Goal: Task Accomplishment & Management: Use online tool/utility

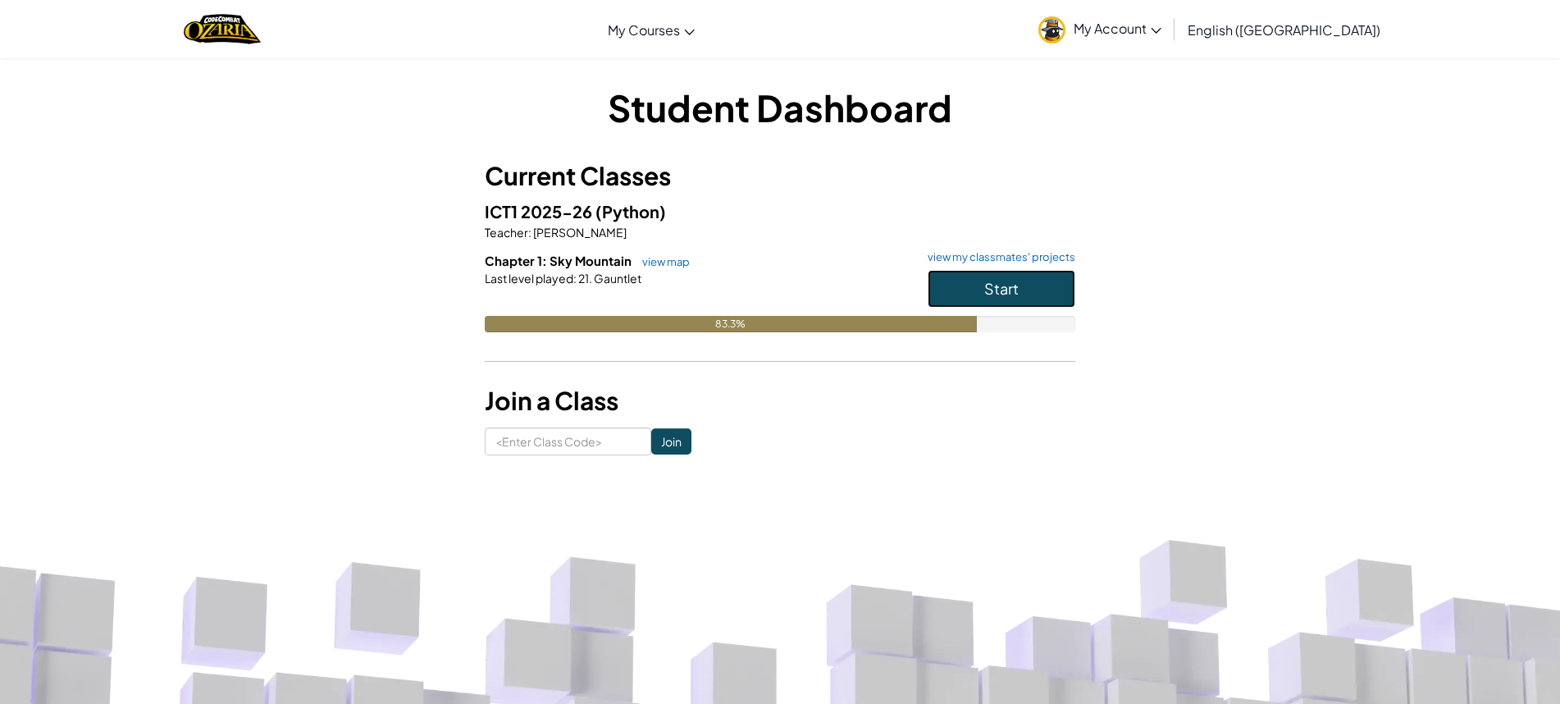
click at [963, 295] on button "Start" at bounding box center [1002, 289] width 148 height 38
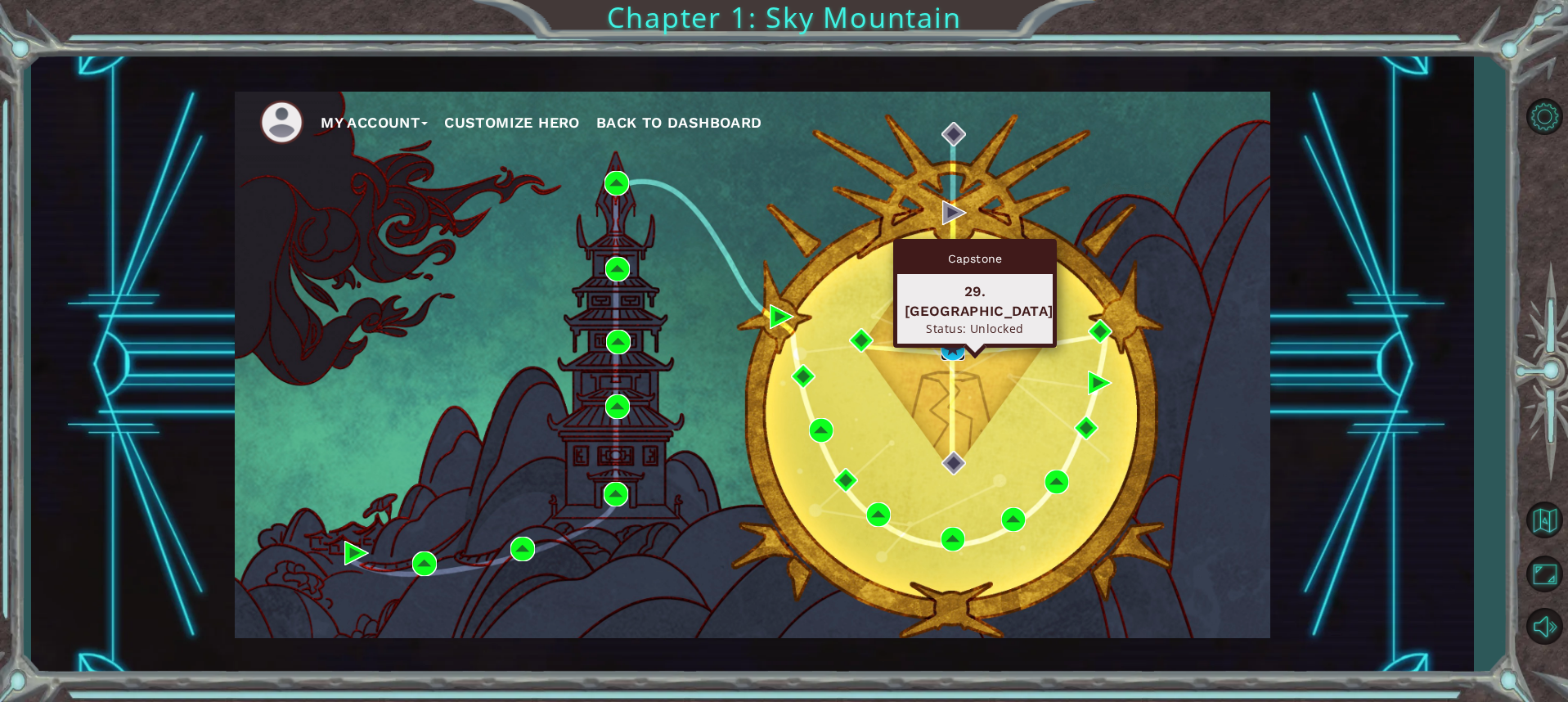
click at [963, 347] on img at bounding box center [953, 348] width 25 height 25
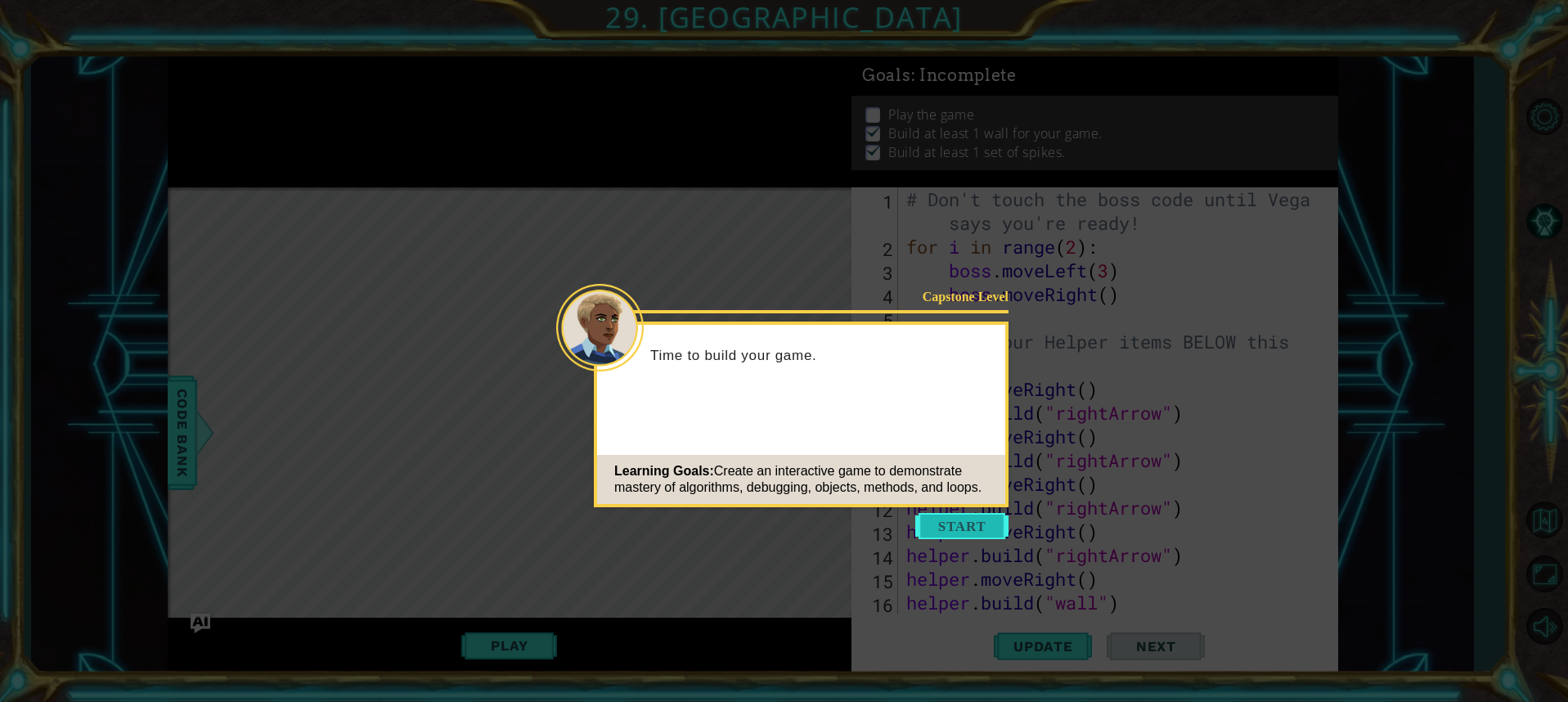
click at [970, 521] on button "Start" at bounding box center [962, 526] width 93 height 26
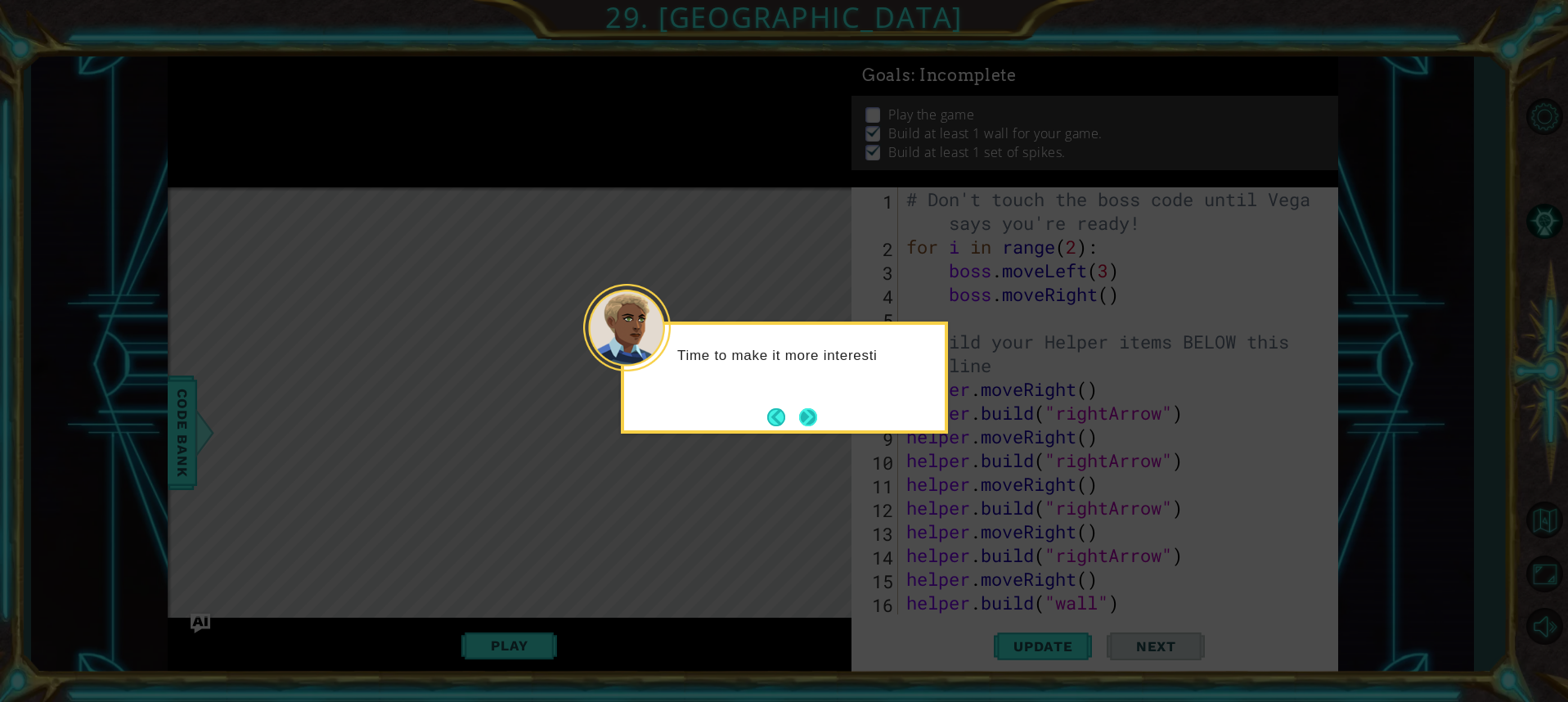
click at [817, 416] on button "Next" at bounding box center [808, 417] width 18 height 18
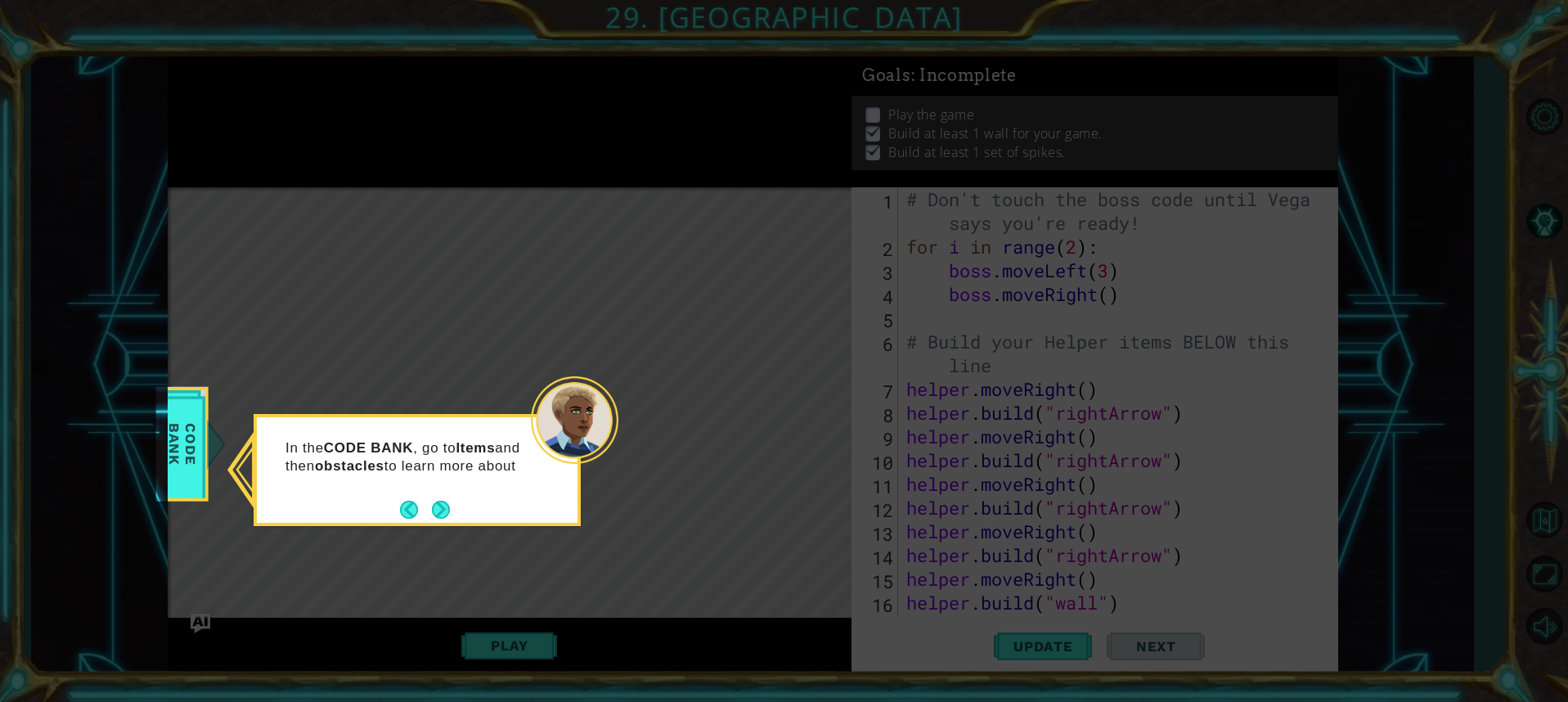
click at [436, 519] on button "Next" at bounding box center [441, 510] width 18 height 18
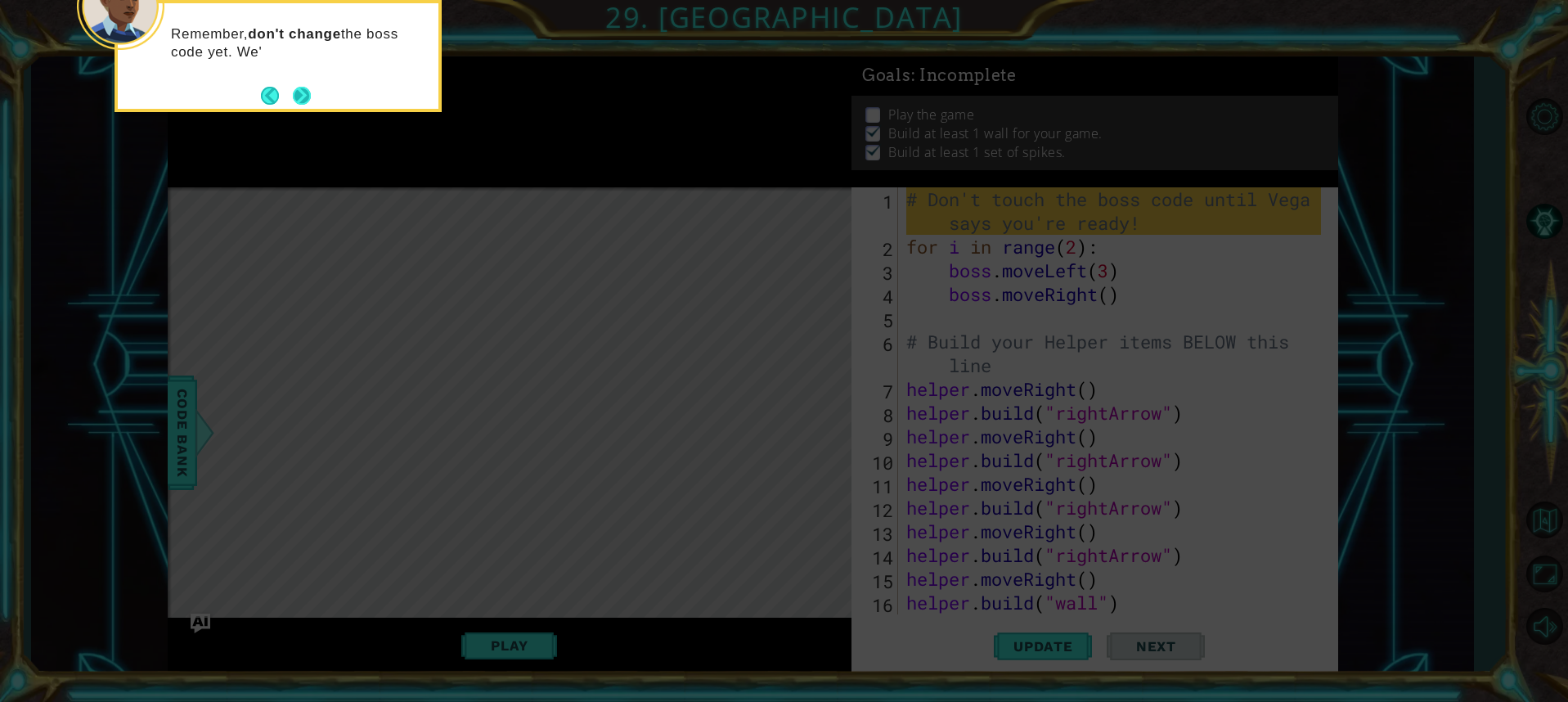
click at [307, 88] on button "Next" at bounding box center [302, 96] width 18 height 18
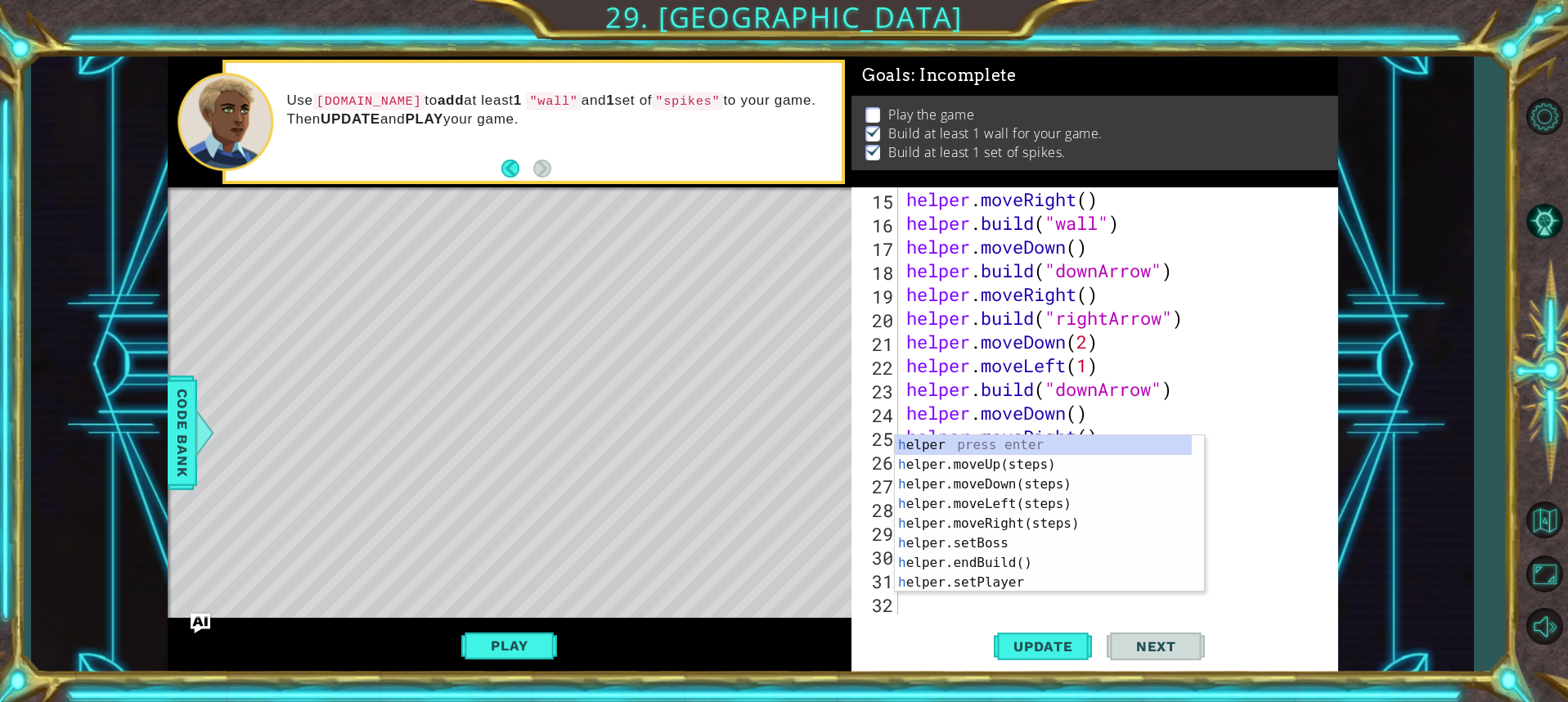
scroll to position [380, 0]
type textarea "he"
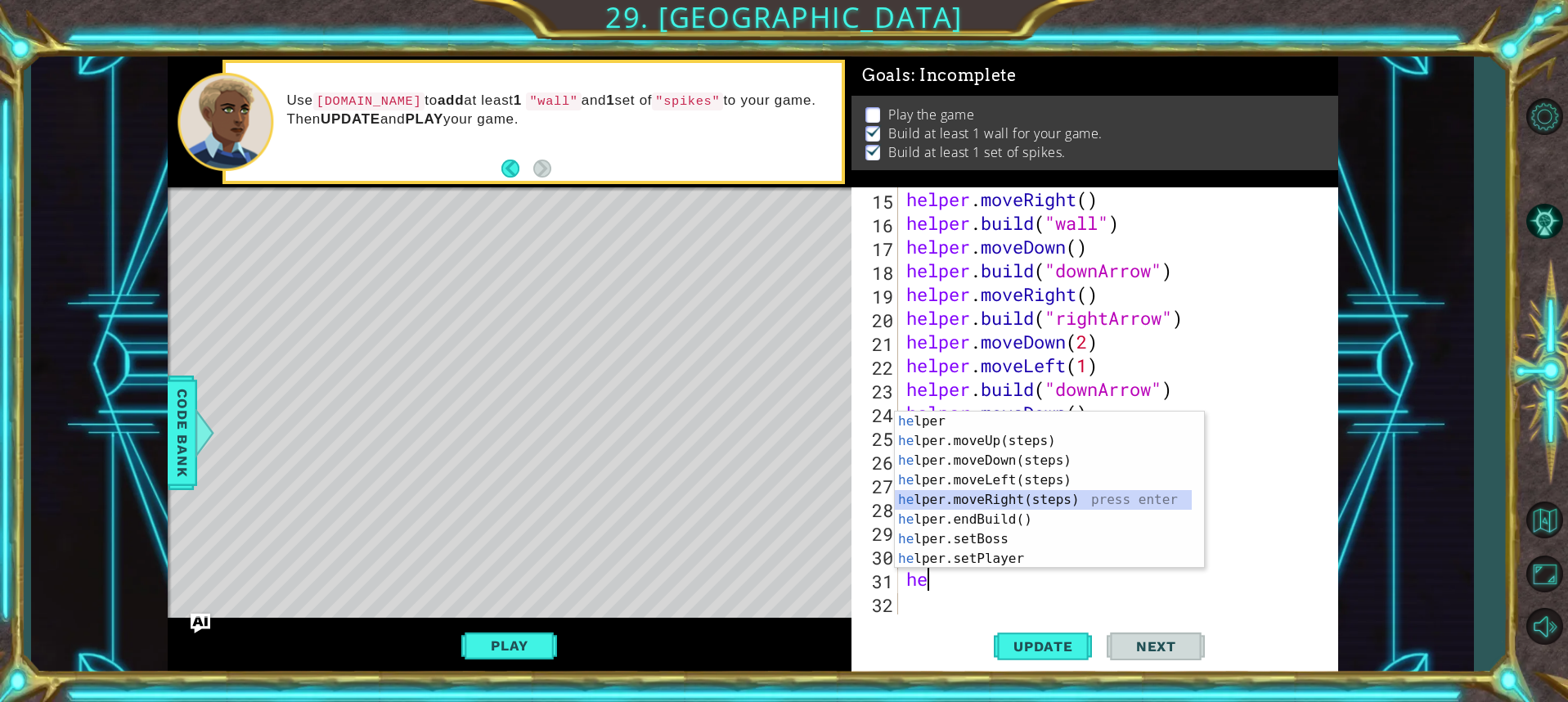
click at [983, 497] on div "he lper press enter he lper.moveUp(steps) press enter he lper.moveDown(steps) p…" at bounding box center [1043, 510] width 297 height 196
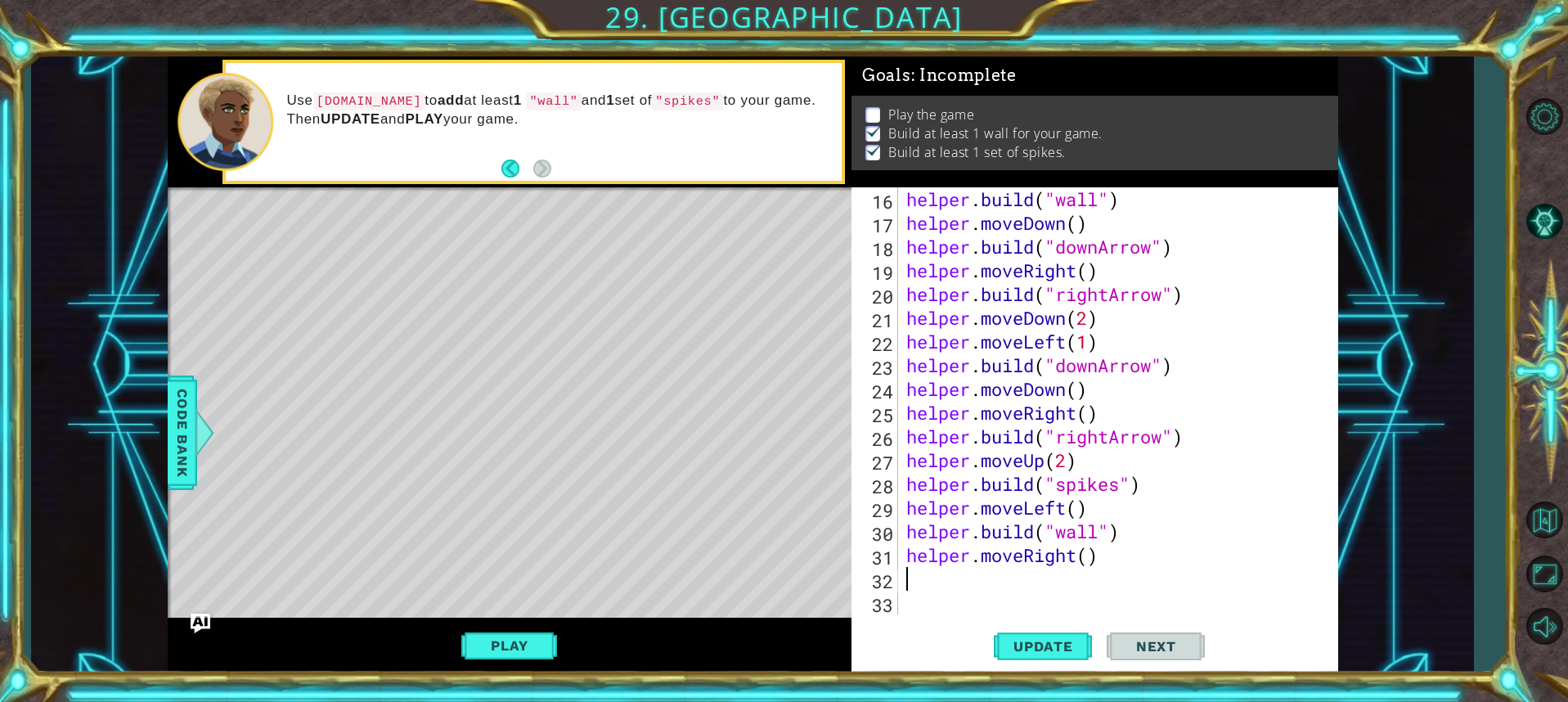
scroll to position [403, 0]
click at [984, 582] on div "helper . build ( "wall" ) helper . moveDown ( ) helper . build ( "downArrow" ) …" at bounding box center [1115, 425] width 426 height 475
click at [1071, 557] on div "helper . build ( "wall" ) helper . moveDown ( ) helper . build ( "downArrow" ) …" at bounding box center [1115, 425] width 426 height 475
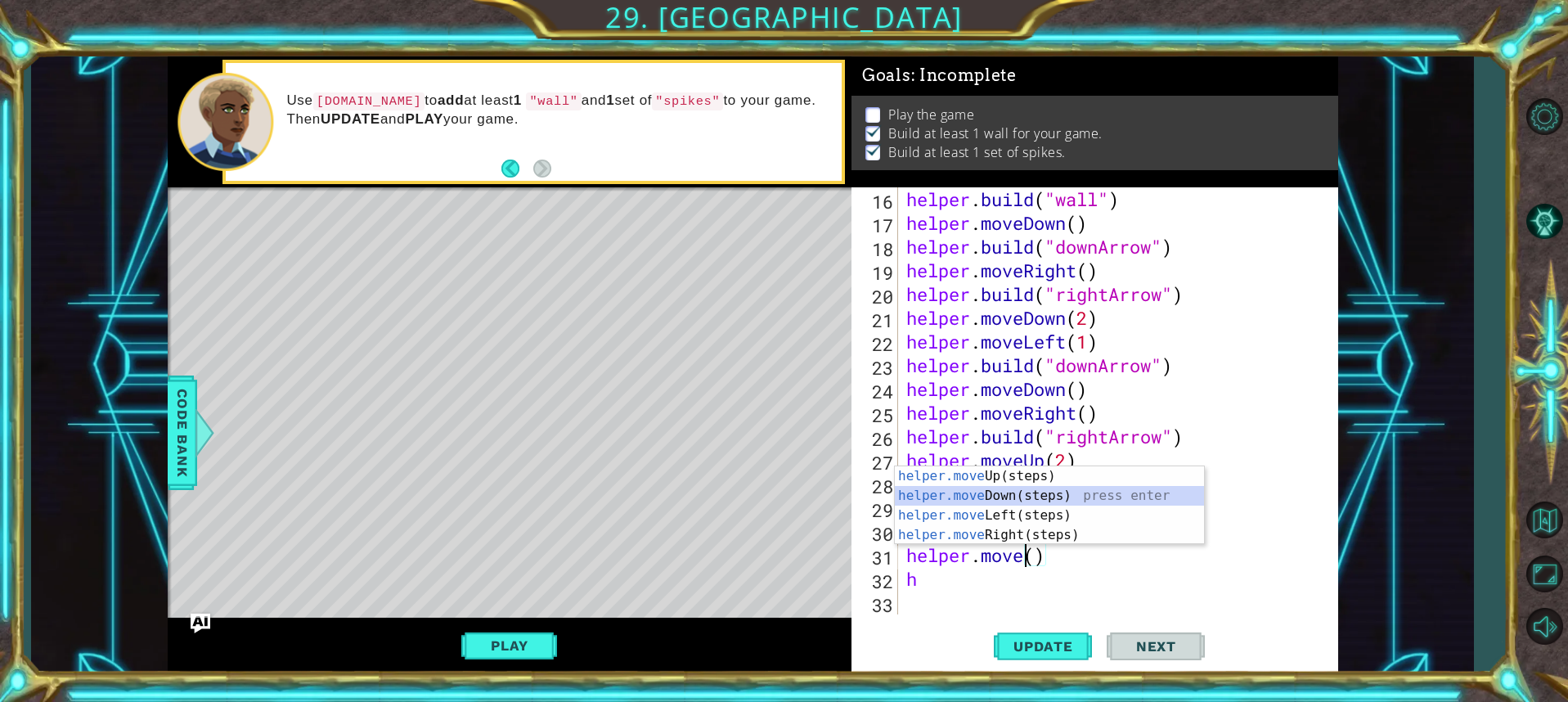
click at [1051, 494] on div "helper.move Up(steps) press enter helper.move Down(steps) press enter helper.mo…" at bounding box center [1049, 525] width 309 height 118
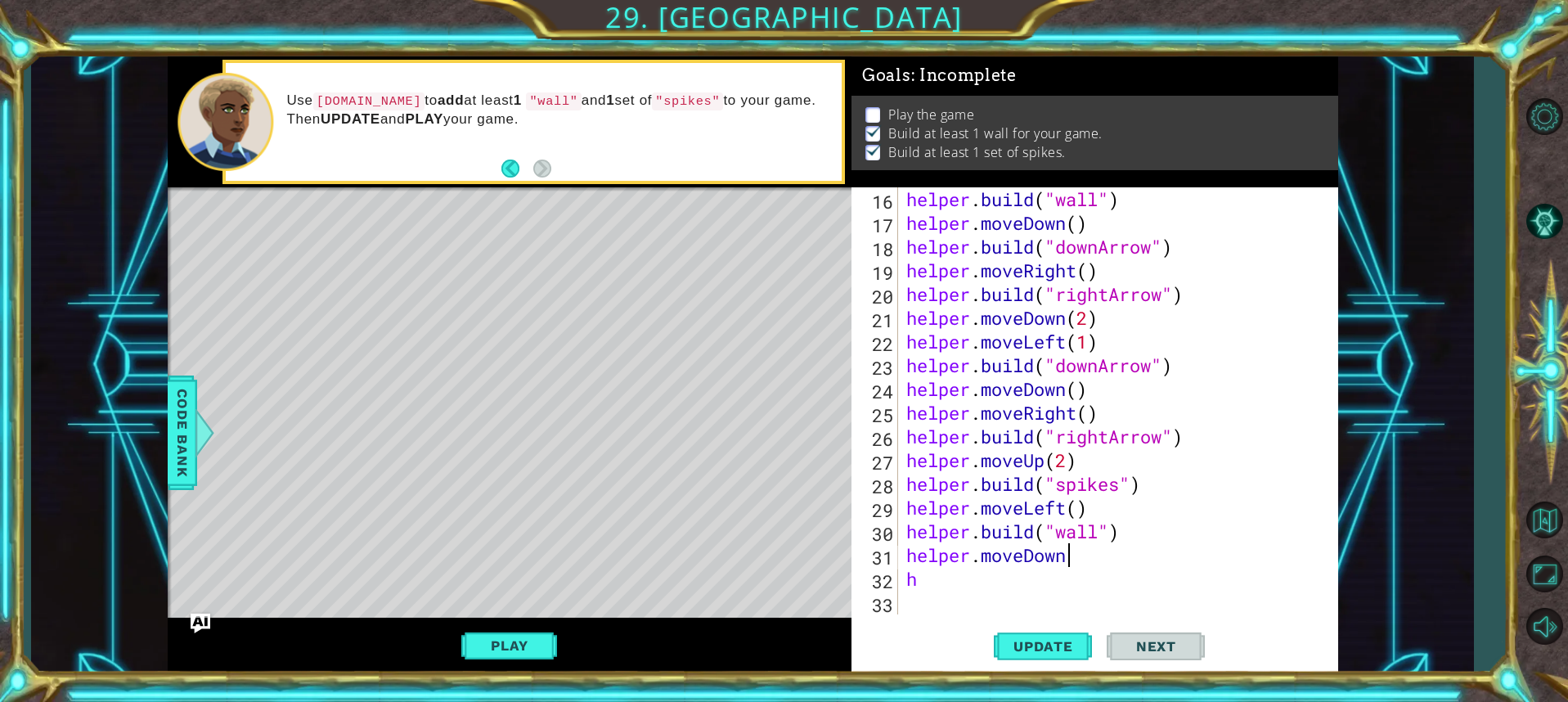
click at [980, 589] on div "helper . build ( "wall" ) helper . moveDown ( ) helper . build ( "downArrow" ) …" at bounding box center [1115, 425] width 426 height 475
click at [1073, 561] on div "helper . build ( "wall" ) helper . moveDown ( ) helper . build ( "downArrow" ) …" at bounding box center [1115, 425] width 426 height 475
type textarea "helper.moveDown"
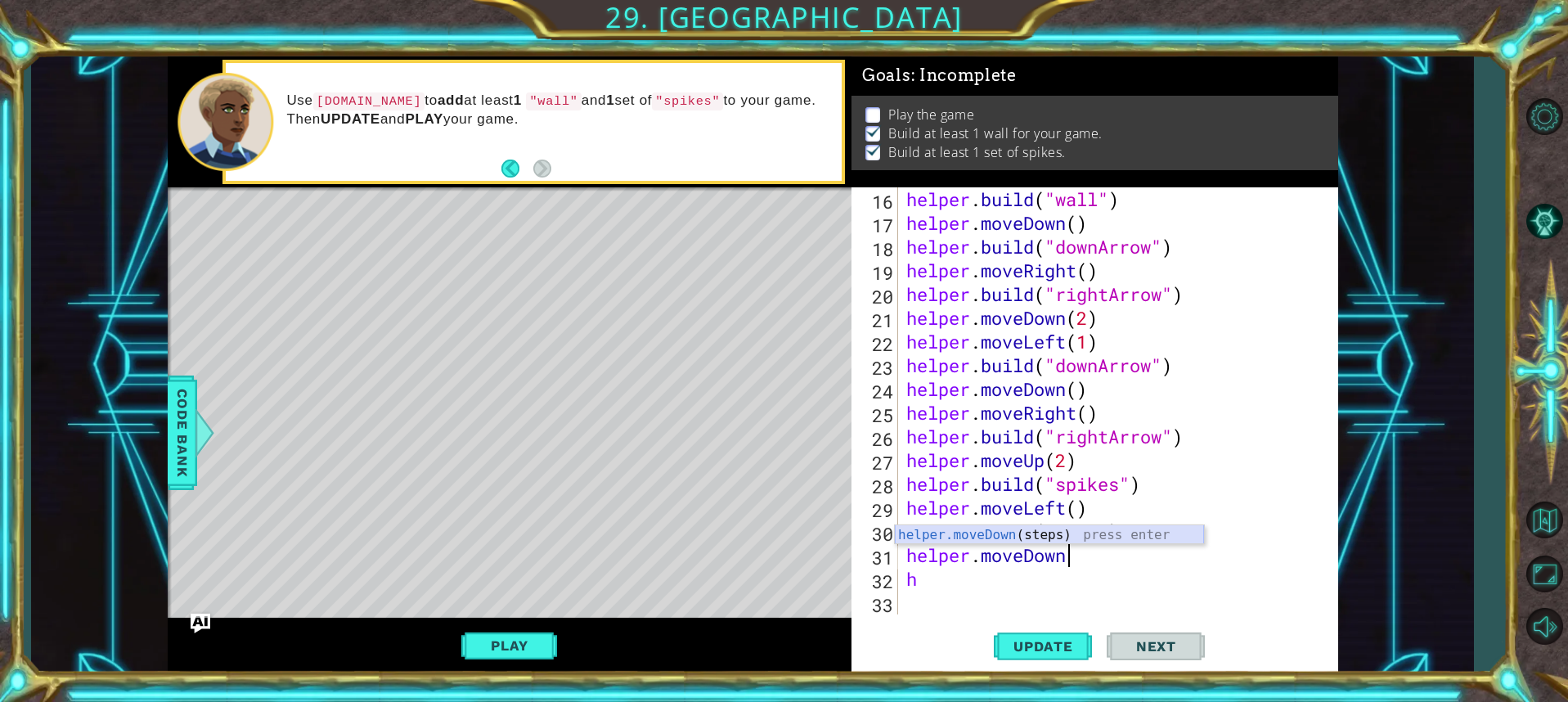
click at [1066, 540] on div "helper.moveDown (steps) press enter" at bounding box center [1049, 554] width 309 height 59
click at [933, 613] on div "helper . build ( "wall" ) helper . moveDown ( ) helper . build ( "downArrow" ) …" at bounding box center [1115, 425] width 426 height 475
type textarea "h"
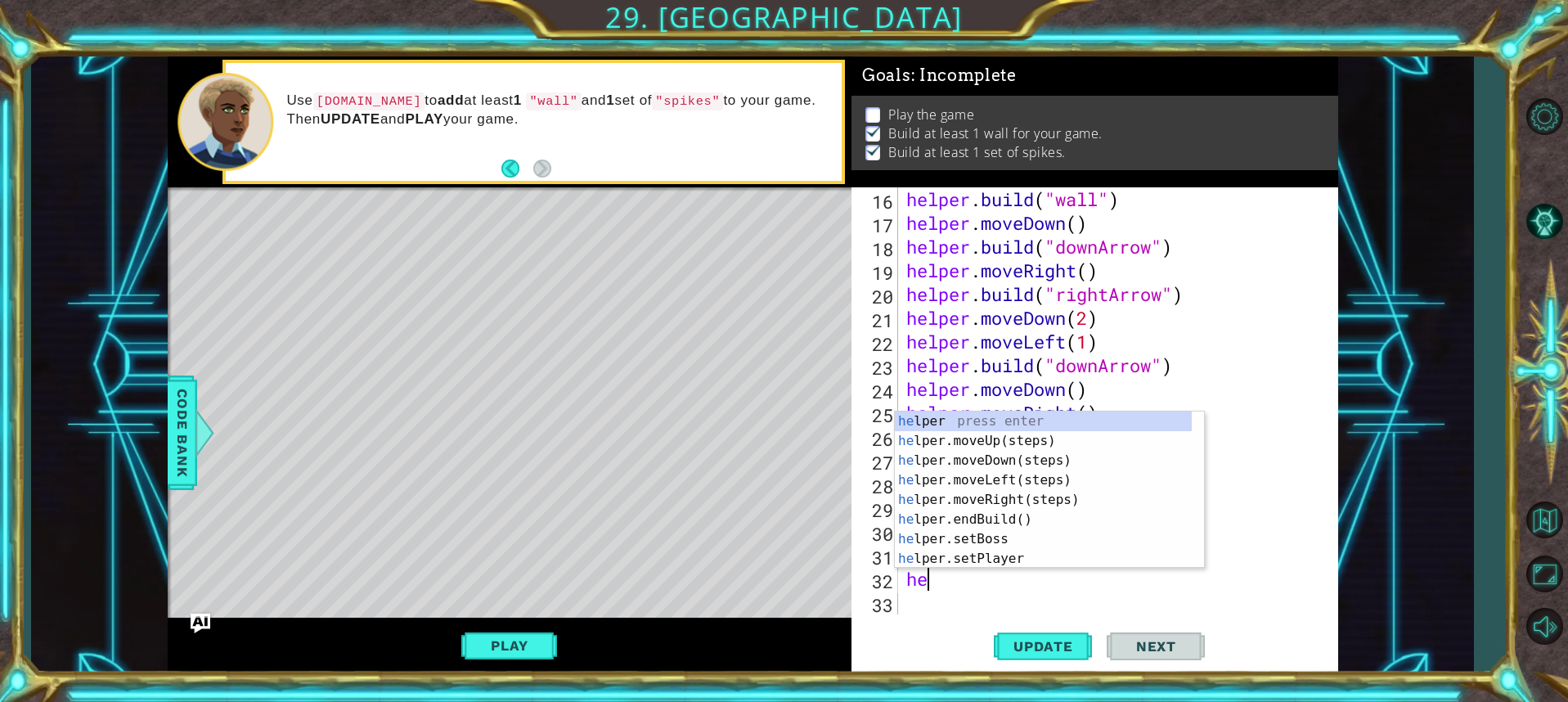
type textarea "hel"
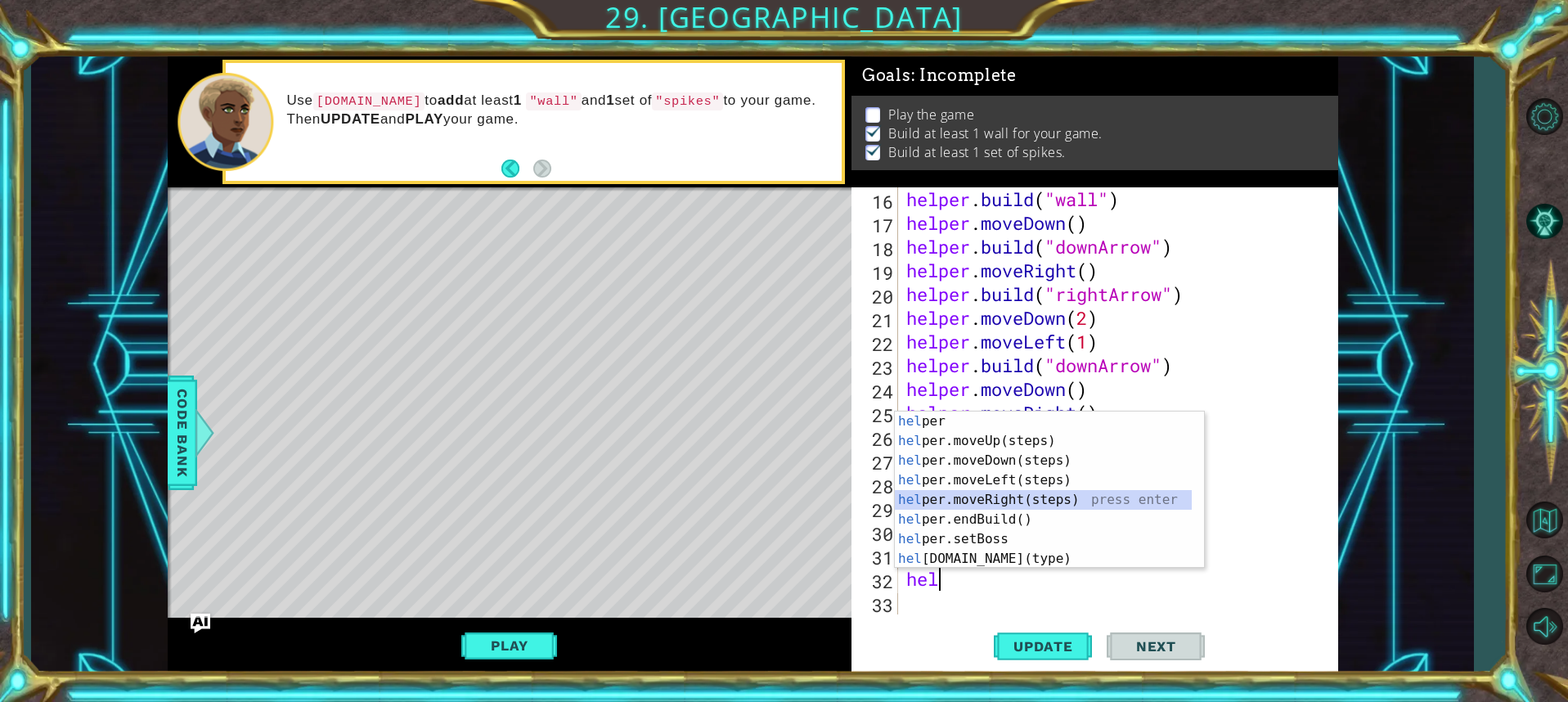
click at [1010, 503] on div "hel per press enter hel per.moveUp(steps) press enter hel per.moveDown(steps) p…" at bounding box center [1043, 510] width 297 height 196
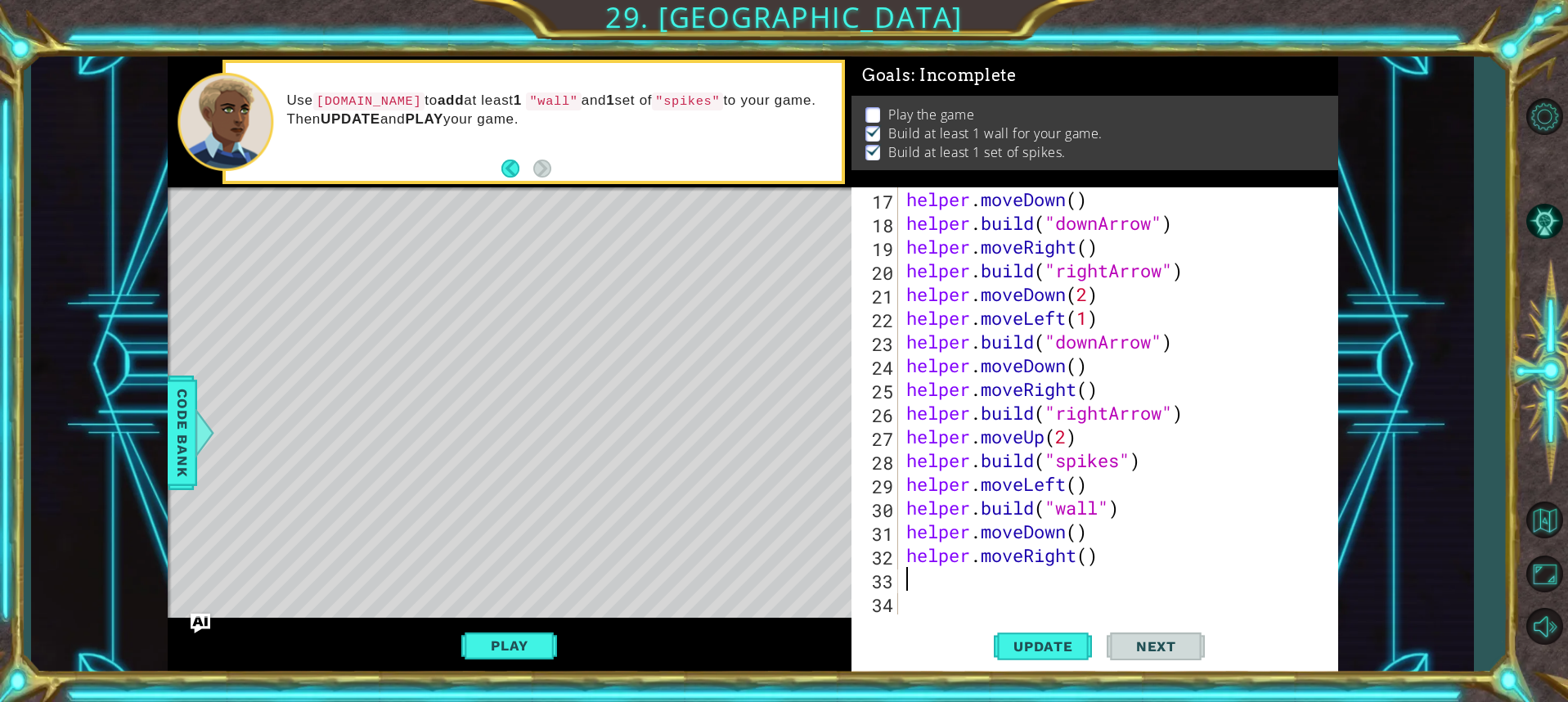
scroll to position [427, 0]
click at [1053, 656] on button "Update" at bounding box center [1042, 645] width 98 height 48
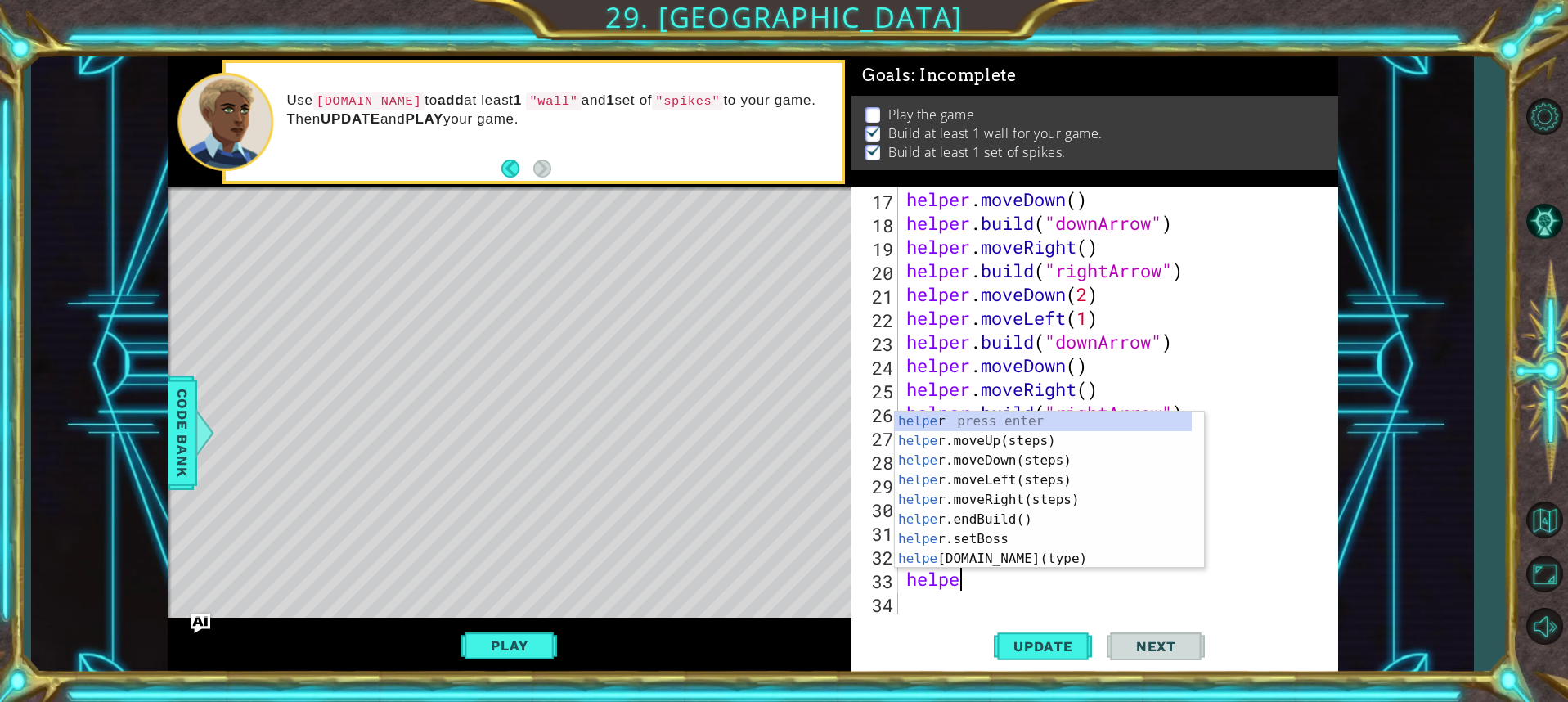
scroll to position [0, 2]
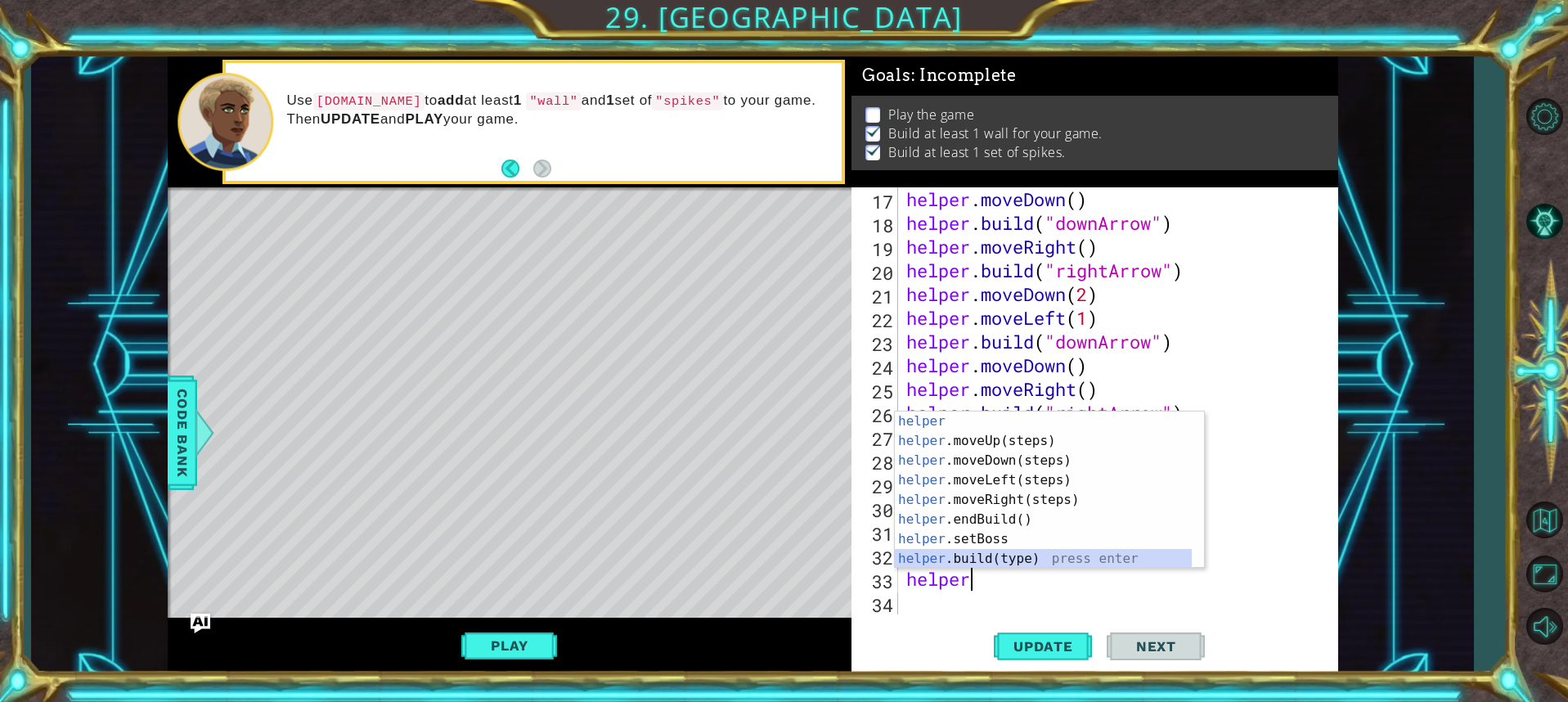
click at [975, 557] on div "helper press enter helper .moveUp(steps) press enter helper .moveDown(steps) pr…" at bounding box center [1043, 510] width 297 height 196
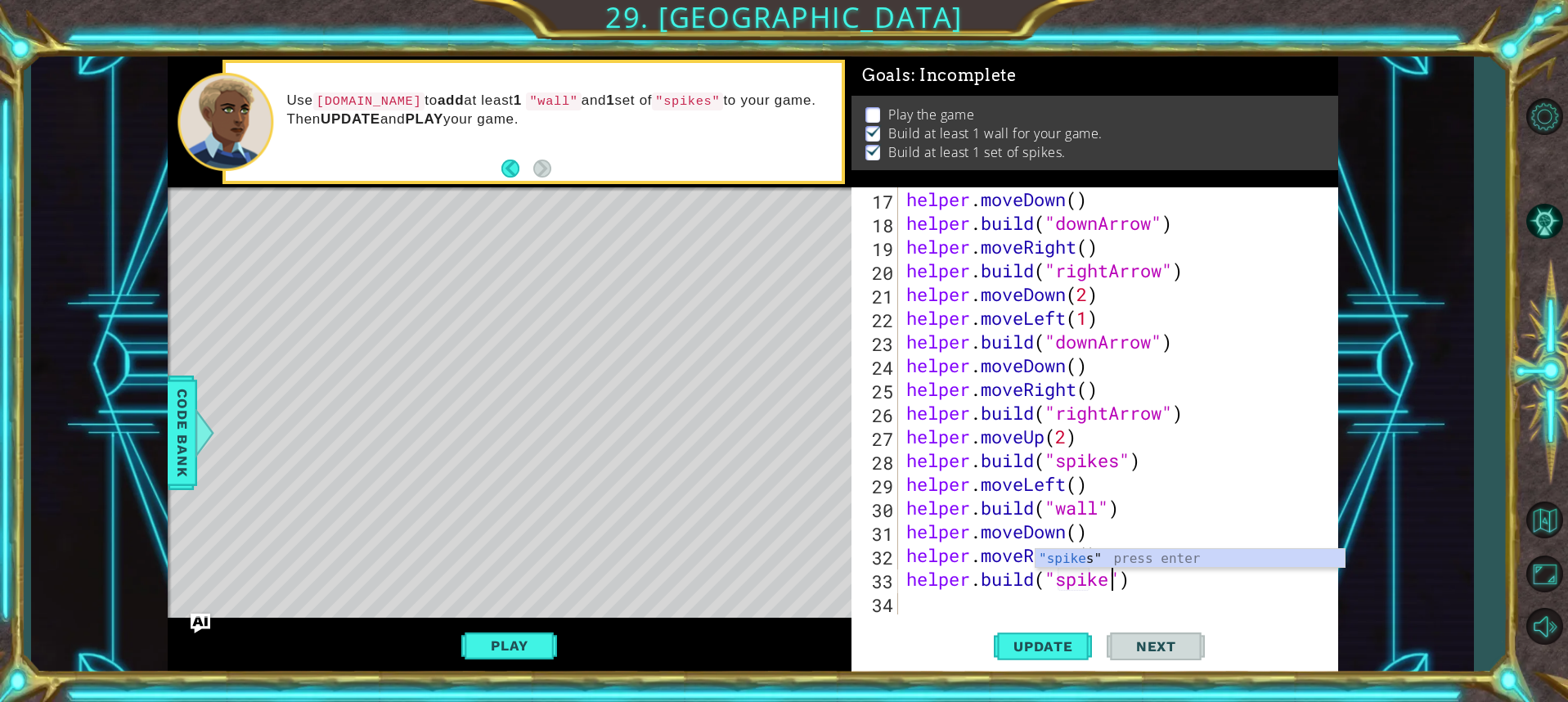
scroll to position [0, 10]
type textarea "[DOMAIN_NAME]("spikes")"
click at [1024, 607] on div "helper . moveDown ( ) helper . build ( "downArrow" ) helper . moveRight ( ) hel…" at bounding box center [1115, 425] width 426 height 475
click at [1042, 646] on span "Update" at bounding box center [1043, 646] width 93 height 16
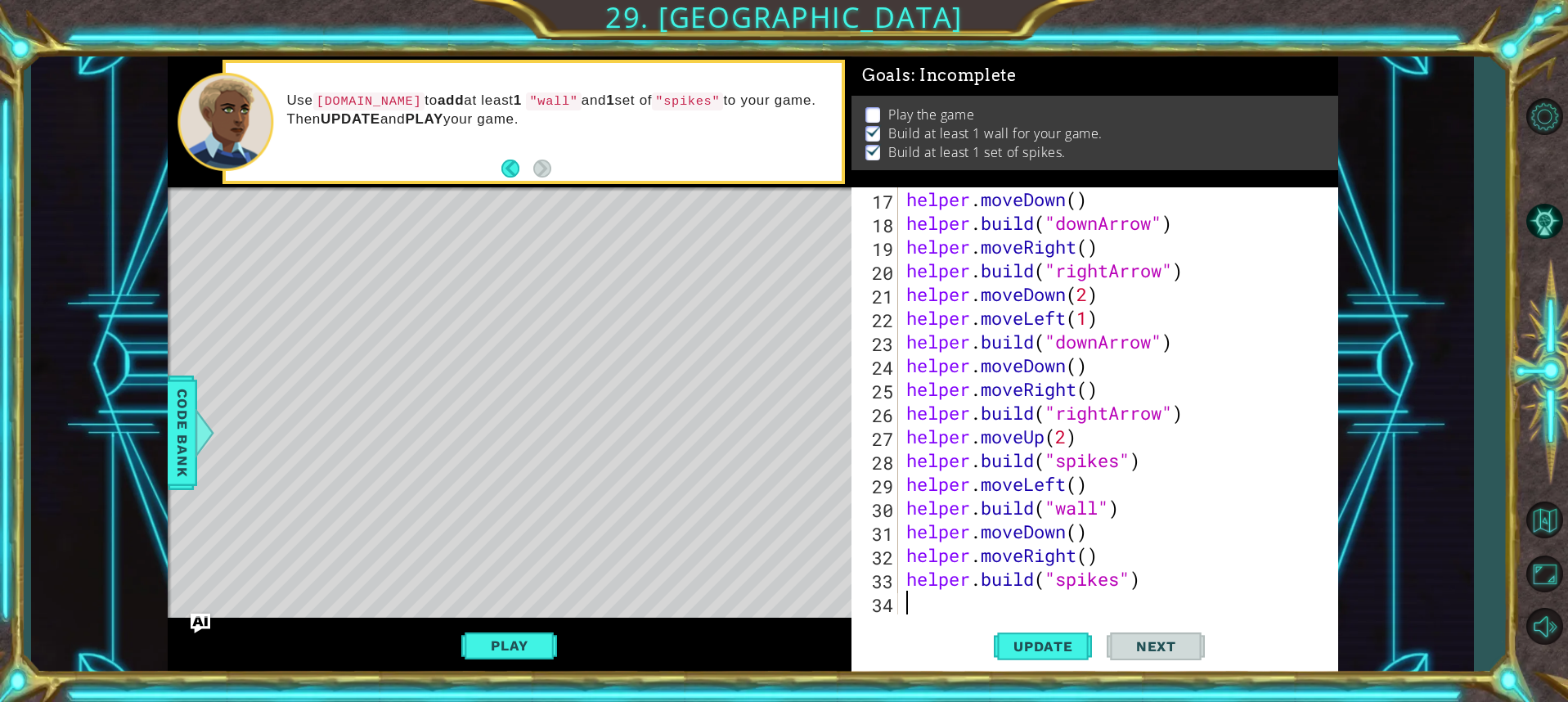
scroll to position [451, 0]
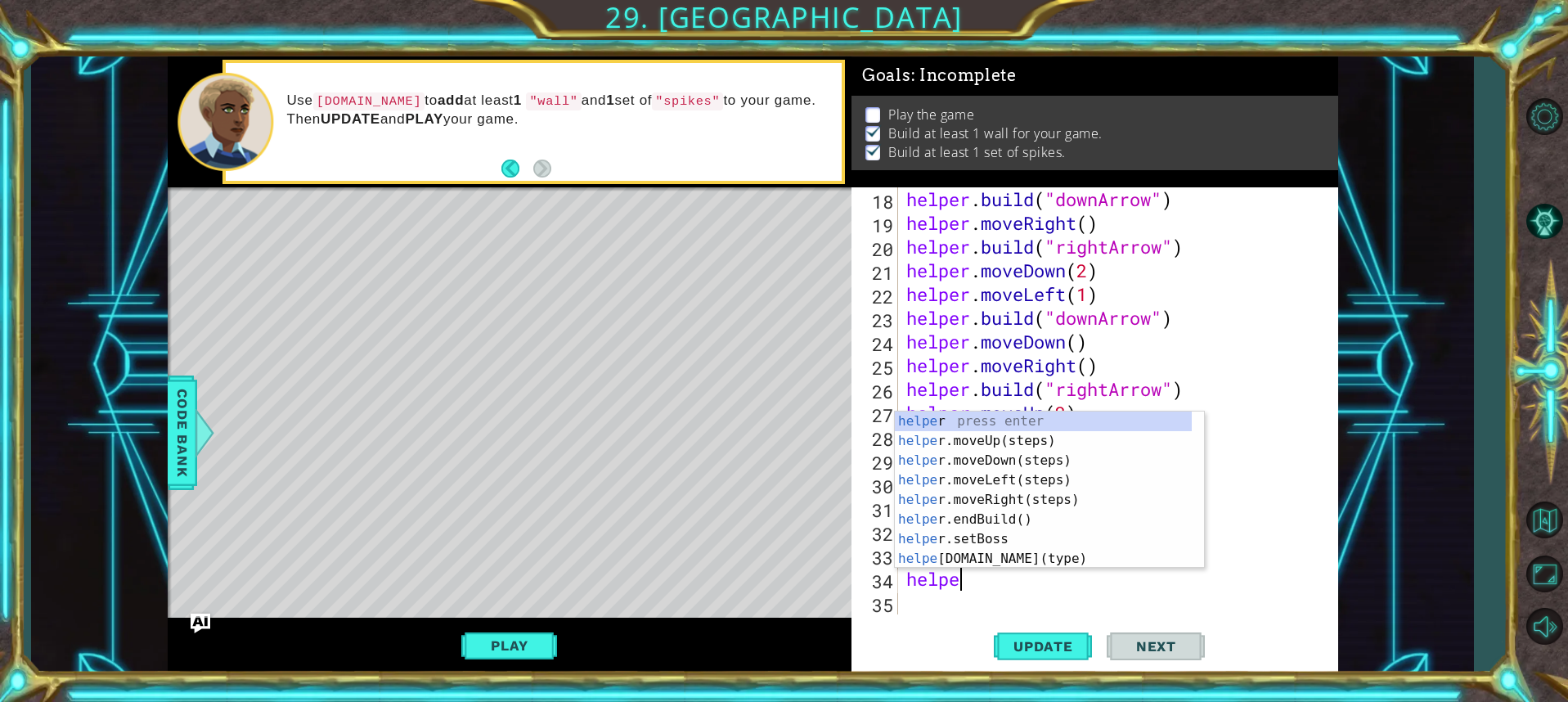
type textarea "helper"
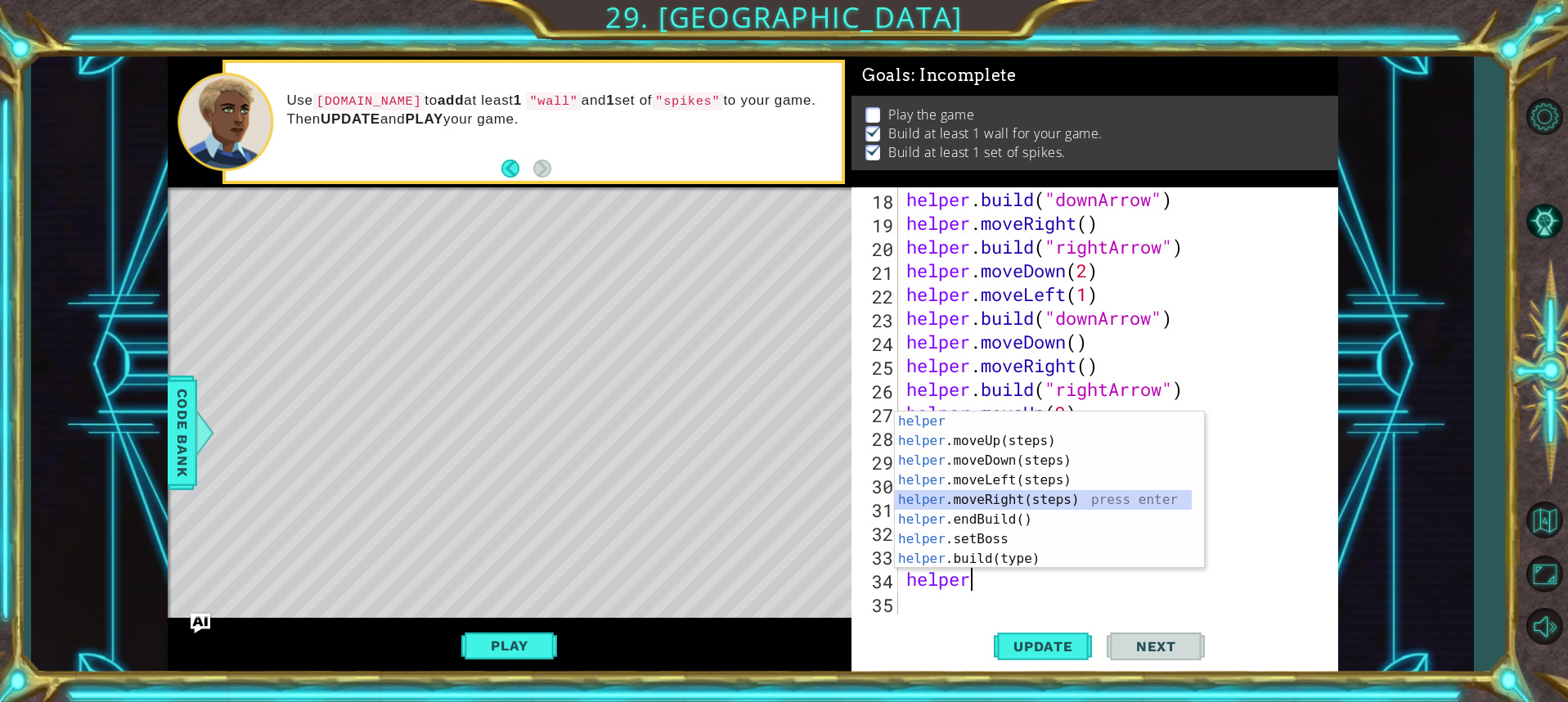
click at [1016, 503] on div "helper press enter helper .moveUp(steps) press enter helper .moveDown(steps) pr…" at bounding box center [1043, 510] width 297 height 196
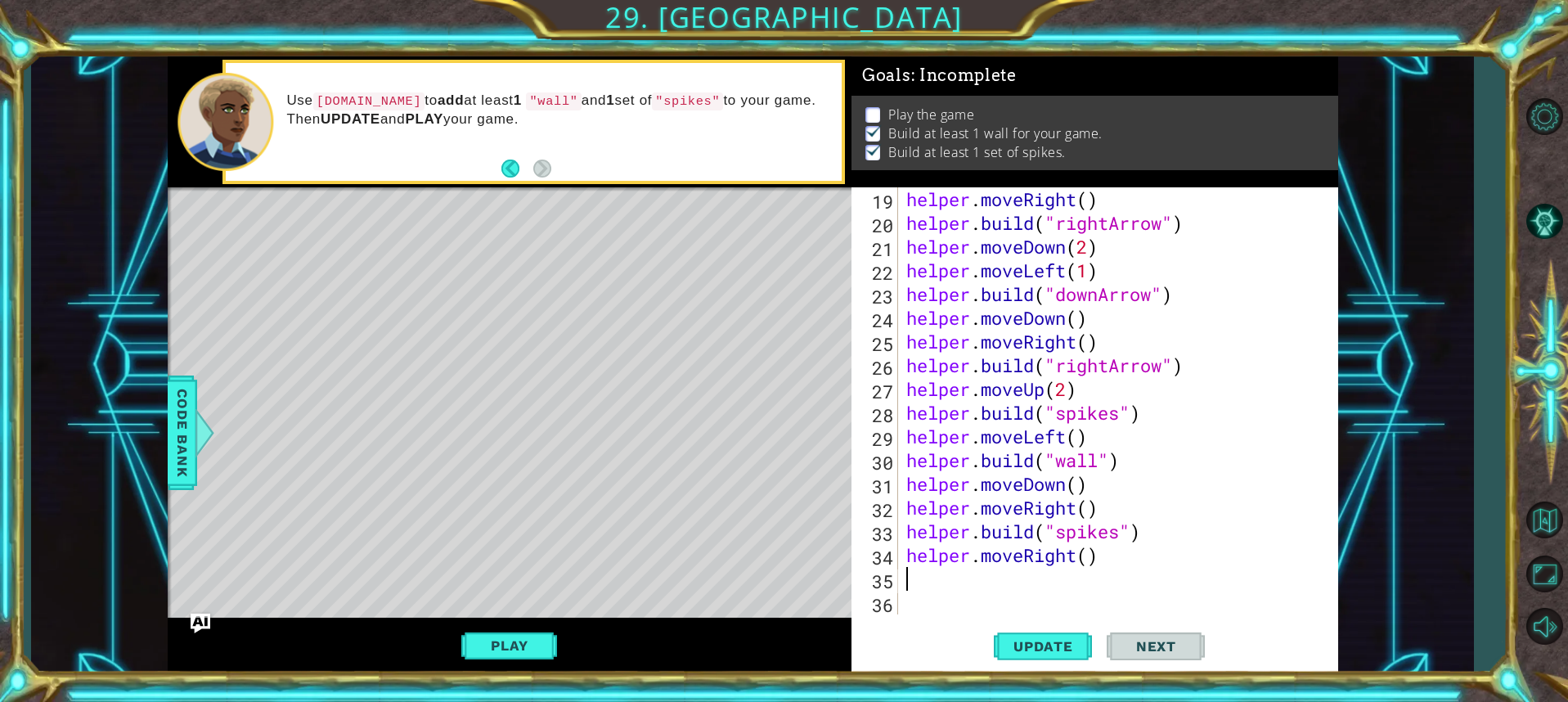
scroll to position [475, 0]
click at [1085, 562] on div "helper . moveRight ( ) helper . build ( "rightArrow" ) helper . moveDown ( 2 ) …" at bounding box center [1115, 425] width 426 height 475
click at [1032, 635] on button "Update" at bounding box center [1042, 645] width 98 height 48
click at [1038, 646] on span "Update" at bounding box center [1043, 646] width 93 height 16
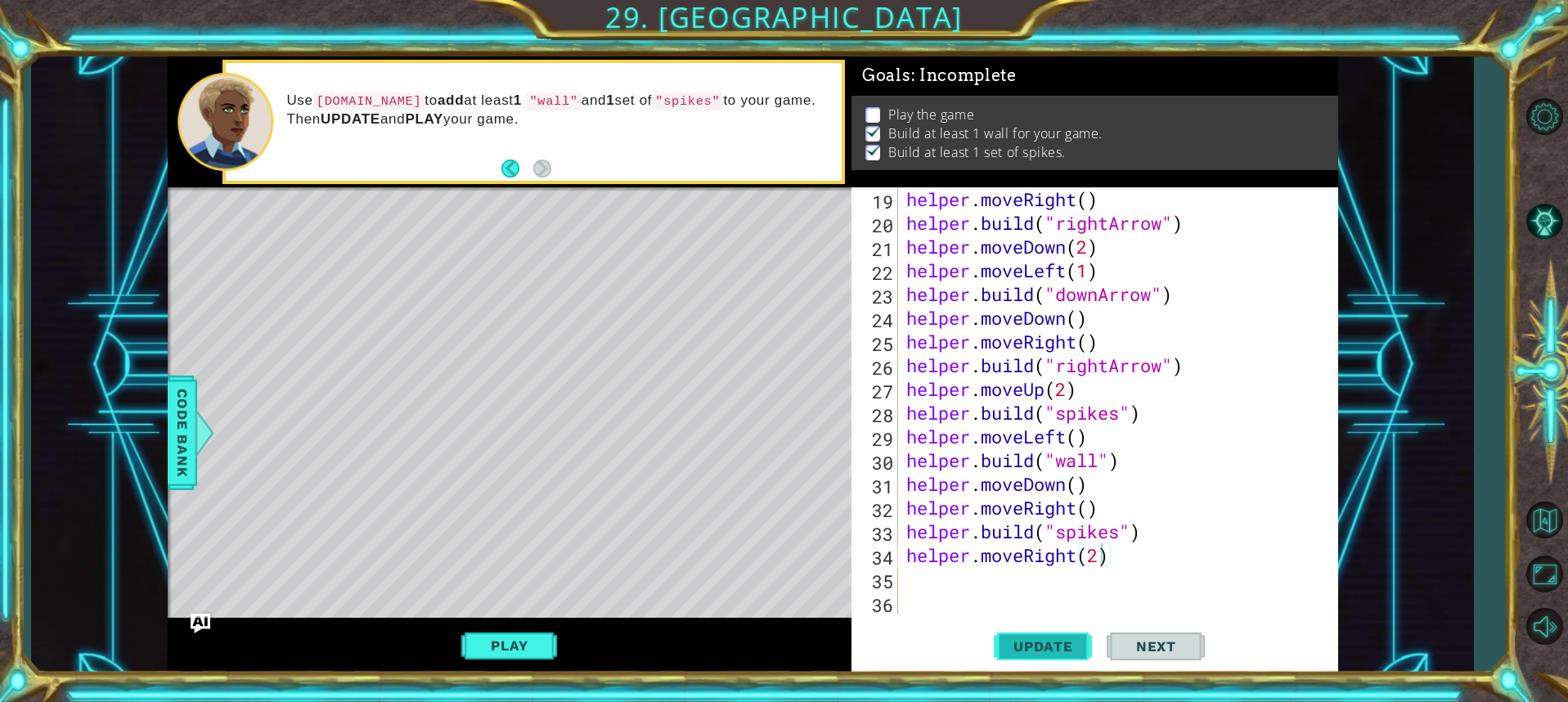
click at [1044, 652] on span "Update" at bounding box center [1043, 646] width 93 height 16
click at [1077, 554] on div "helper . moveRight ( ) helper . build ( "rightArrow" ) helper . moveDown ( 2 ) …" at bounding box center [1115, 425] width 426 height 475
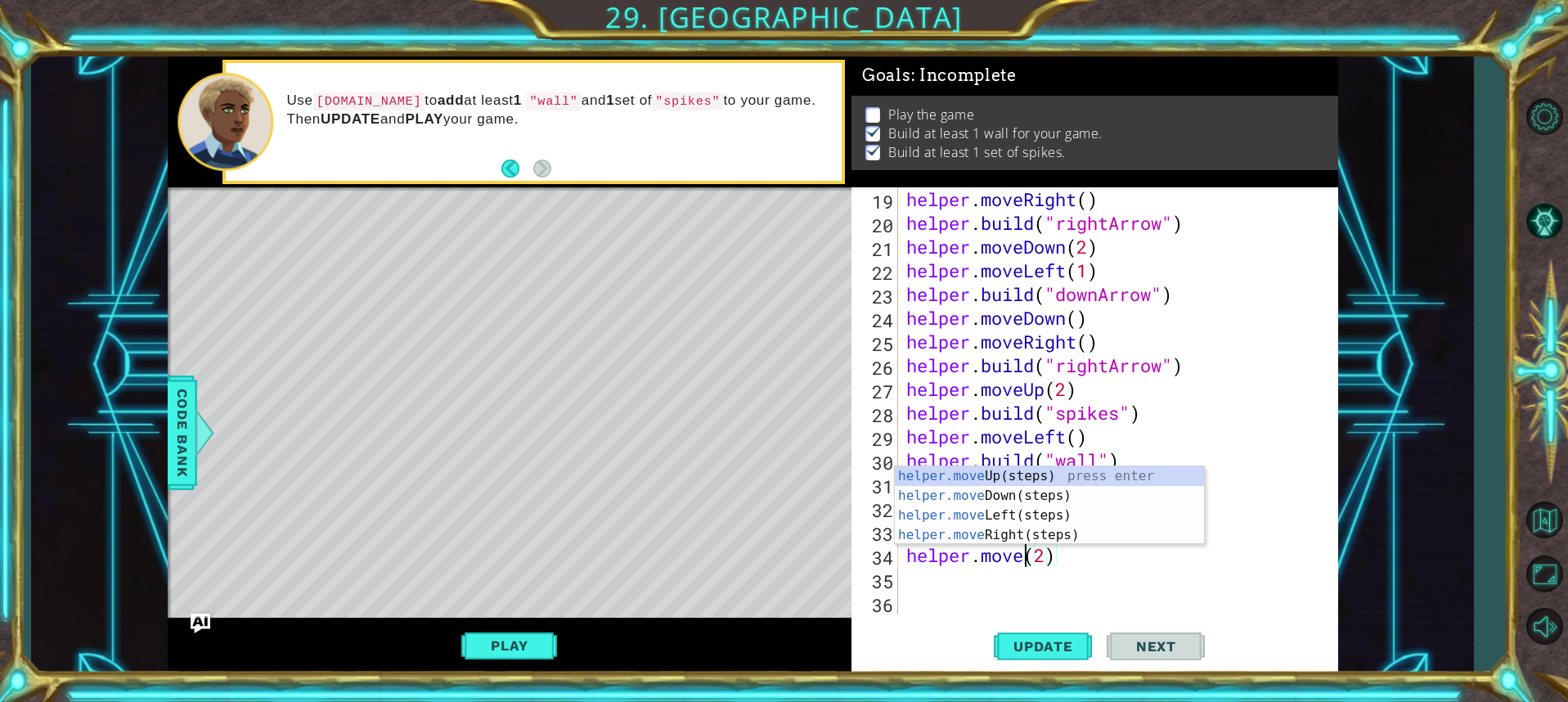
scroll to position [0, 6]
click at [1042, 514] on div "helper.mov eUp(steps) press enter helper.mov eDown(steps) press enter helper.mo…" at bounding box center [1049, 525] width 309 height 118
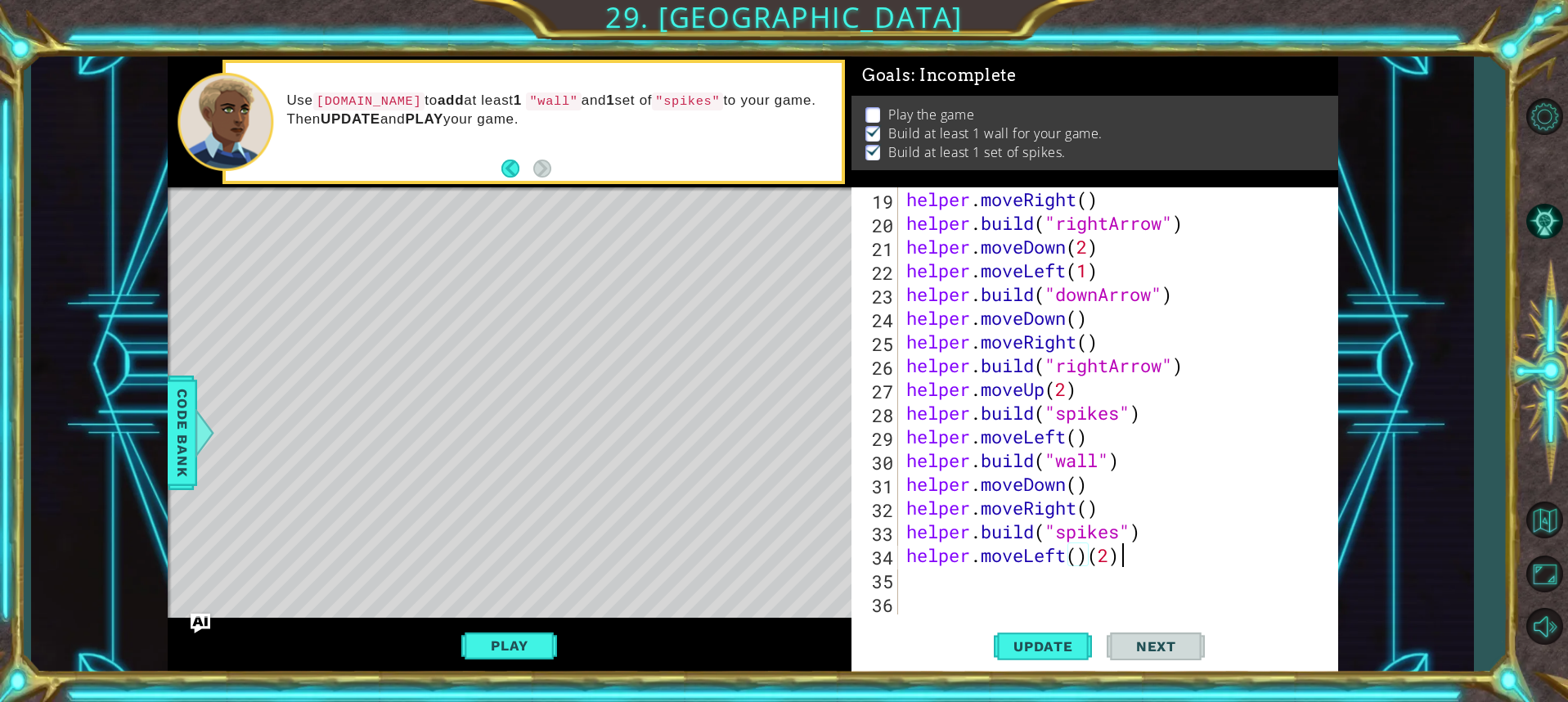
click at [1120, 552] on div "helper . moveRight ( ) helper . build ( "rightArrow" ) helper . moveDown ( 2 ) …" at bounding box center [1115, 425] width 426 height 475
type textarea "helper.moveLeft(2)"
click at [1066, 633] on button "Update" at bounding box center [1042, 645] width 98 height 48
click at [1031, 577] on div "helper . moveRight ( ) helper . build ( "rightArrow" ) helper . moveDown ( 2 ) …" at bounding box center [1115, 425] width 426 height 475
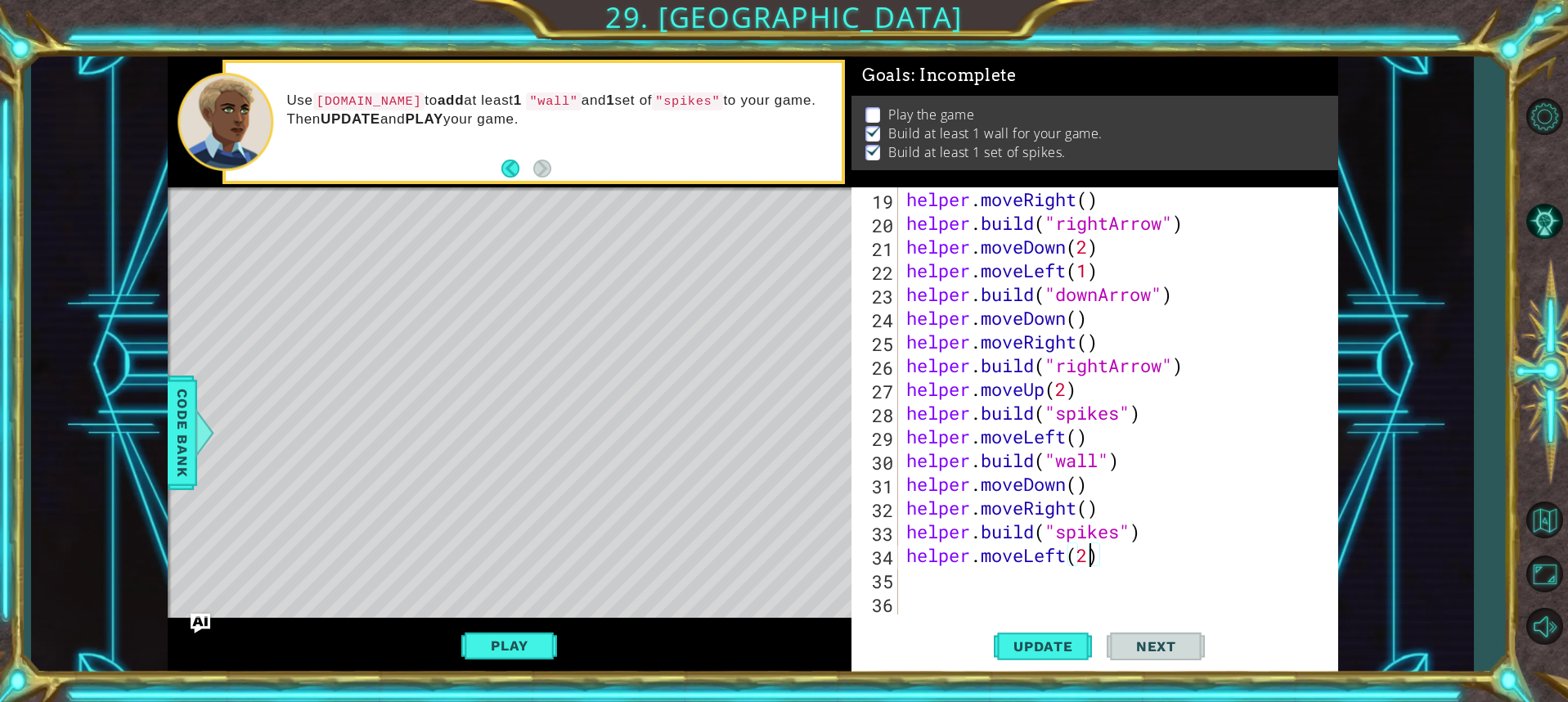
scroll to position [0, 0]
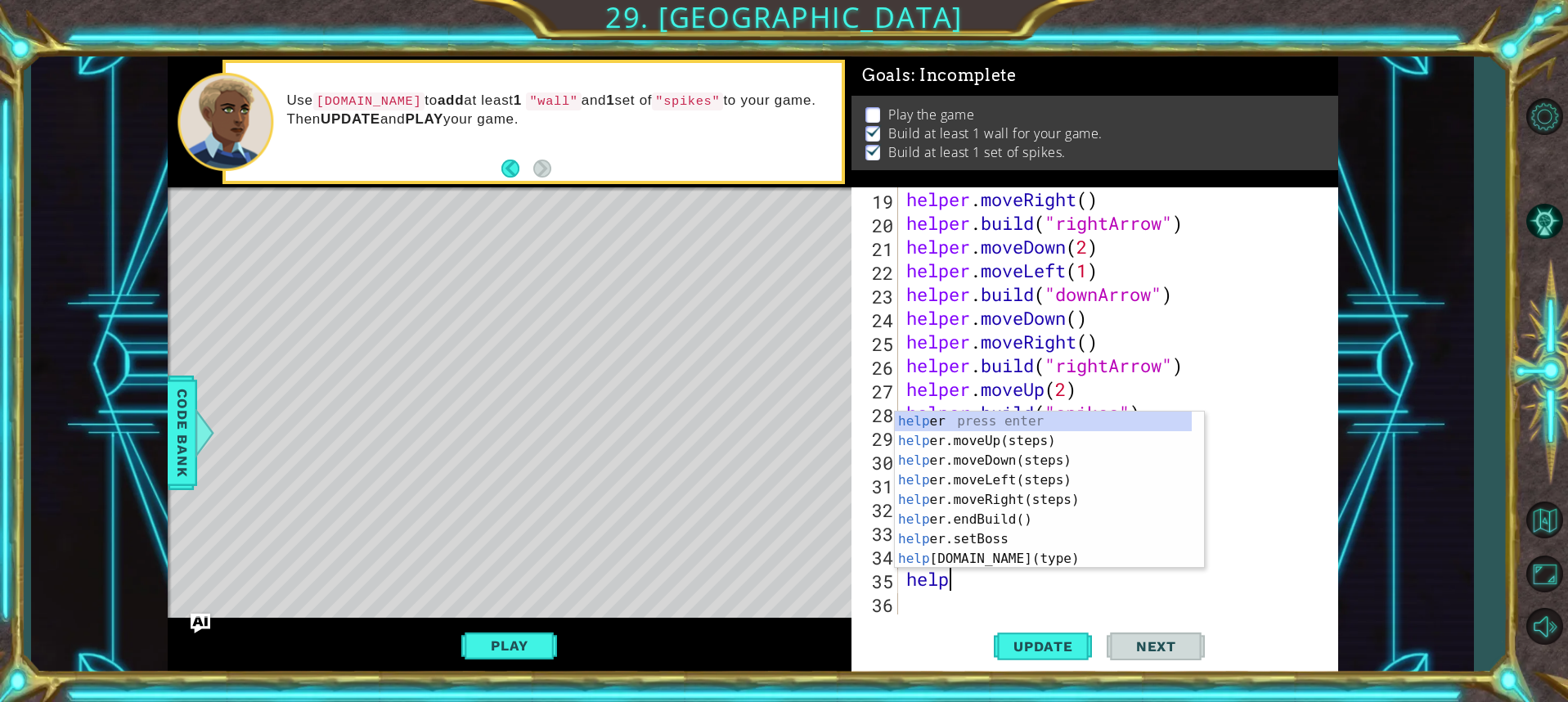
type textarea "helper"
click at [995, 444] on div "helper press enter helper .moveUp(steps) press enter helper .moveDown(steps) pr…" at bounding box center [1043, 510] width 297 height 196
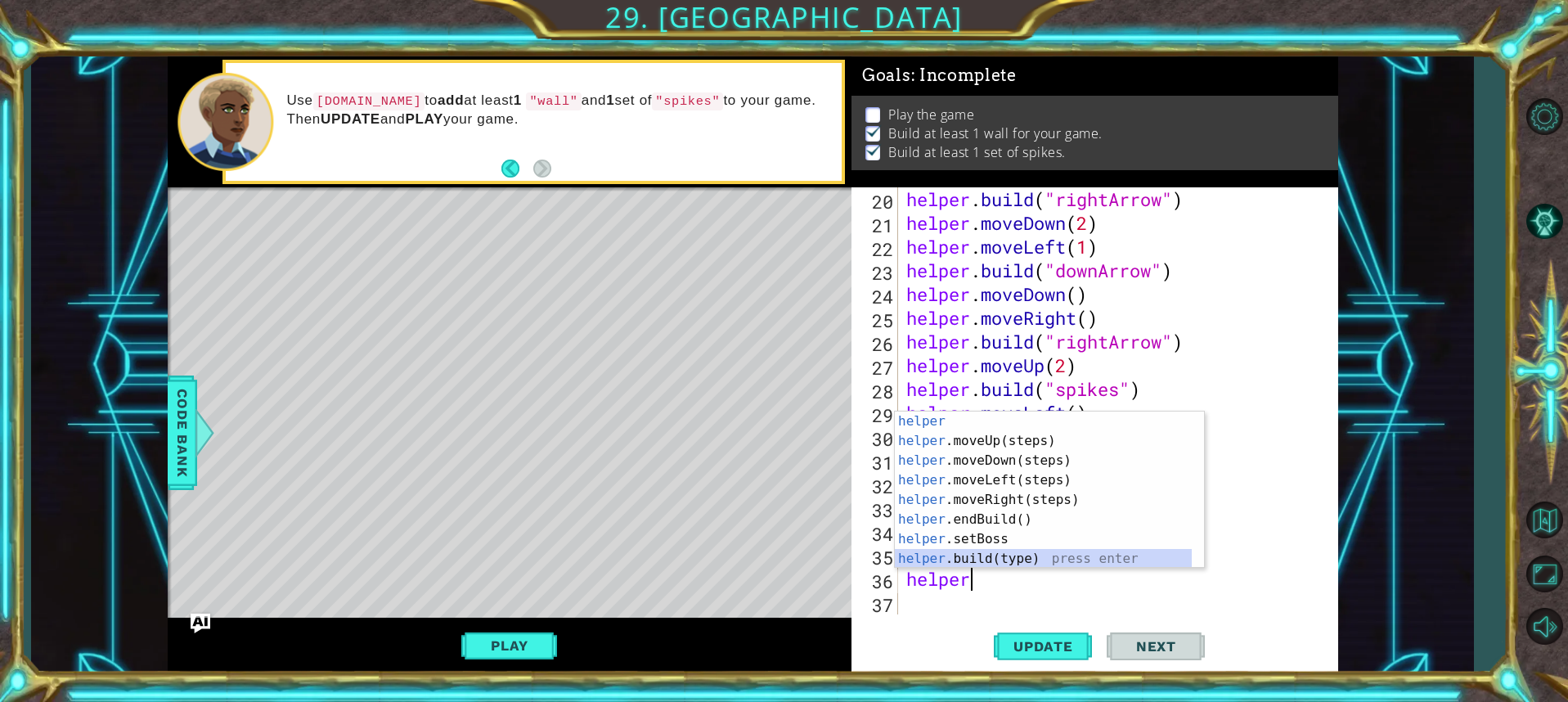
click at [997, 564] on div "helper press enter helper .moveUp(steps) press enter helper .moveDown(steps) pr…" at bounding box center [1043, 510] width 297 height 196
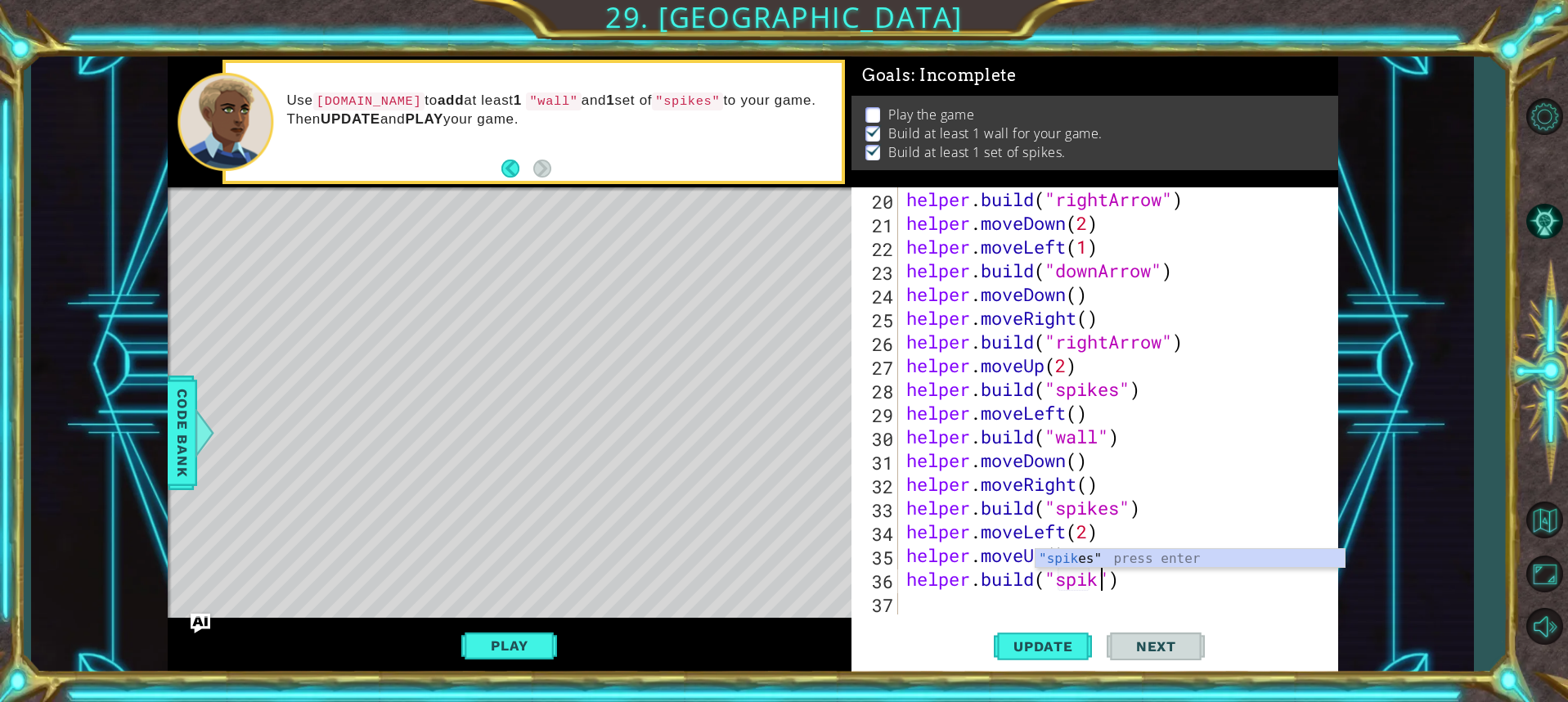
scroll to position [0, 10]
type textarea "[DOMAIN_NAME]("spikes")"
click at [1038, 603] on div "helper . build ( "rightArrow" ) helper . moveDown ( 2 ) helper . moveLeft ( 1 )…" at bounding box center [1115, 425] width 426 height 475
click at [1057, 652] on span "Update" at bounding box center [1043, 646] width 93 height 16
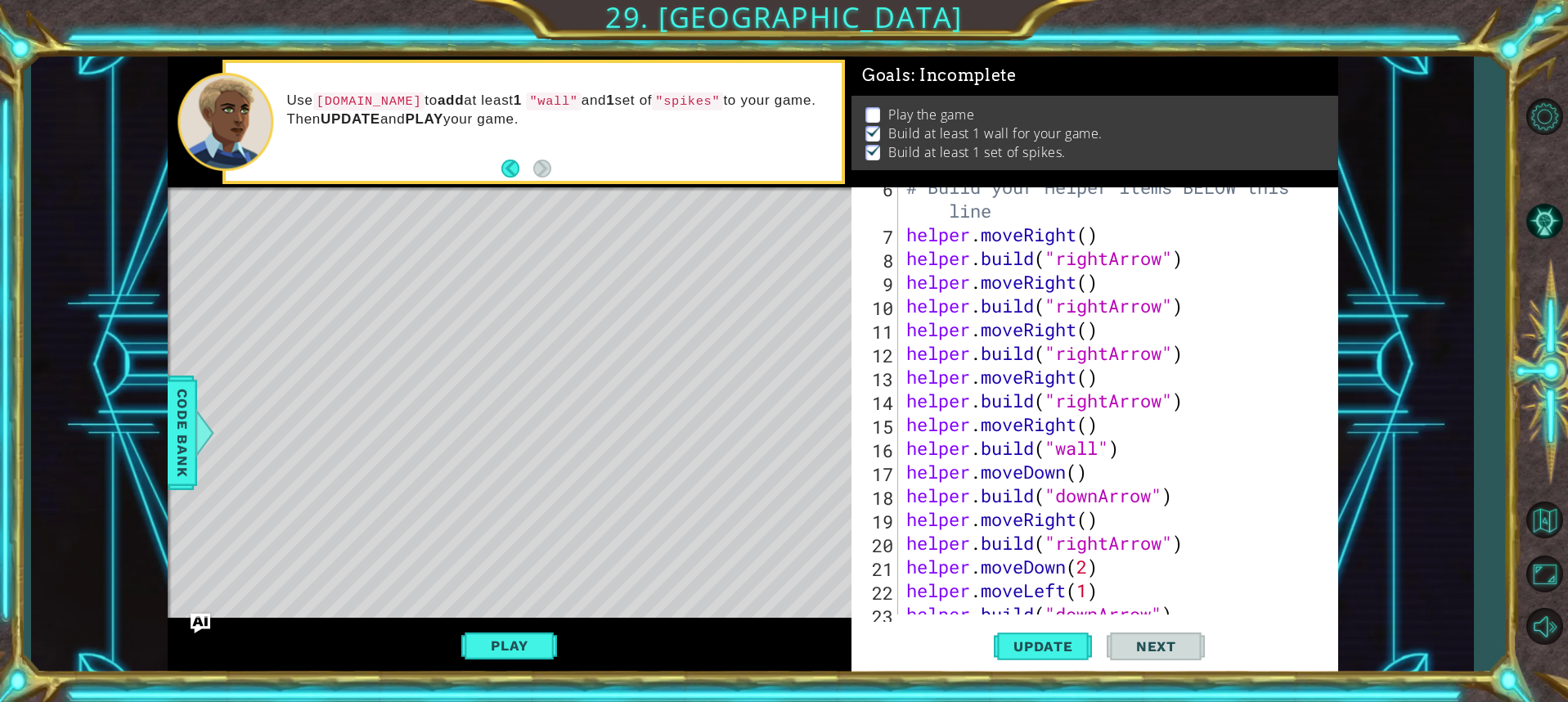
scroll to position [155, 0]
click at [1077, 423] on div "# Build your Helper items BELOW this line helper . moveRight ( ) helper . build…" at bounding box center [1115, 424] width 426 height 498
click at [1172, 439] on div "# Build your Helper items BELOW this line helper . moveRight ( ) helper . build…" at bounding box center [1115, 424] width 426 height 498
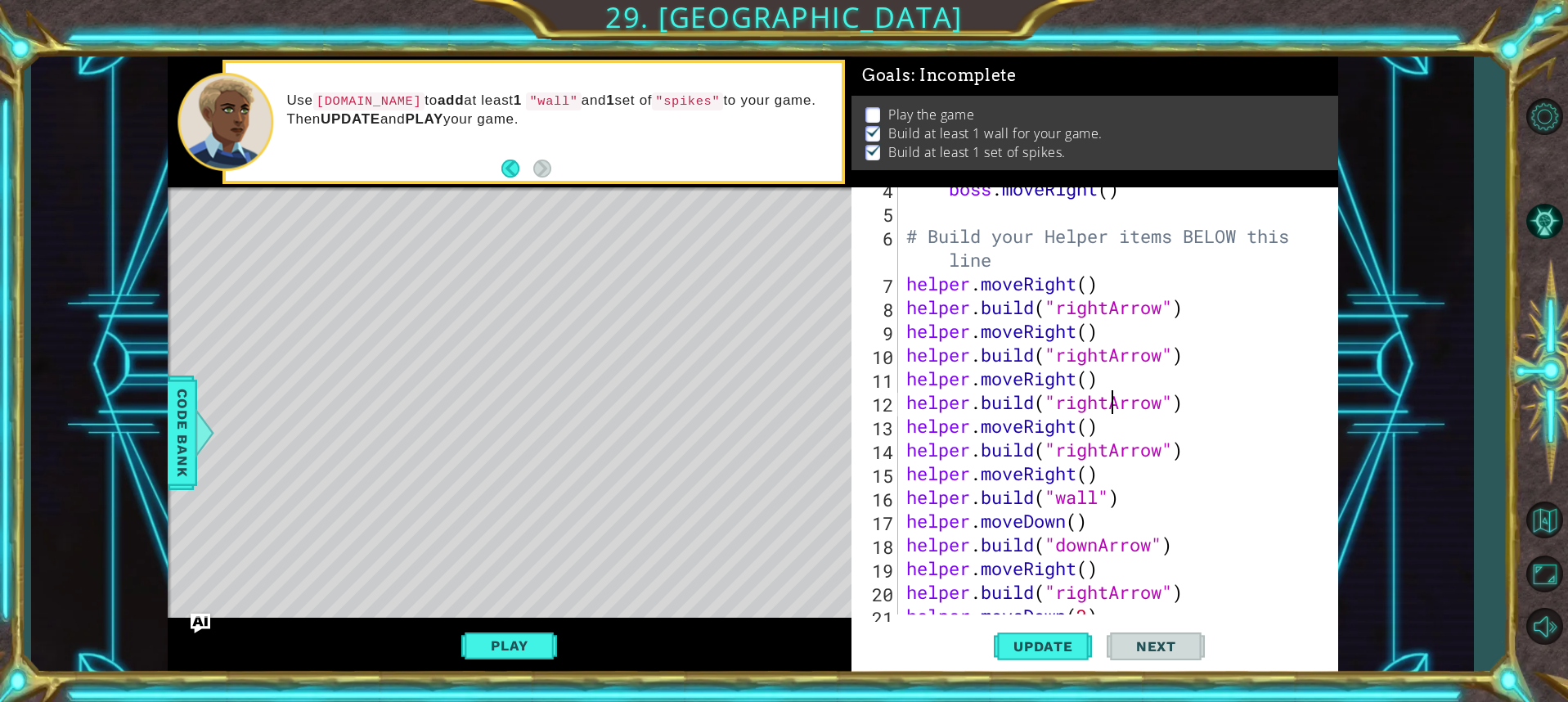
click at [1109, 400] on div "boss . moveRight ( ) # Build your Helper items BELOW this line helper . moveRig…" at bounding box center [1115, 414] width 426 height 475
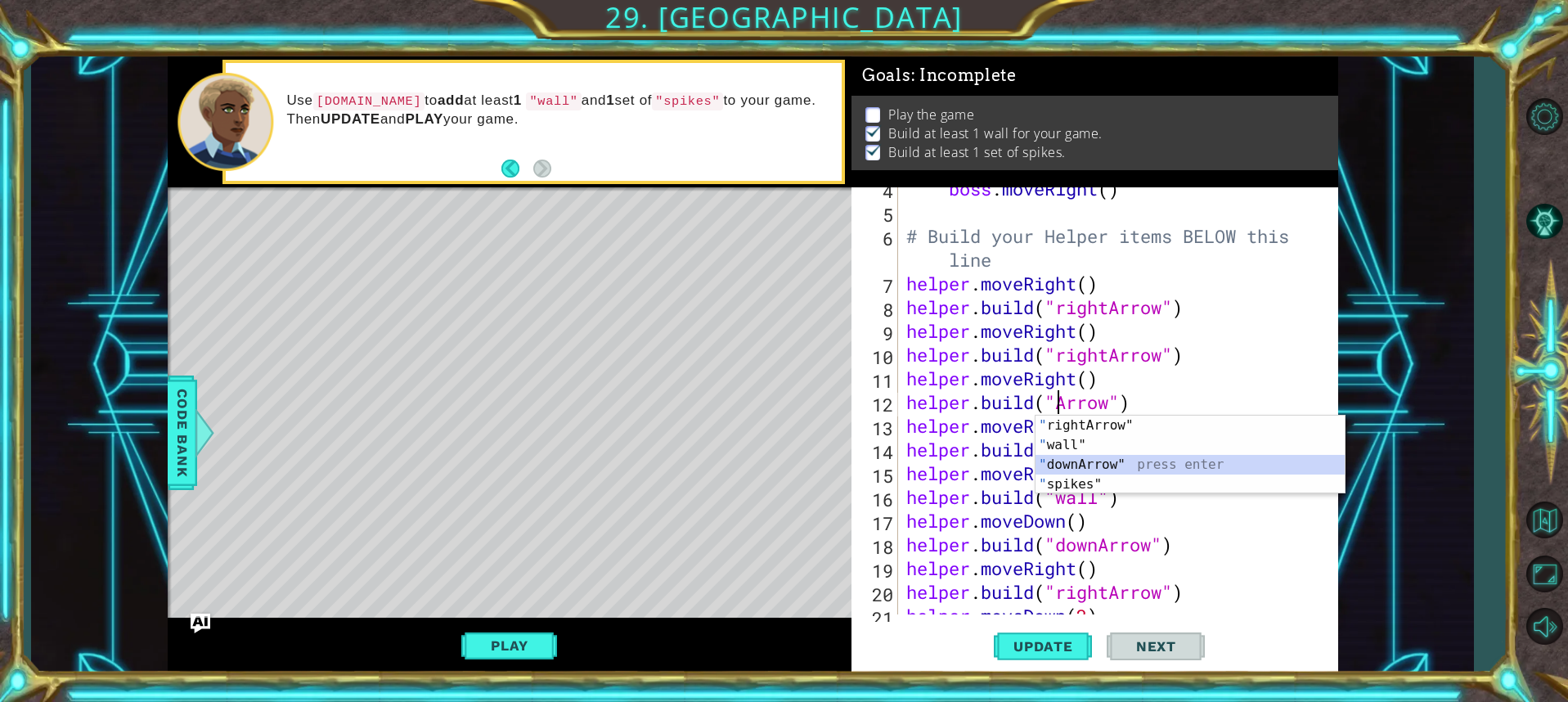
click at [1084, 459] on div "" rightArrow" press enter " wall" press enter " downArrow" press enter " spikes…" at bounding box center [1190, 475] width 309 height 118
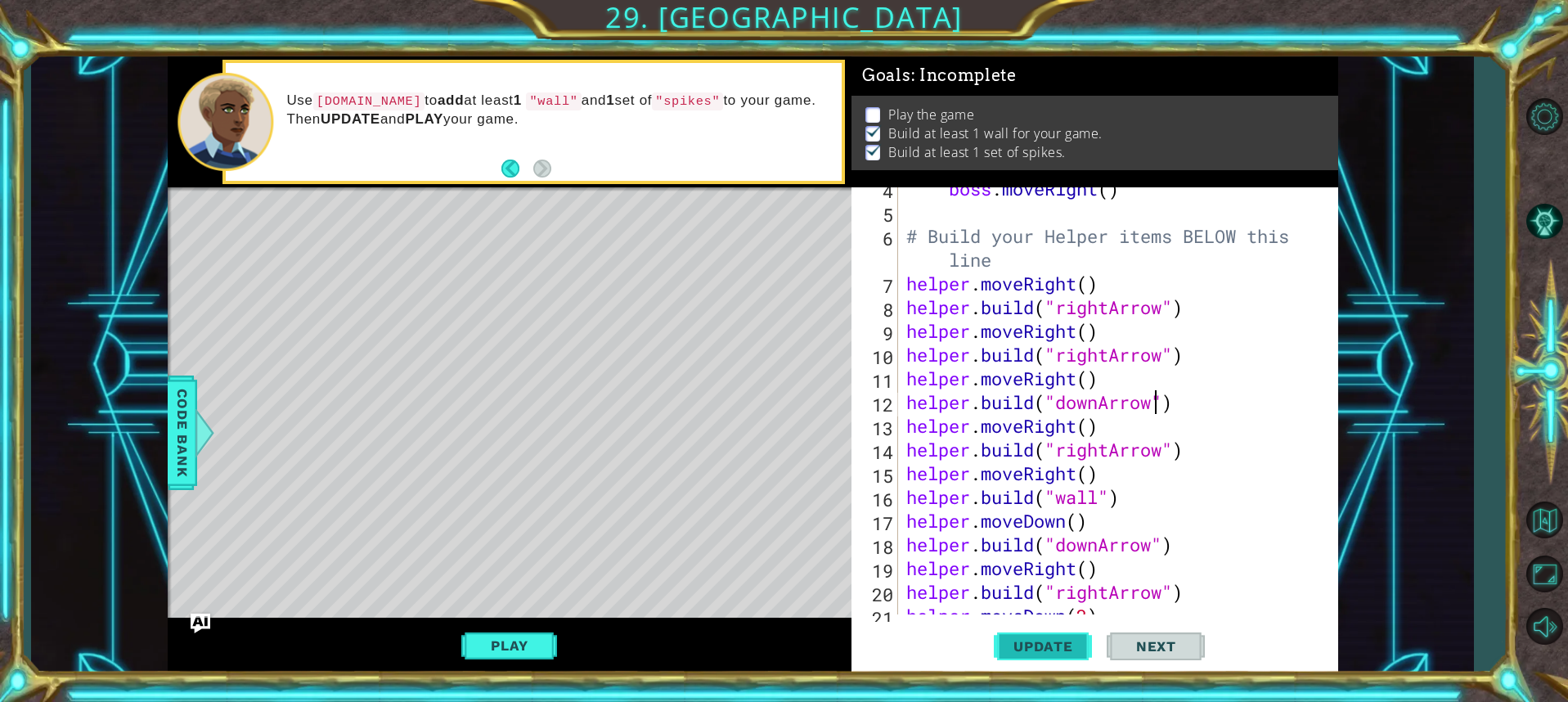
click at [1048, 645] on span "Update" at bounding box center [1043, 646] width 93 height 16
click at [1097, 402] on div "boss . moveRight ( ) # Build your Helper items BELOW this line helper . moveRig…" at bounding box center [1115, 414] width 426 height 475
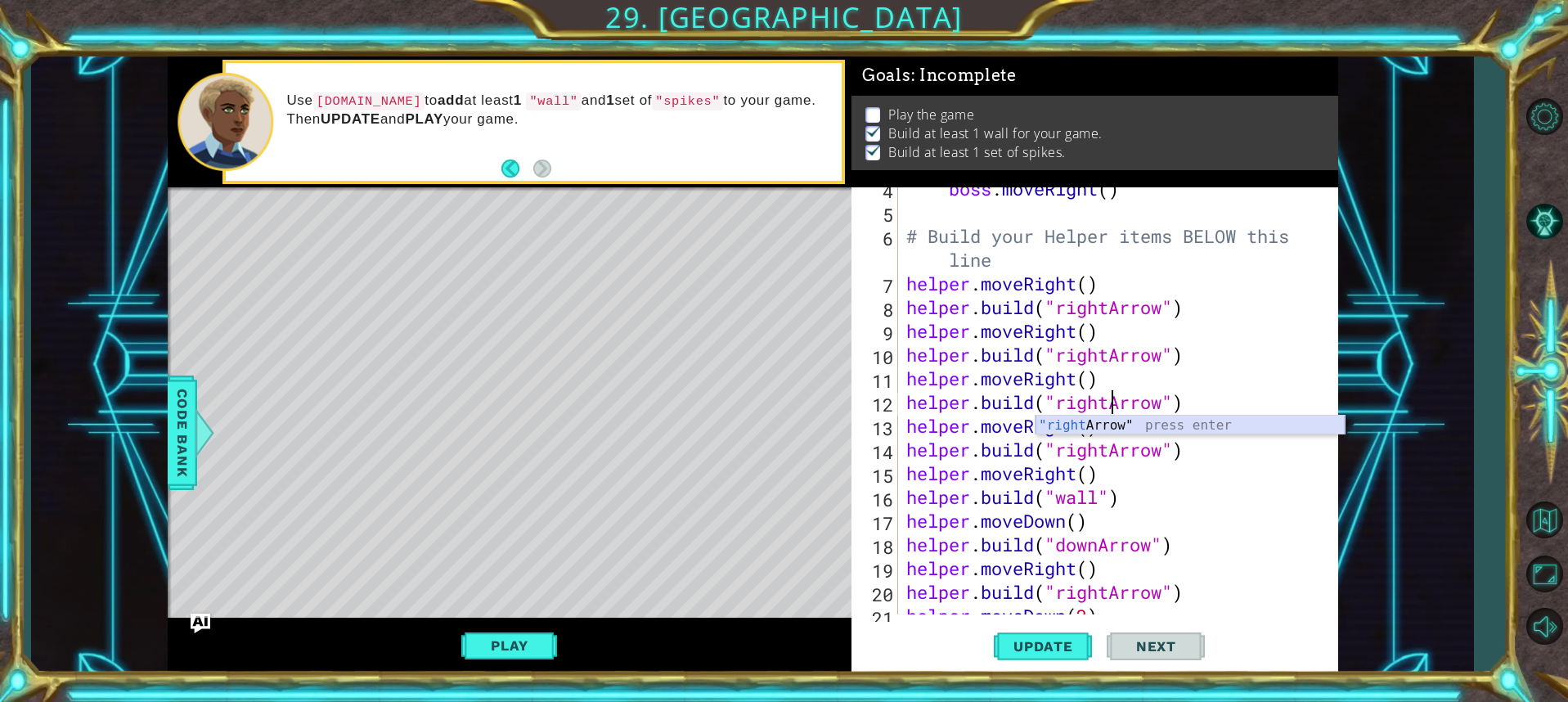
click at [1089, 425] on div ""right Arrow" press enter" at bounding box center [1190, 445] width 309 height 59
click at [1109, 445] on div "boss . moveRight ( ) # Build your Helper items BELOW this line helper . moveRig…" at bounding box center [1115, 414] width 426 height 475
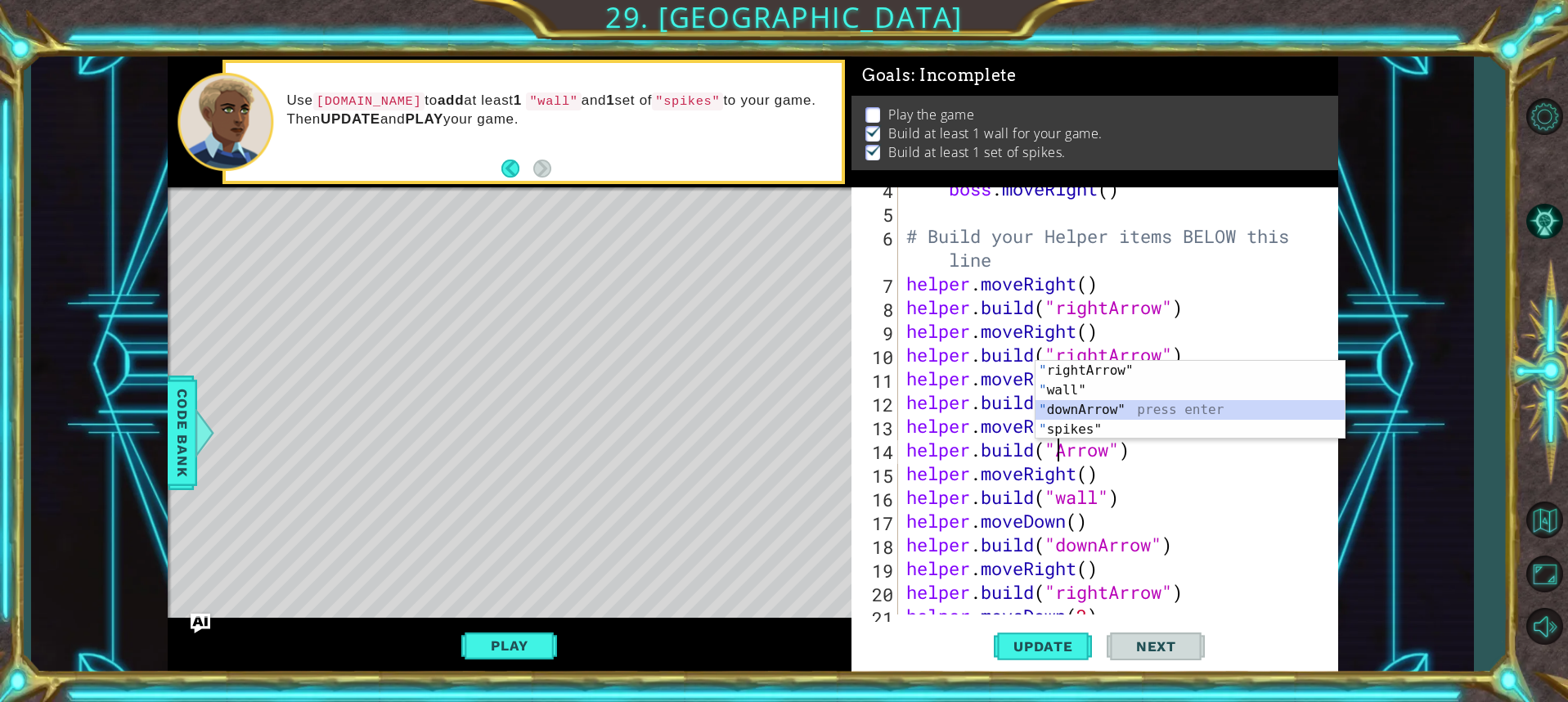
click at [1098, 405] on div "" rightArrow" press enter " wall" press enter " downArrow" press enter " spikes…" at bounding box center [1190, 420] width 309 height 118
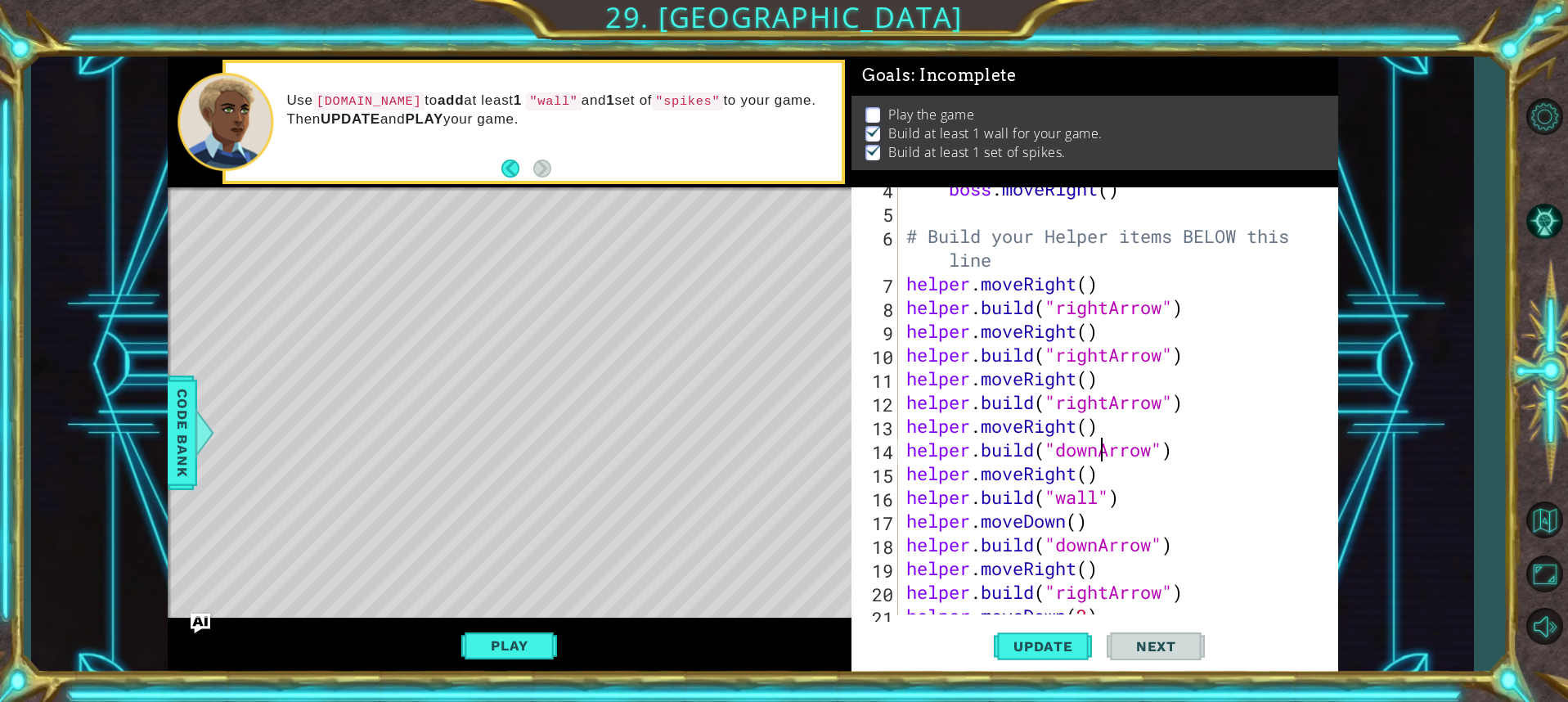
click at [1098, 452] on div "boss . moveRight ( ) # Build your Helper items BELOW this line helper . moveRig…" at bounding box center [1115, 414] width 426 height 475
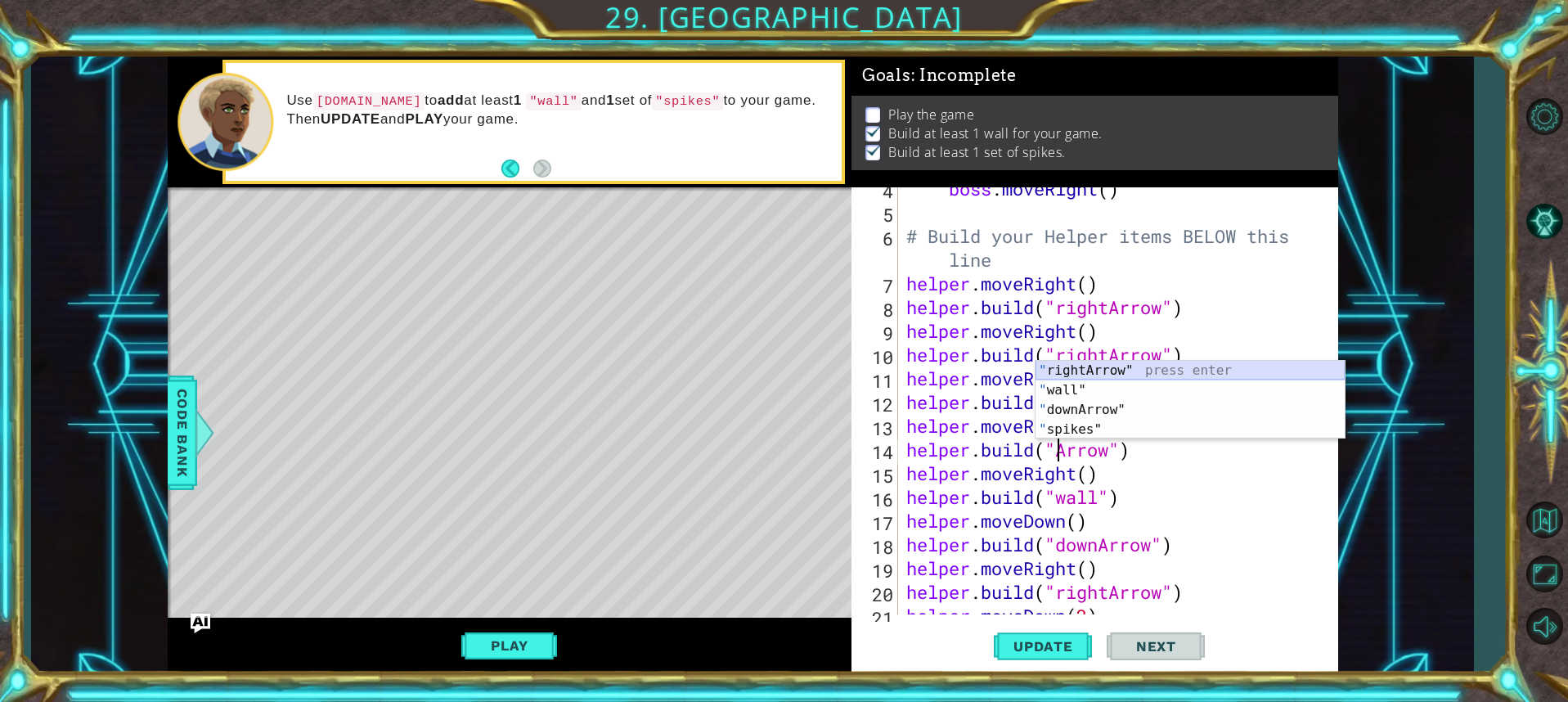
click at [1167, 371] on div "" rightArrow" press enter " wall" press enter " downArrow" press enter " spikes…" at bounding box center [1190, 420] width 309 height 118
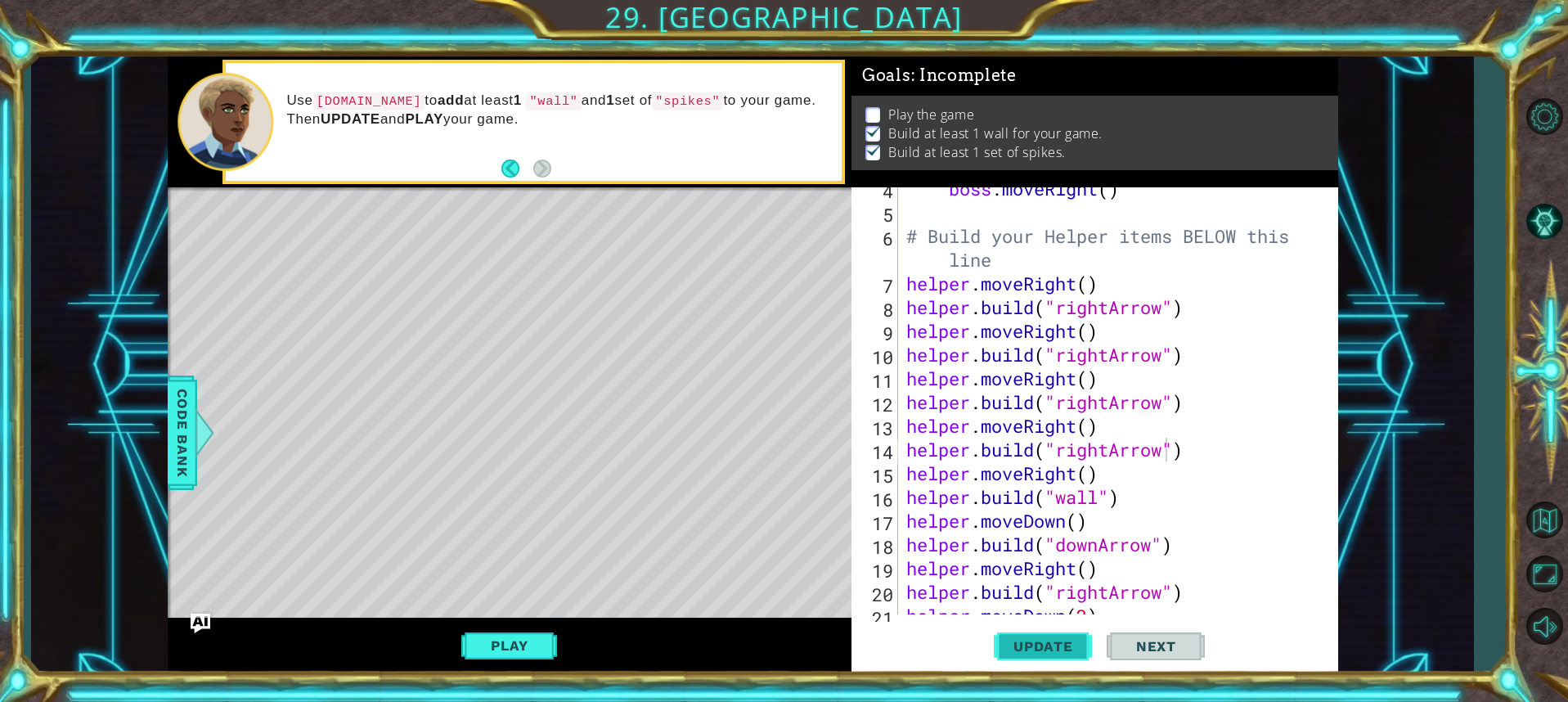
click at [1054, 643] on span "Update" at bounding box center [1043, 646] width 93 height 16
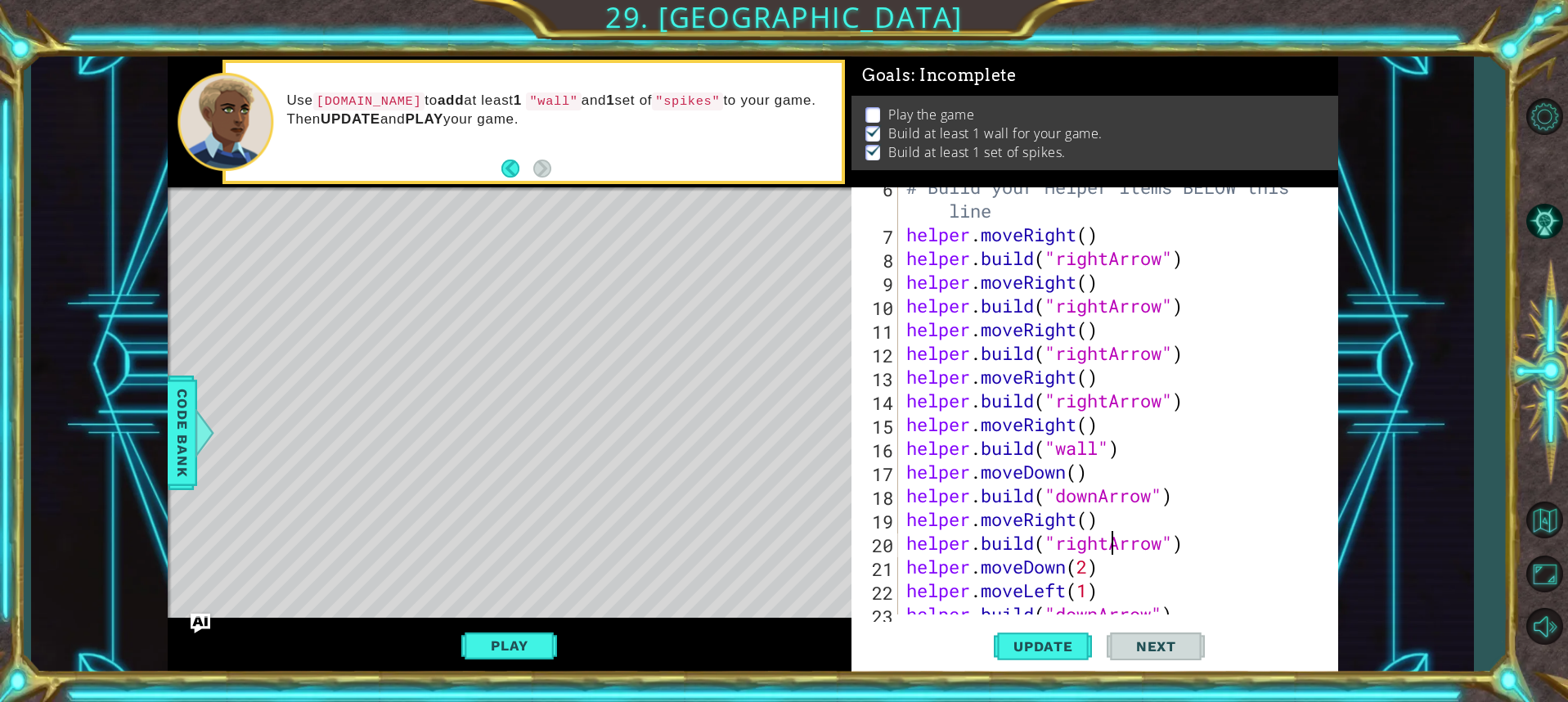
click at [1107, 543] on div "# Build your Helper items BELOW this line helper . moveRight ( ) helper . build…" at bounding box center [1115, 424] width 426 height 498
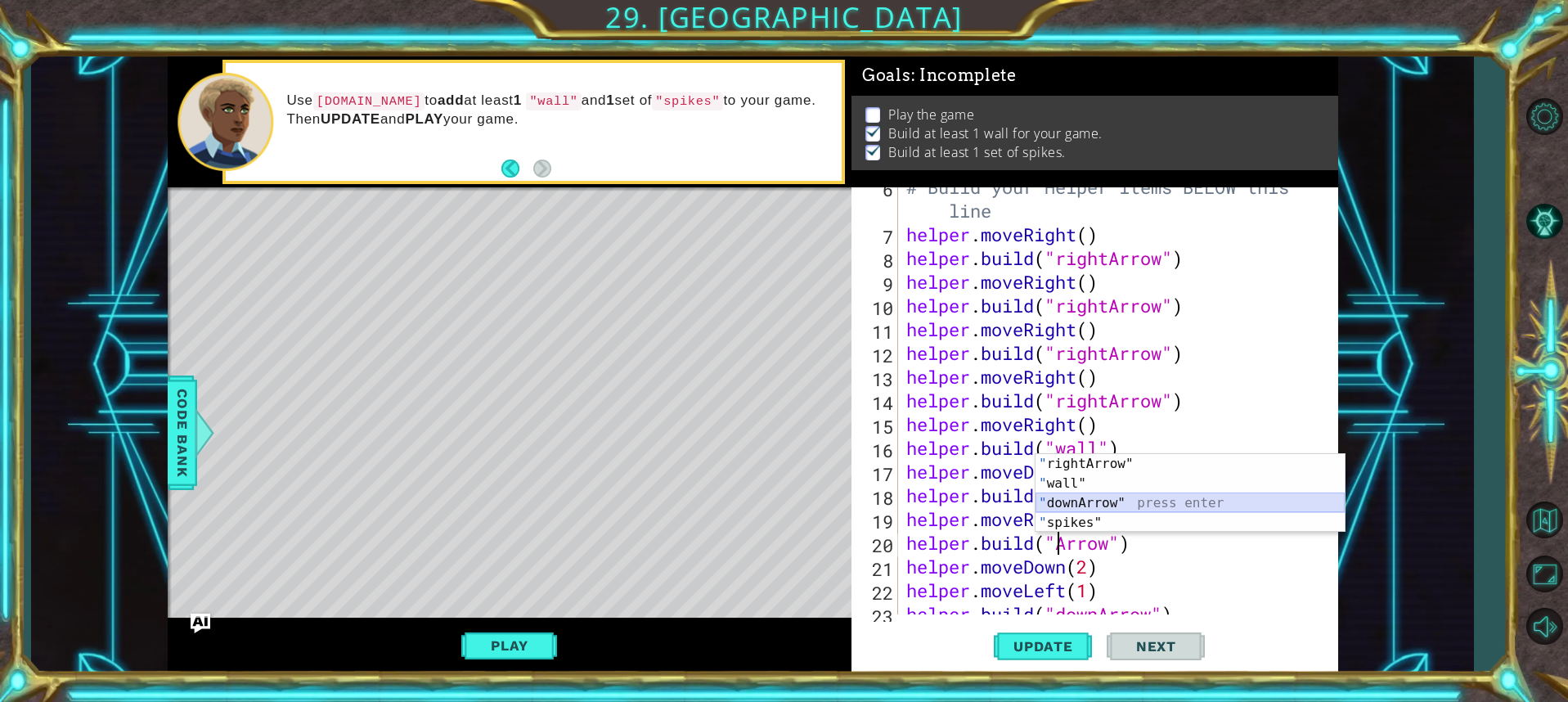
click at [1126, 498] on div "" rightArrow" press enter " wall" press enter " downArrow" press enter " spikes…" at bounding box center [1190, 513] width 309 height 118
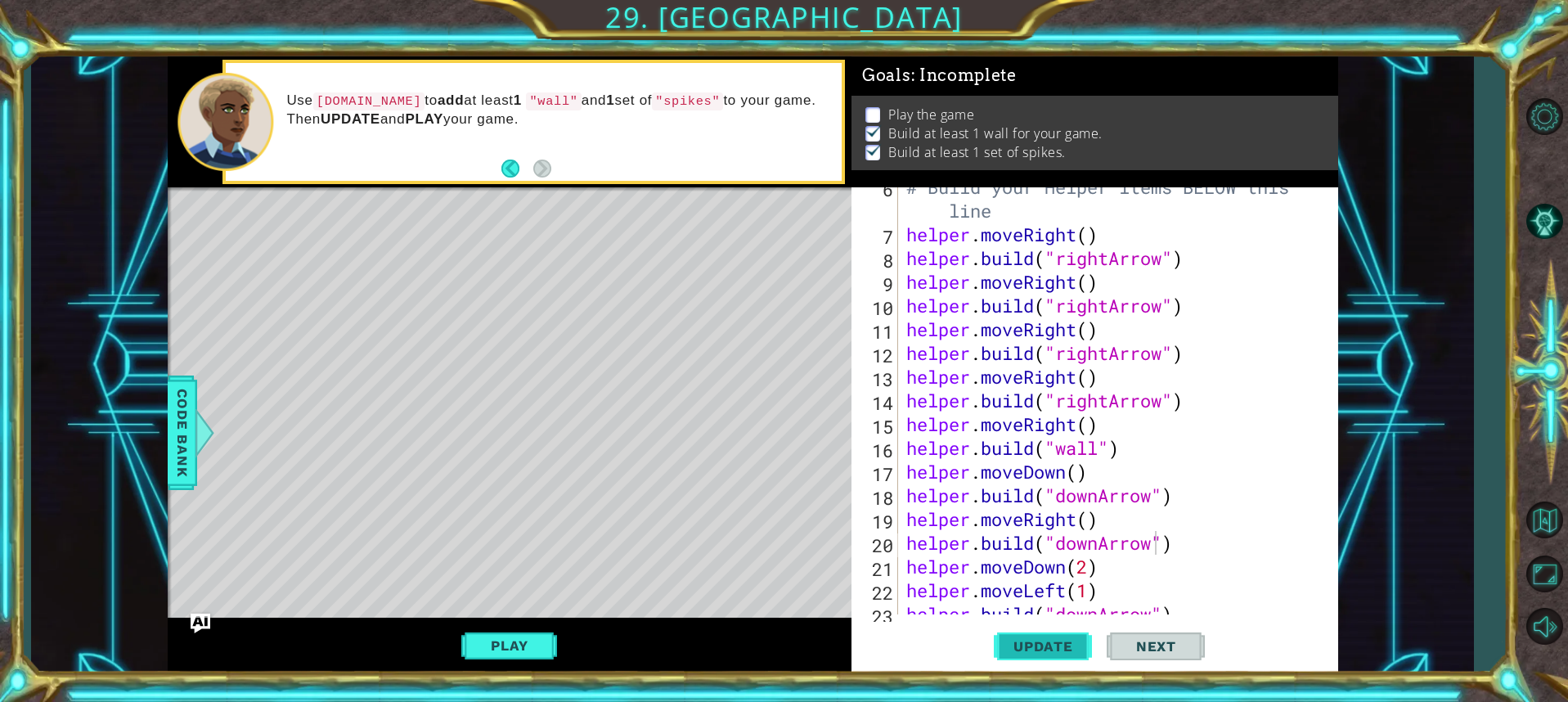
click at [1030, 645] on span "Update" at bounding box center [1043, 646] width 93 height 16
click at [1096, 493] on div "# Build your Helper items BELOW this line helper . moveRight ( ) helper . build…" at bounding box center [1115, 424] width 426 height 498
click at [1102, 476] on div ""righ [PERSON_NAME]" press enter" at bounding box center [1190, 495] width 309 height 59
click at [1028, 638] on span "Update" at bounding box center [1043, 646] width 93 height 16
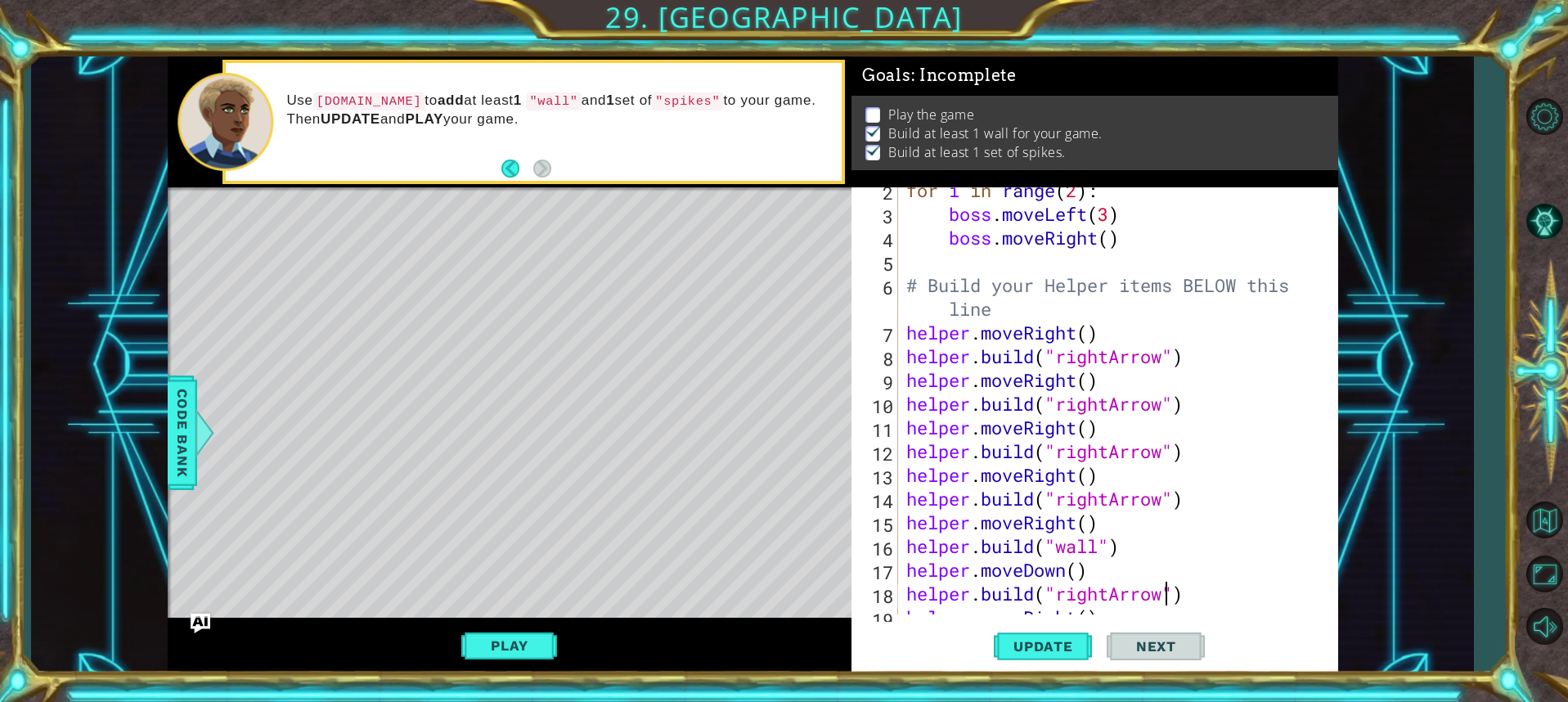
scroll to position [57, 0]
click at [1108, 498] on div "for i in range ( 2 ) : boss . moveLeft ( 3 ) boss . moveRight ( ) # Build your …" at bounding box center [1115, 416] width 426 height 475
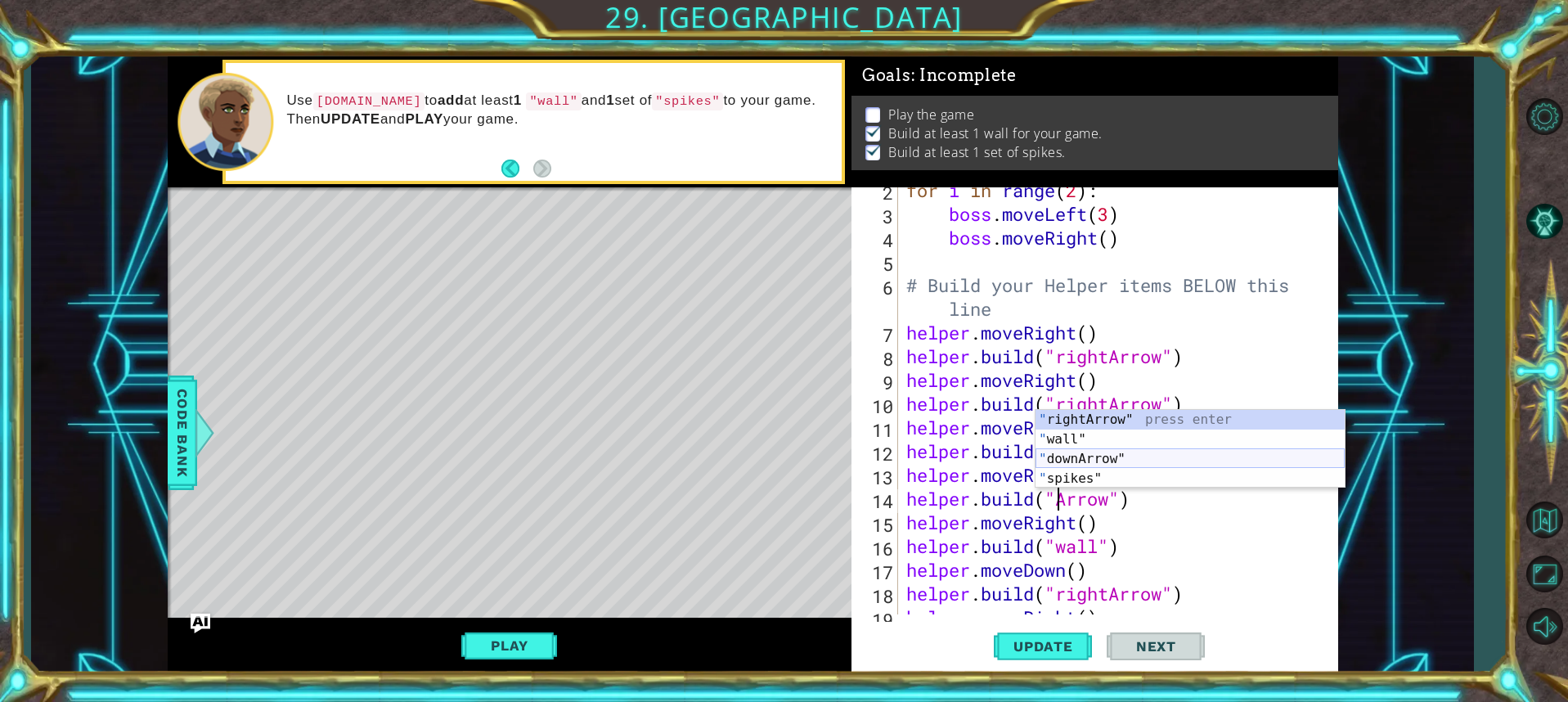
click at [1113, 462] on div "" rightArrow" press enter " wall" press enter " downArrow" press enter " spikes…" at bounding box center [1190, 469] width 309 height 118
type textarea "[DOMAIN_NAME]("downArrow")"
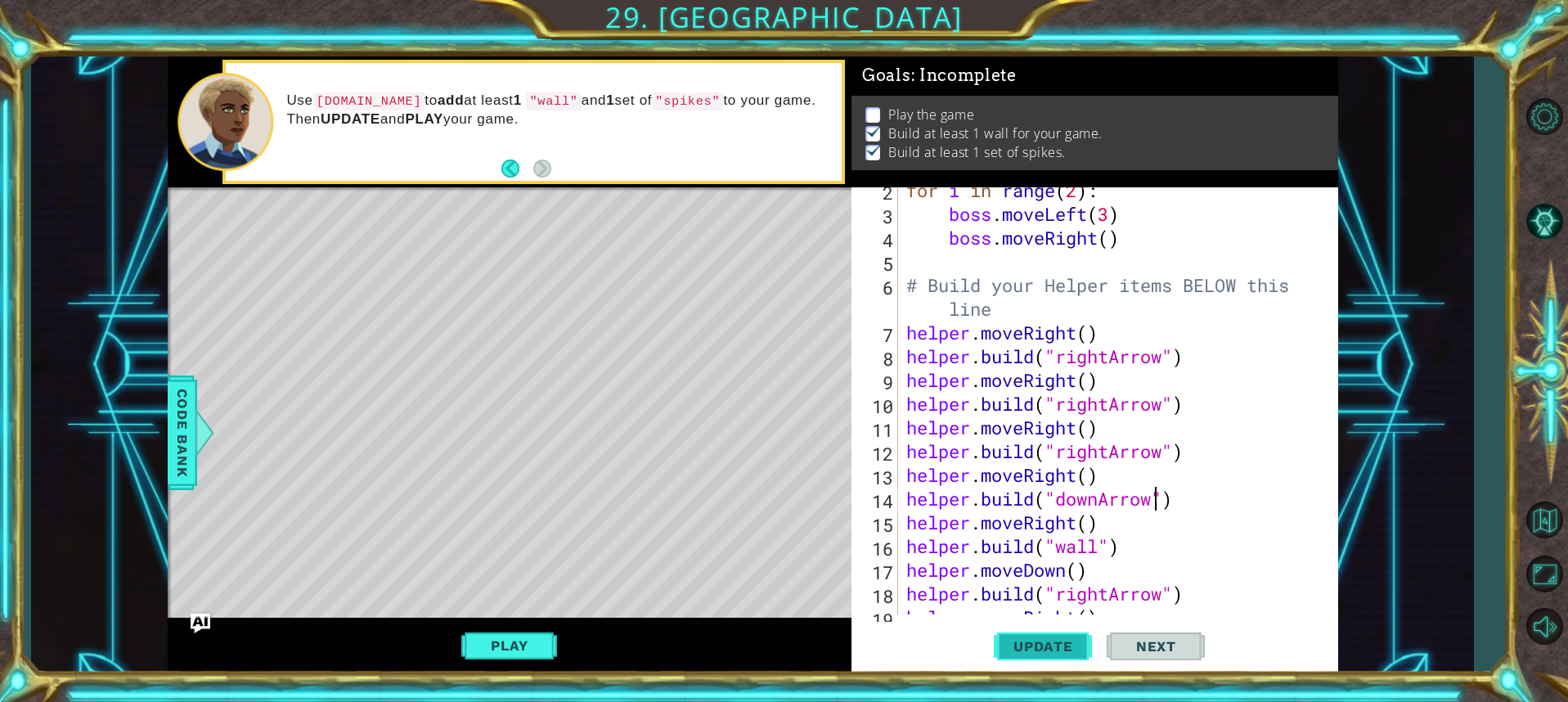
click at [1075, 648] on span "Update" at bounding box center [1043, 646] width 93 height 16
click at [1057, 509] on div "for i in range ( 2 ) : boss . moveLeft ( 3 ) boss . moveRight ( ) # Build your …" at bounding box center [1115, 416] width 426 height 475
click at [977, 507] on div "for i in range ( 2 ) : boss . moveLeft ( 3 ) boss . moveRight ( ) # Build your …" at bounding box center [1115, 416] width 426 height 475
click at [1180, 504] on div "for i in range ( 2 ) : boss . moveLeft ( 3 ) boss . moveRight ( ) # Build your …" at bounding box center [1115, 416] width 426 height 475
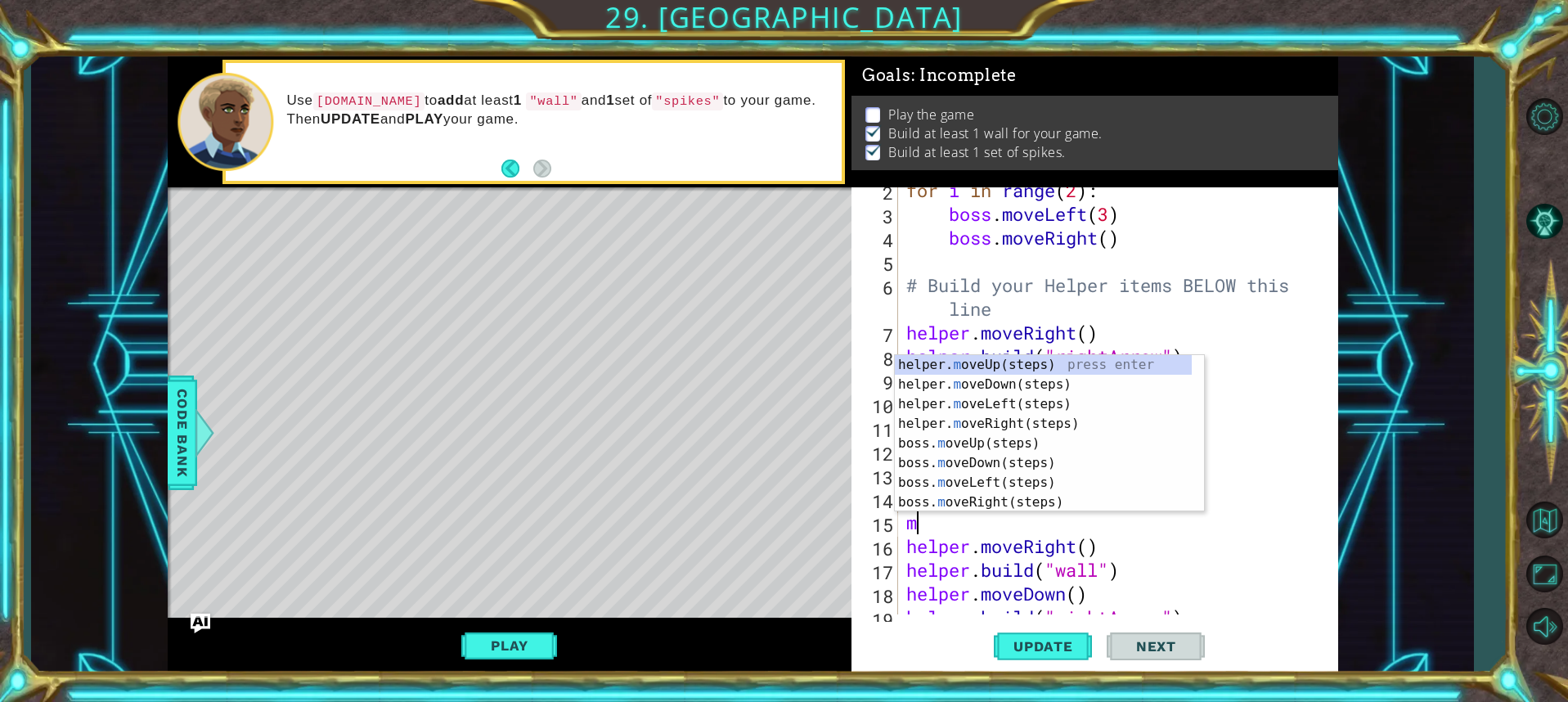
type textarea "mo"
click at [1103, 383] on div "helper. mo veUp(steps) press enter helper. mo veDown(steps) press enter helper.…" at bounding box center [1049, 453] width 309 height 196
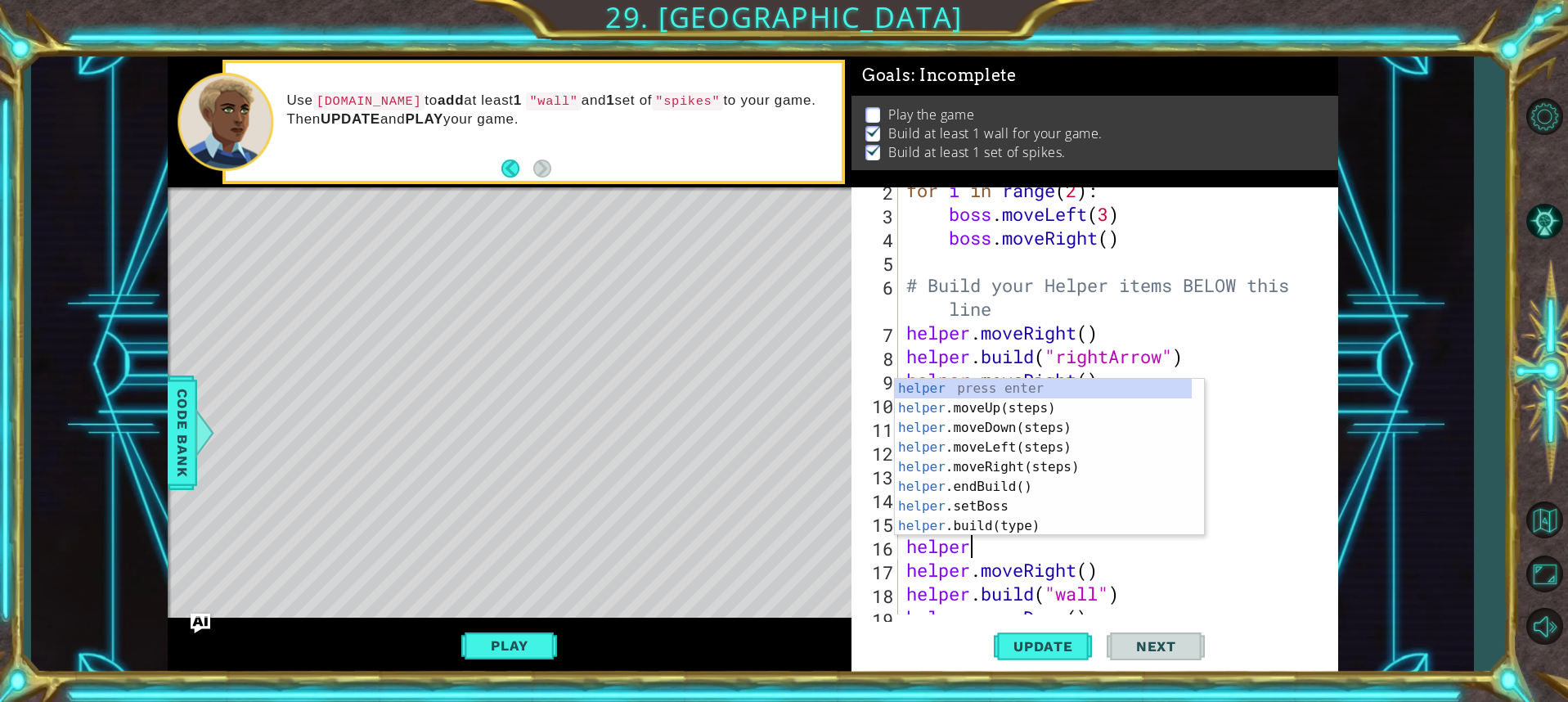
scroll to position [0, 2]
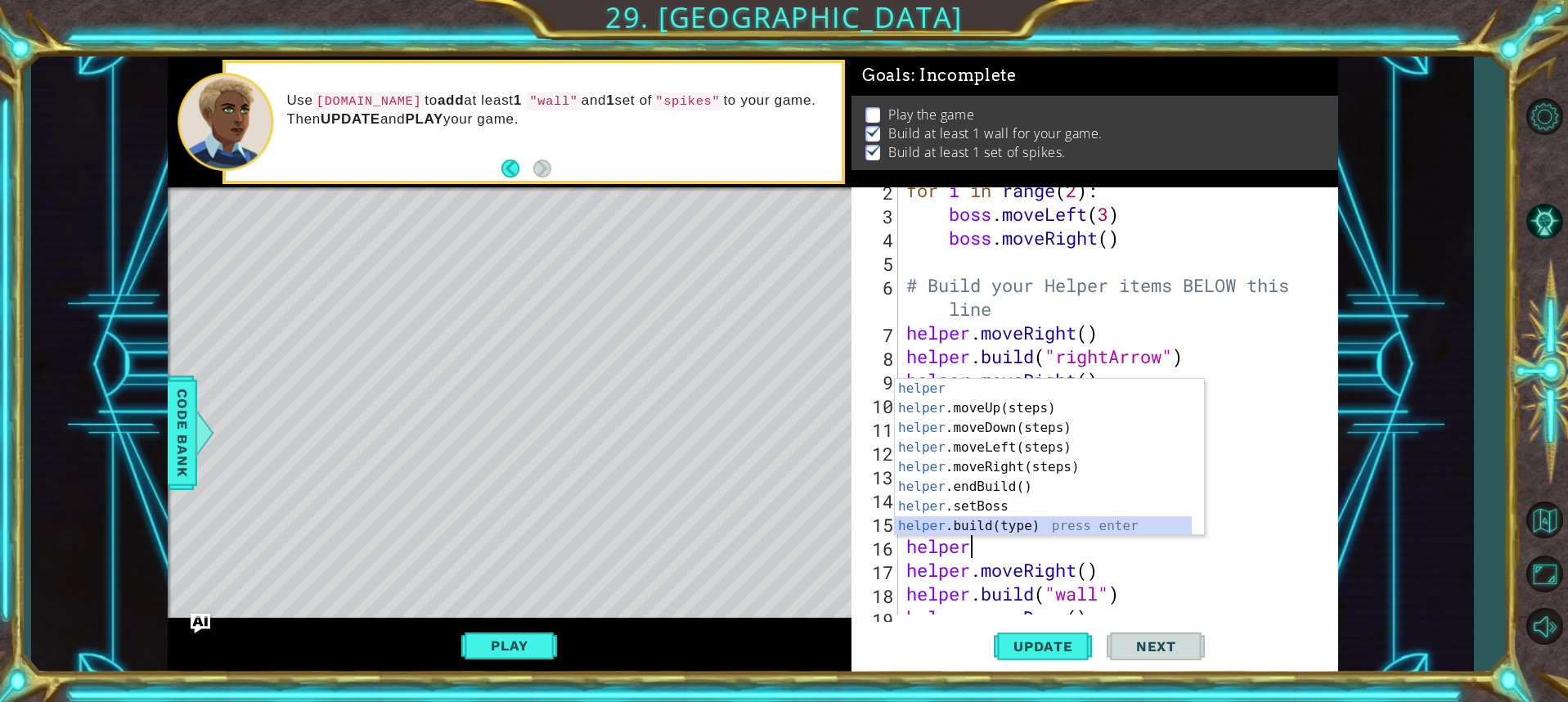
click at [1011, 523] on div "helper press enter helper .moveUp(steps) press enter helper .moveDown(steps) pr…" at bounding box center [1043, 477] width 297 height 196
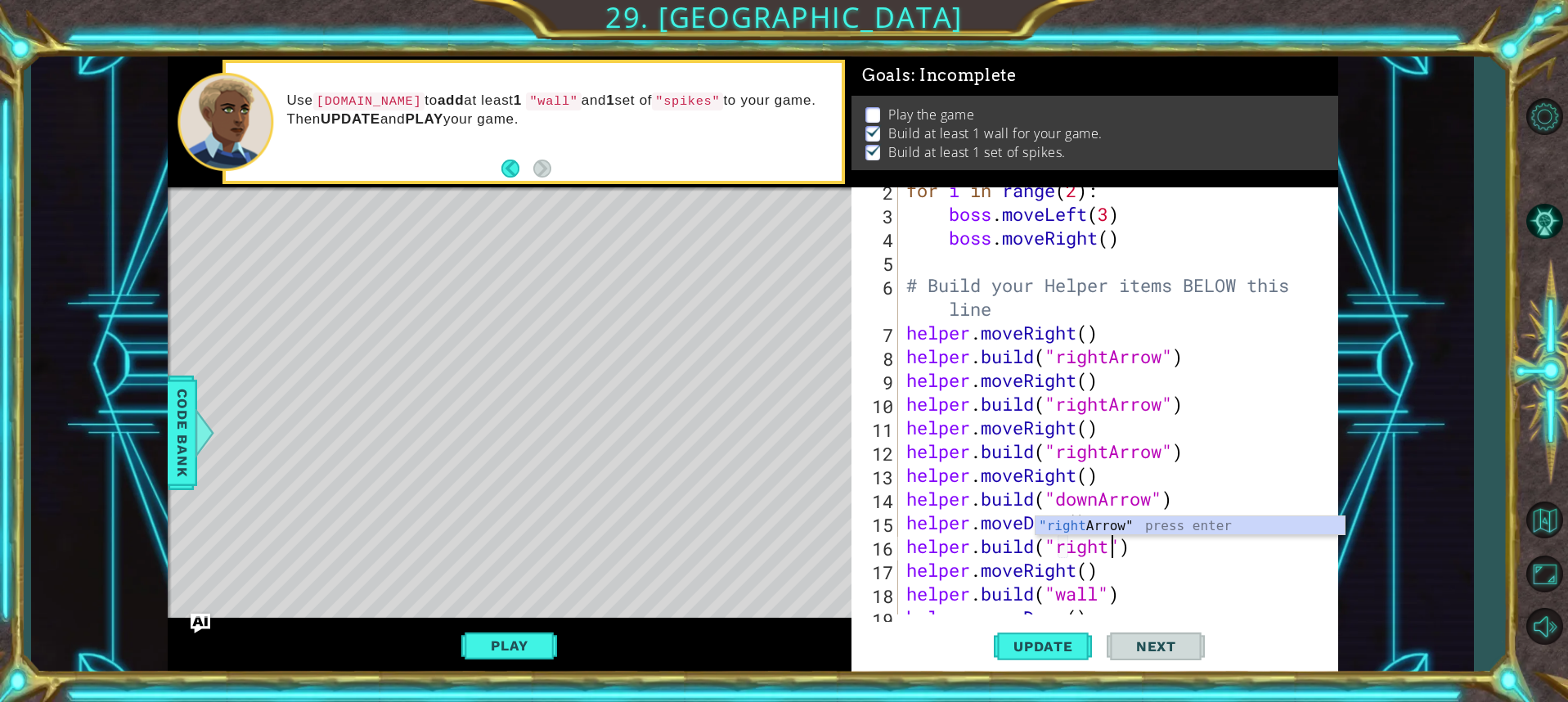
scroll to position [0, 10]
click at [1176, 526] on div ""right Arrow" press enter" at bounding box center [1190, 545] width 309 height 59
click at [1034, 645] on span "Update" at bounding box center [1043, 646] width 93 height 16
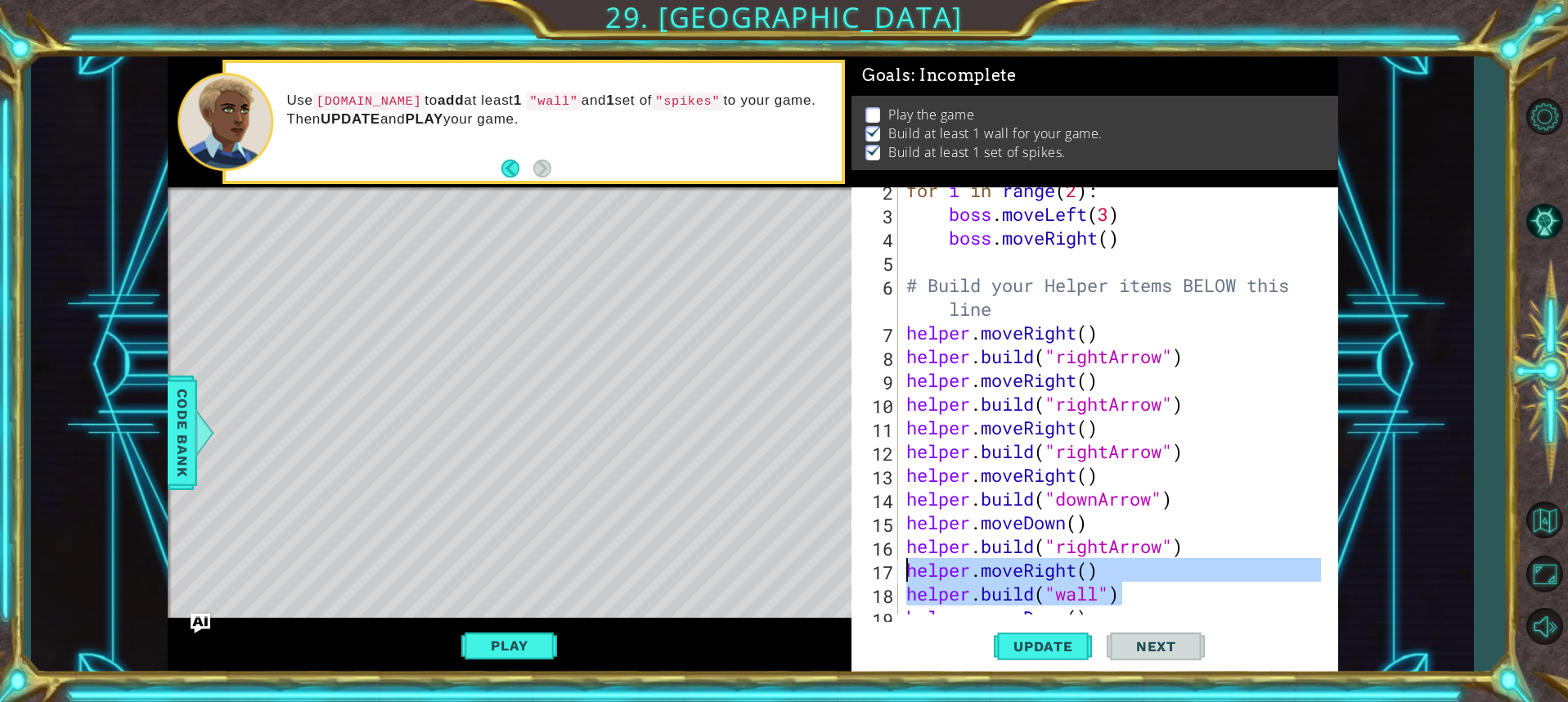
drag, startPoint x: 1121, startPoint y: 598, endPoint x: 903, endPoint y: 579, distance: 218.8
click at [903, 579] on div "for i in range ( 2 ) : boss . moveLeft ( 3 ) boss . moveRight ( ) # Build your …" at bounding box center [1115, 416] width 426 height 475
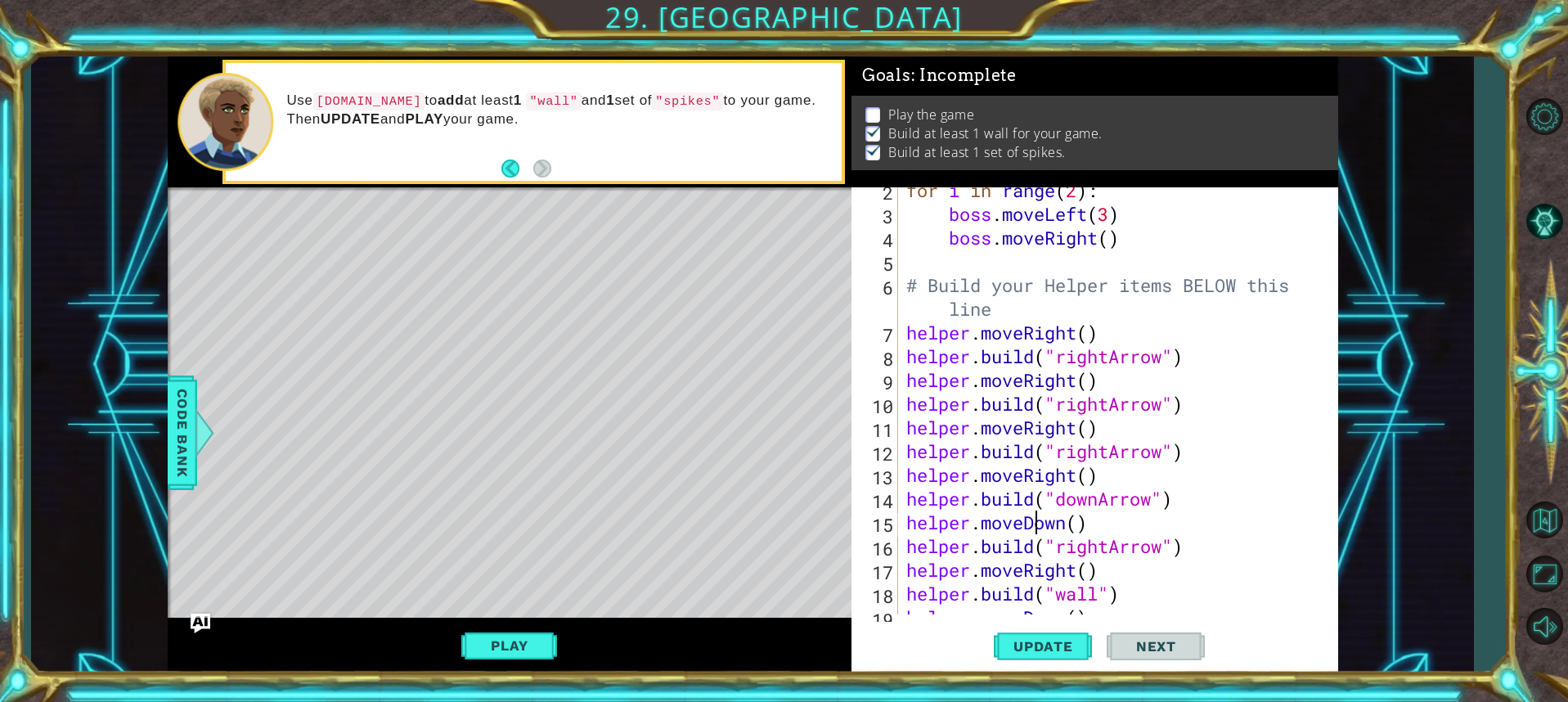
click at [1037, 530] on div "for i in range ( 2 ) : boss . moveLeft ( 3 ) boss . moveRight ( ) # Build your …" at bounding box center [1115, 416] width 426 height 475
type textarea "helper.moveDown()"
click at [1107, 527] on div "for i in range ( 2 ) : boss . moveLeft ( 3 ) boss . moveRight ( ) # Build your …" at bounding box center [1115, 416] width 426 height 475
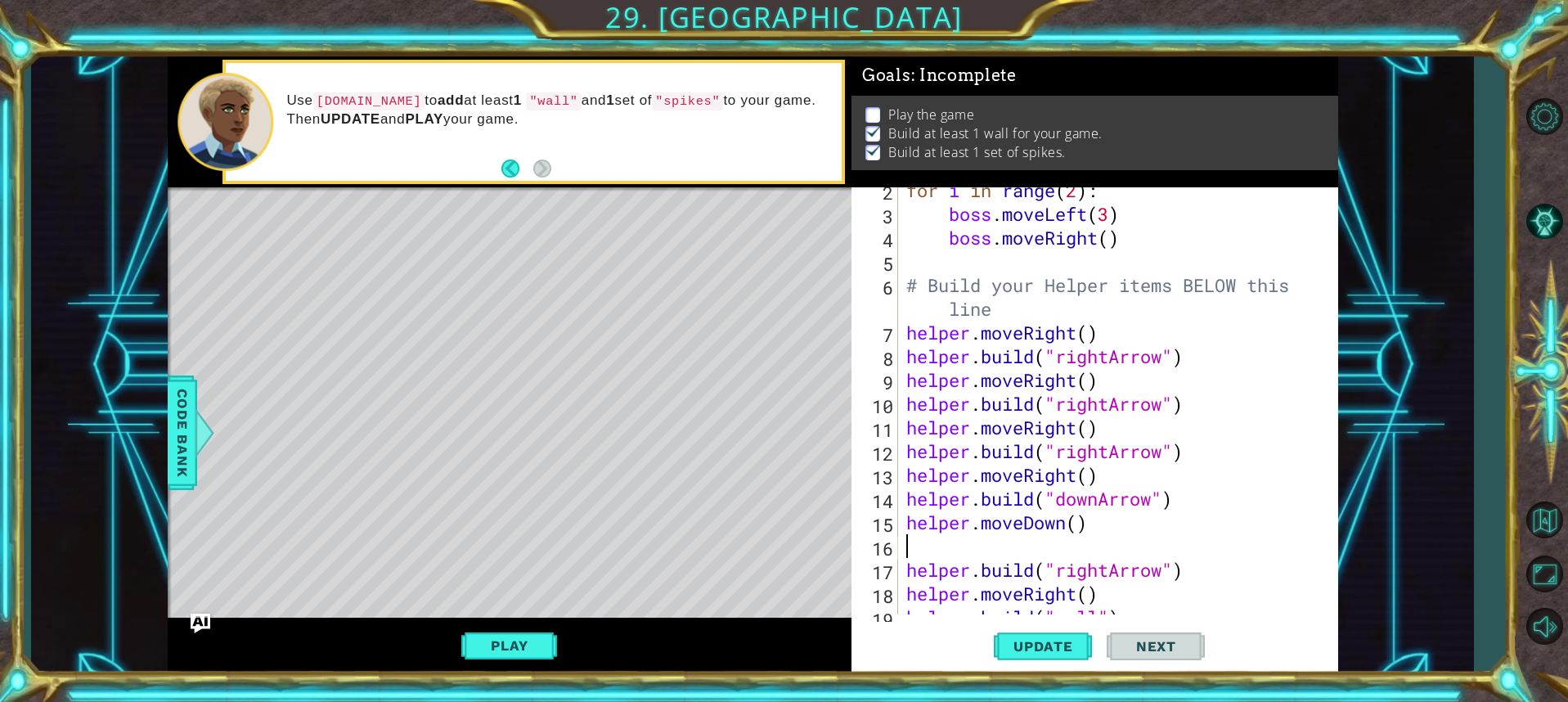
paste textarea "[DOMAIN_NAME]("wall")"
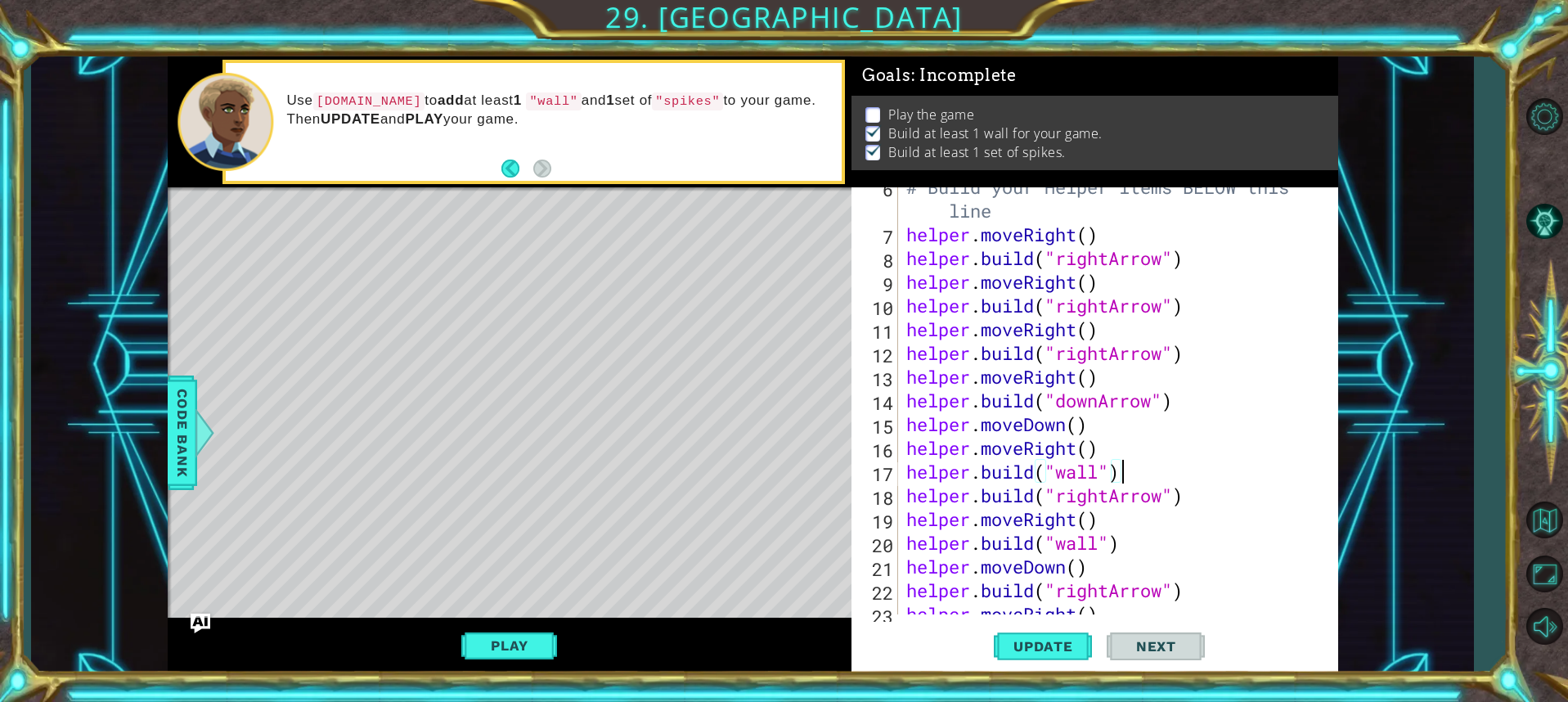
scroll to position [155, 0]
click at [1135, 548] on div "# Build your Helper items BELOW this line helper . moveRight ( ) helper . build…" at bounding box center [1115, 424] width 426 height 498
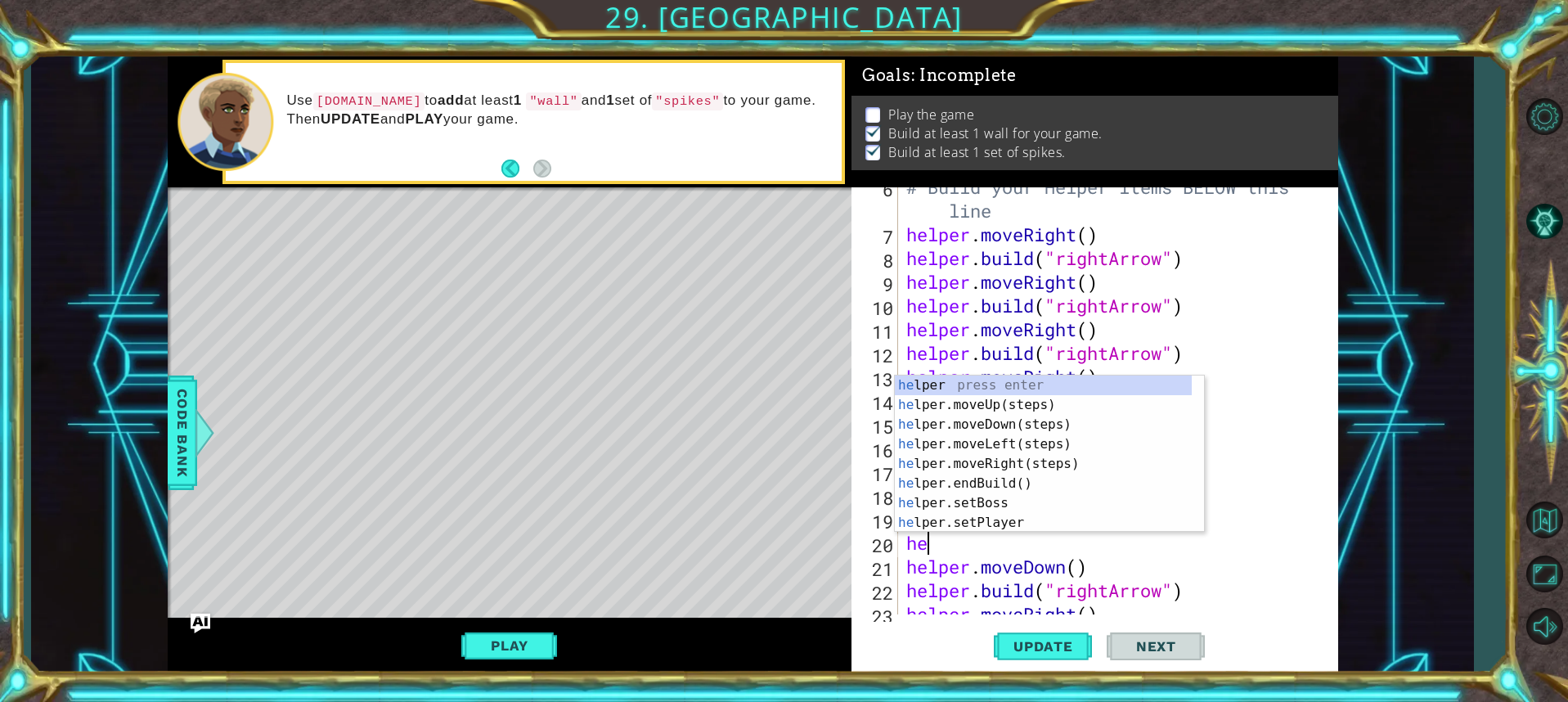
type textarea "h"
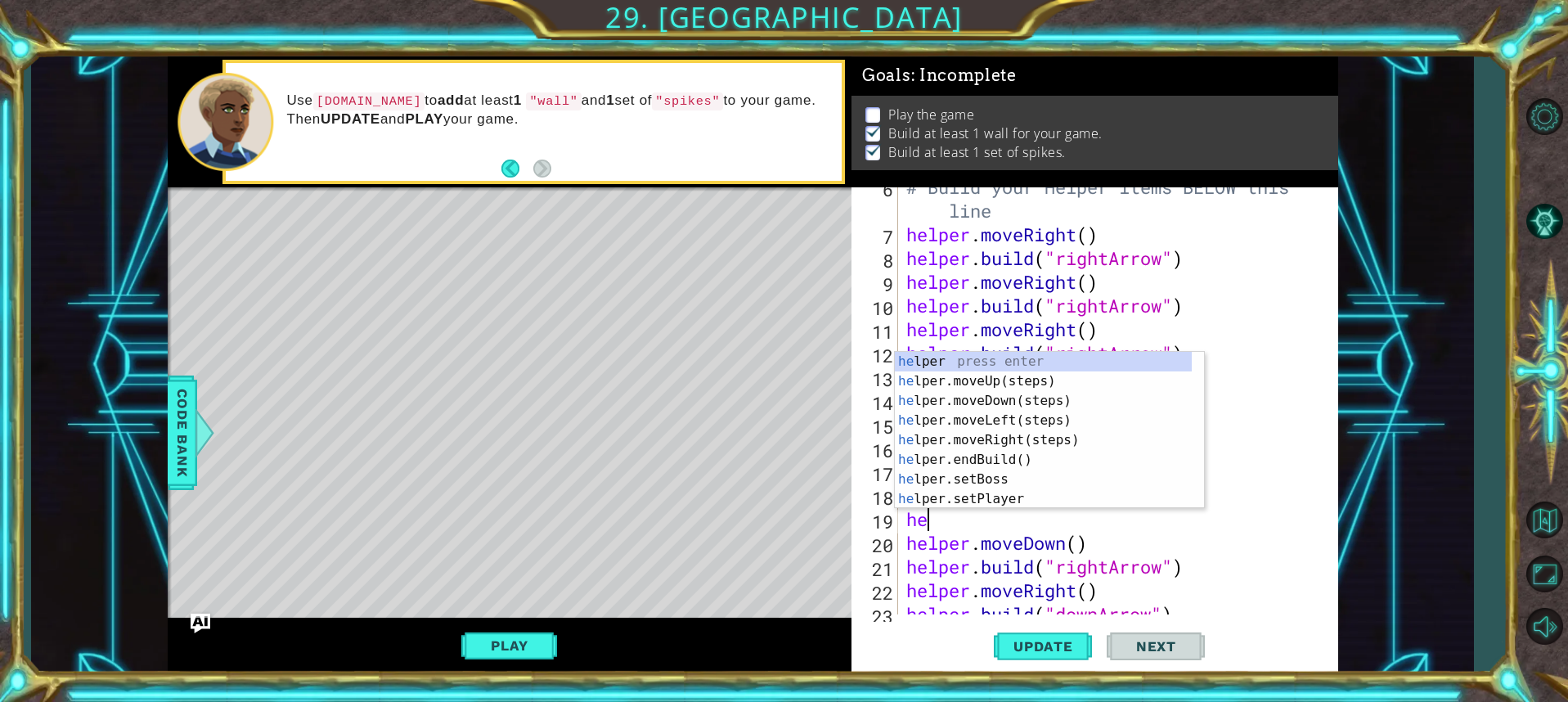
type textarea "h"
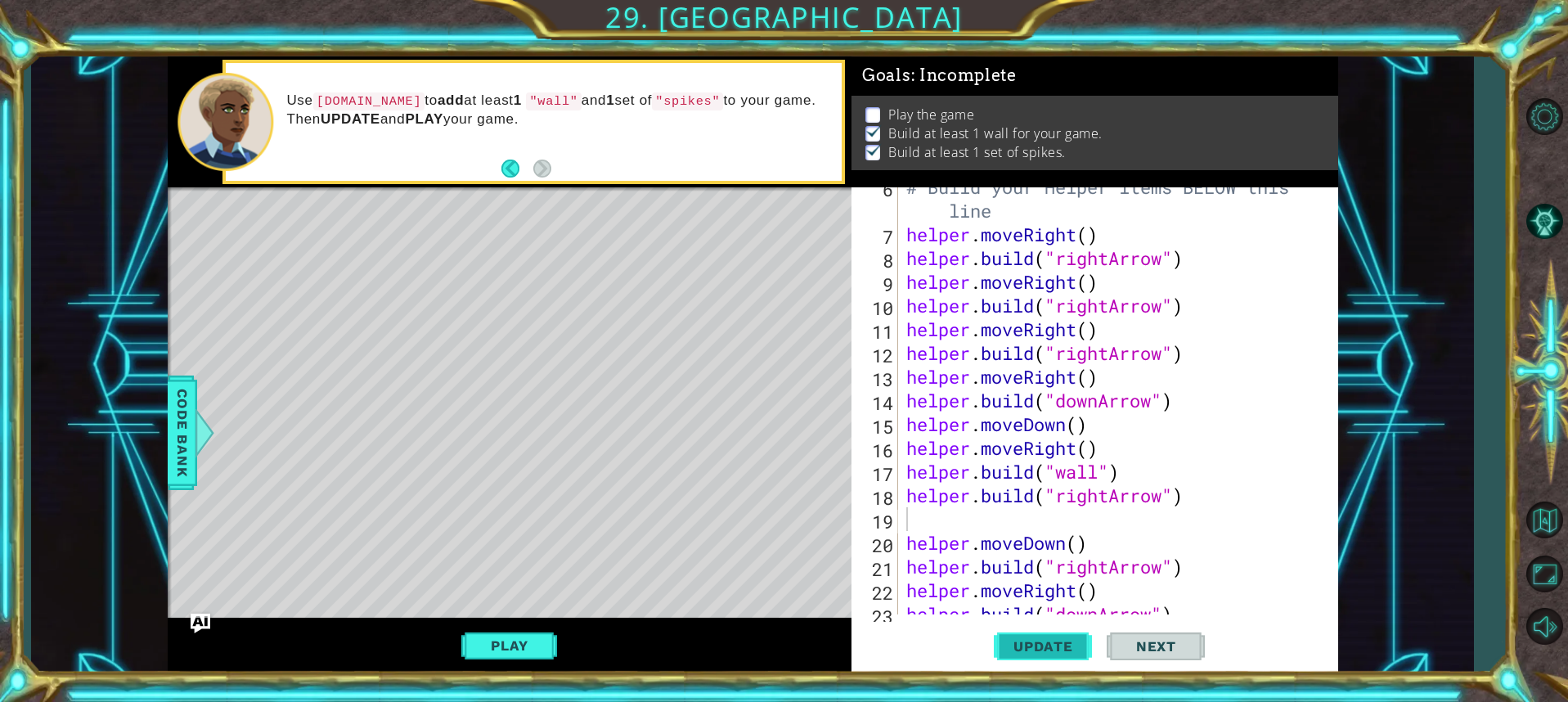
click at [1012, 643] on span "Update" at bounding box center [1043, 646] width 93 height 16
click at [1034, 639] on span "Update" at bounding box center [1043, 646] width 93 height 16
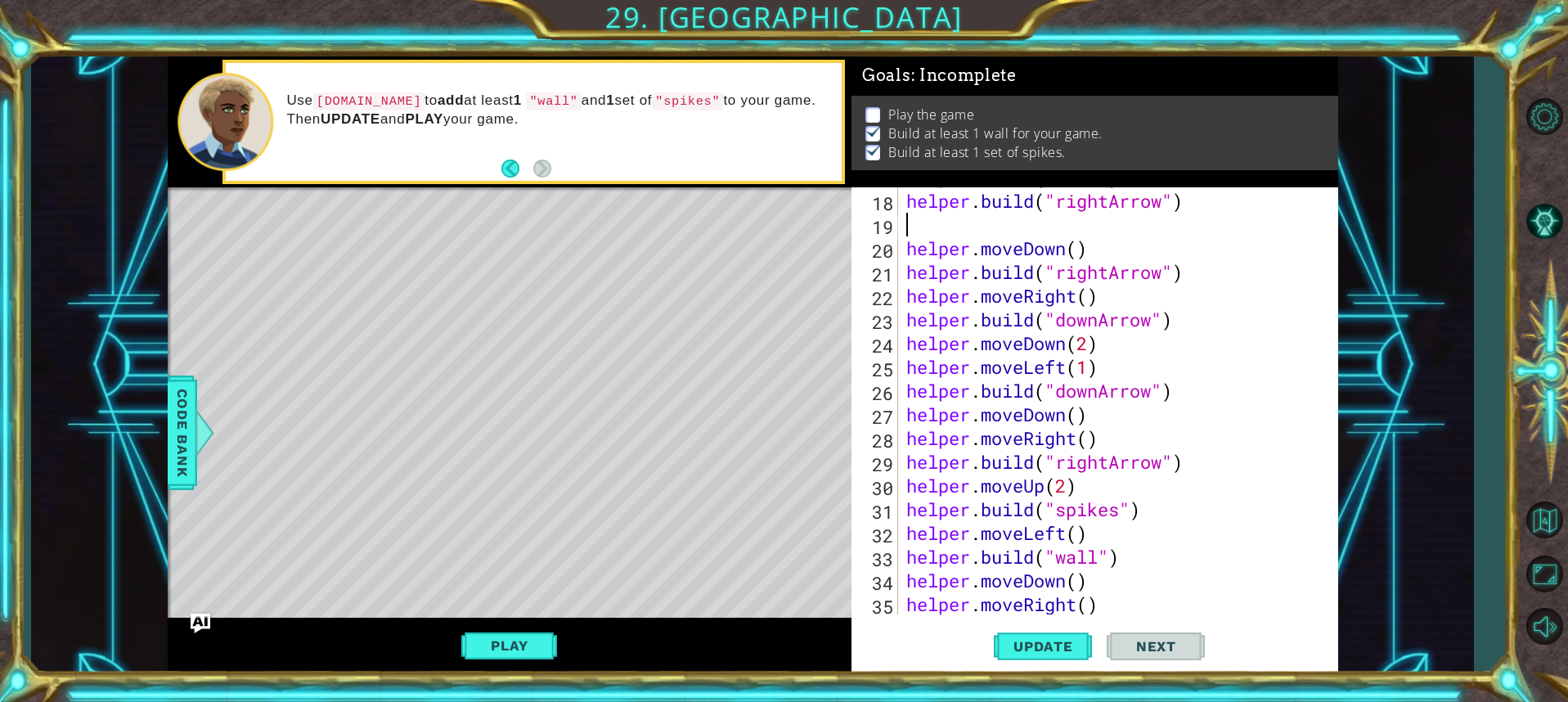
scroll to position [569, 0]
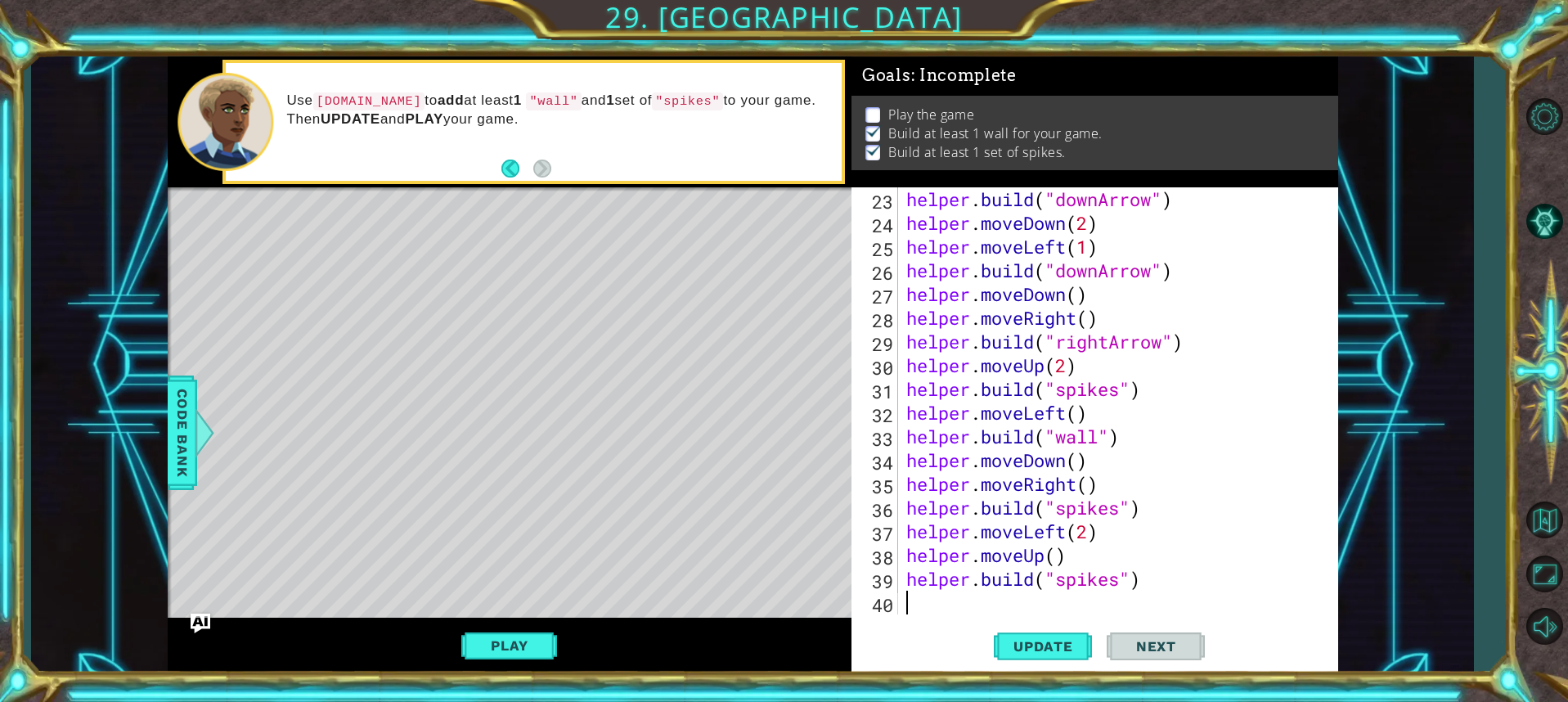
click at [1045, 609] on div "helper . build ( "downArrow" ) helper . moveDown ( 2 ) helper . moveLeft ( 1 ) …" at bounding box center [1115, 425] width 426 height 475
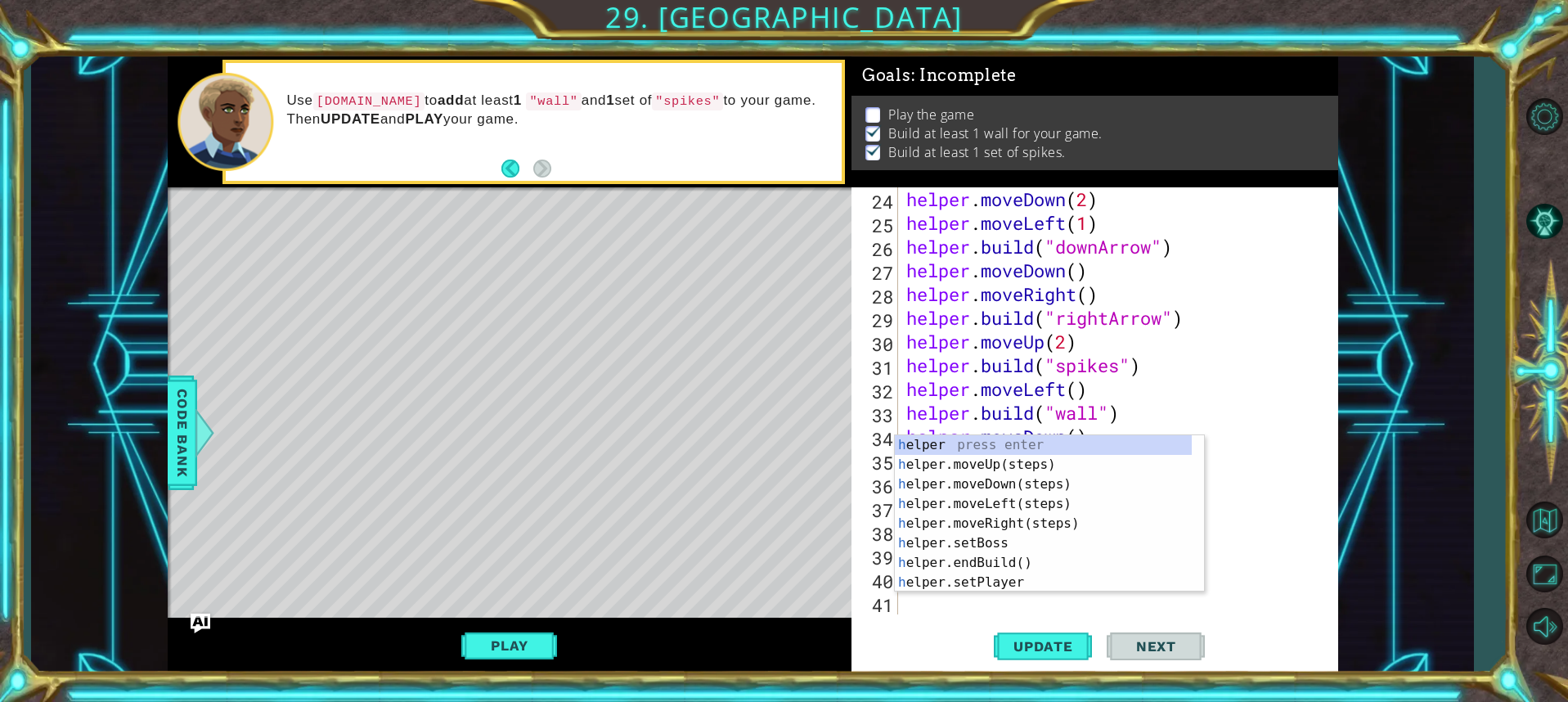
scroll to position [593, 0]
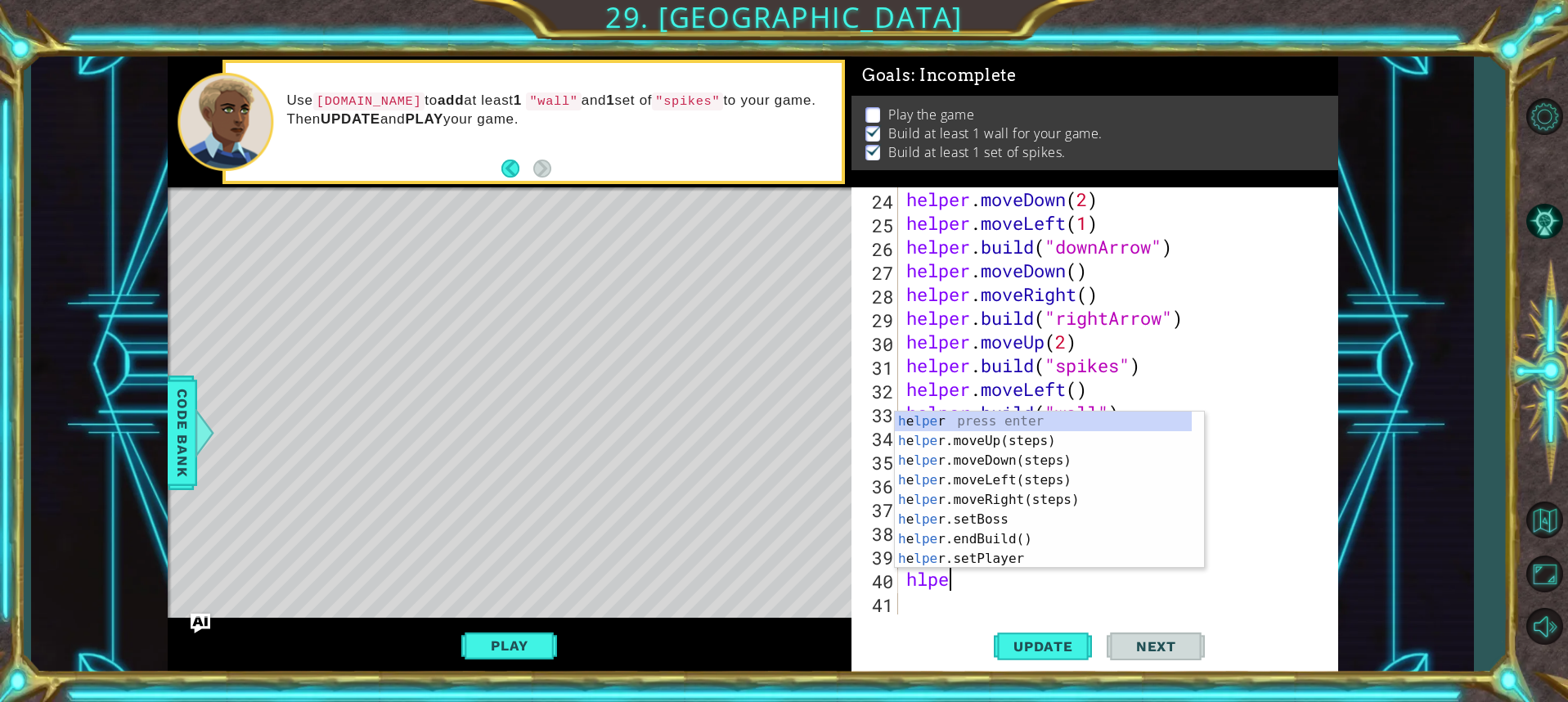
type textarea "hlper"
click at [1001, 445] on div "h e lper press enter h e lper .moveUp(steps) press enter h e lper .moveDown(ste…" at bounding box center [1043, 510] width 297 height 196
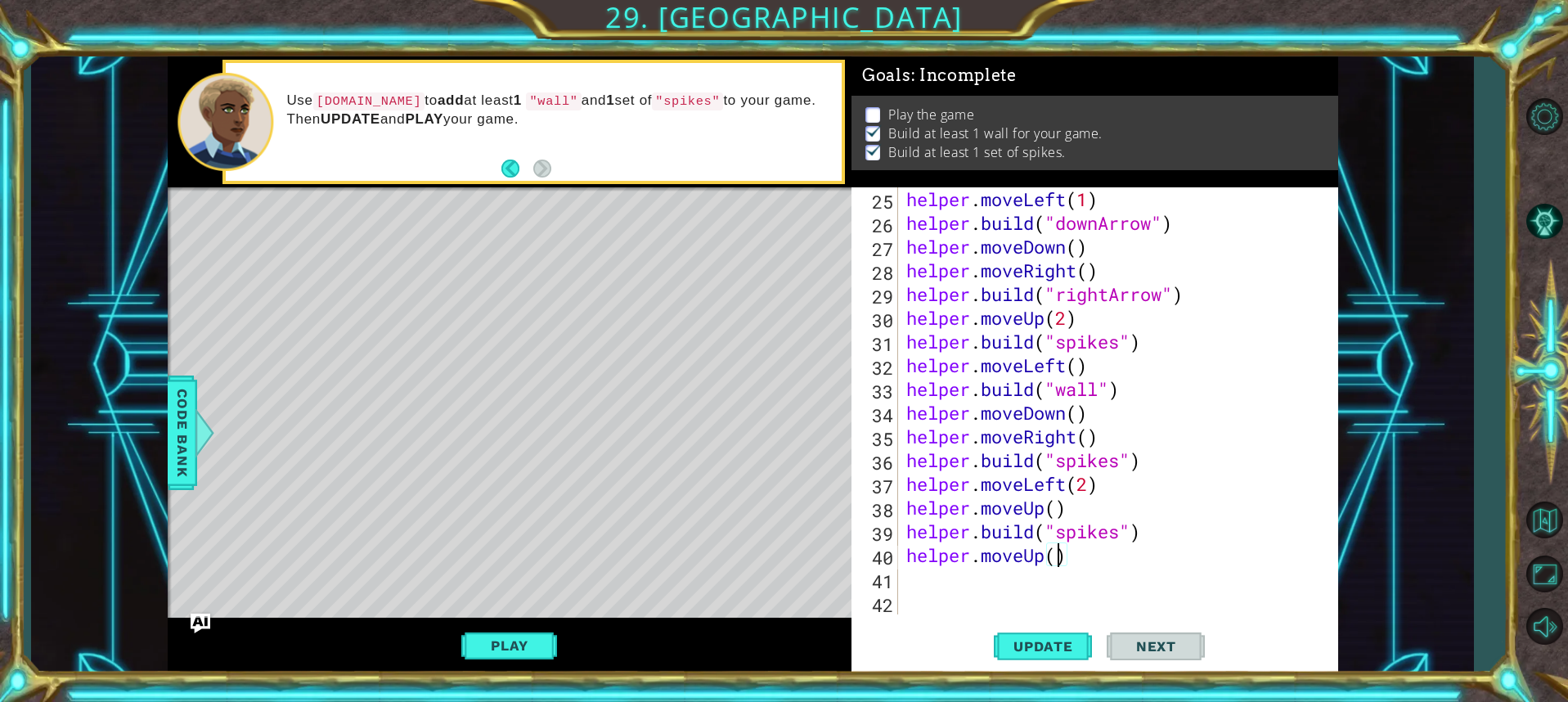
click at [1057, 556] on div "helper . moveLeft ( 1 ) helper . build ( "downArrow" ) helper . moveDown ( ) he…" at bounding box center [1115, 425] width 426 height 475
type textarea "helper.moveUp(3)"
click at [1059, 636] on button "Update" at bounding box center [1042, 645] width 98 height 48
click at [1010, 584] on div "helper . moveLeft ( 1 ) helper . build ( "downArrow" ) helper . moveDown ( ) he…" at bounding box center [1115, 425] width 426 height 475
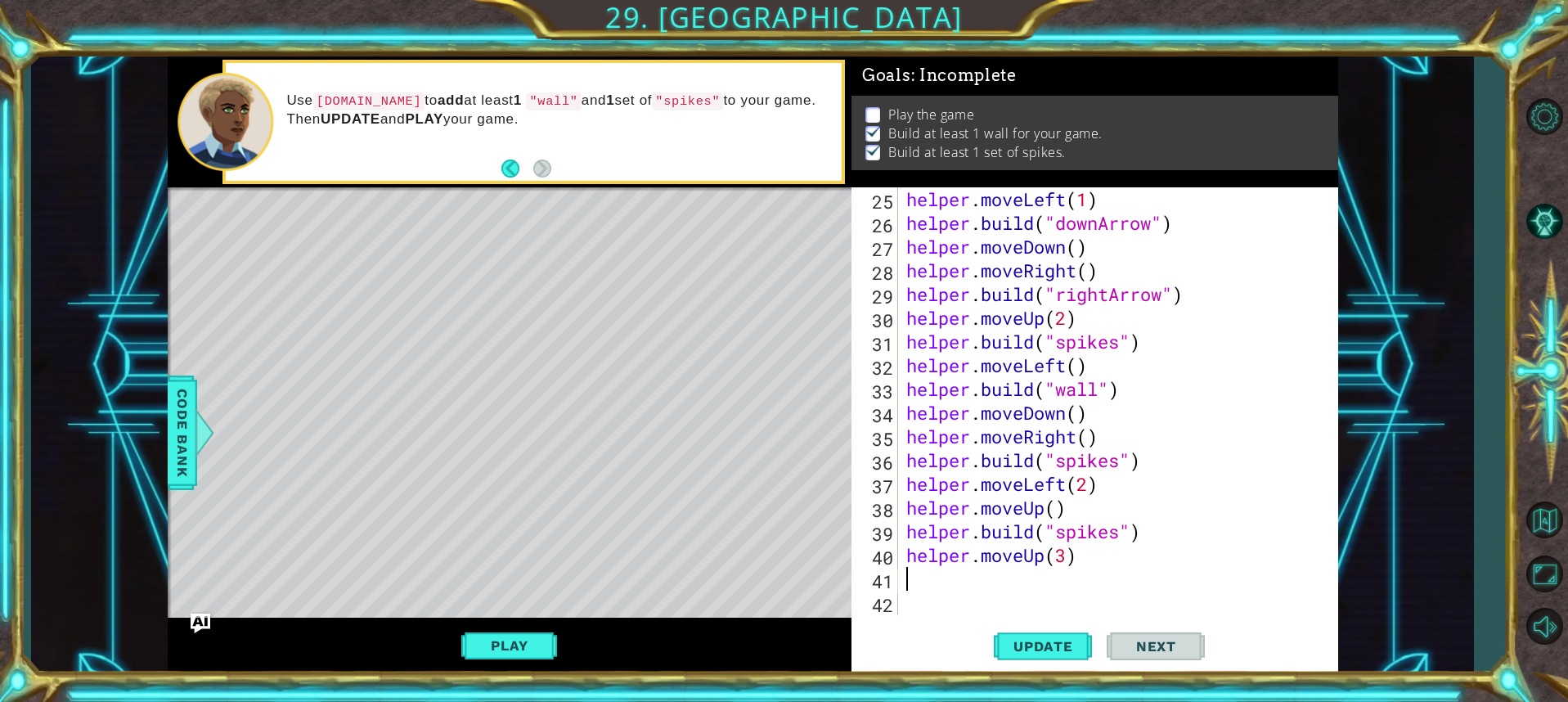
scroll to position [0, 0]
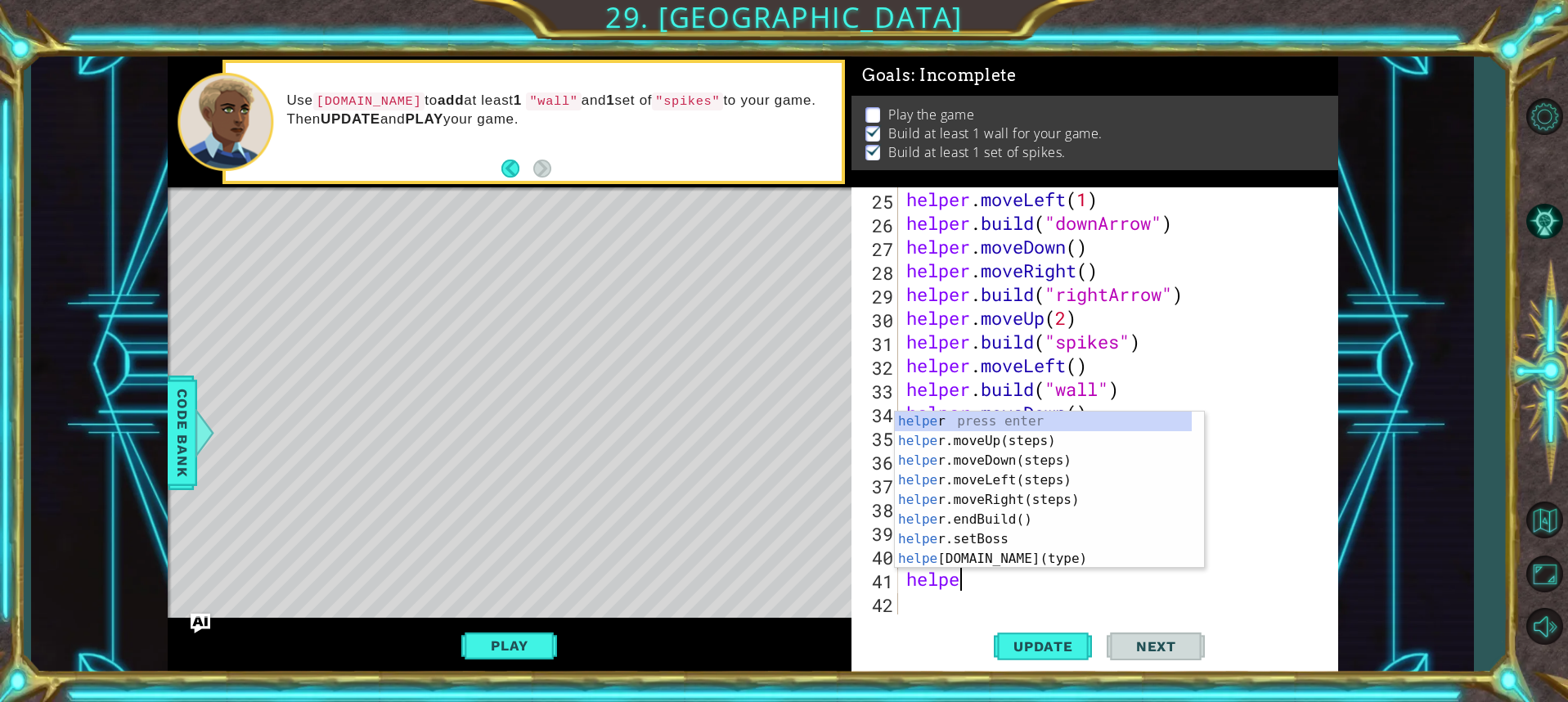
type textarea "helper"
click at [1028, 500] on div "helper press enter helper .moveUp(steps) press enter helper .moveDown(steps) pr…" at bounding box center [1043, 510] width 297 height 196
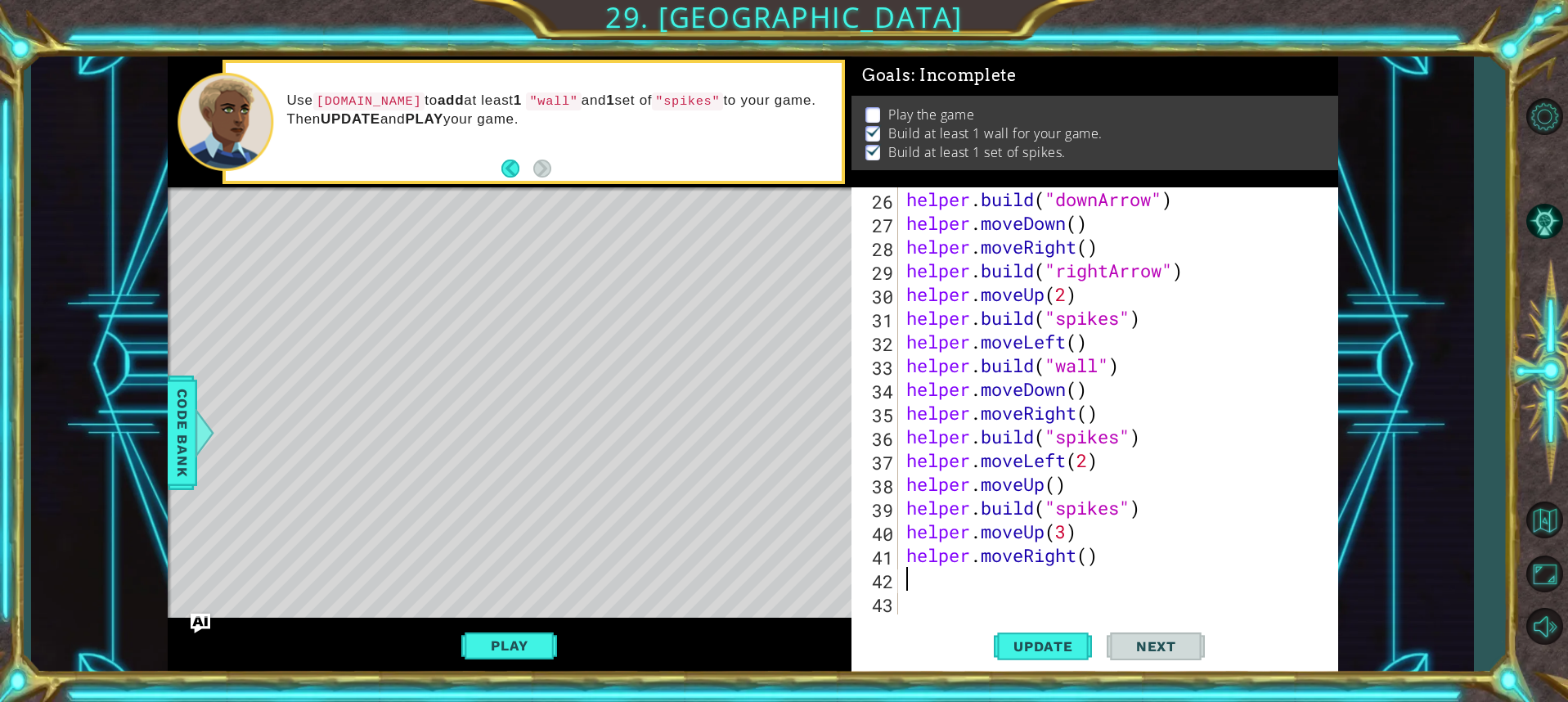
scroll to position [640, 0]
click at [1012, 644] on span "Update" at bounding box center [1043, 646] width 93 height 16
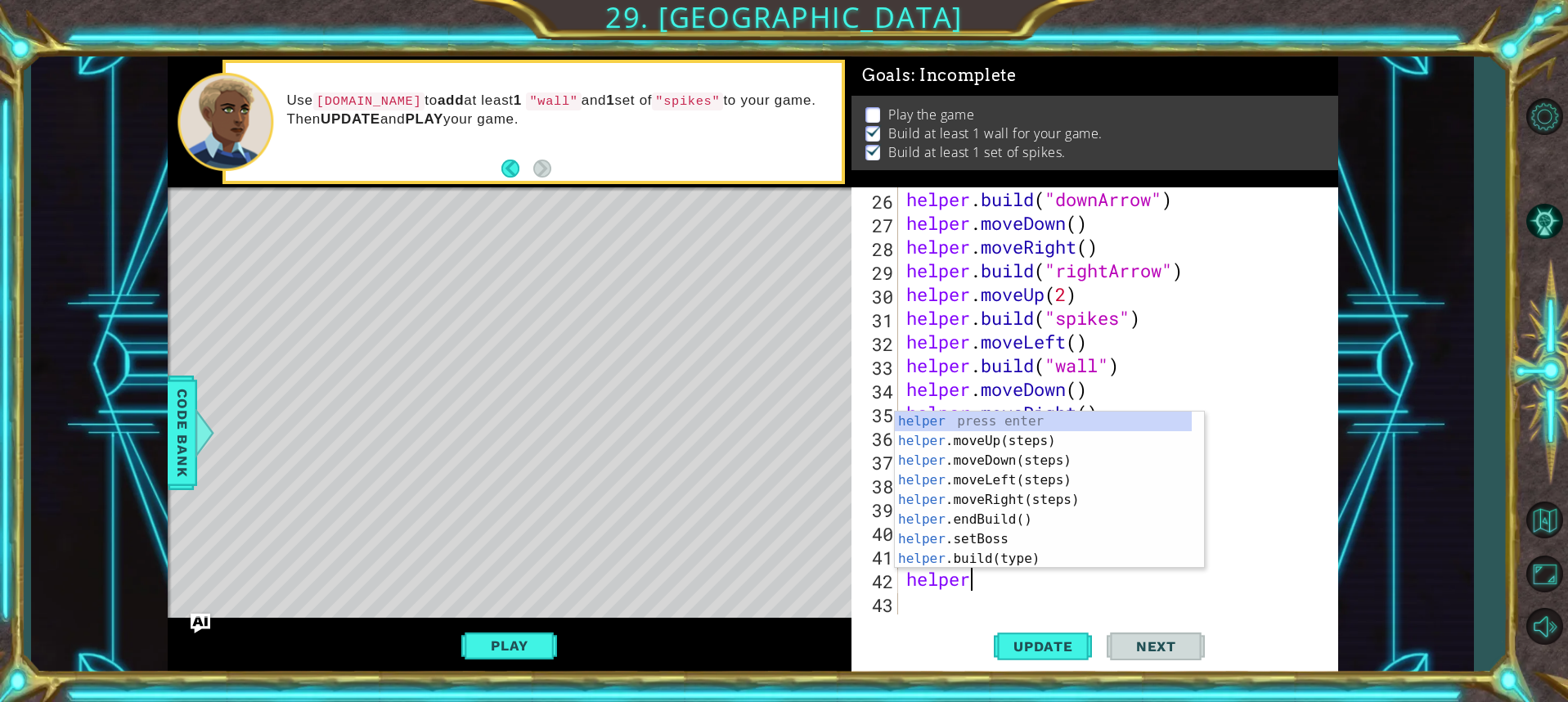
scroll to position [0, 2]
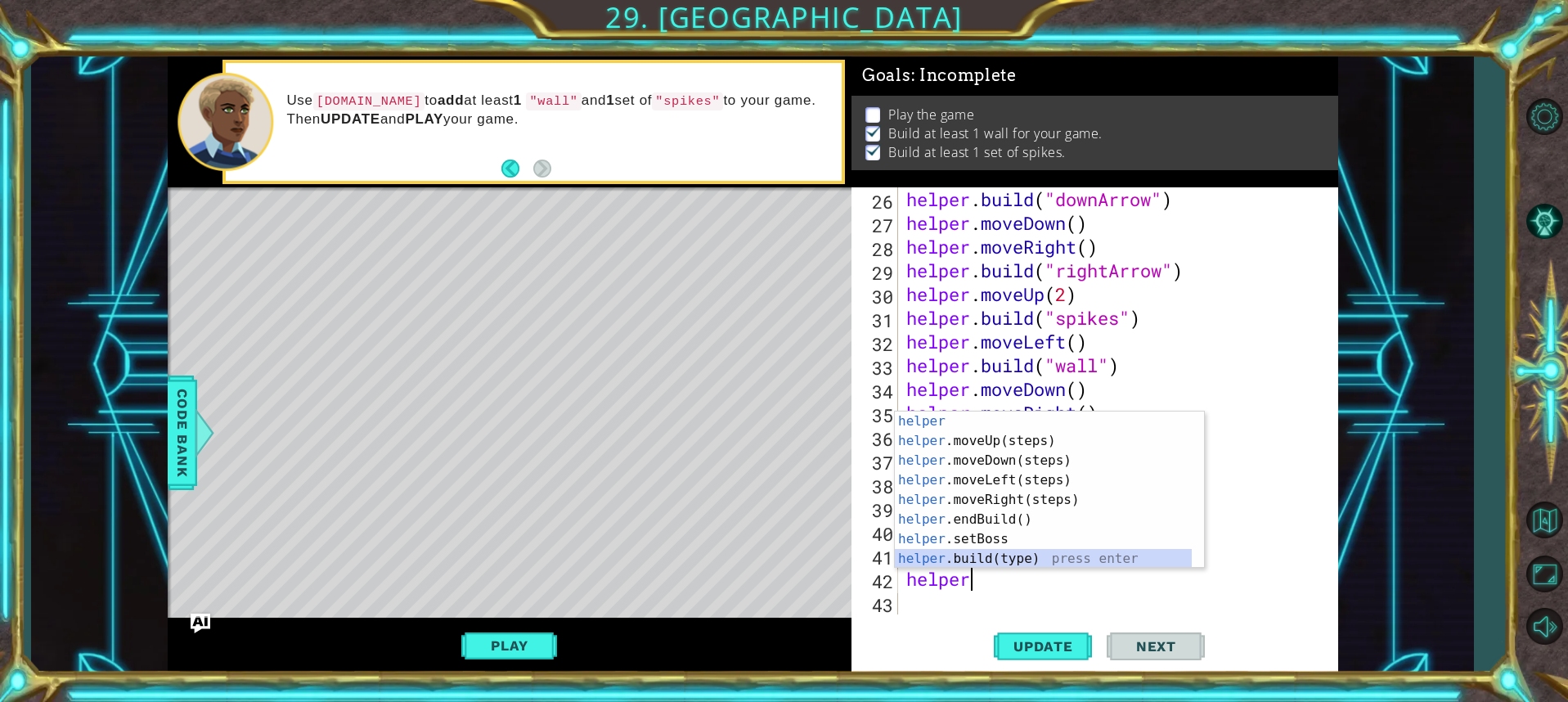
click at [1025, 561] on div "helper press enter helper .moveUp(steps) press enter helper .moveDown(steps) pr…" at bounding box center [1043, 510] width 297 height 196
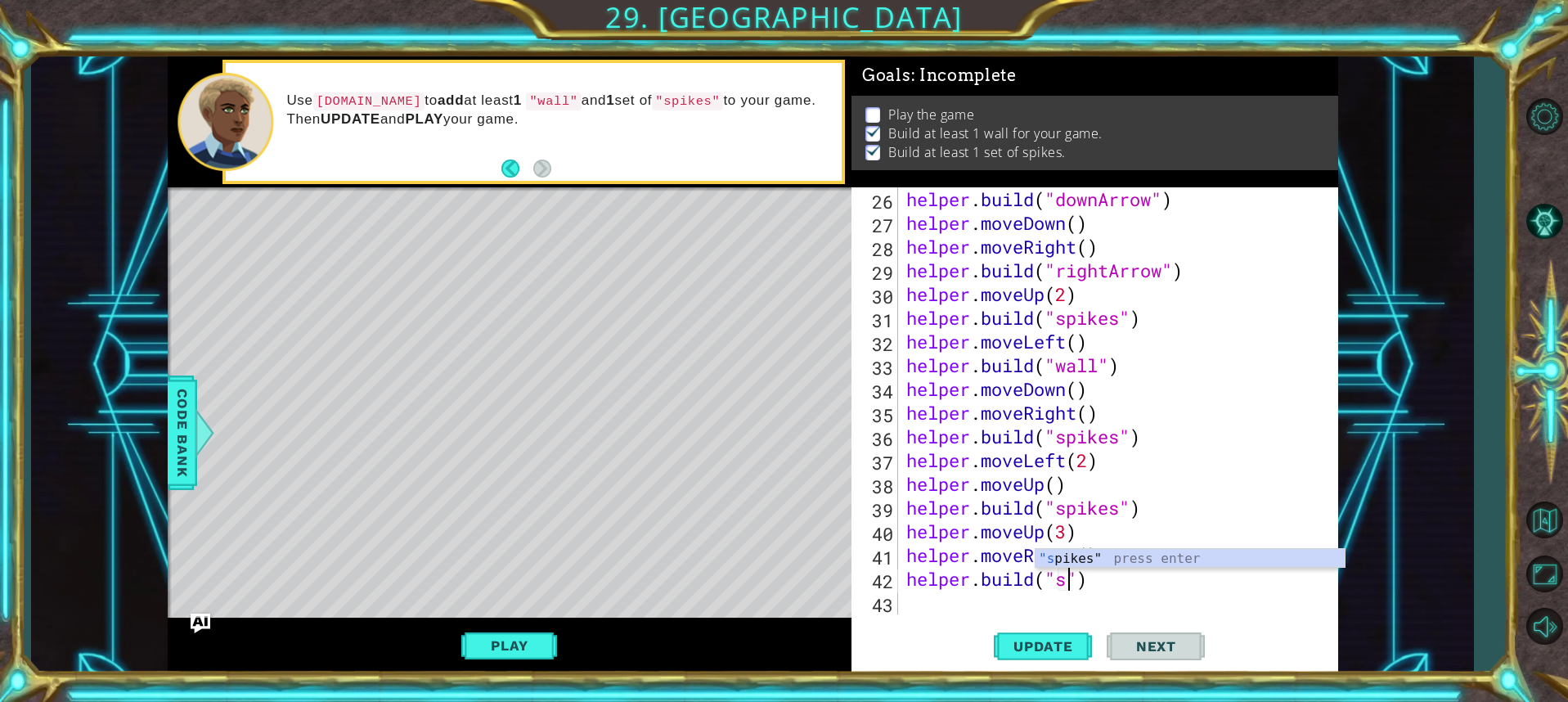
scroll to position [0, 8]
click at [1103, 552] on div ""sp ikes" press enter" at bounding box center [1190, 577] width 309 height 59
type textarea "[DOMAIN_NAME]("spikes")"
click at [1037, 594] on div "helper . build ( "downArrow" ) helper . moveDown ( ) helper . moveRight ( ) hel…" at bounding box center [1115, 425] width 426 height 475
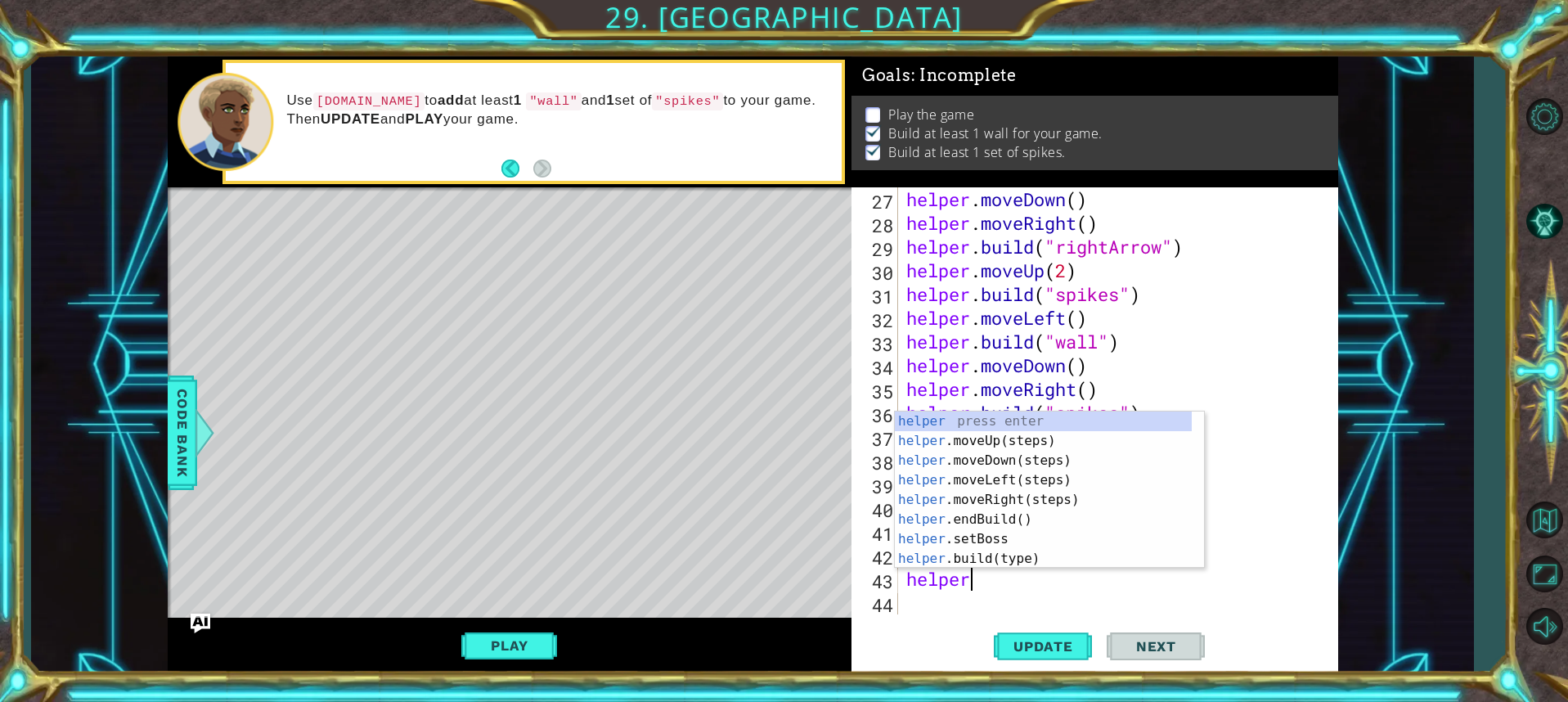
scroll to position [0, 2]
click at [1020, 558] on div "helper press enter helper .moveUp(steps) press enter helper .moveDown(steps) pr…" at bounding box center [1043, 510] width 297 height 196
click at [1029, 444] on div "helper. moveUp(steps) press enter helper. moveDown(steps) press enter helper. m…" at bounding box center [1043, 510] width 297 height 196
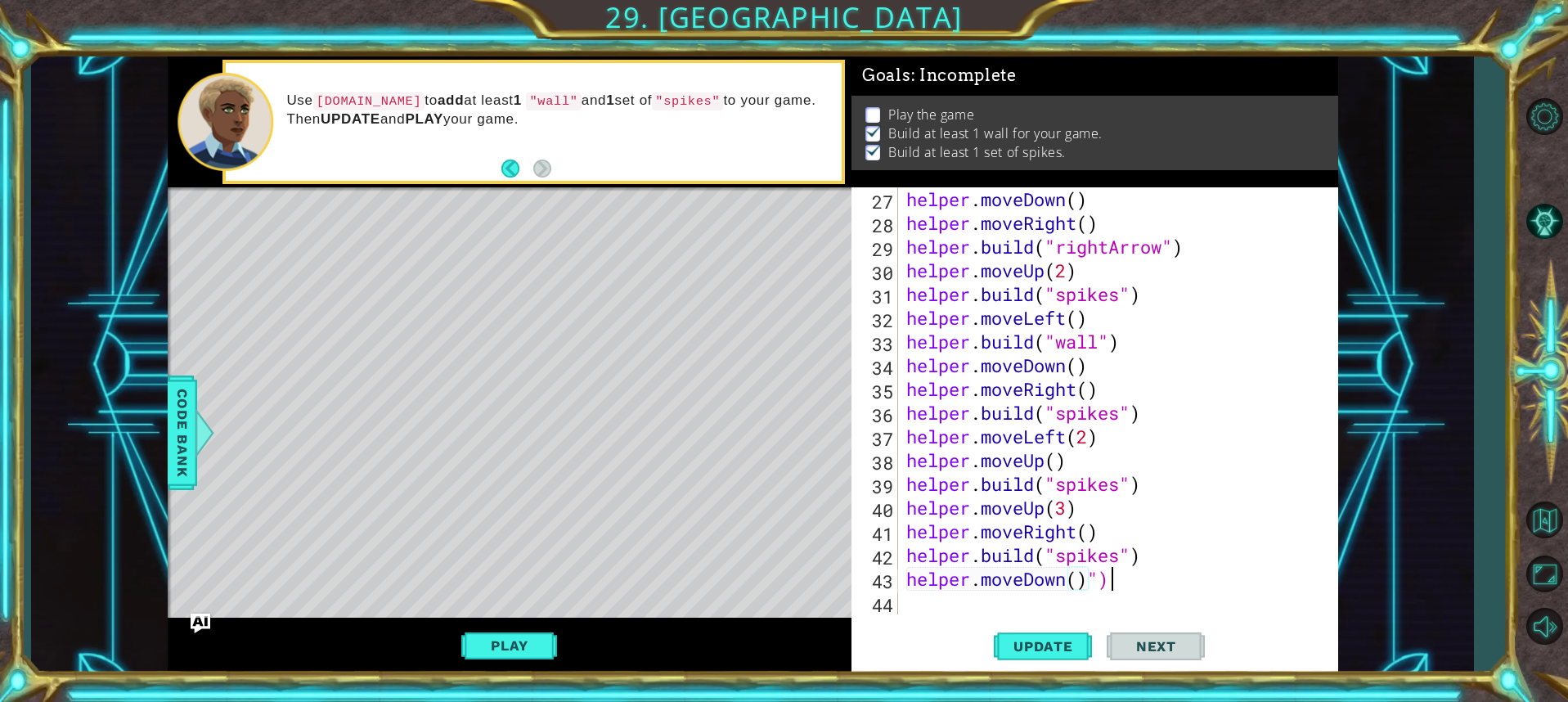
click at [1116, 581] on div "helper . moveDown ( ) helper . moveRight ( ) helper . build ( "rightArrow" ) he…" at bounding box center [1115, 425] width 426 height 475
type textarea "helper.moveDown()"
click at [1010, 597] on div "helper . moveDown ( ) helper . moveRight ( ) helper . build ( "rightArrow" ) he…" at bounding box center [1115, 425] width 426 height 475
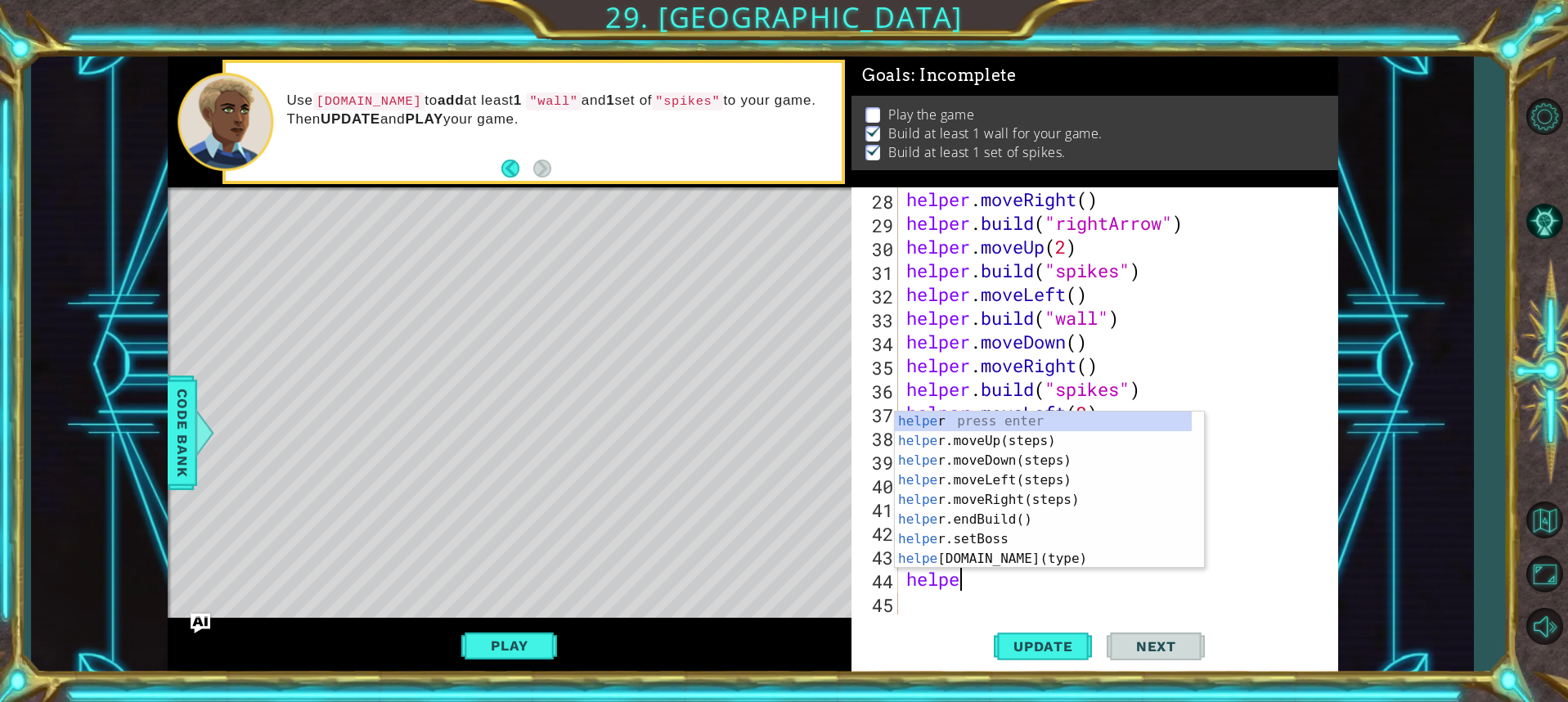
type textarea "helper"
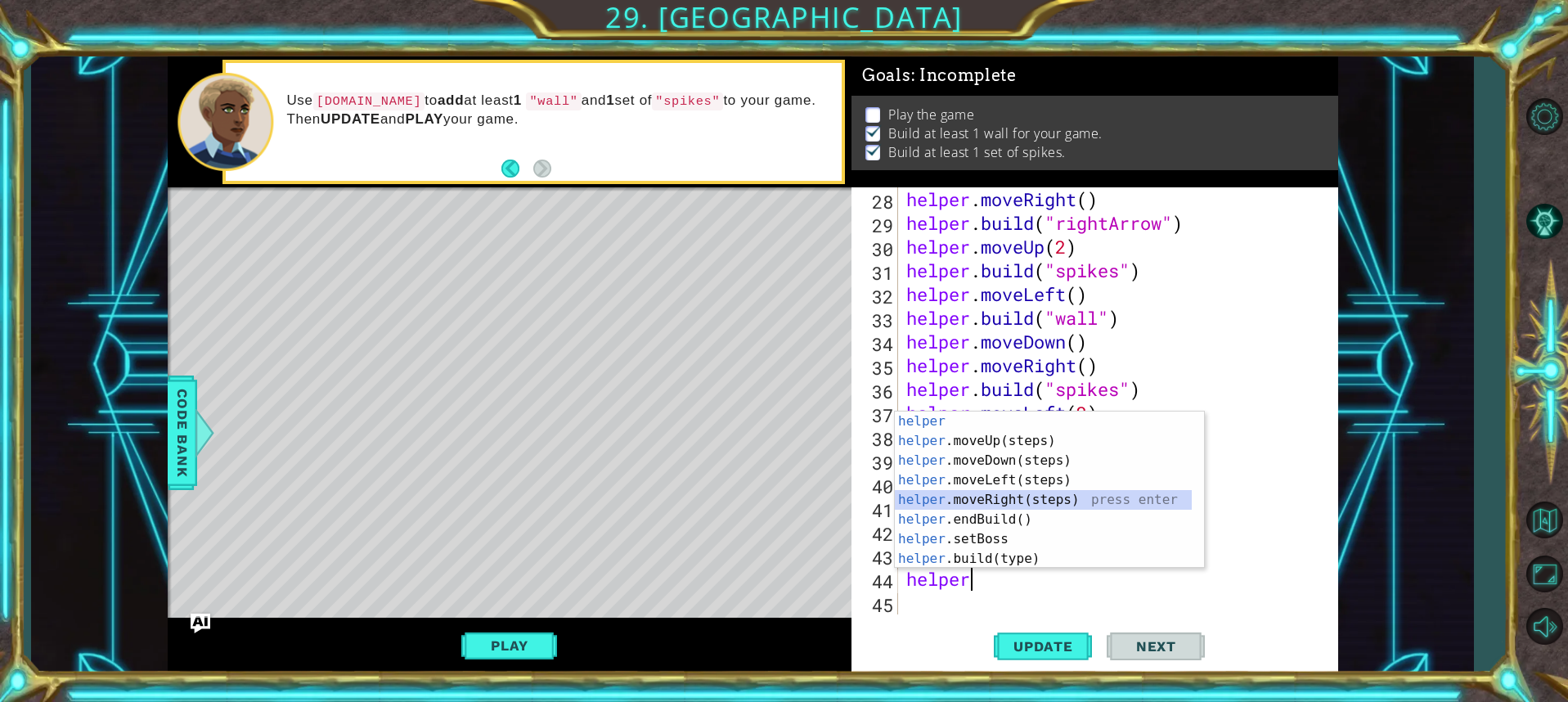
click at [1021, 496] on div "helper press enter helper .moveUp(steps) press enter helper .moveDown(steps) pr…" at bounding box center [1043, 510] width 297 height 196
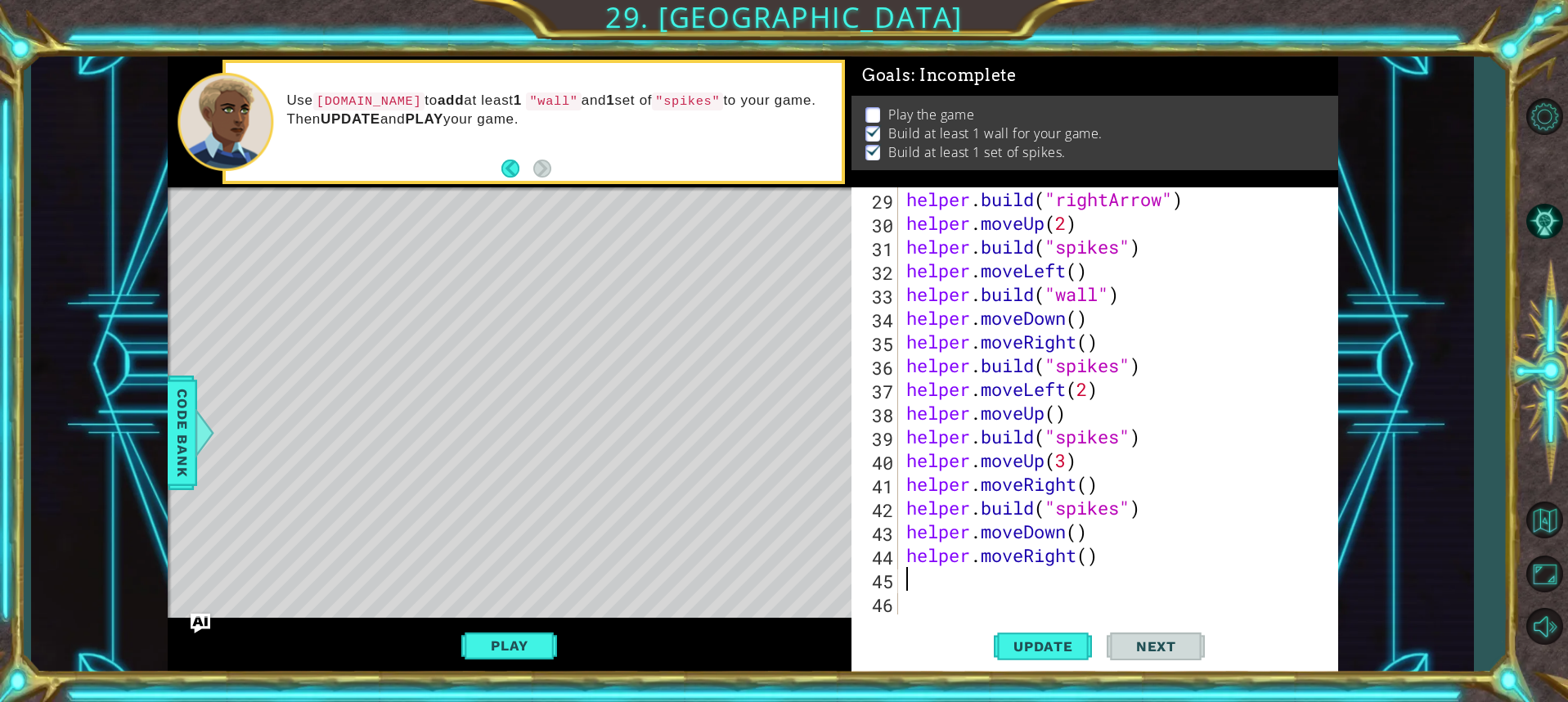
scroll to position [712, 0]
click at [1025, 633] on button "Update" at bounding box center [1042, 645] width 98 height 48
click at [1075, 560] on div "helper . build ( "rightArrow" ) helper . moveUp ( 2 ) helper . build ( "spikes"…" at bounding box center [1115, 425] width 426 height 475
click at [1012, 538] on div "helper.moveLef t(steps) press enter" at bounding box center [1049, 554] width 309 height 59
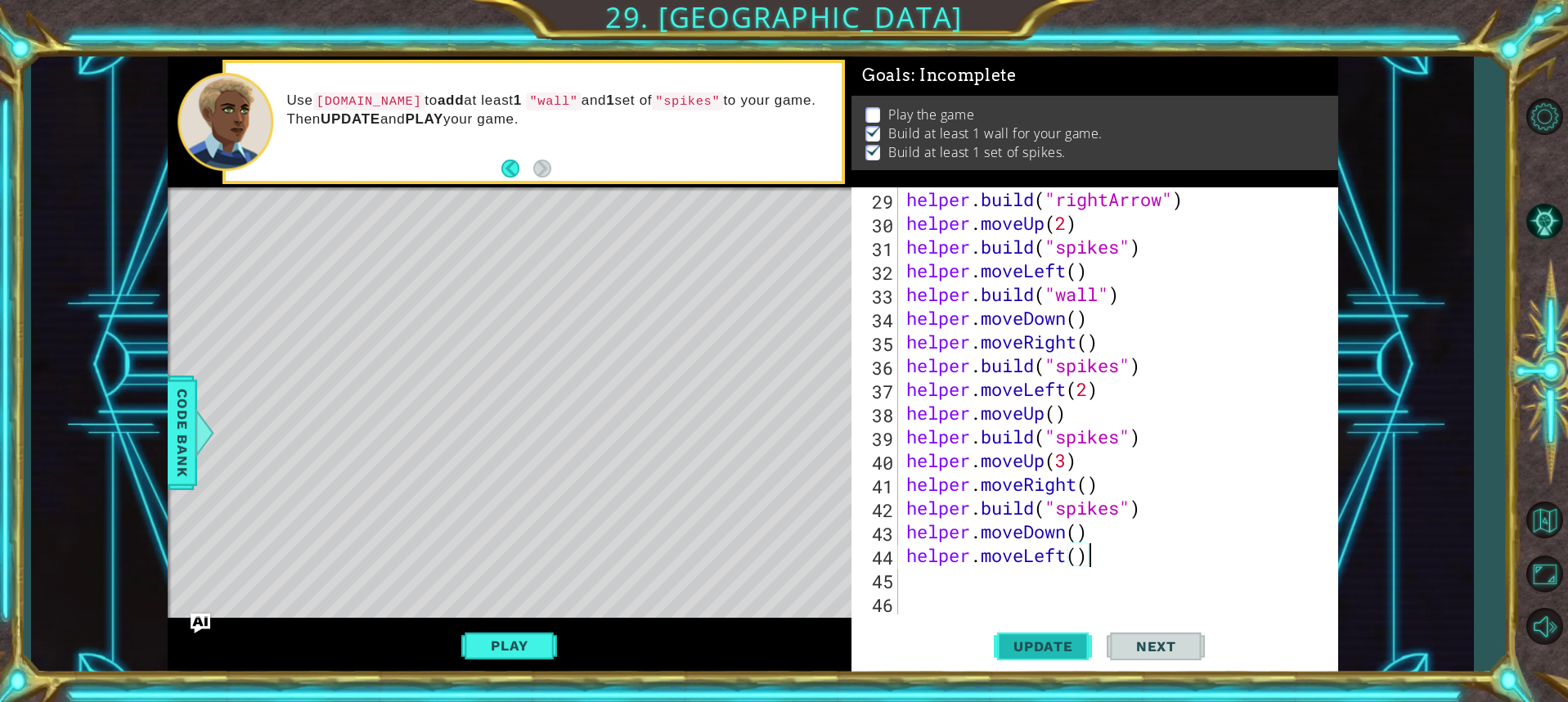
type textarea "helper.moveLeft()"
click at [1055, 631] on button "Update" at bounding box center [1042, 645] width 98 height 48
click at [1007, 586] on div "helper . build ( "rightArrow" ) helper . moveUp ( 2 ) helper . build ( "spikes"…" at bounding box center [1115, 425] width 426 height 475
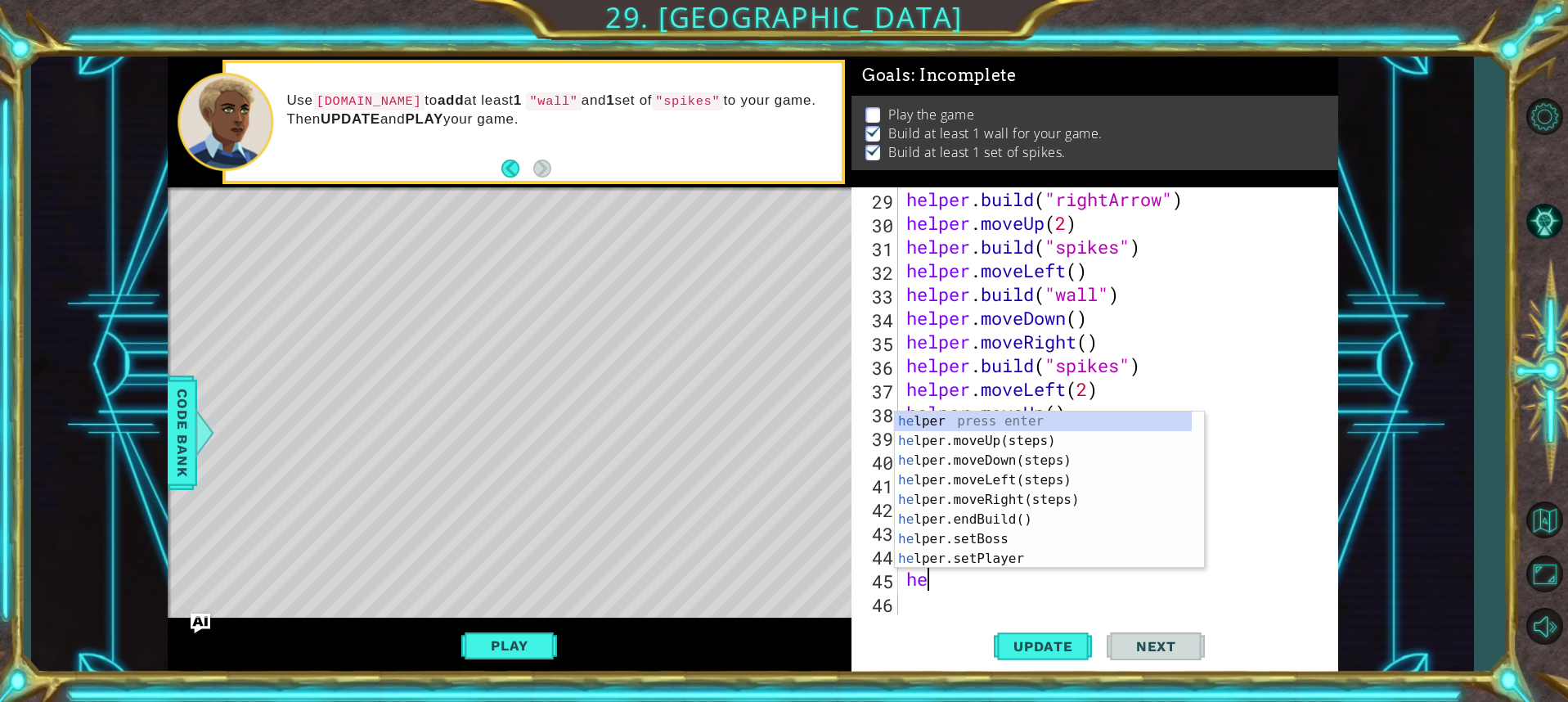
scroll to position [0, 1]
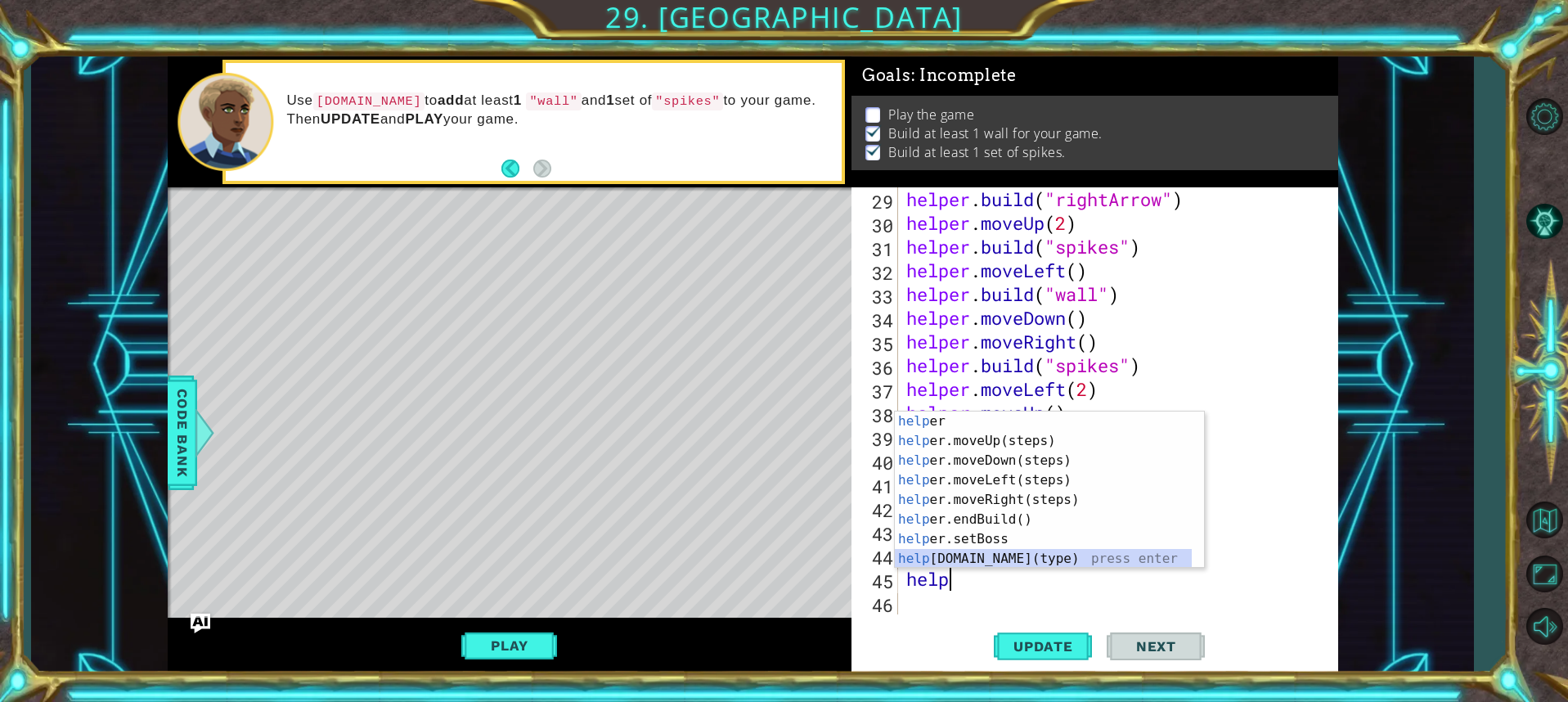
click at [1004, 561] on div "help er press enter help er.moveUp(steps) press enter help er.moveDown(steps) p…" at bounding box center [1043, 510] width 297 height 196
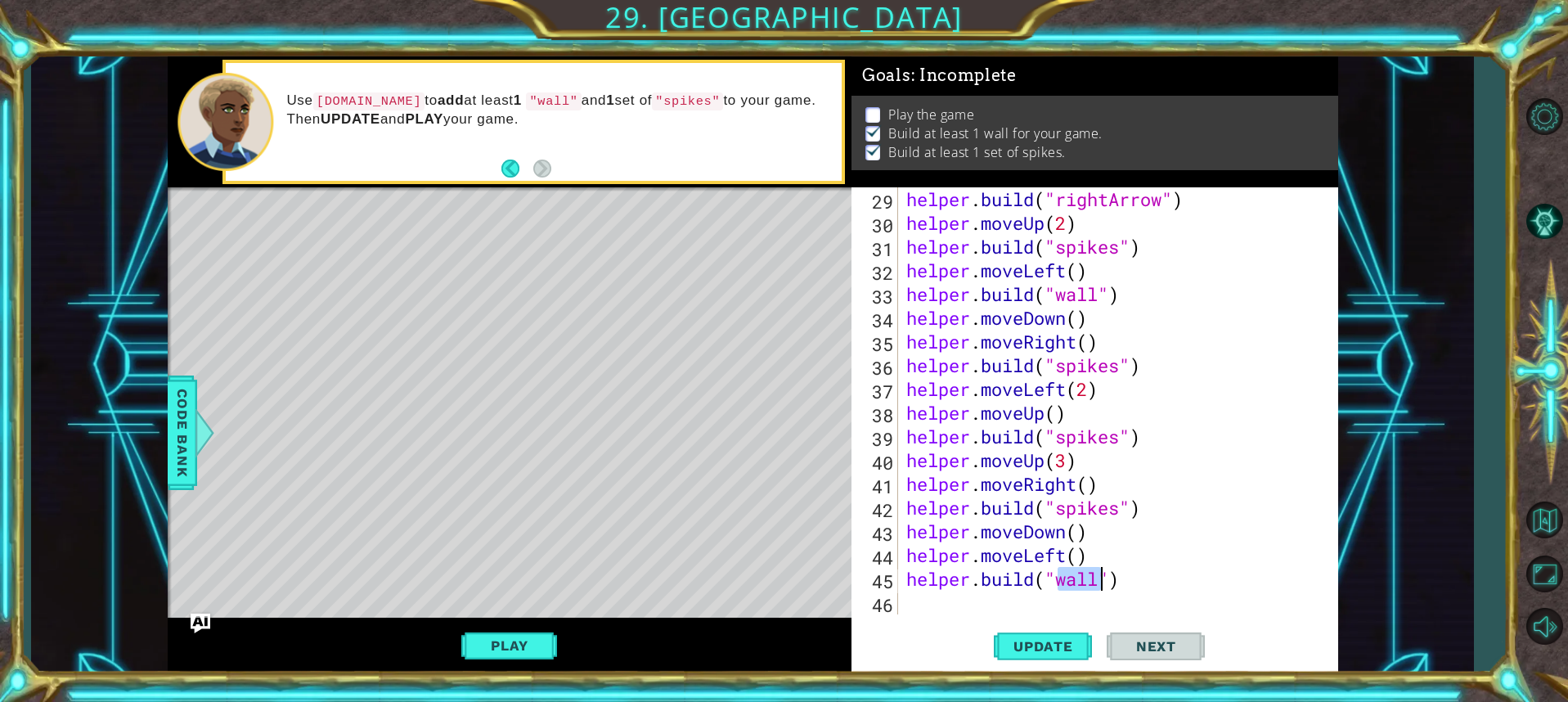
scroll to position [0, 7]
click at [1105, 563] on div ""s pikes" press enter" at bounding box center [1190, 577] width 309 height 59
click at [1055, 634] on button "Update" at bounding box center [1042, 645] width 98 height 48
click at [528, 644] on button "Play" at bounding box center [510, 645] width 96 height 31
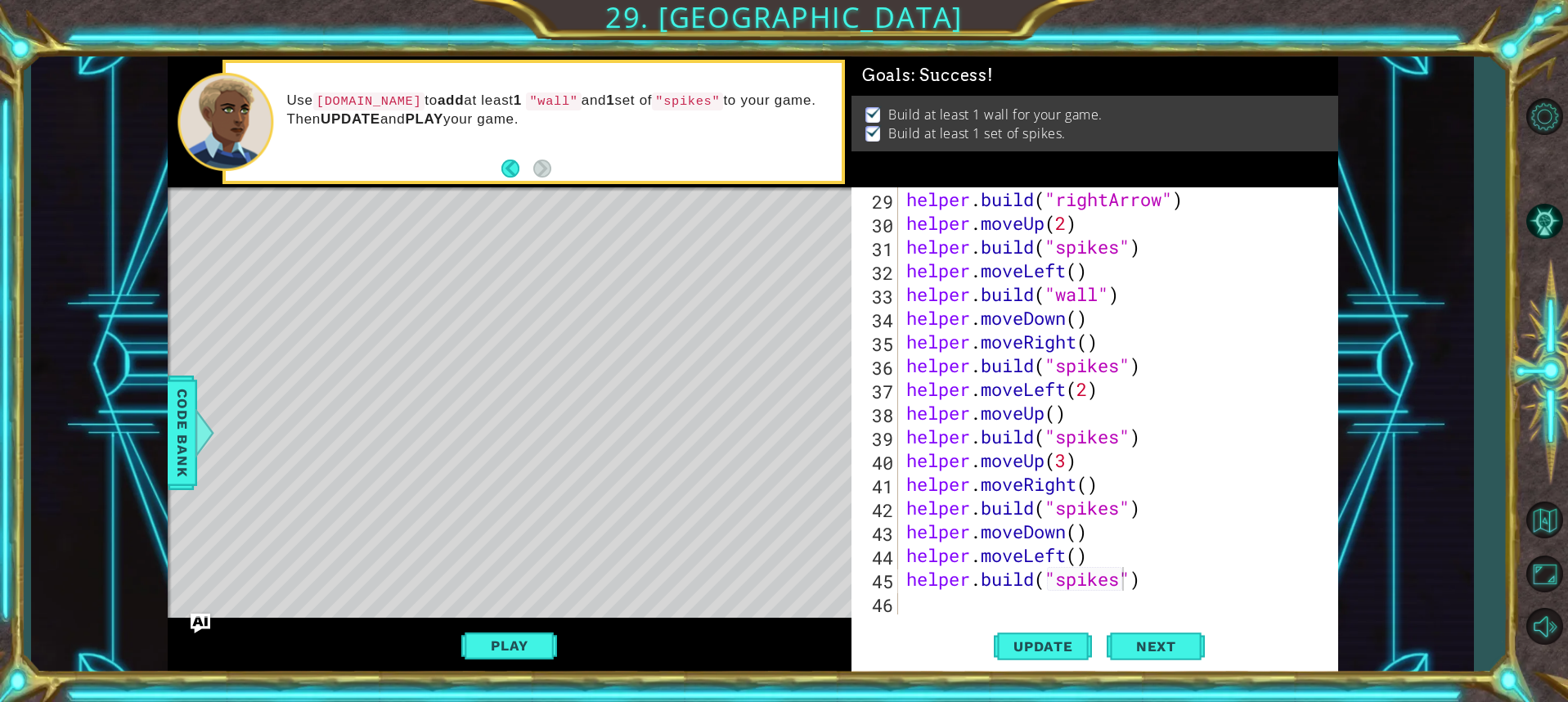
scroll to position [0, 0]
click at [1191, 650] on span "Next" at bounding box center [1156, 647] width 73 height 16
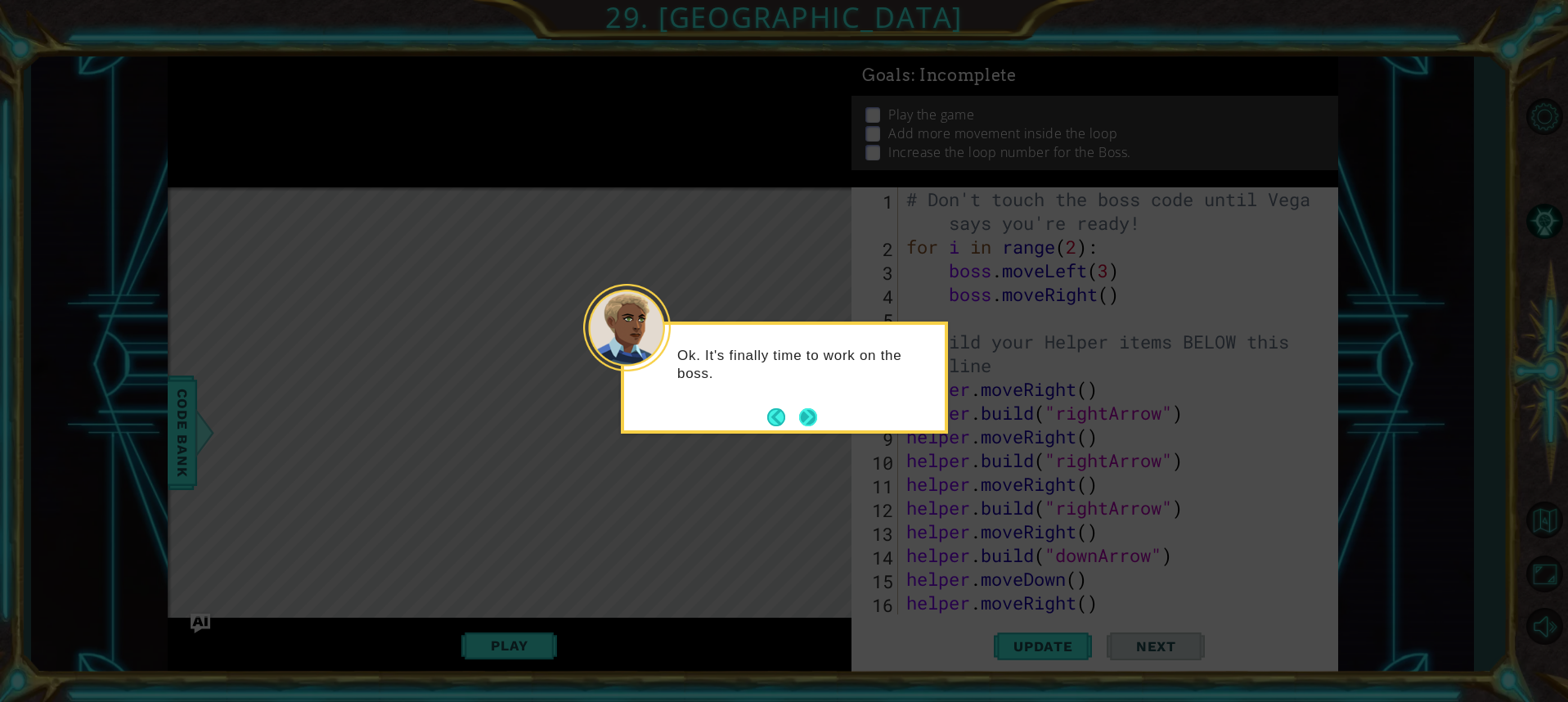
click at [811, 408] on button "Next" at bounding box center [808, 417] width 18 height 18
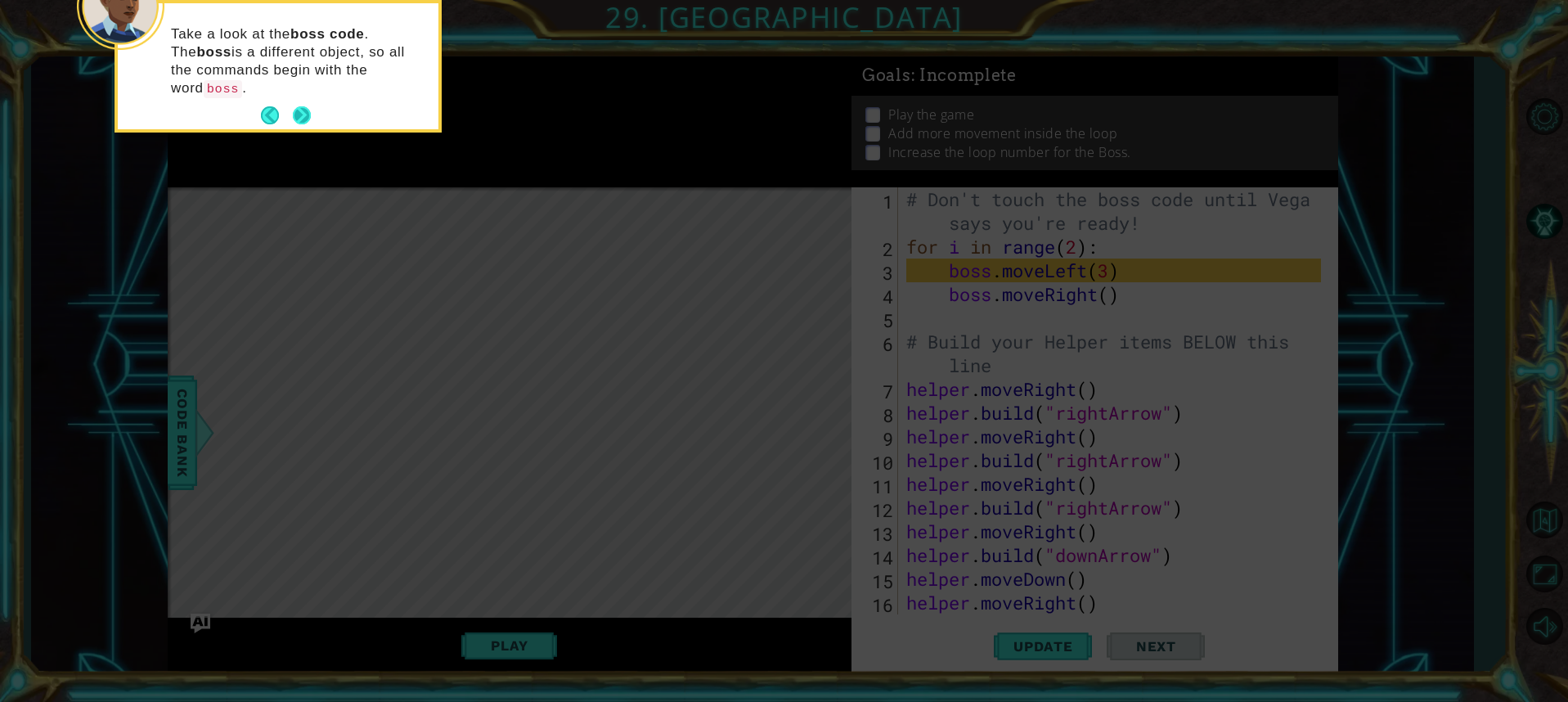
click at [301, 107] on button "Next" at bounding box center [302, 116] width 18 height 18
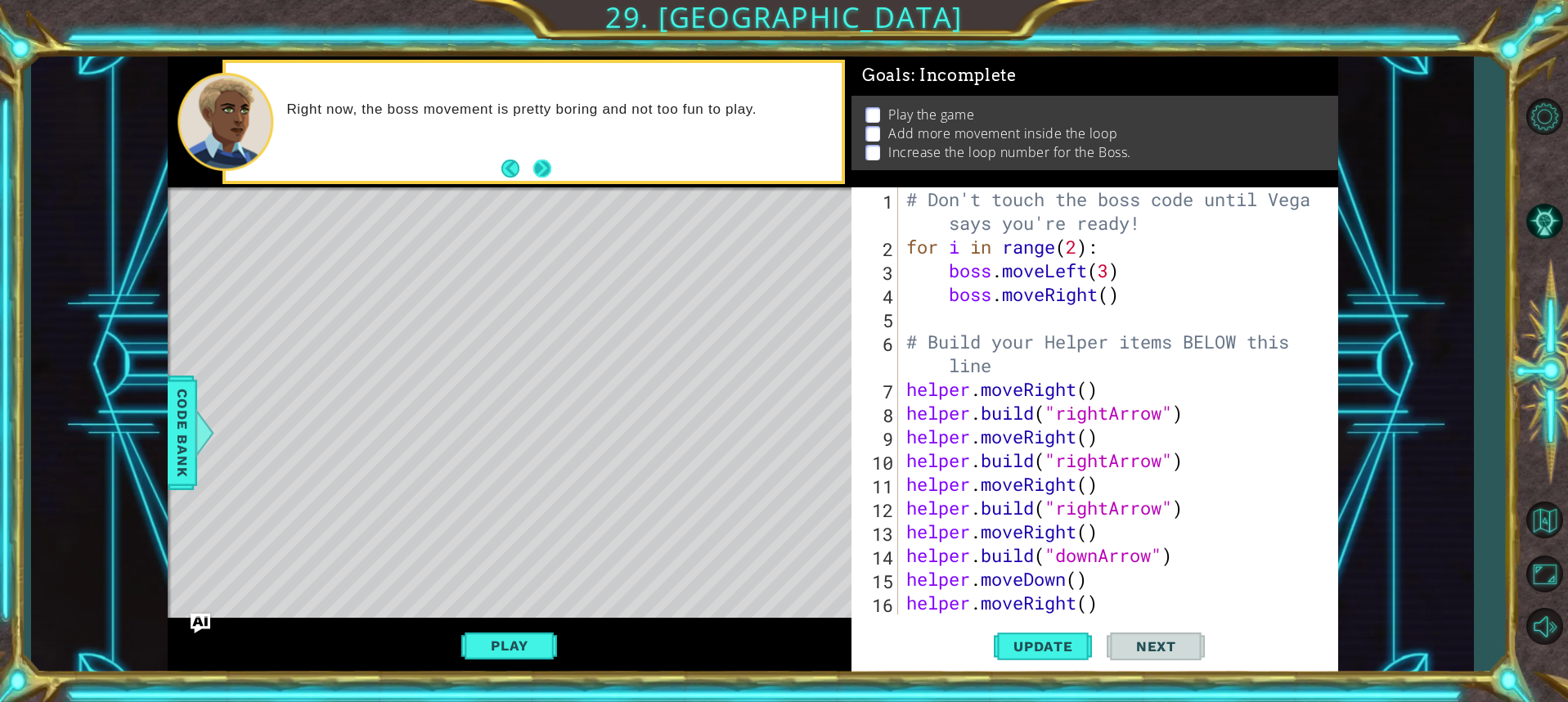
click at [539, 162] on button "Next" at bounding box center [543, 169] width 18 height 18
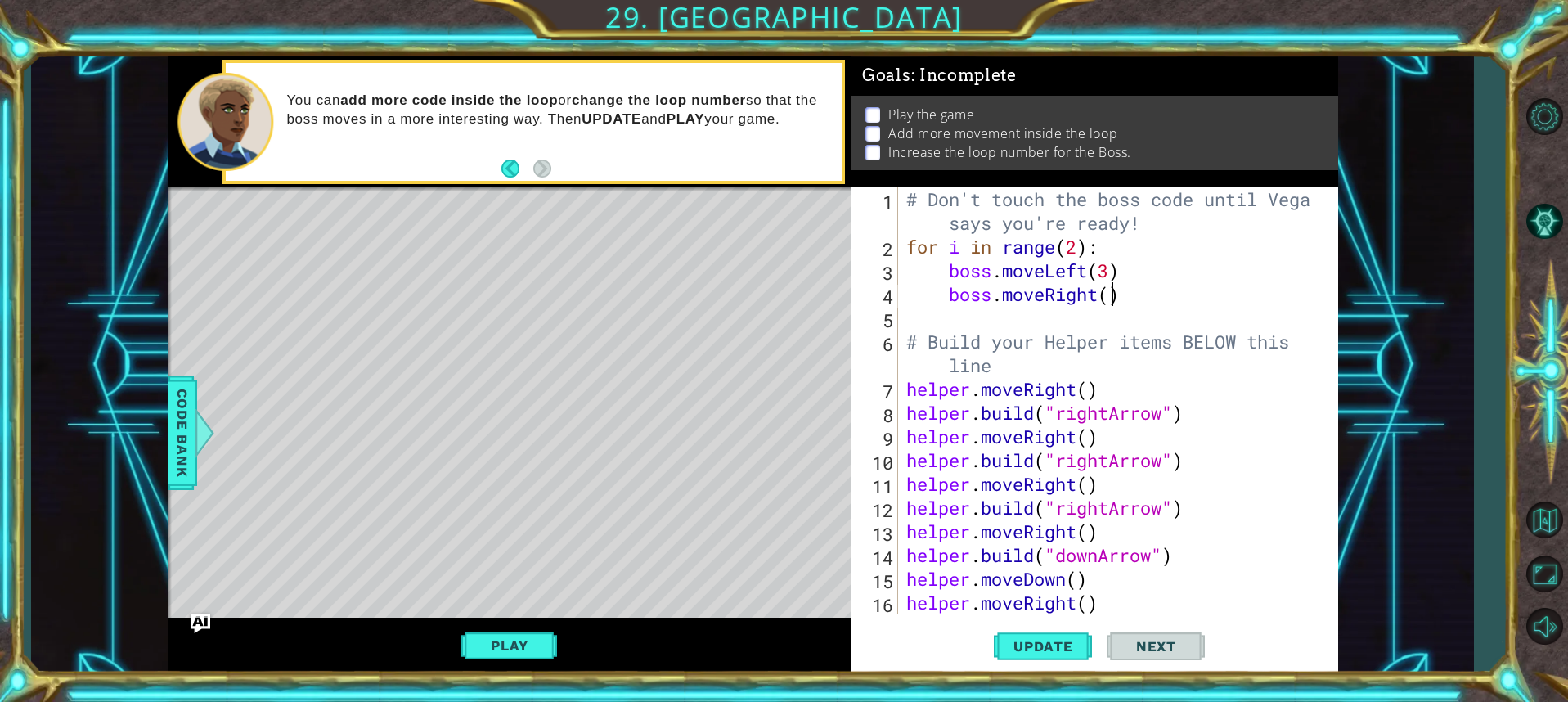
click at [1113, 300] on div "# Don't touch the boss code until [PERSON_NAME] says you're ready! for i in ran…" at bounding box center [1115, 436] width 426 height 498
click at [1069, 651] on span "Update" at bounding box center [1043, 646] width 93 height 16
click at [1039, 330] on div "# Don't touch the boss code until [PERSON_NAME] says you're ready! for i in ran…" at bounding box center [1115, 436] width 426 height 498
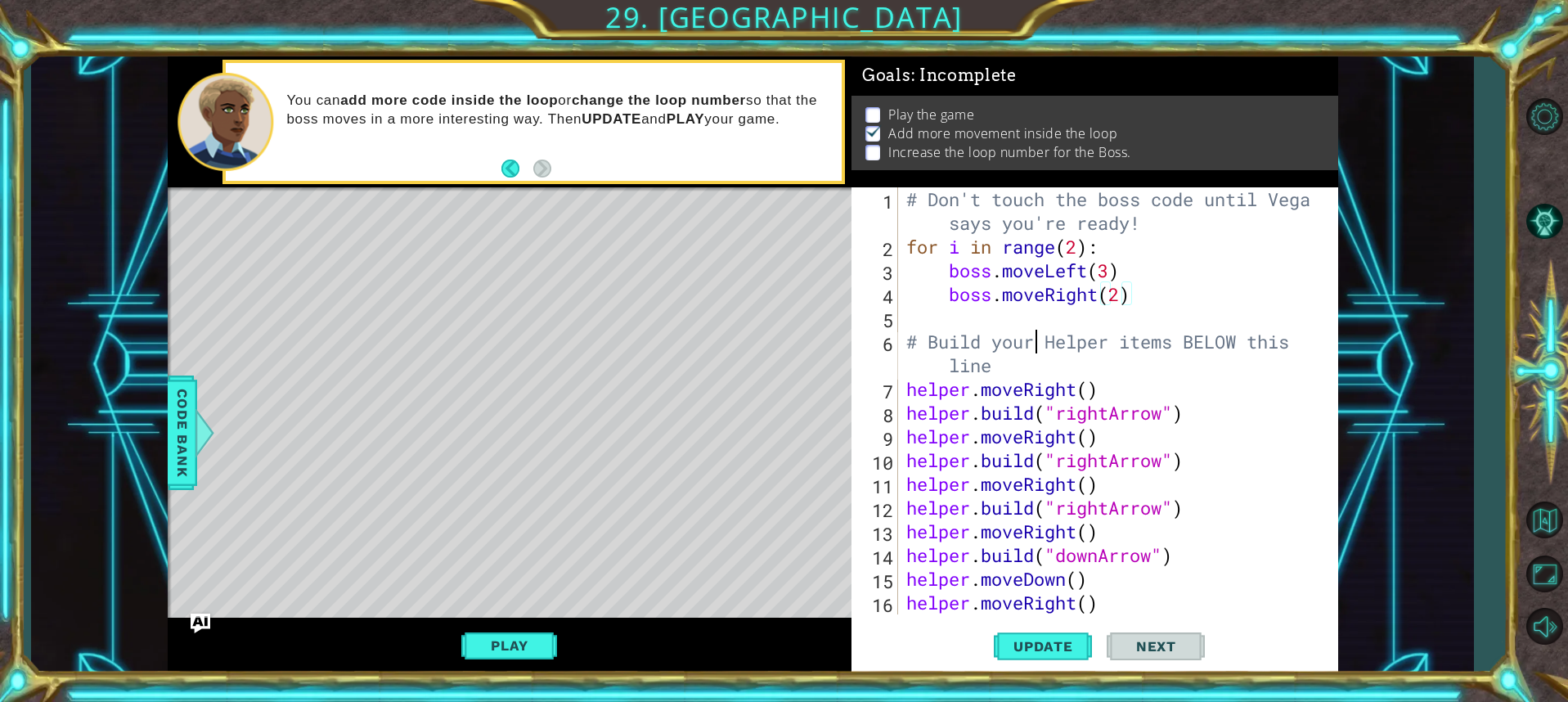
type textarea "# Build your Helper items BELOW this line"
click at [1039, 314] on div "# Don't touch the boss code until [PERSON_NAME] says you're ready! for i in ran…" at bounding box center [1115, 436] width 426 height 498
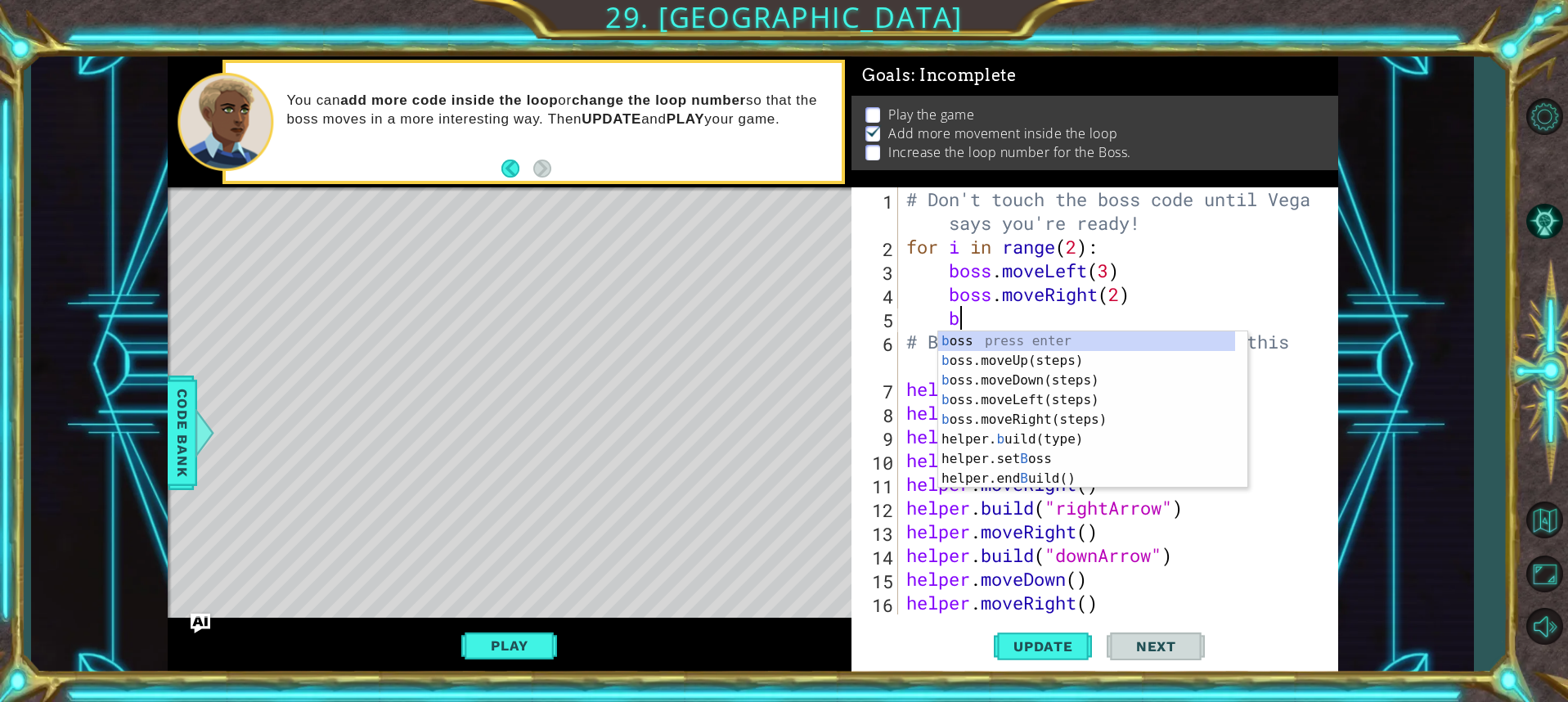
scroll to position [0, 2]
type textarea "boss"
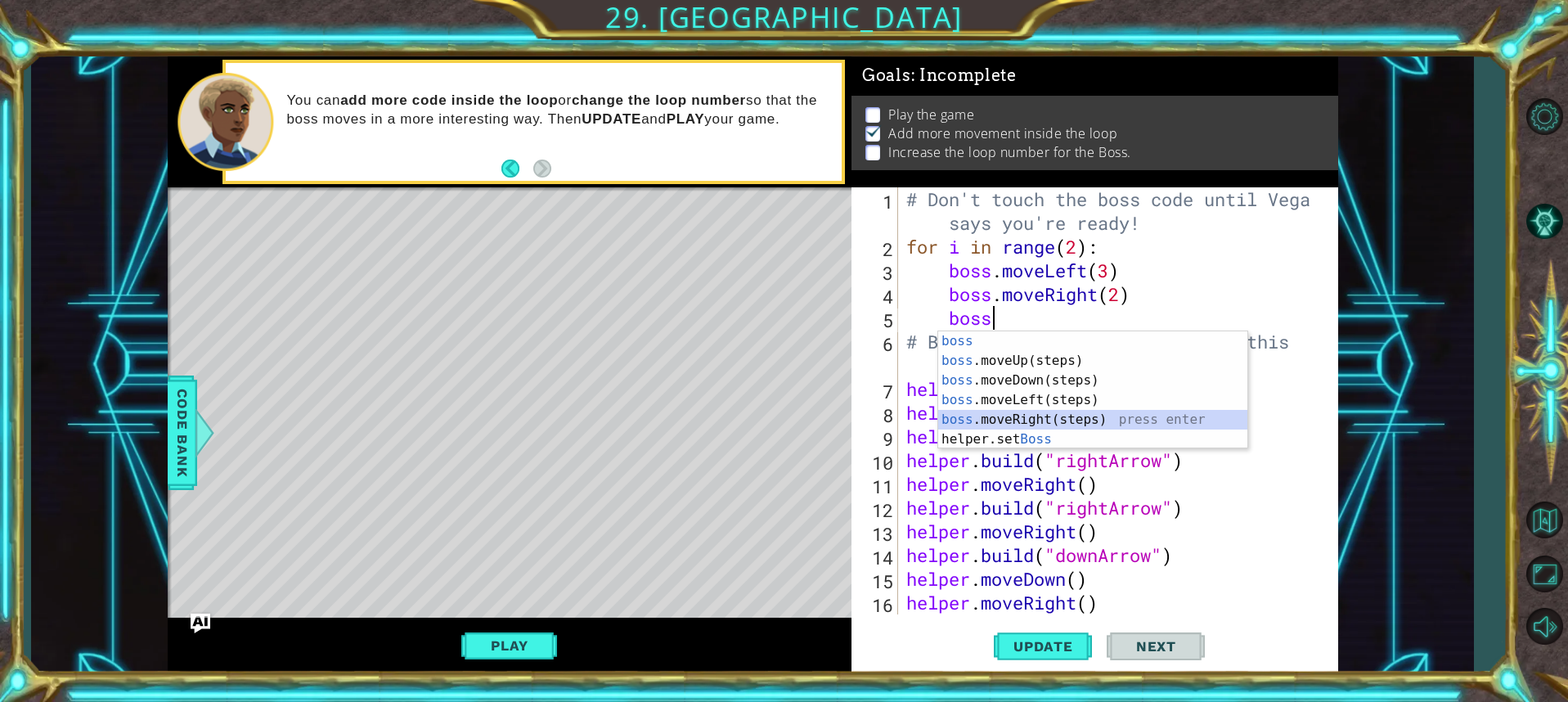
click at [1037, 418] on div "boss press enter boss .moveUp(steps) press enter boss .moveDown(steps) press en…" at bounding box center [1093, 409] width 309 height 157
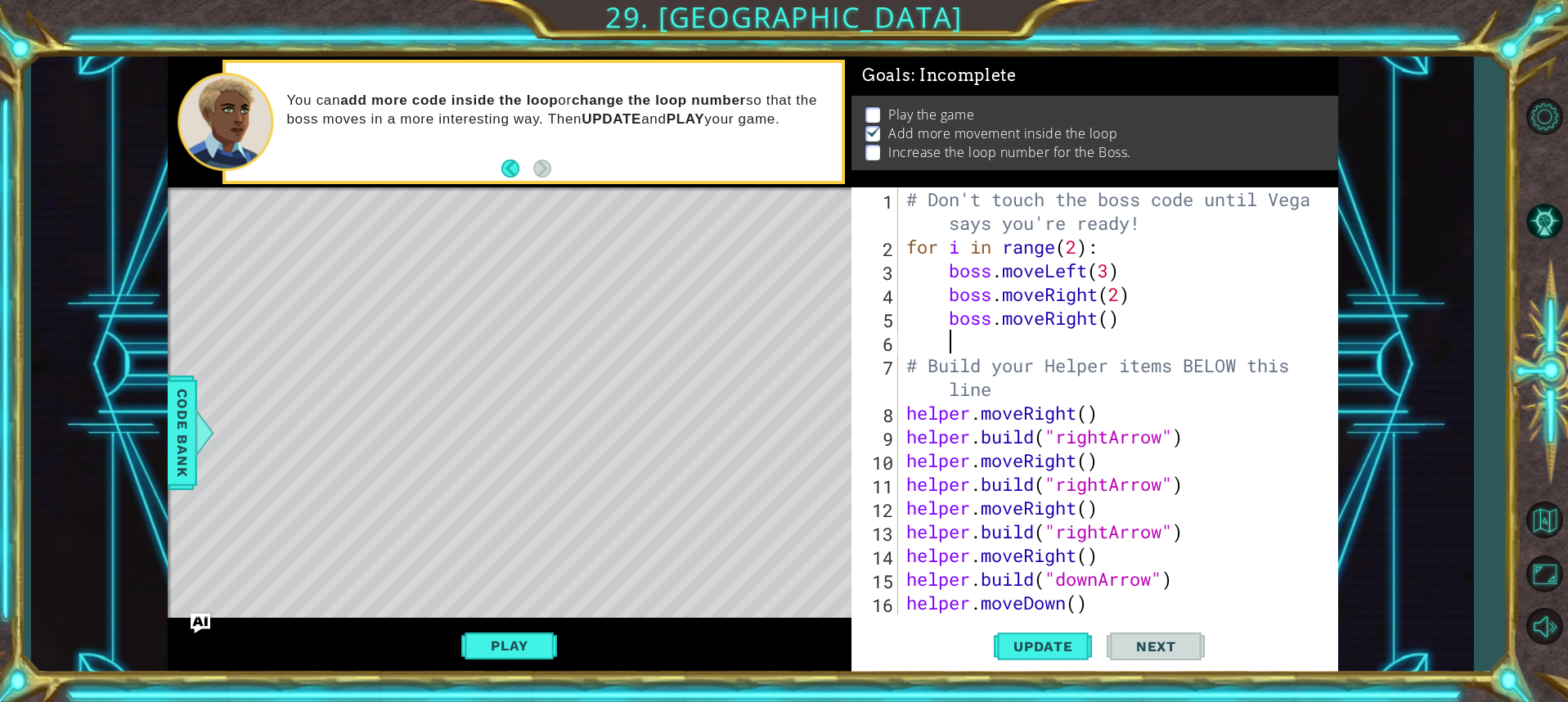
scroll to position [0, 1]
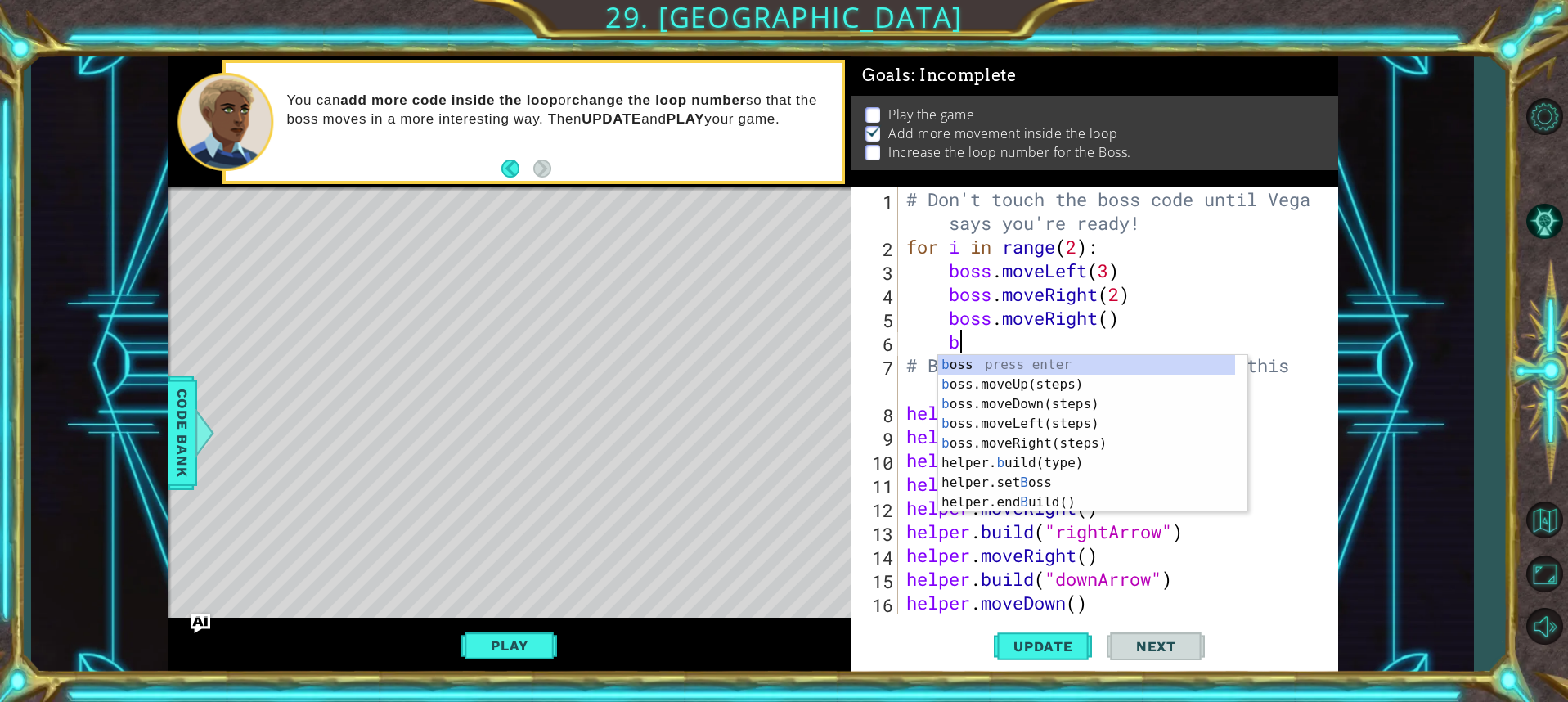
type textarea "bo"
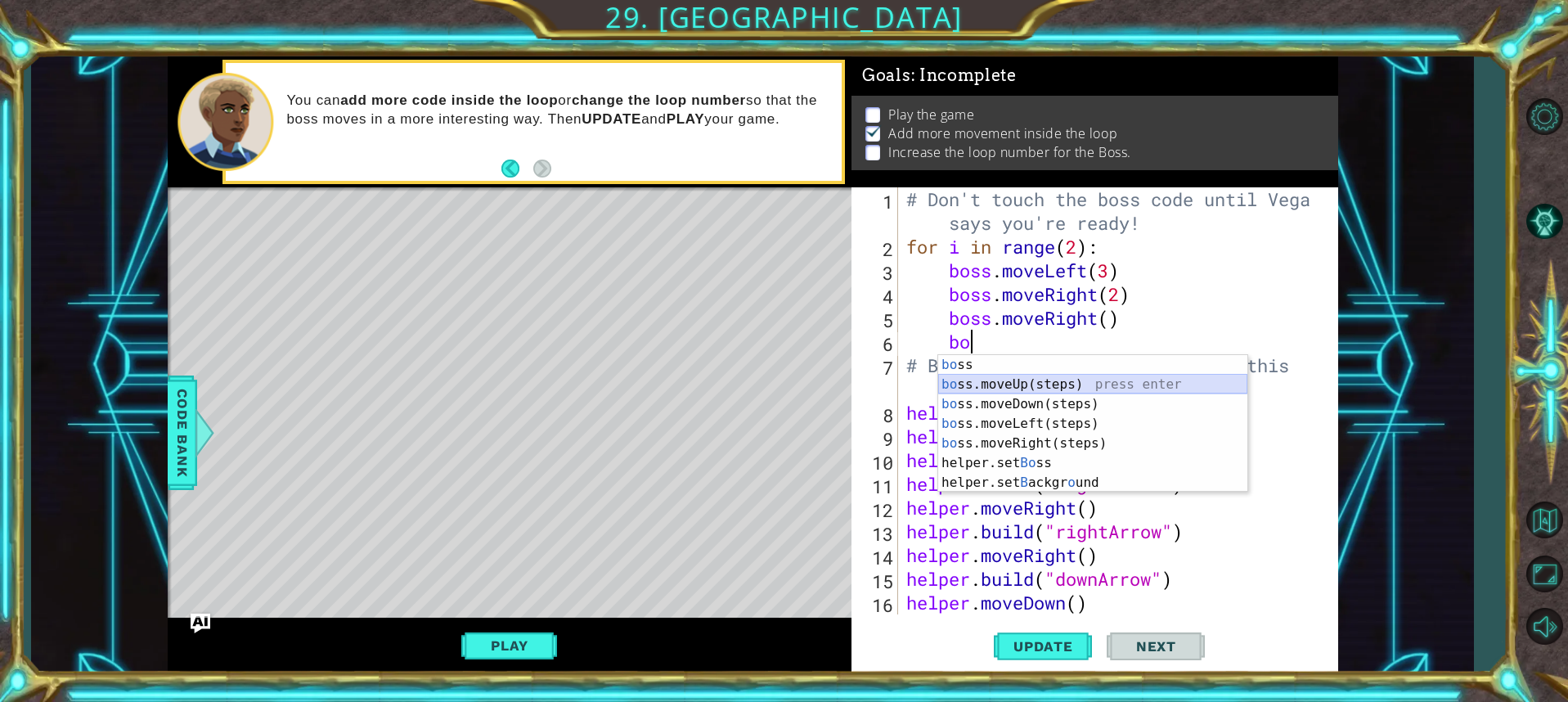
click at [1056, 385] on div "bo ss press enter bo ss.moveUp(steps) press enter bo ss.moveDown(steps) press e…" at bounding box center [1093, 443] width 309 height 176
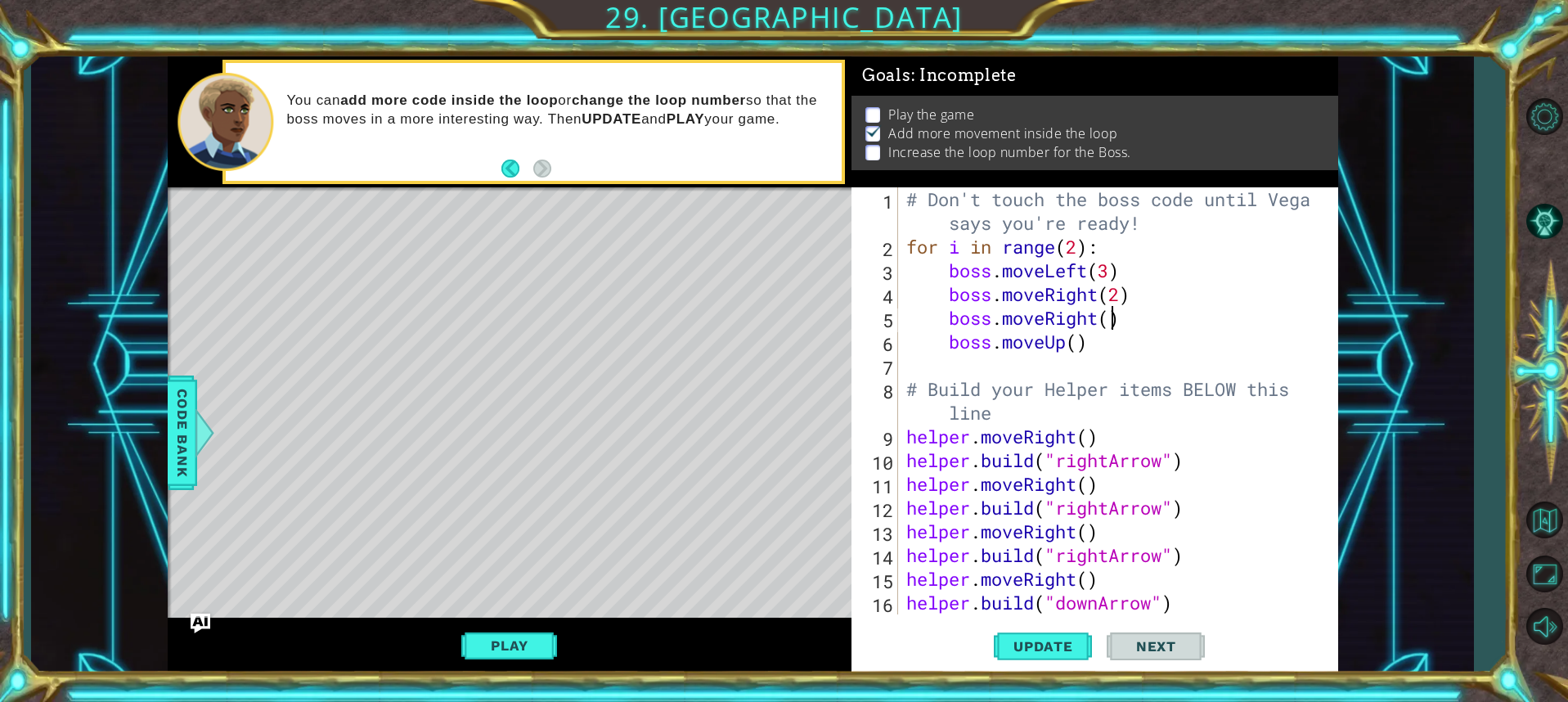
click at [1111, 315] on div "# Don't touch the boss code until [PERSON_NAME] says you're ready! for i in ran…" at bounding box center [1115, 436] width 426 height 498
click at [1078, 348] on div "# Don't touch the boss code until [PERSON_NAME] says you're ready! for i in ran…" at bounding box center [1115, 436] width 426 height 498
click at [1056, 660] on button "Update" at bounding box center [1042, 645] width 98 height 48
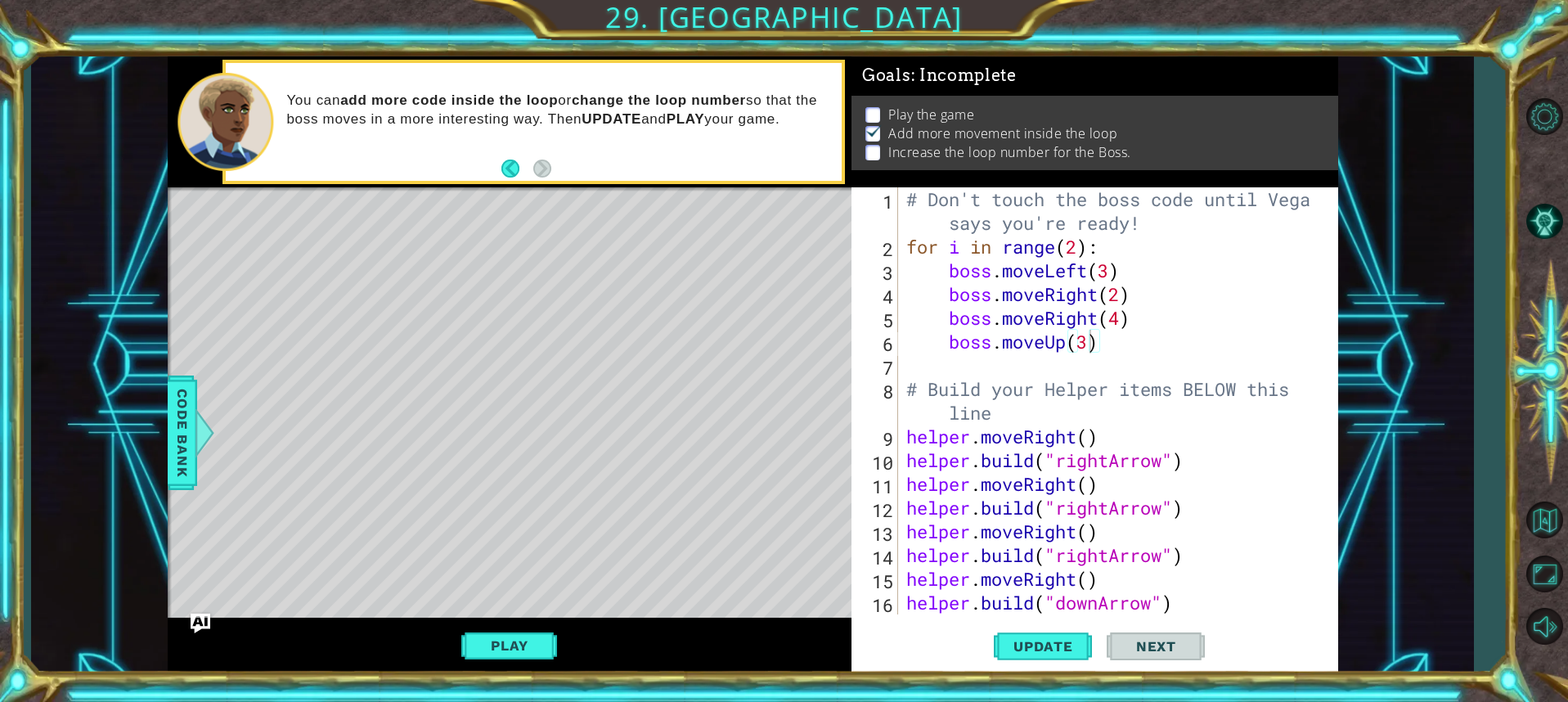
click at [553, 648] on button "Play" at bounding box center [510, 645] width 96 height 31
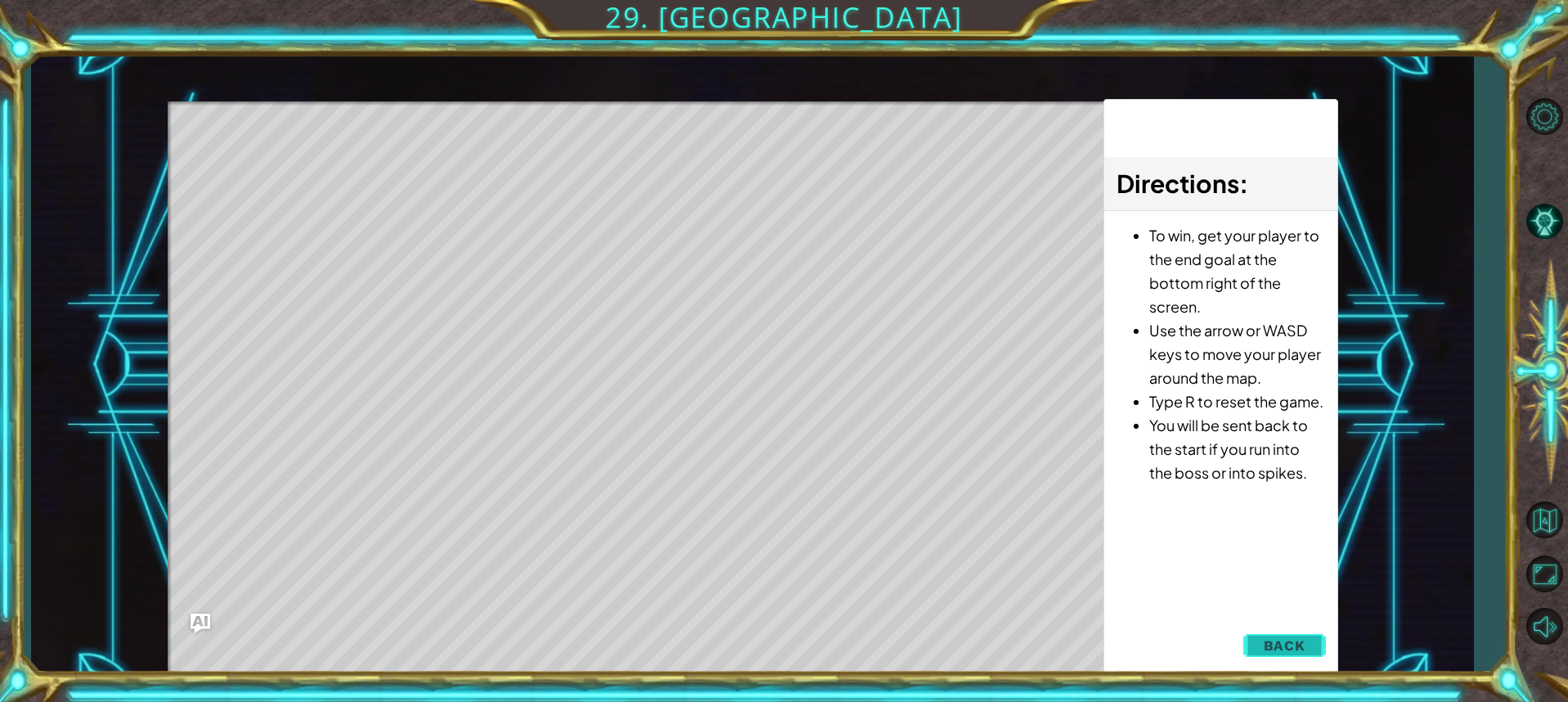
click at [1285, 656] on button "Back" at bounding box center [1285, 645] width 83 height 33
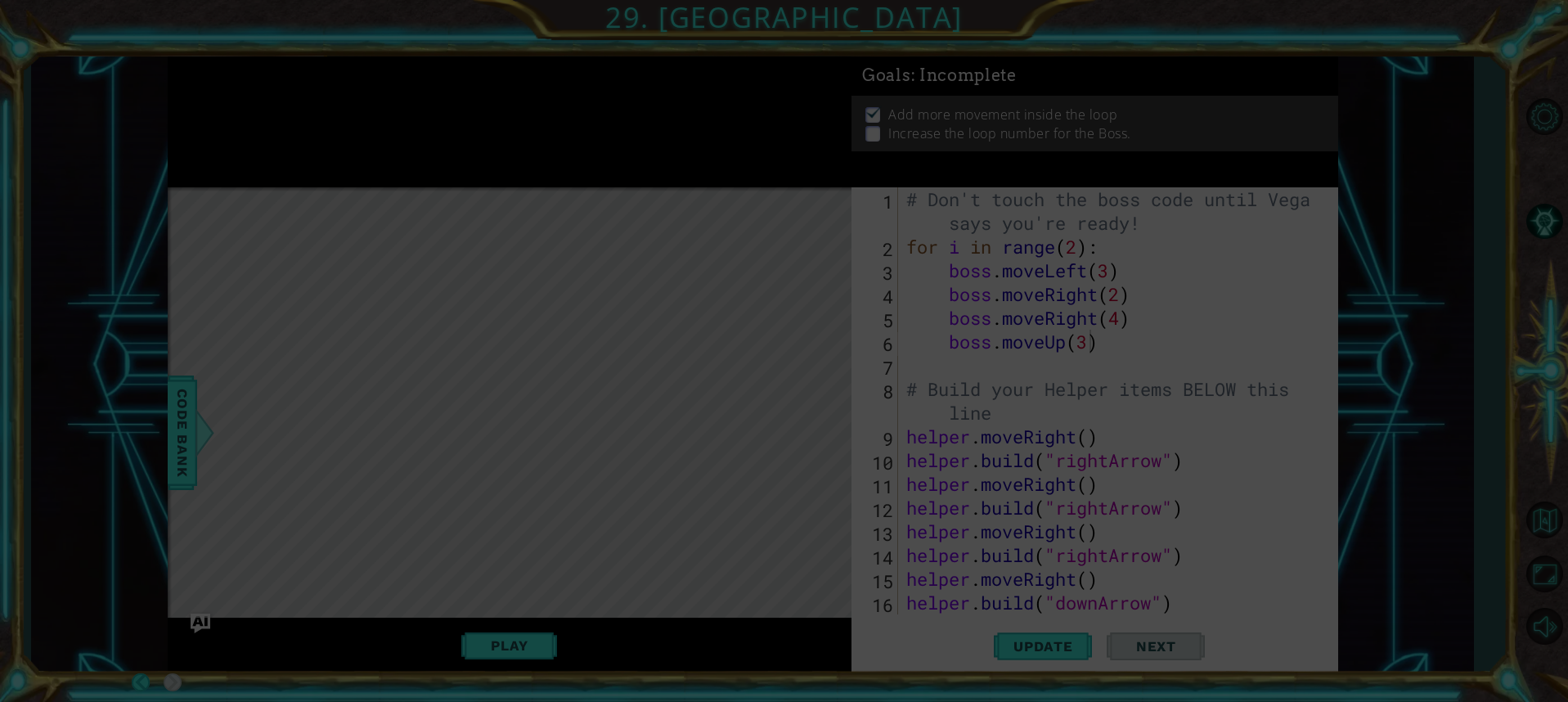
scroll to position [0, 0]
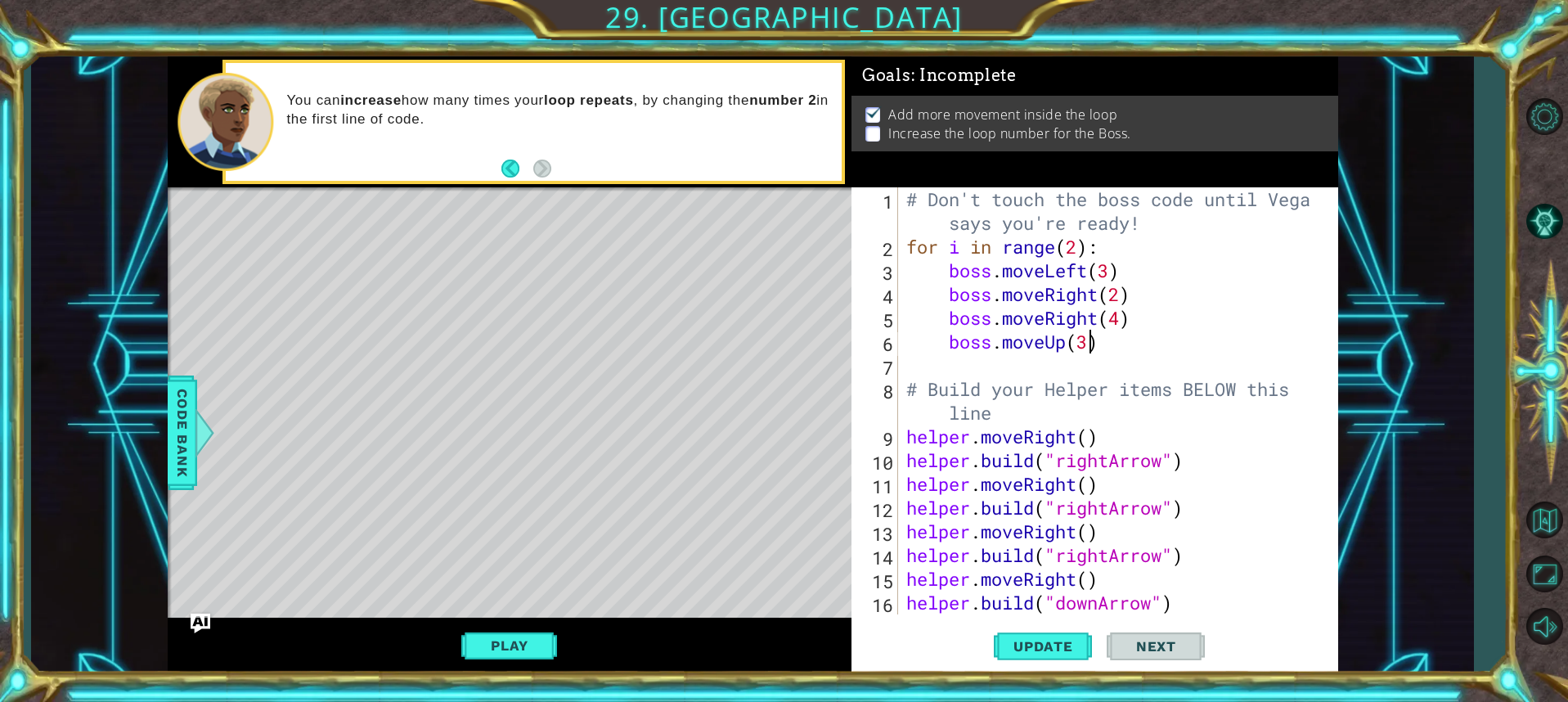
click at [1119, 318] on div "# Don't touch the boss code until [PERSON_NAME] says you're ready! for i in ran…" at bounding box center [1115, 436] width 426 height 498
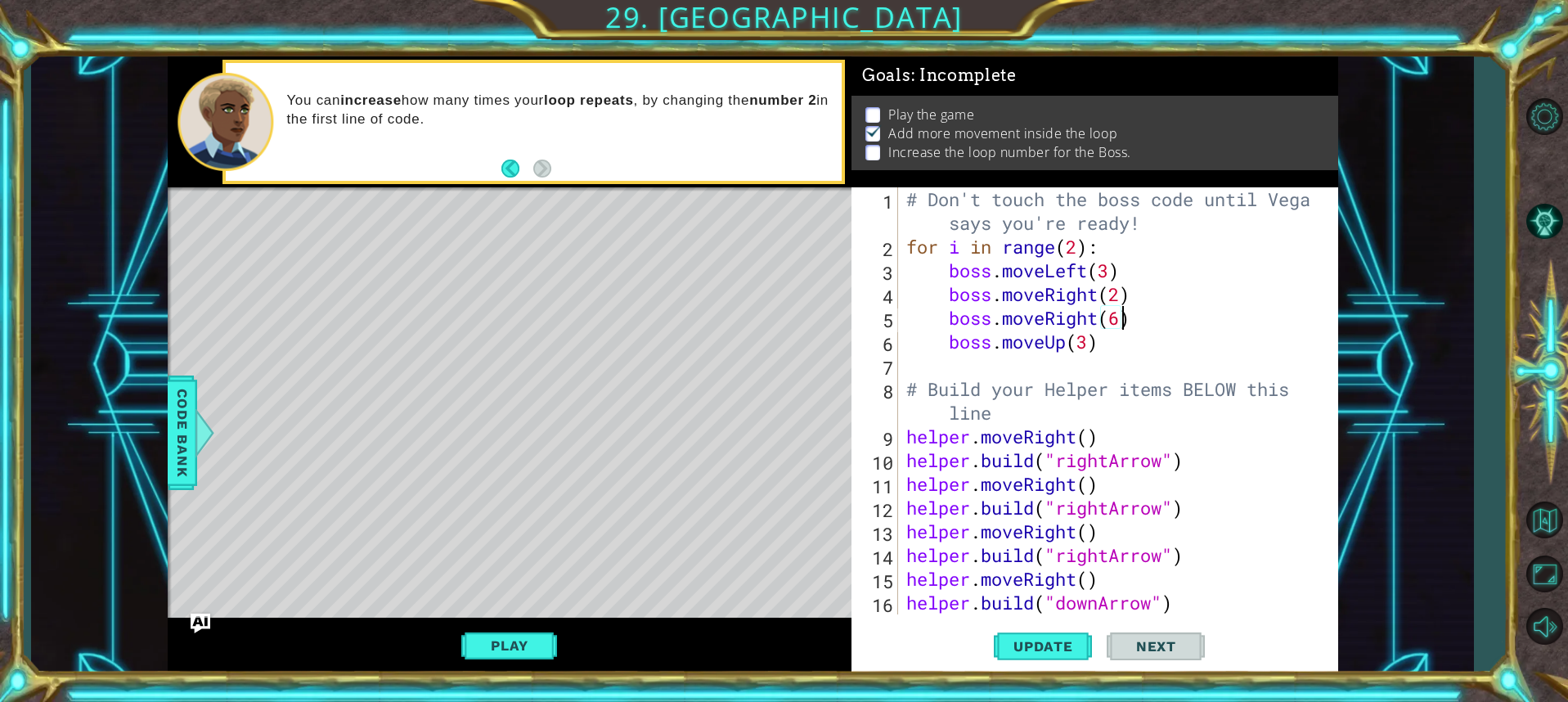
scroll to position [0, 10]
type textarea "boss.moveRight(6)"
click at [542, 642] on button "Play" at bounding box center [510, 645] width 96 height 31
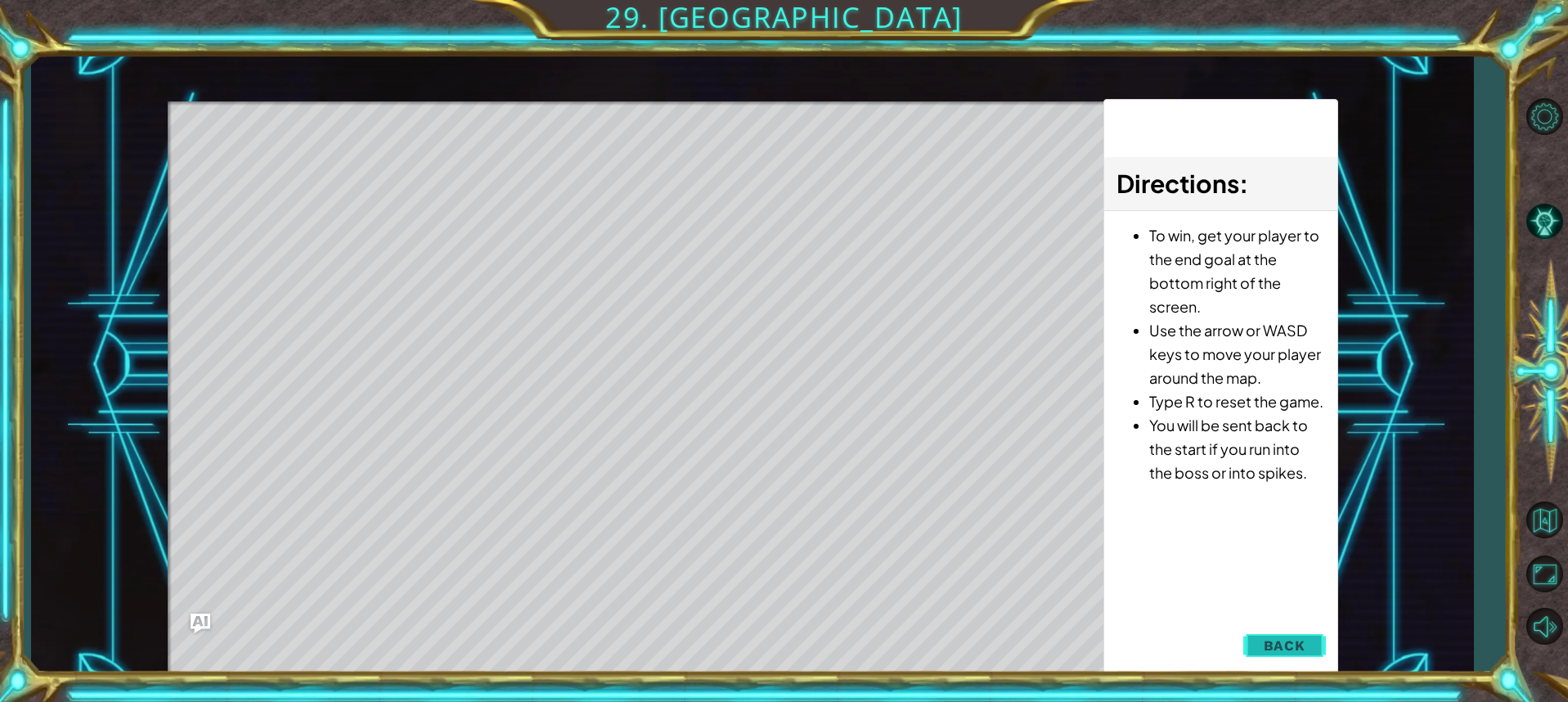
click at [1295, 632] on button "Back" at bounding box center [1285, 645] width 83 height 33
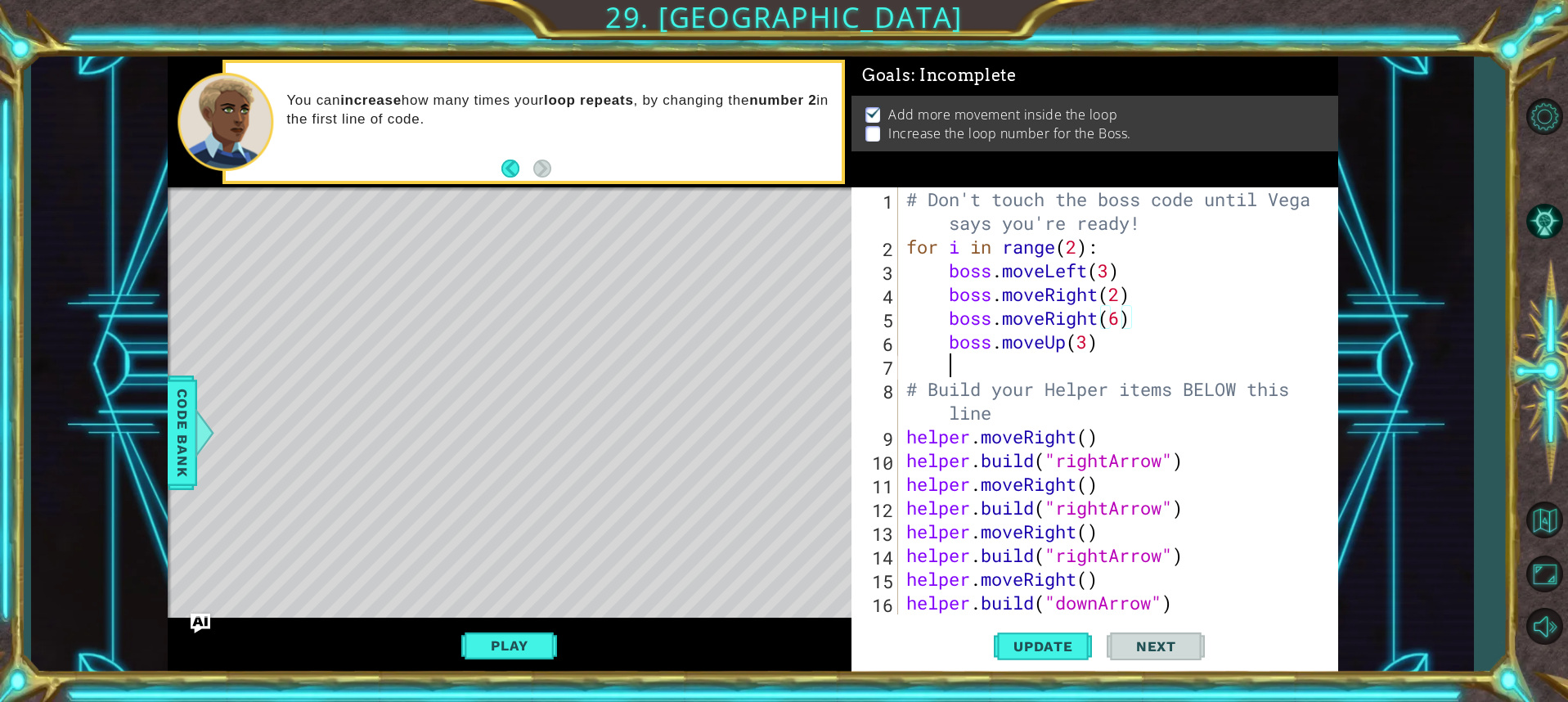
scroll to position [0, 1]
click at [1067, 364] on div "# Don't touch the boss code until [PERSON_NAME] says you're ready! for i in ran…" at bounding box center [1115, 436] width 426 height 498
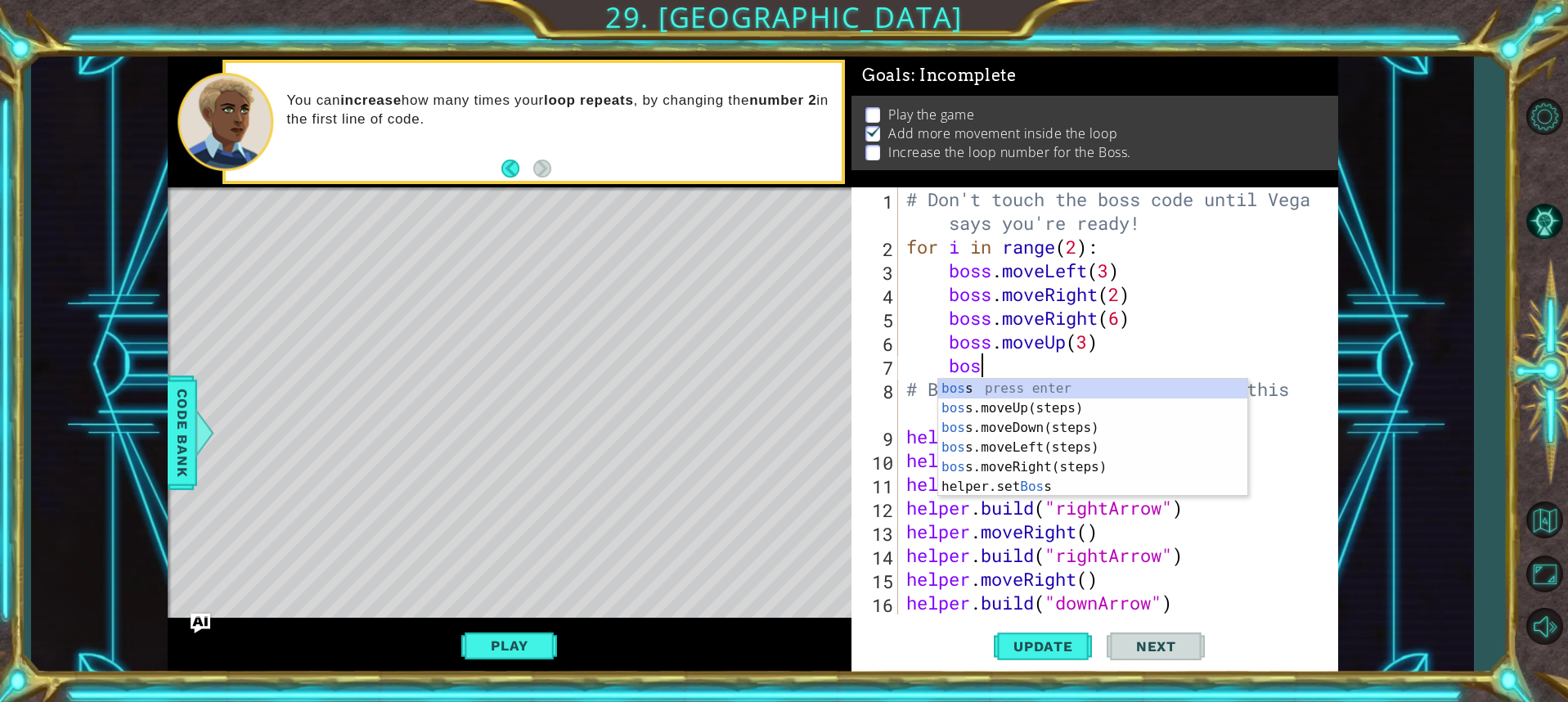
type textarea "boss"
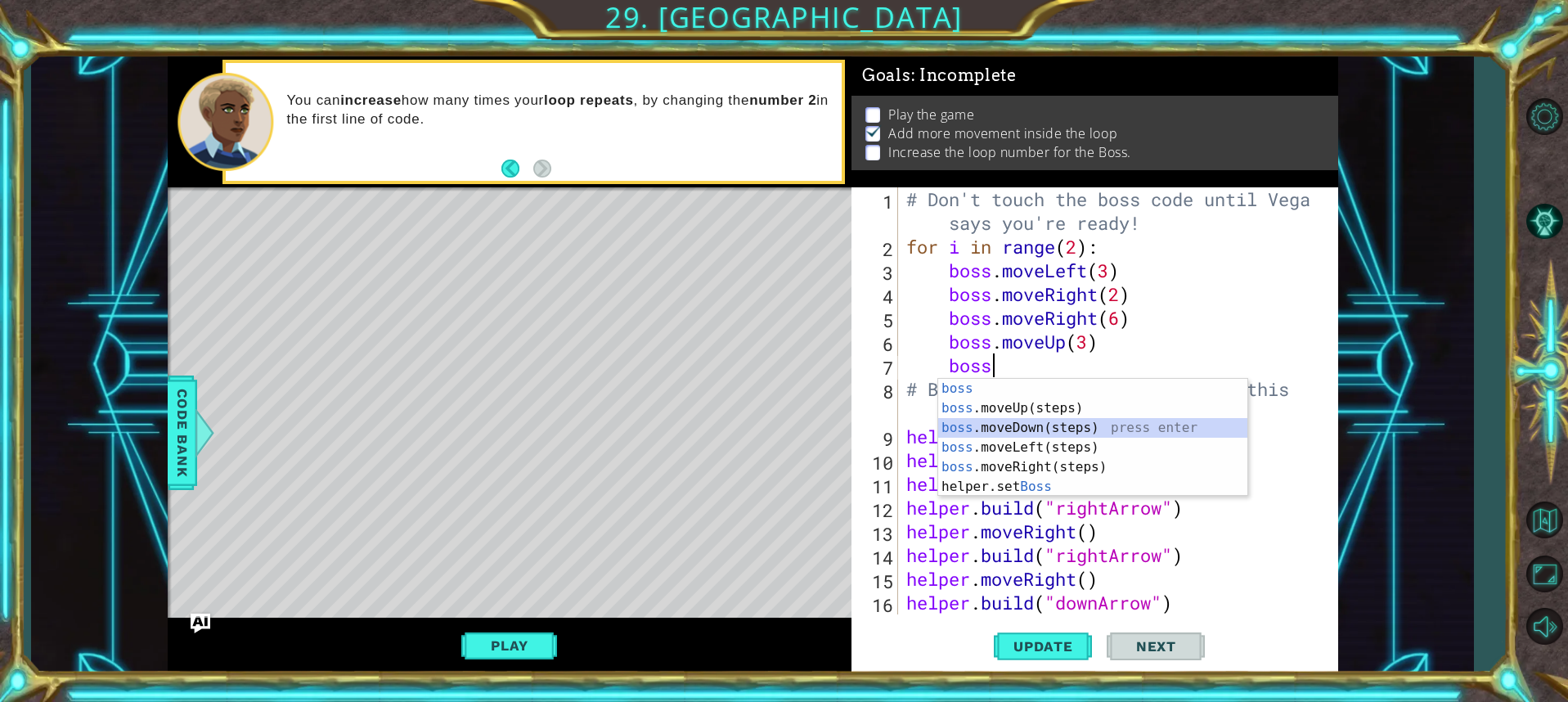
click at [1072, 423] on div "boss press enter boss .moveUp(steps) press enter boss .moveDown(steps) press en…" at bounding box center [1093, 457] width 309 height 157
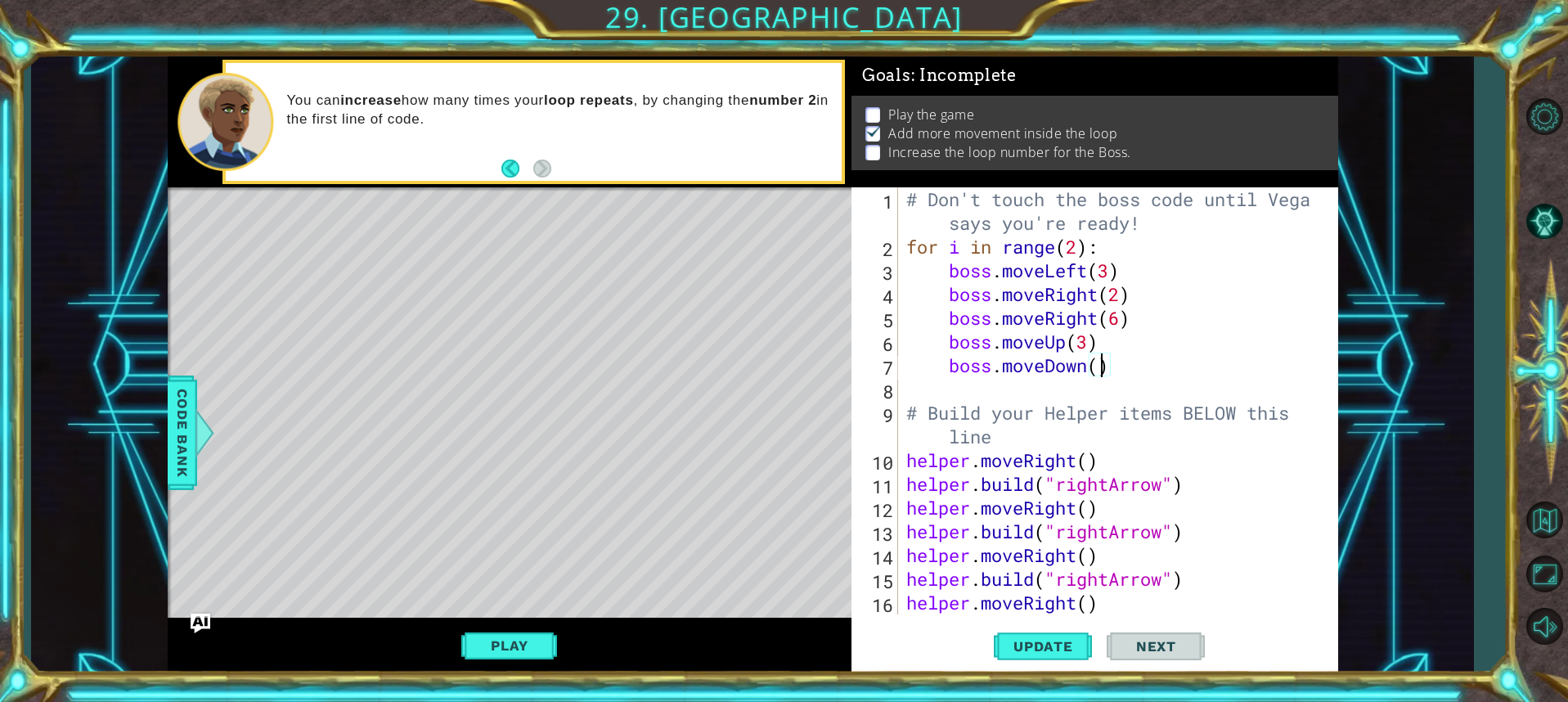
click at [1098, 368] on div "# Don't touch the boss code until [PERSON_NAME] says you're ready! for i in ran…" at bounding box center [1115, 436] width 426 height 498
type textarea "boss.moveDown(4)"
click at [1084, 385] on div "# Don't touch the boss code until [PERSON_NAME] says you're ready! for i in ran…" at bounding box center [1115, 436] width 426 height 498
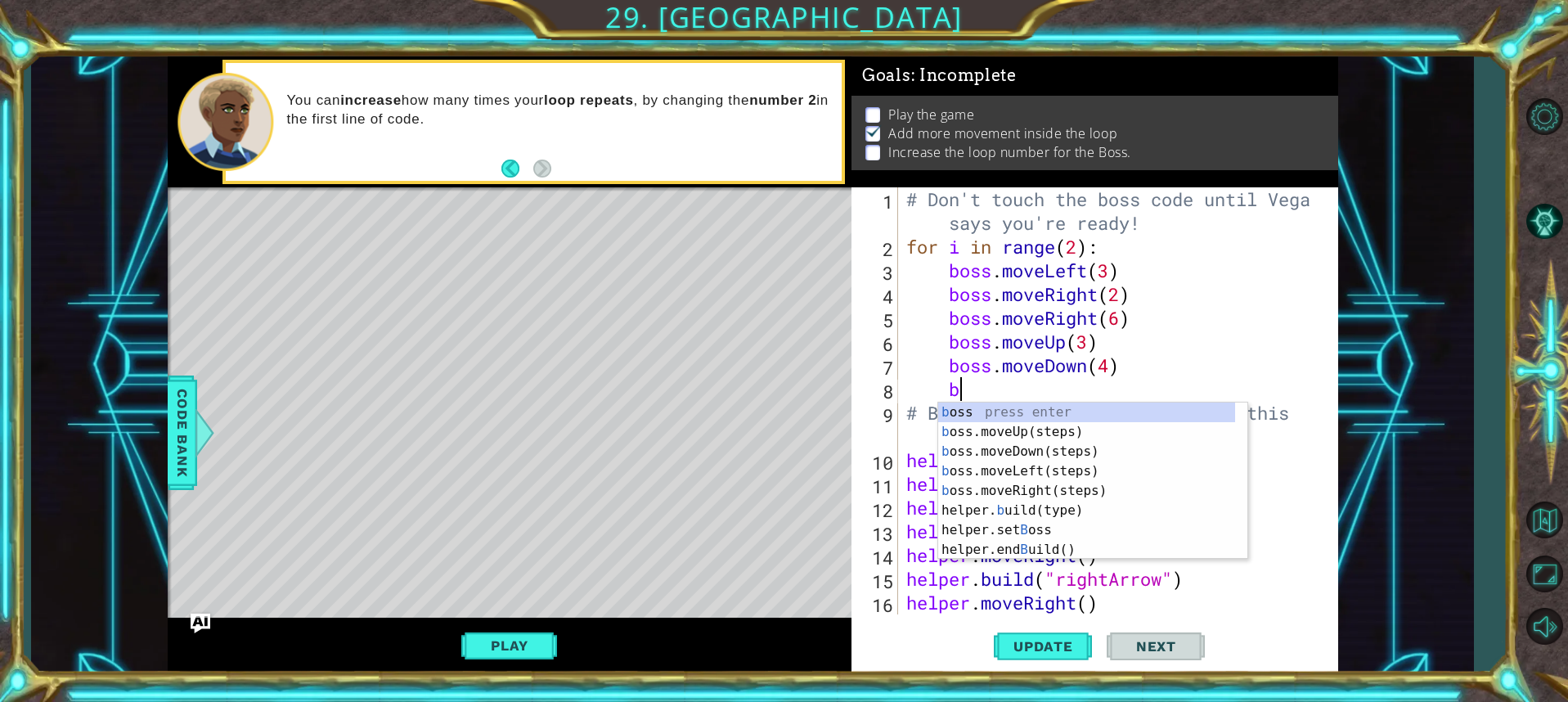
type textarea "bo"
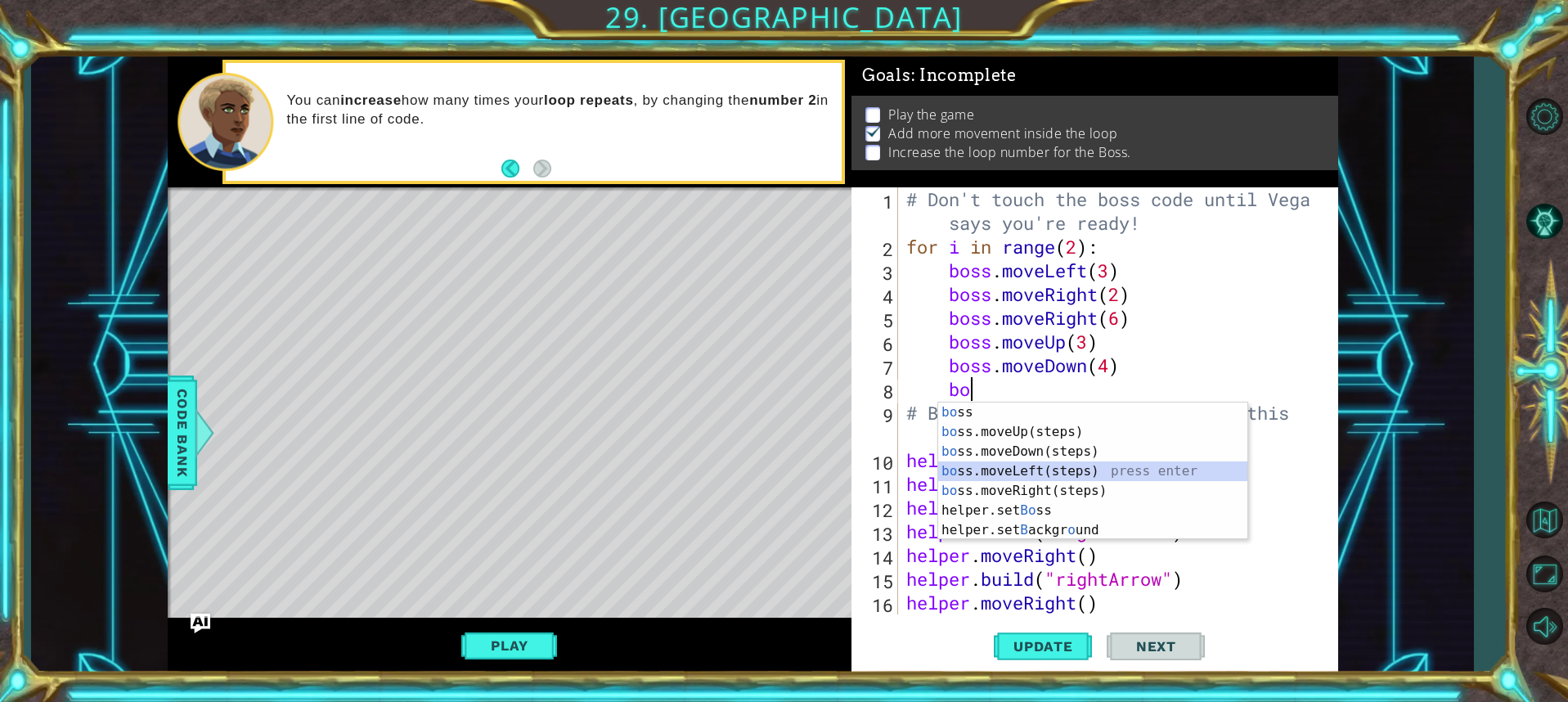
click at [1070, 471] on div "bo ss press enter bo ss.moveUp(steps) press enter bo ss.moveDown(steps) press e…" at bounding box center [1093, 491] width 309 height 176
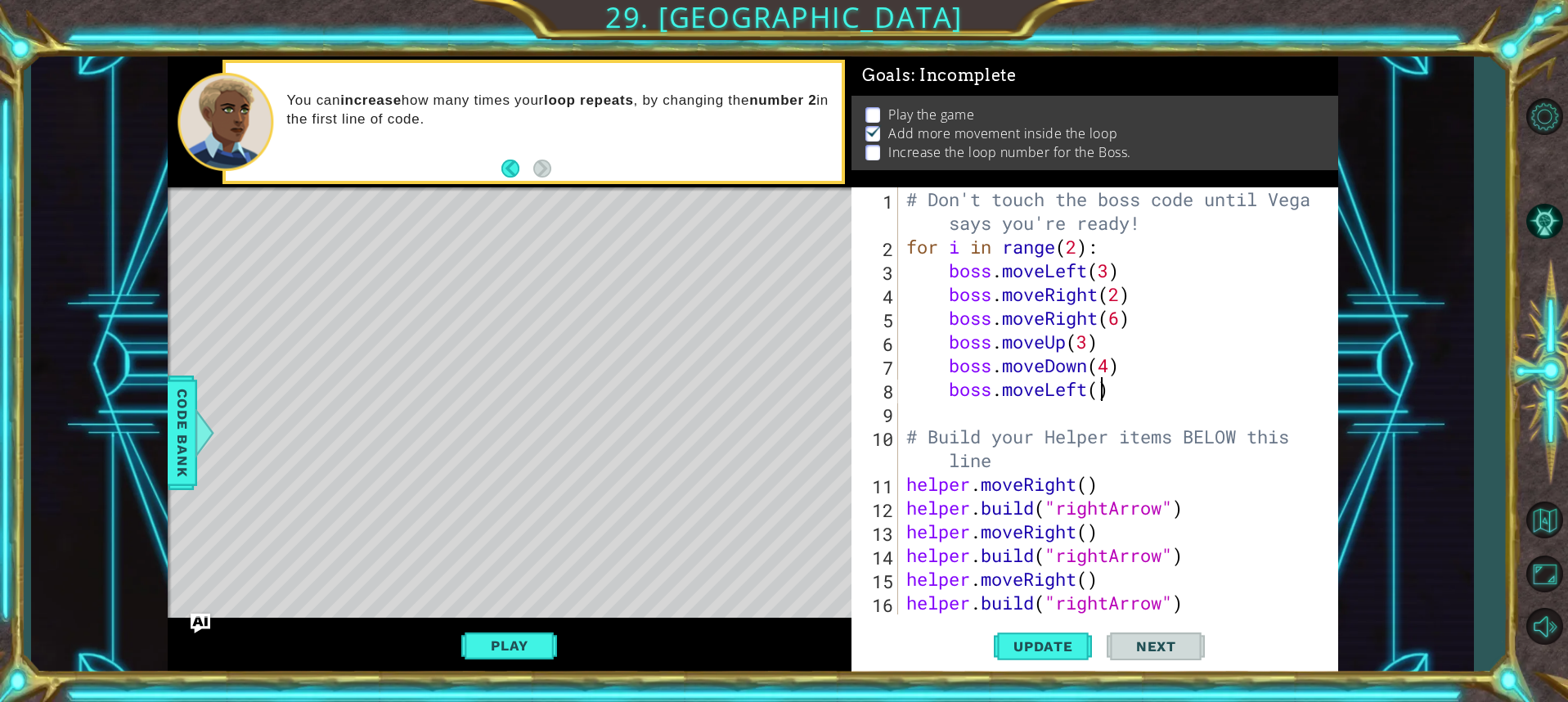
click at [1099, 391] on div "# Don't touch the boss code until [PERSON_NAME] says you're ready! for i in ran…" at bounding box center [1115, 436] width 426 height 498
click at [1058, 643] on span "Update" at bounding box center [1043, 646] width 93 height 16
drag, startPoint x: 1070, startPoint y: 638, endPoint x: 1017, endPoint y: 648, distance: 53.9
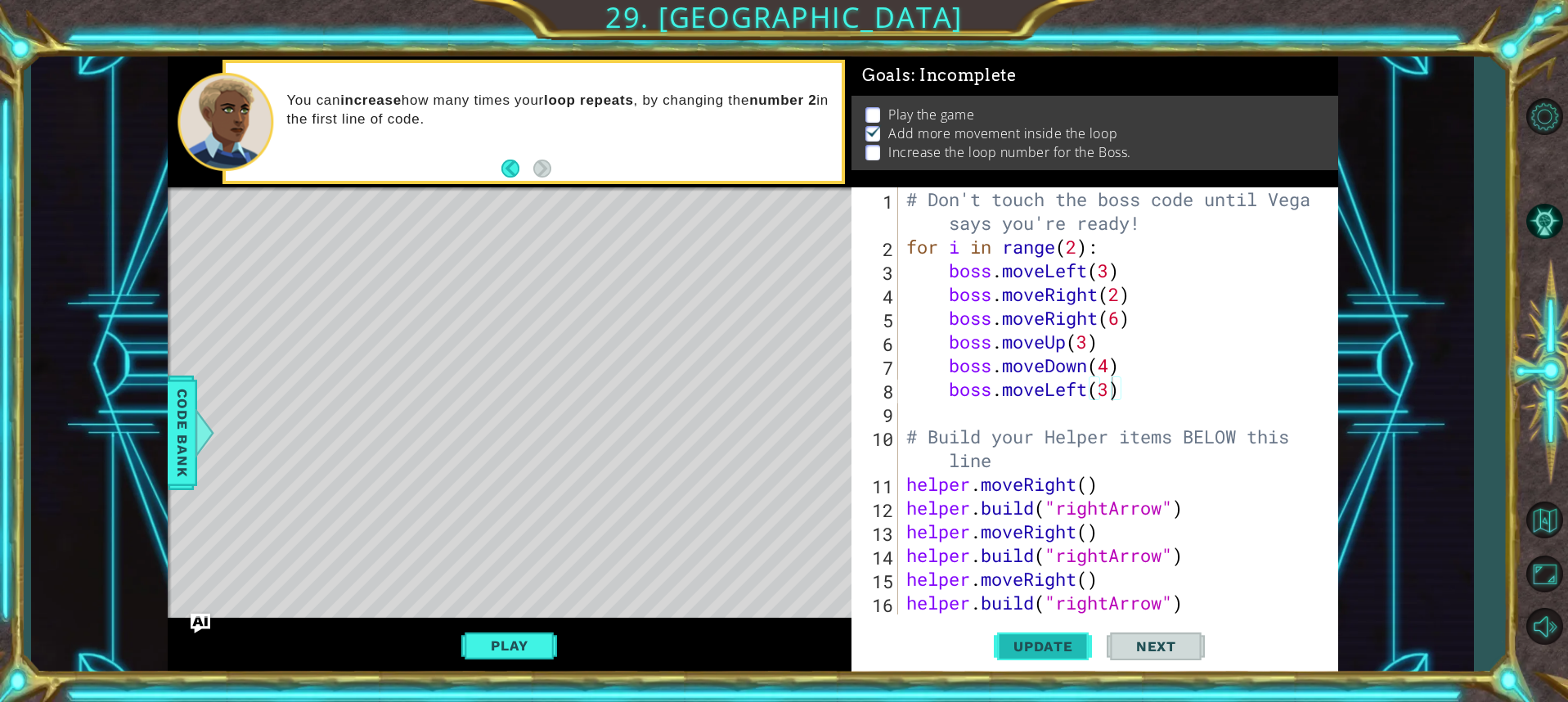
click at [1067, 639] on span "Update" at bounding box center [1043, 646] width 93 height 16
drag, startPoint x: 544, startPoint y: 631, endPoint x: 527, endPoint y: 650, distance: 25.5
click at [539, 644] on button "Play" at bounding box center [510, 645] width 96 height 31
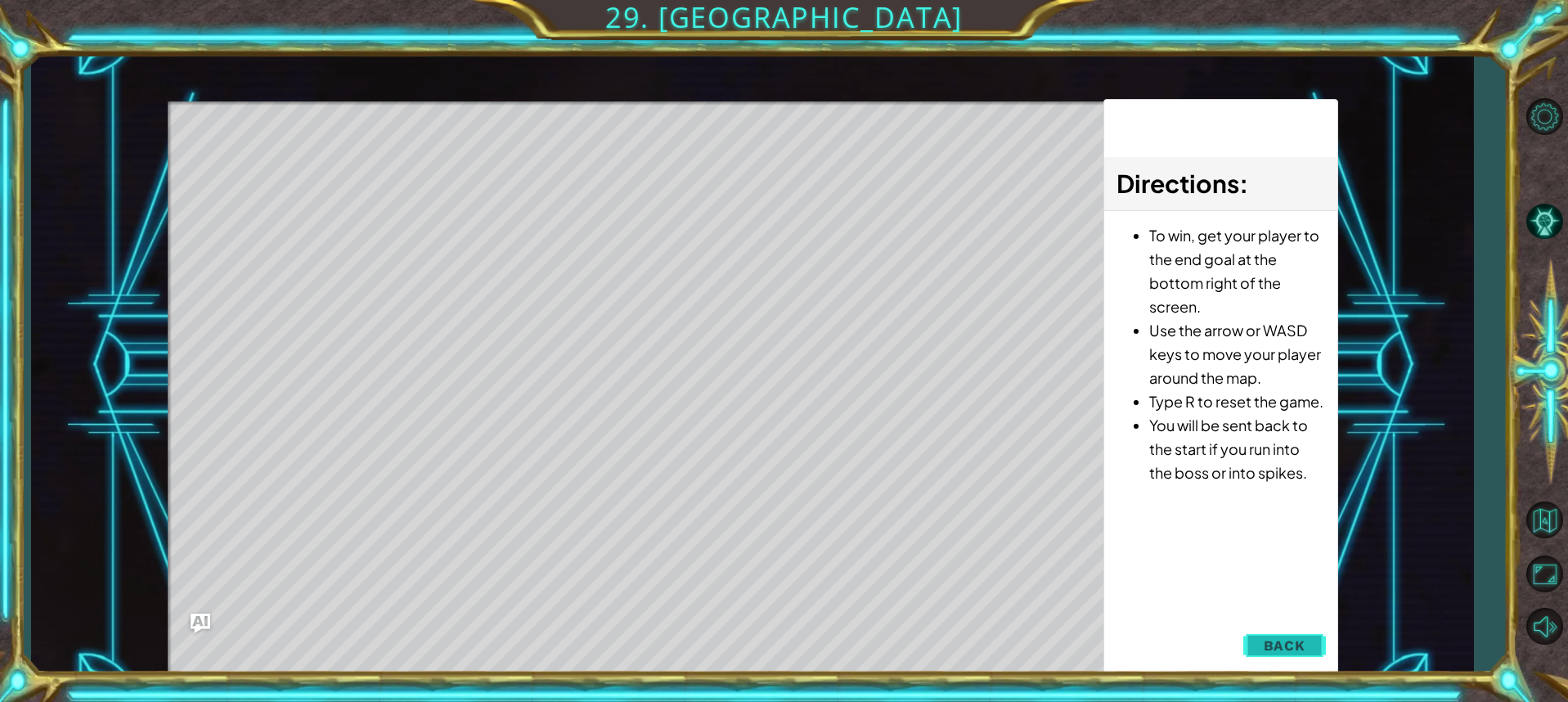
click at [1293, 646] on span "Back" at bounding box center [1285, 645] width 42 height 16
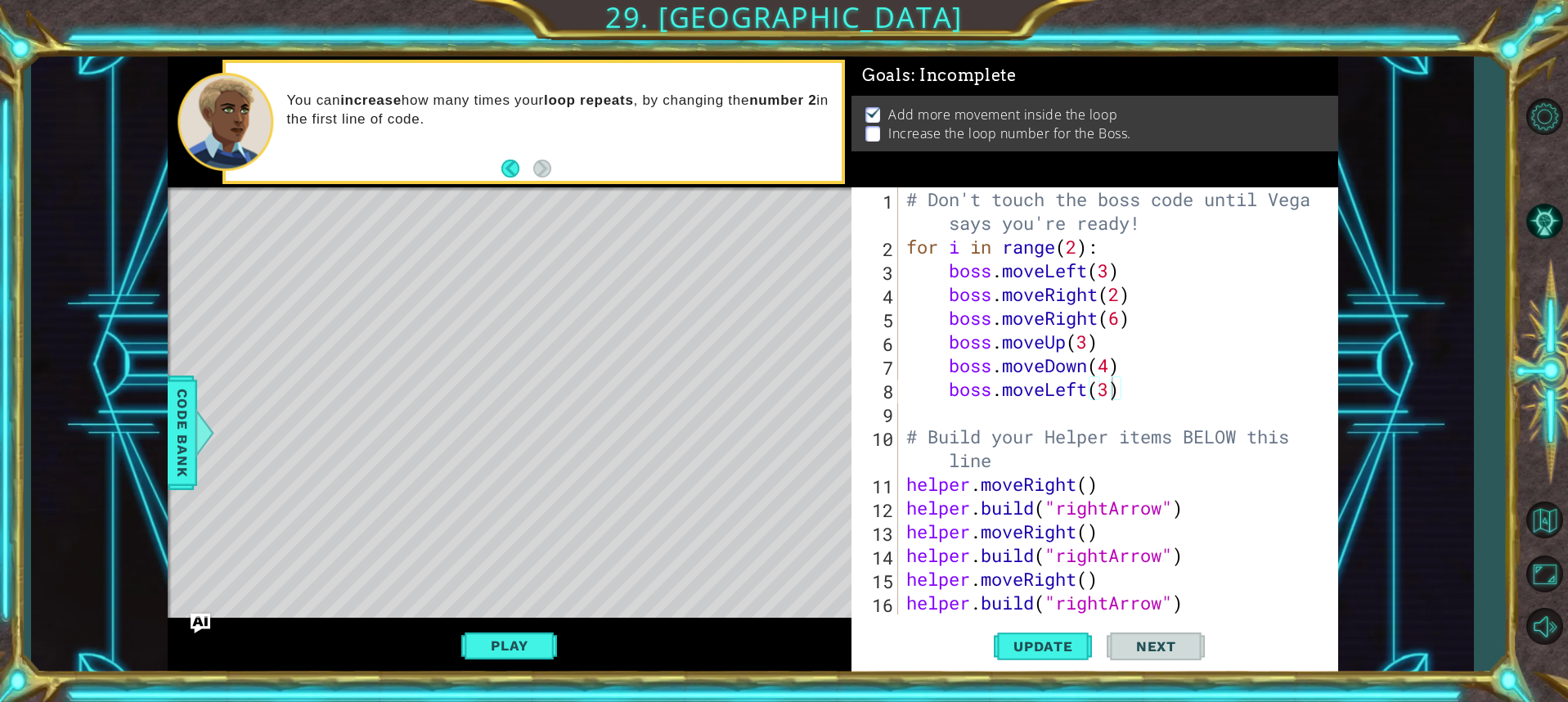
click at [1106, 389] on div "# Don't touch the boss code until [PERSON_NAME] says you're ready! for i in ran…" at bounding box center [1115, 436] width 426 height 498
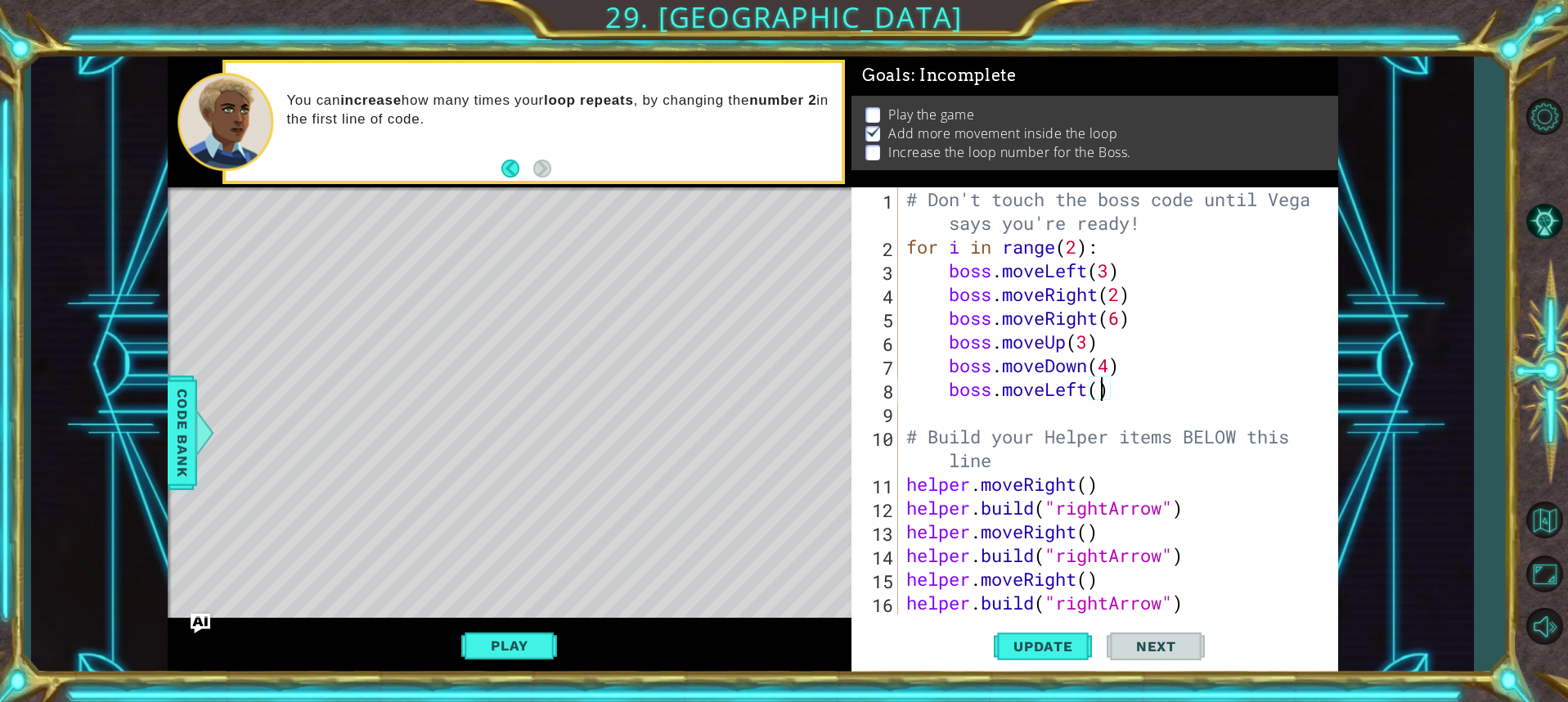
scroll to position [0, 9]
type textarea "boss.moveLeft(5)"
click at [1046, 644] on span "Update" at bounding box center [1043, 646] width 93 height 16
click at [485, 639] on button "Play" at bounding box center [510, 645] width 96 height 31
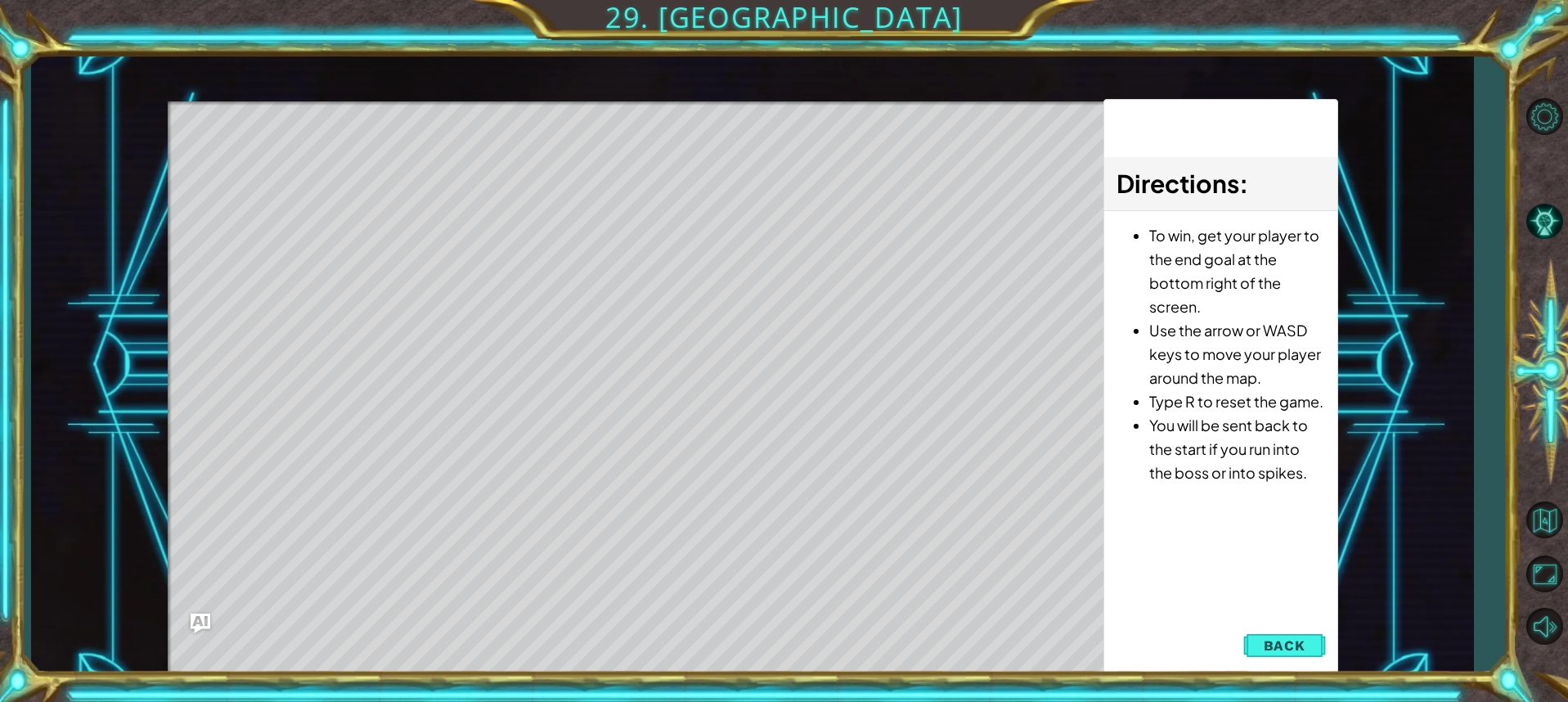
click at [1309, 643] on button "Back" at bounding box center [1285, 645] width 83 height 33
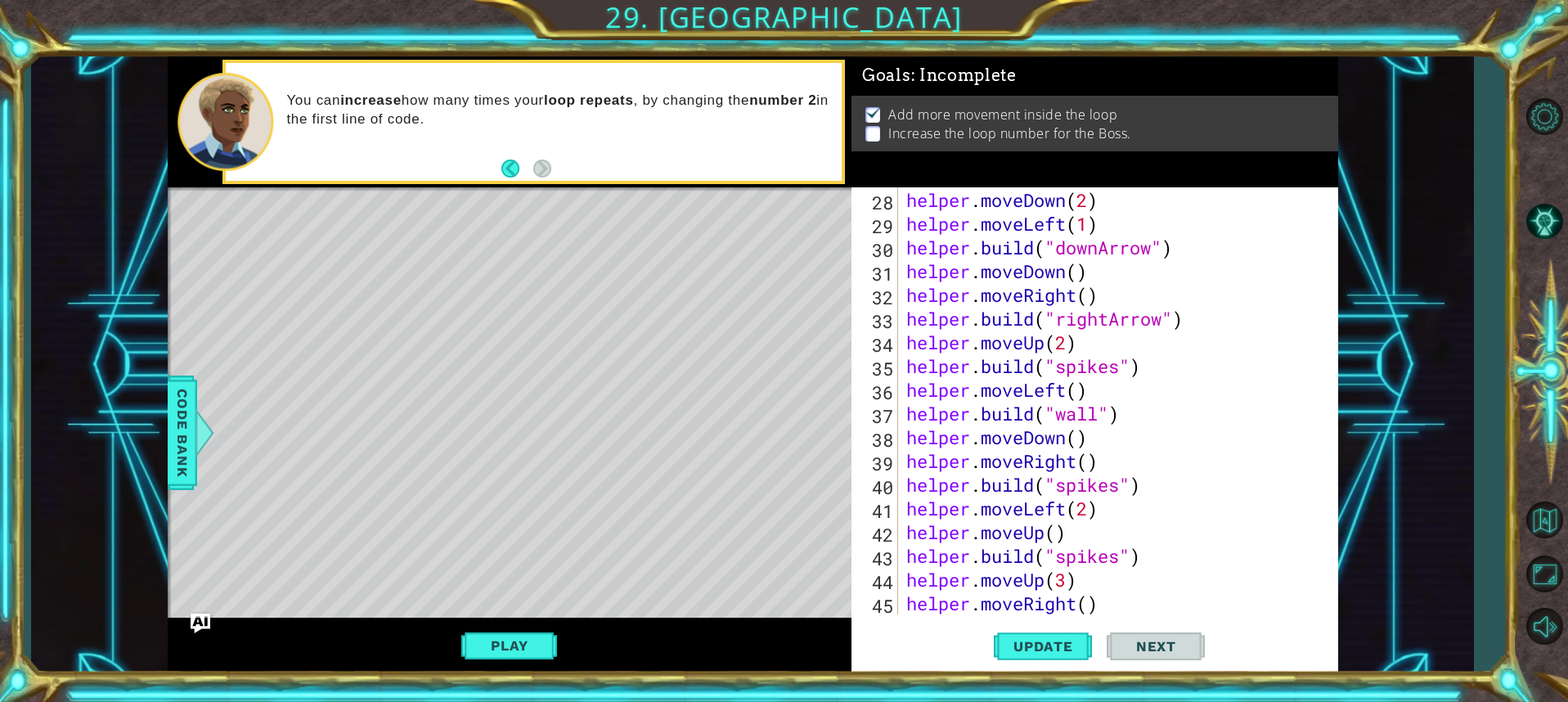
scroll to position [807, 0]
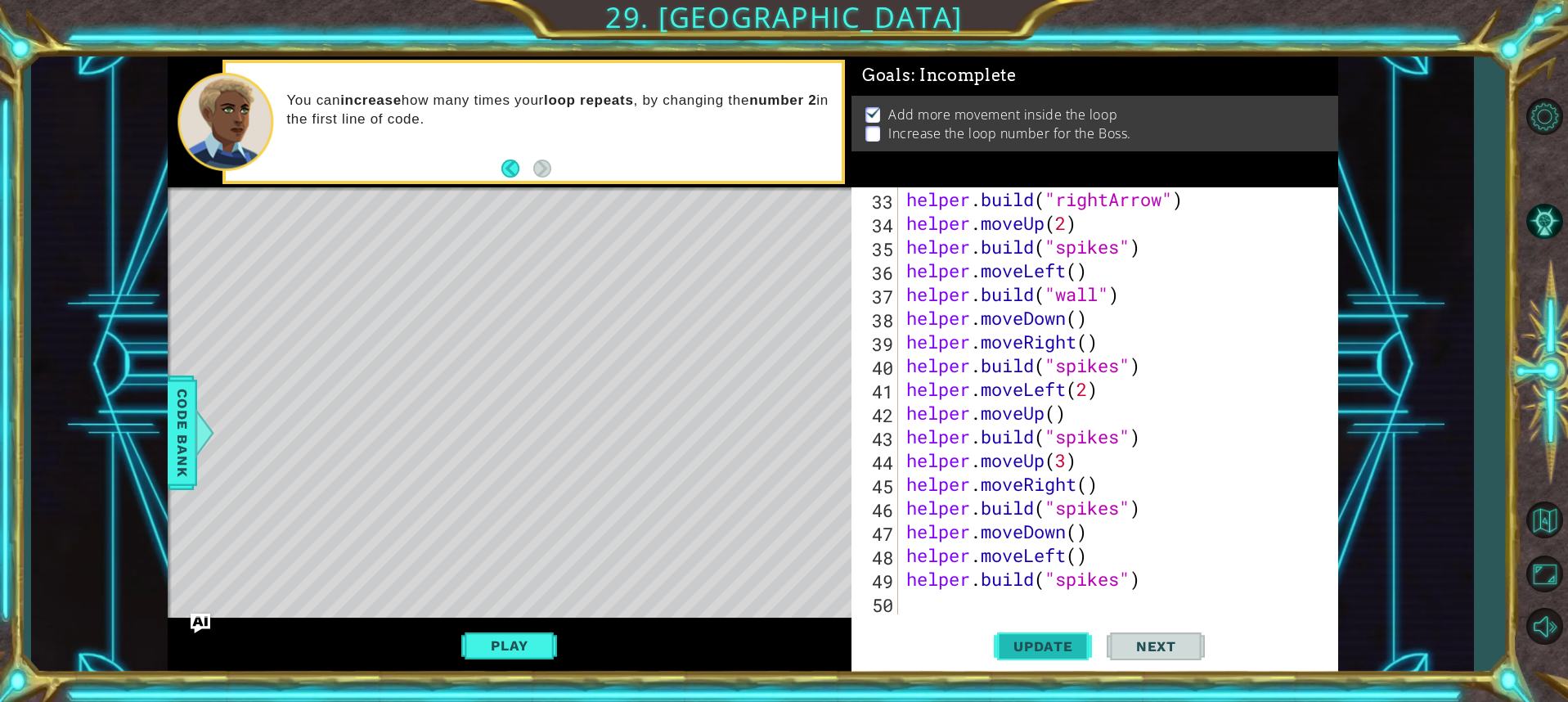
click at [1044, 653] on span "Update" at bounding box center [1043, 646] width 93 height 16
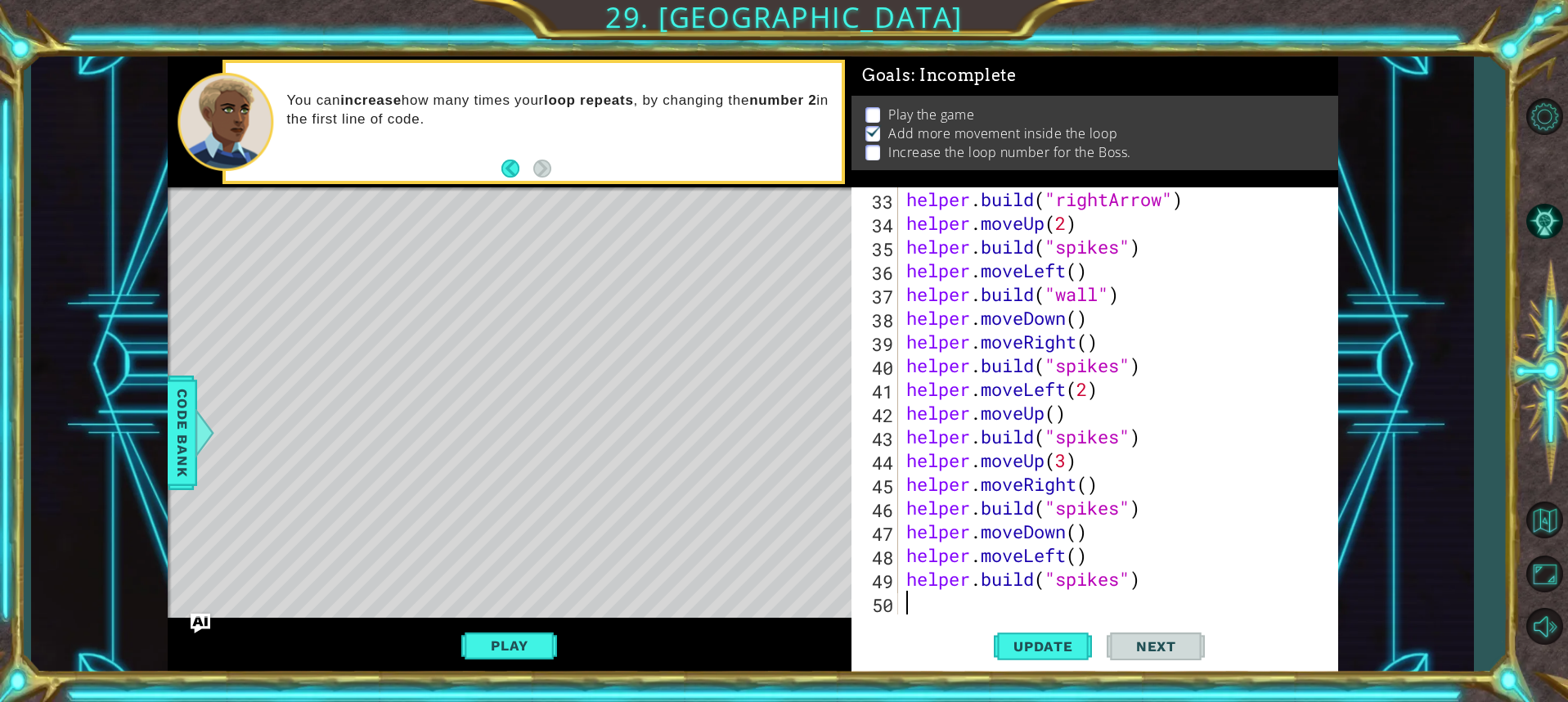
click at [987, 598] on div "helper . build ( "rightArrow" ) helper . moveUp ( 2 ) helper . build ( "spikes"…" at bounding box center [1115, 425] width 426 height 475
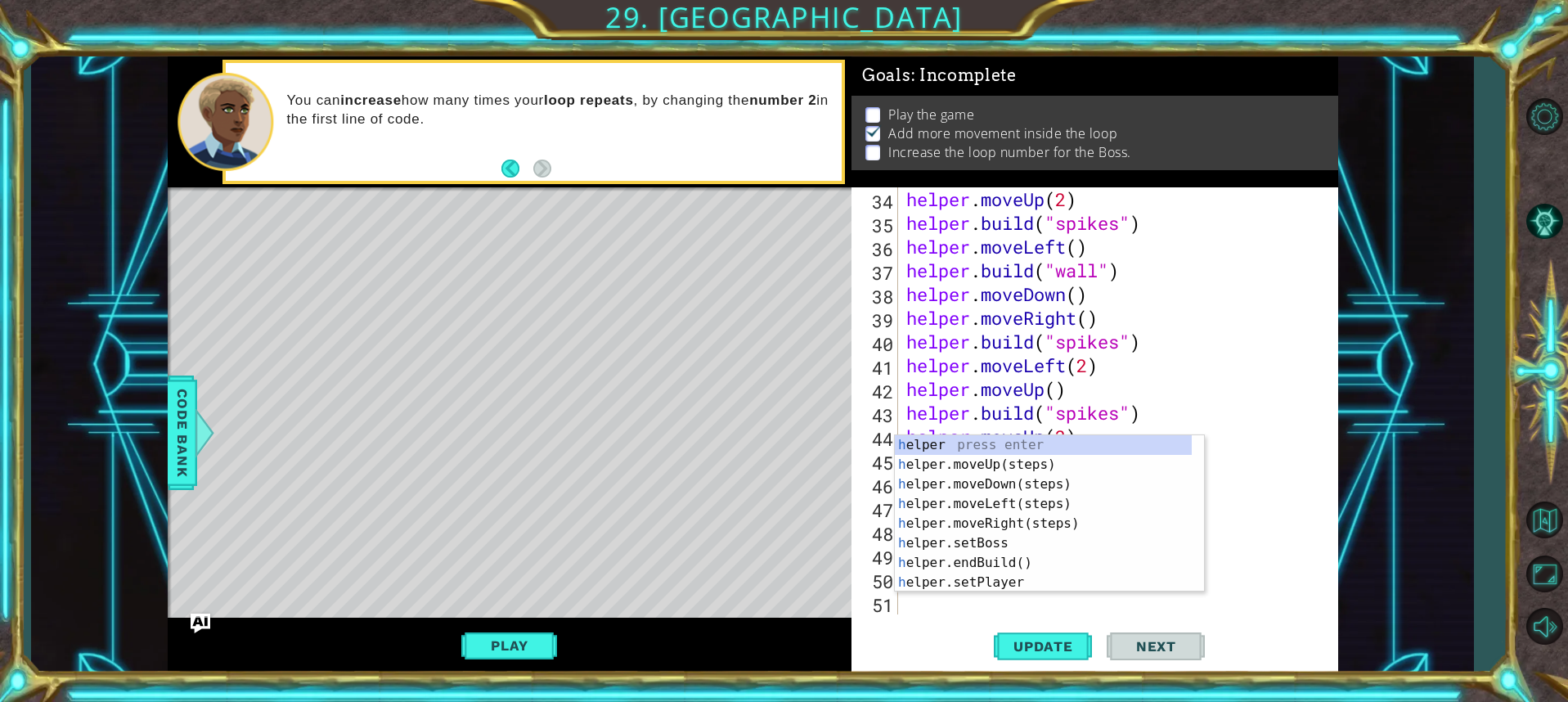
scroll to position [830, 0]
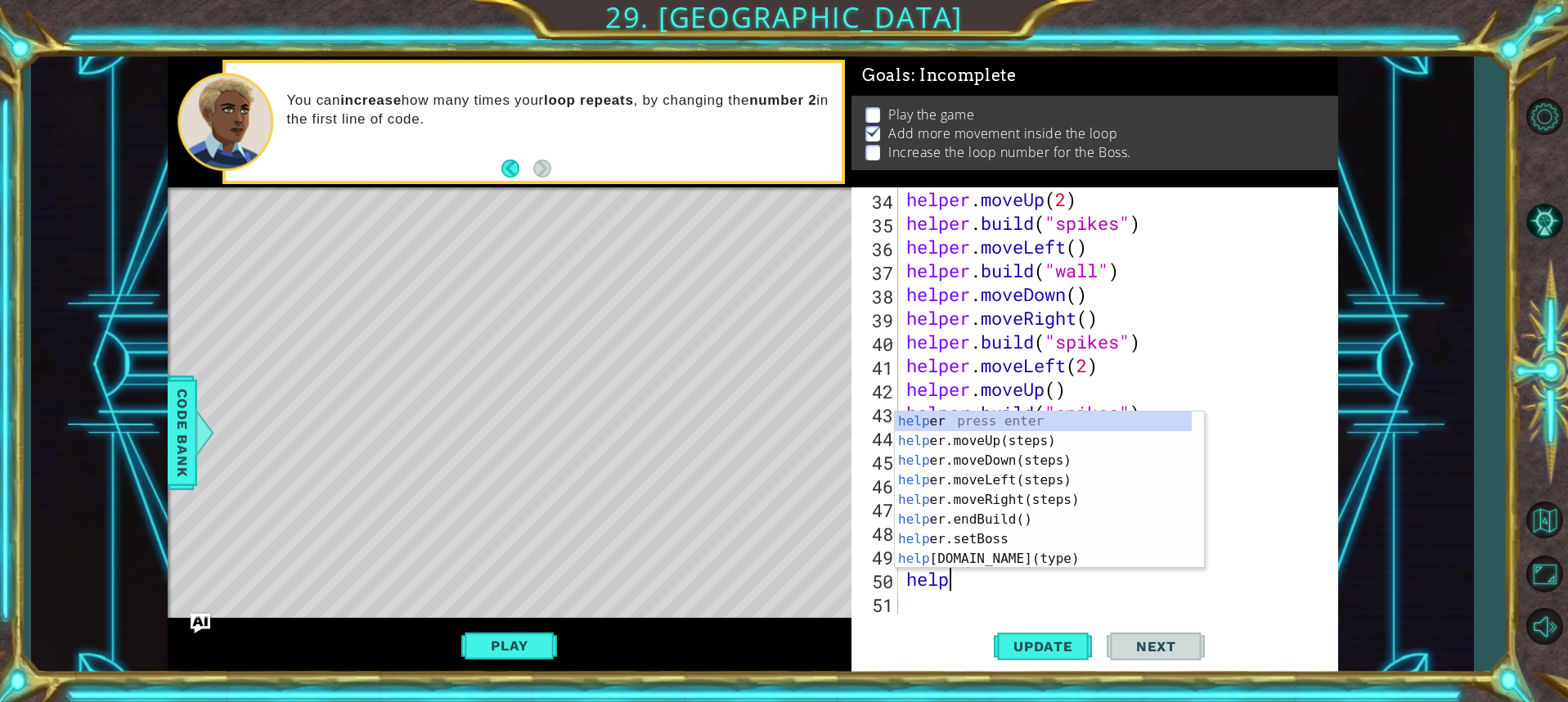
type textarea "helper"
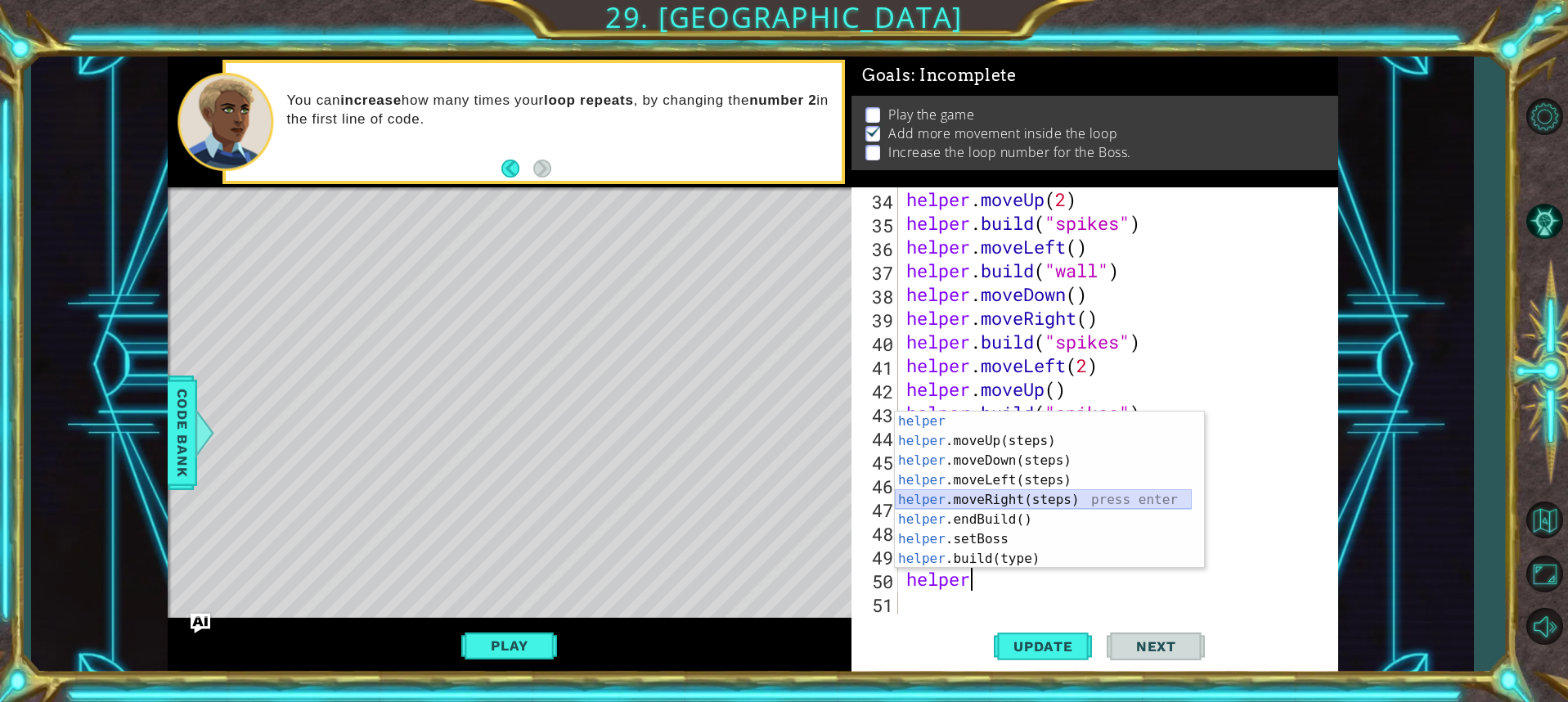
click at [1016, 503] on div "helper press enter helper .moveUp(steps) press enter helper .moveDown(steps) pr…" at bounding box center [1043, 510] width 297 height 196
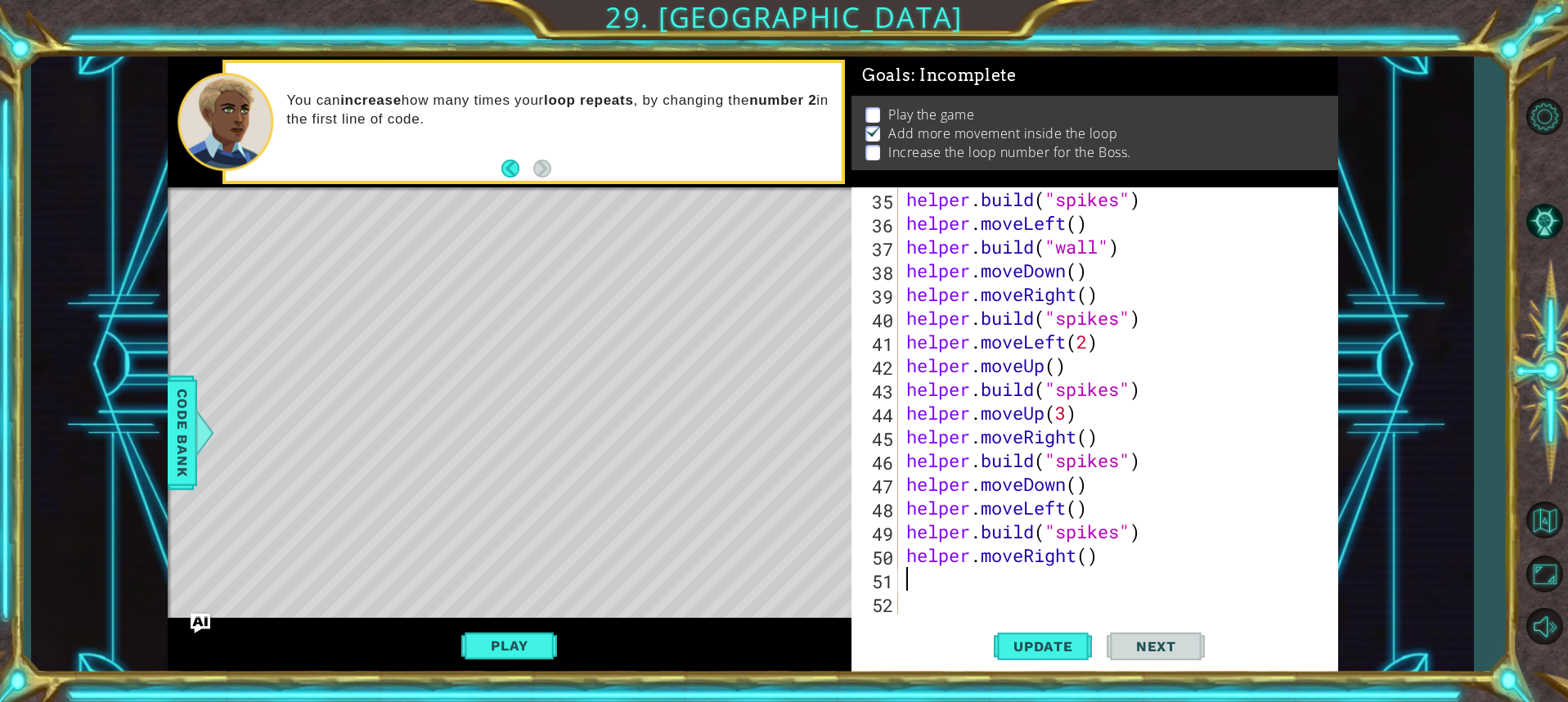
scroll to position [854, 0]
click at [1073, 555] on div "helper . build ( "spikes" ) helper . moveLeft ( ) helper . build ( "wall" ) hel…" at bounding box center [1115, 425] width 426 height 475
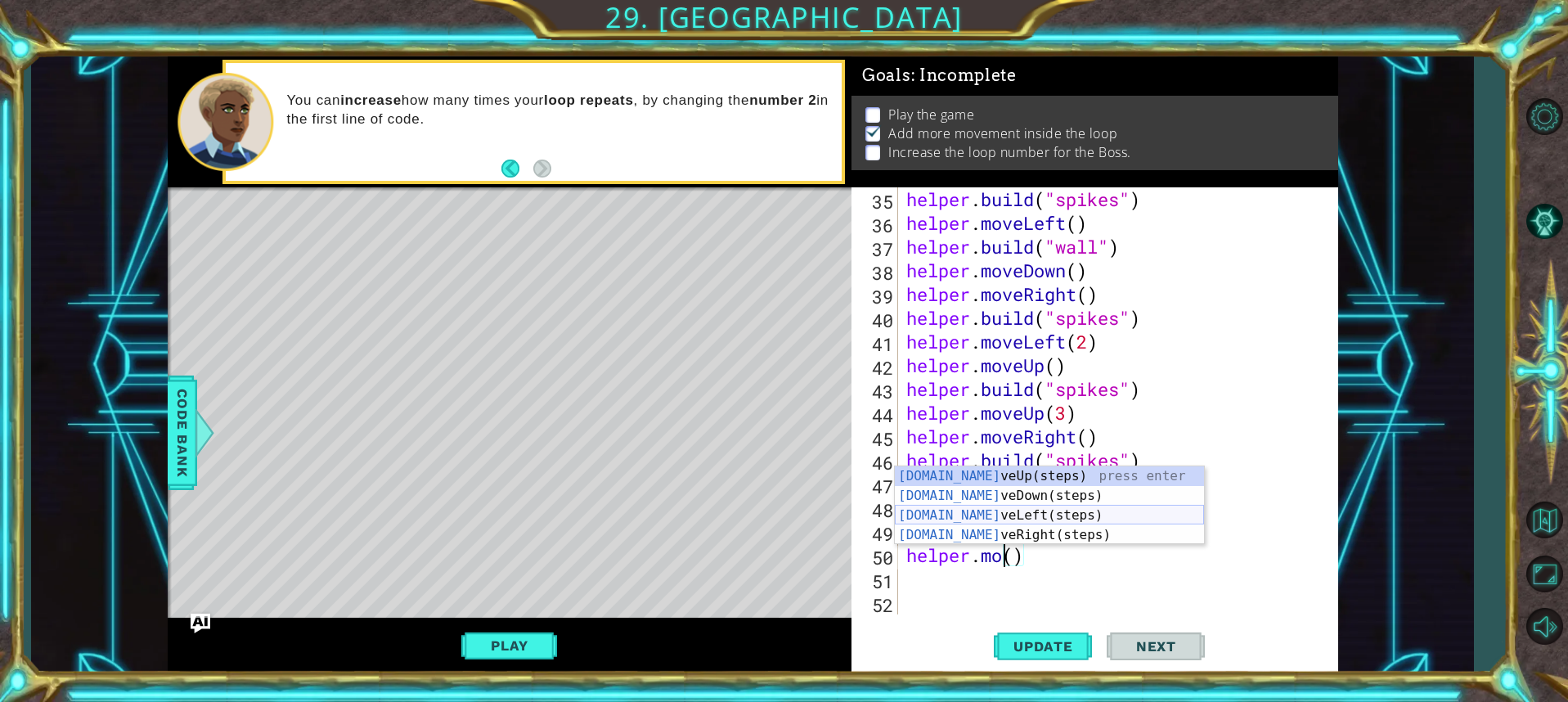
click at [1046, 514] on div "[DOMAIN_NAME] veUp(steps) press enter [DOMAIN_NAME] veDown(steps) press enter […" at bounding box center [1049, 525] width 309 height 118
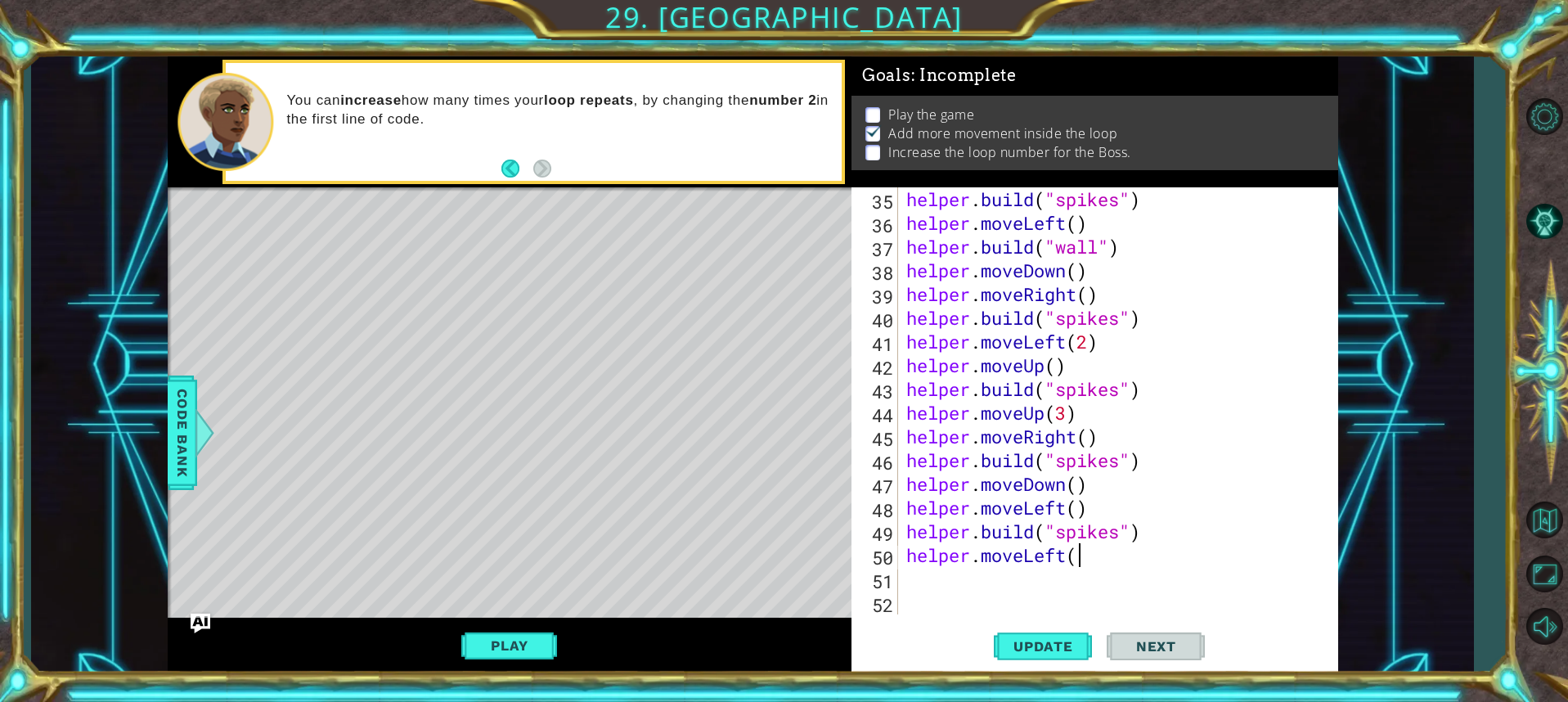
scroll to position [0, 7]
type textarea "helper.moveLeft(3)"
click at [1075, 576] on div "helper . build ( "spikes" ) helper . moveLeft ( ) helper . build ( "wall" ) hel…" at bounding box center [1115, 425] width 426 height 475
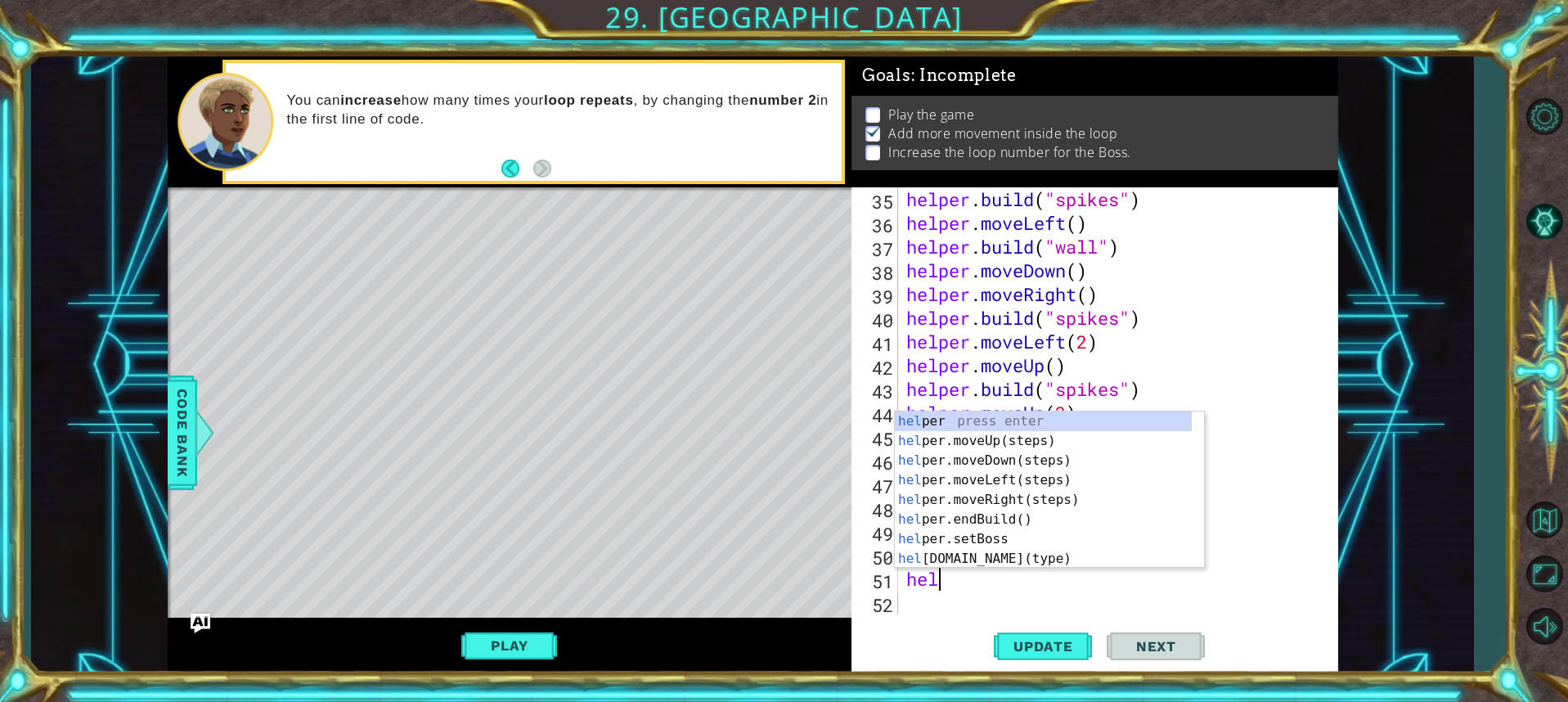
scroll to position [0, 1]
type textarea "help"
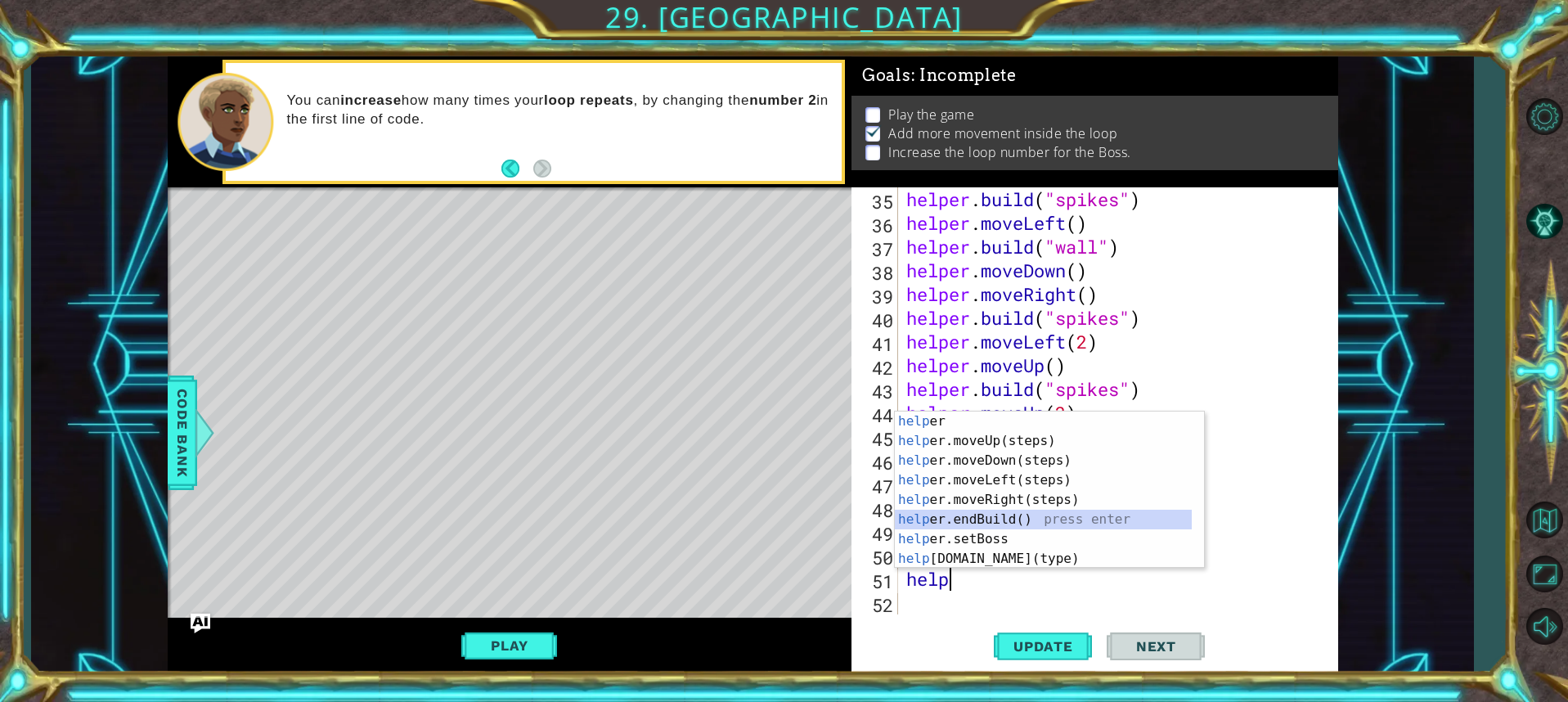
click at [1019, 525] on div "help er press enter help er.moveUp(steps) press enter help er.moveDown(steps) p…" at bounding box center [1043, 510] width 297 height 196
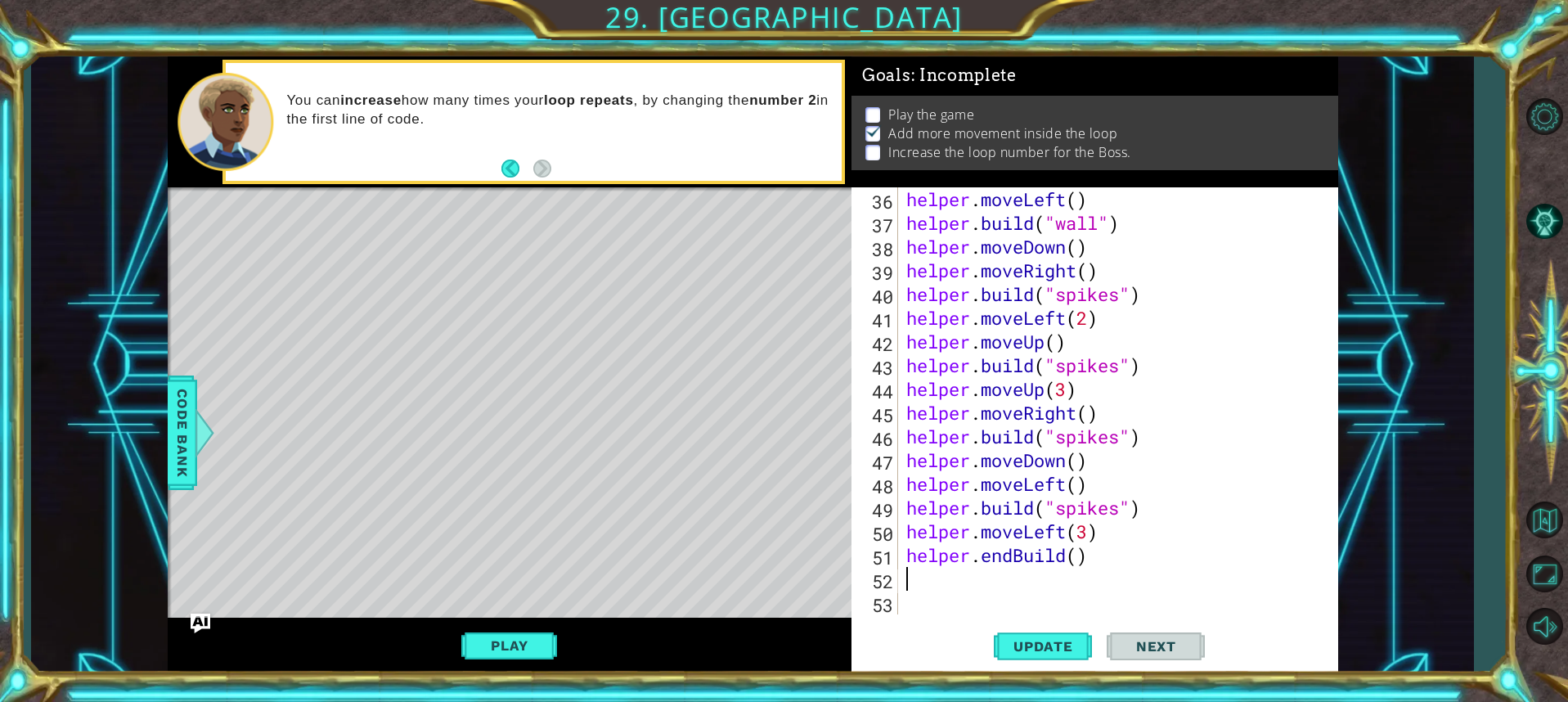
click at [1077, 552] on div "helper . moveLeft ( ) helper . build ( "wall" ) helper . moveDown ( ) helper . …" at bounding box center [1115, 425] width 426 height 475
type textarea "helper.endBuild(spikes)"
click at [1043, 585] on div "helper . moveLeft ( ) helper . build ( "wall" ) helper . moveDown ( ) helper . …" at bounding box center [1115, 425] width 426 height 475
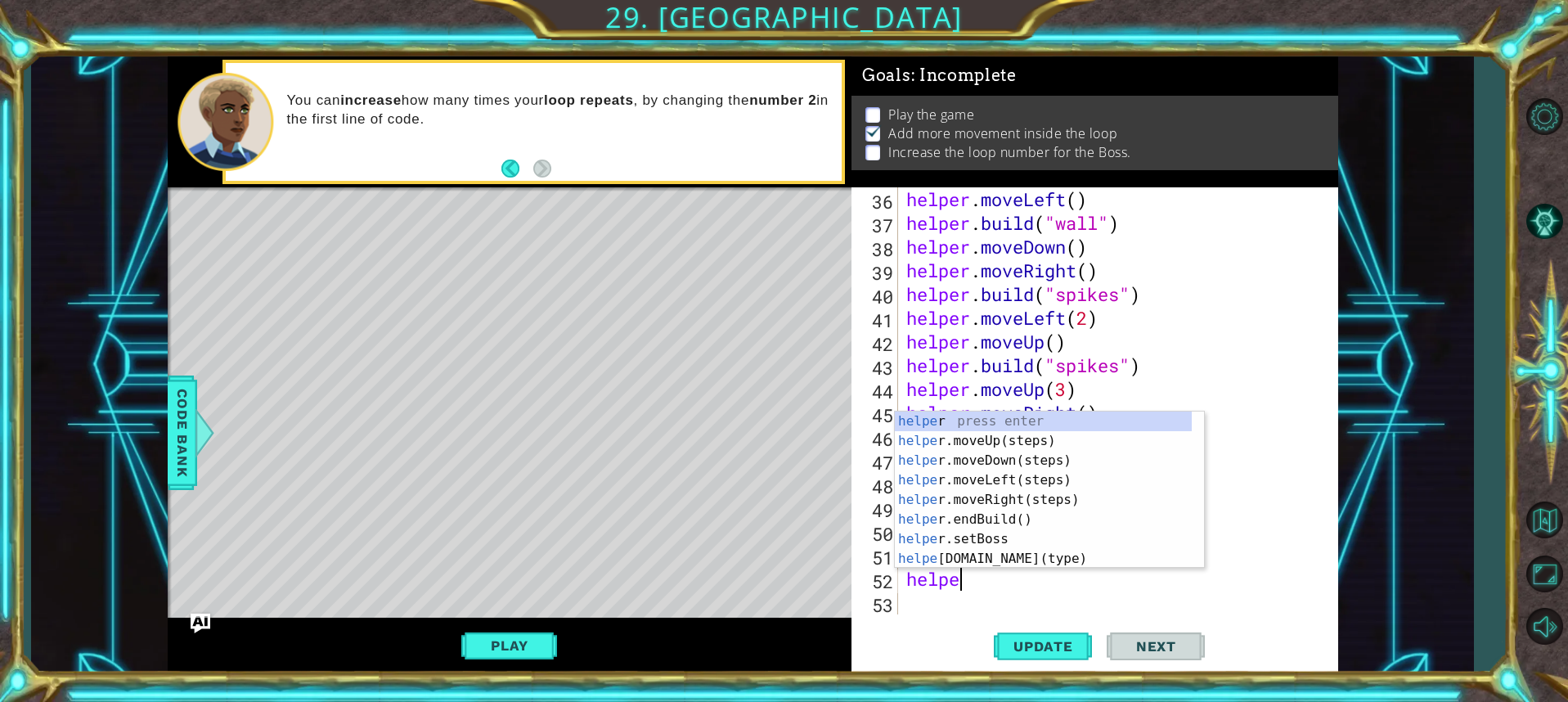
type textarea "helper"
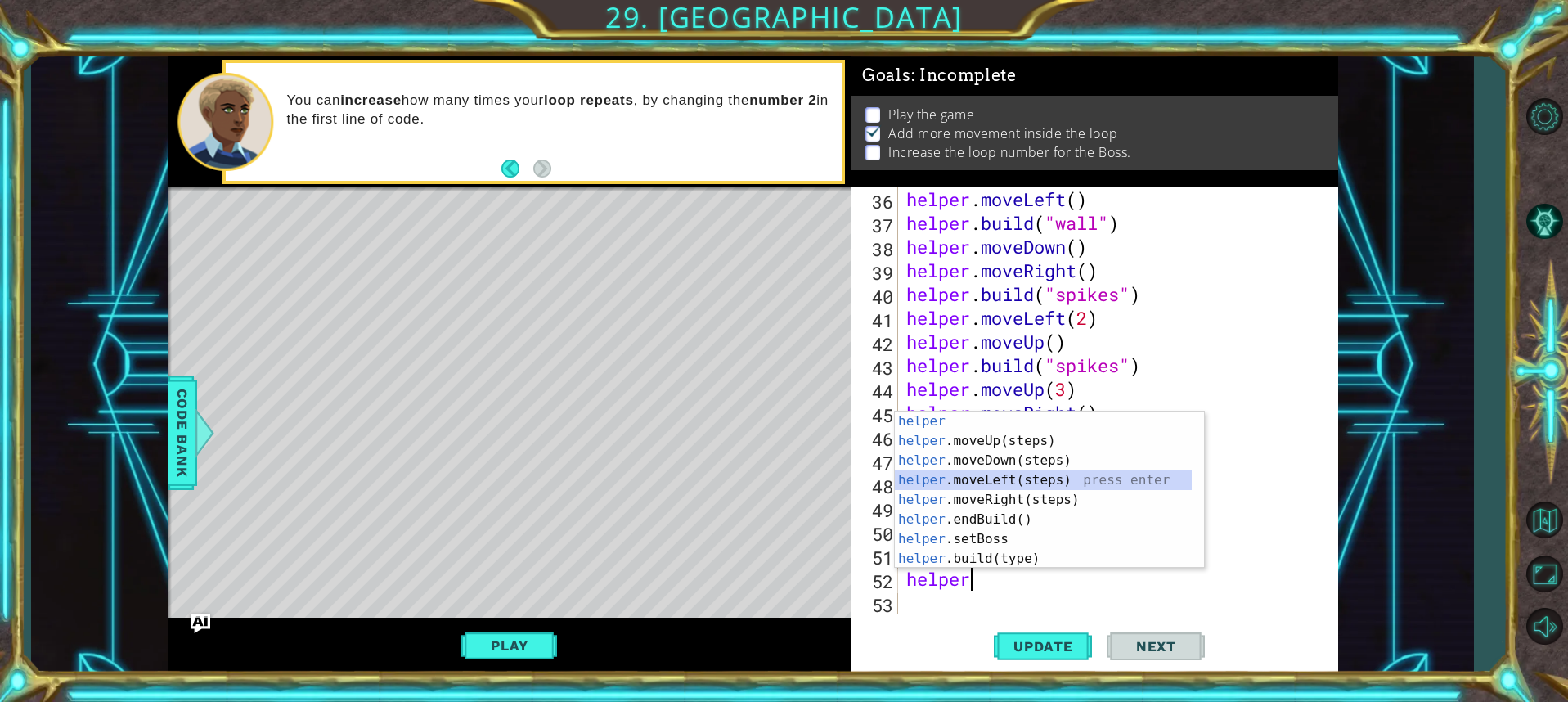
click at [983, 477] on div "helper press enter helper .moveUp(steps) press enter helper .moveDown(steps) pr…" at bounding box center [1043, 510] width 297 height 196
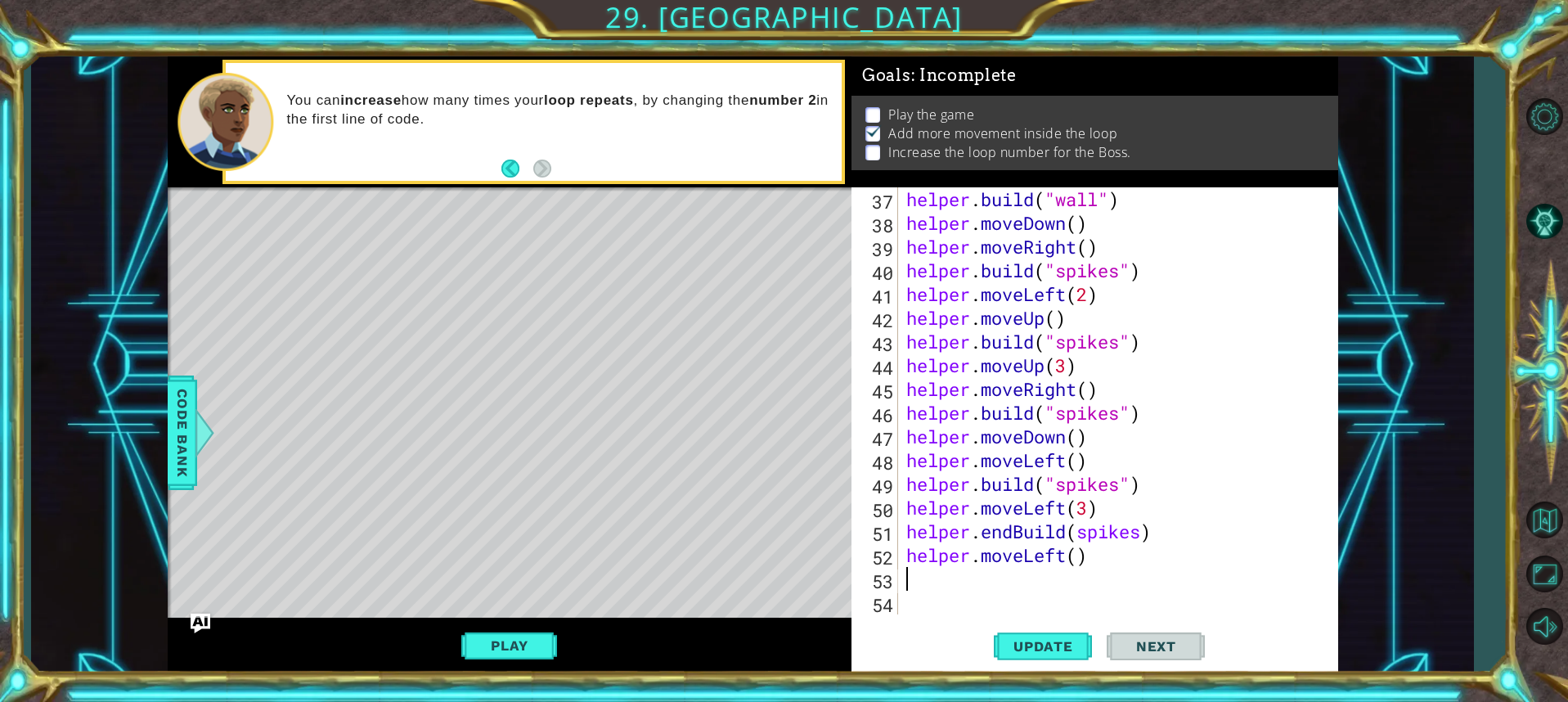
scroll to position [901, 0]
drag, startPoint x: 1067, startPoint y: 557, endPoint x: 1059, endPoint y: 561, distance: 8.9
click at [1066, 557] on div "helper . build ( "wall" ) helper . moveDown ( ) helper . moveRight ( ) helper .…" at bounding box center [1115, 425] width 426 height 475
click at [1088, 555] on div "helper . build ( "wall" ) helper . moveDown ( ) helper . moveRight ( ) helper .…" at bounding box center [1115, 425] width 426 height 475
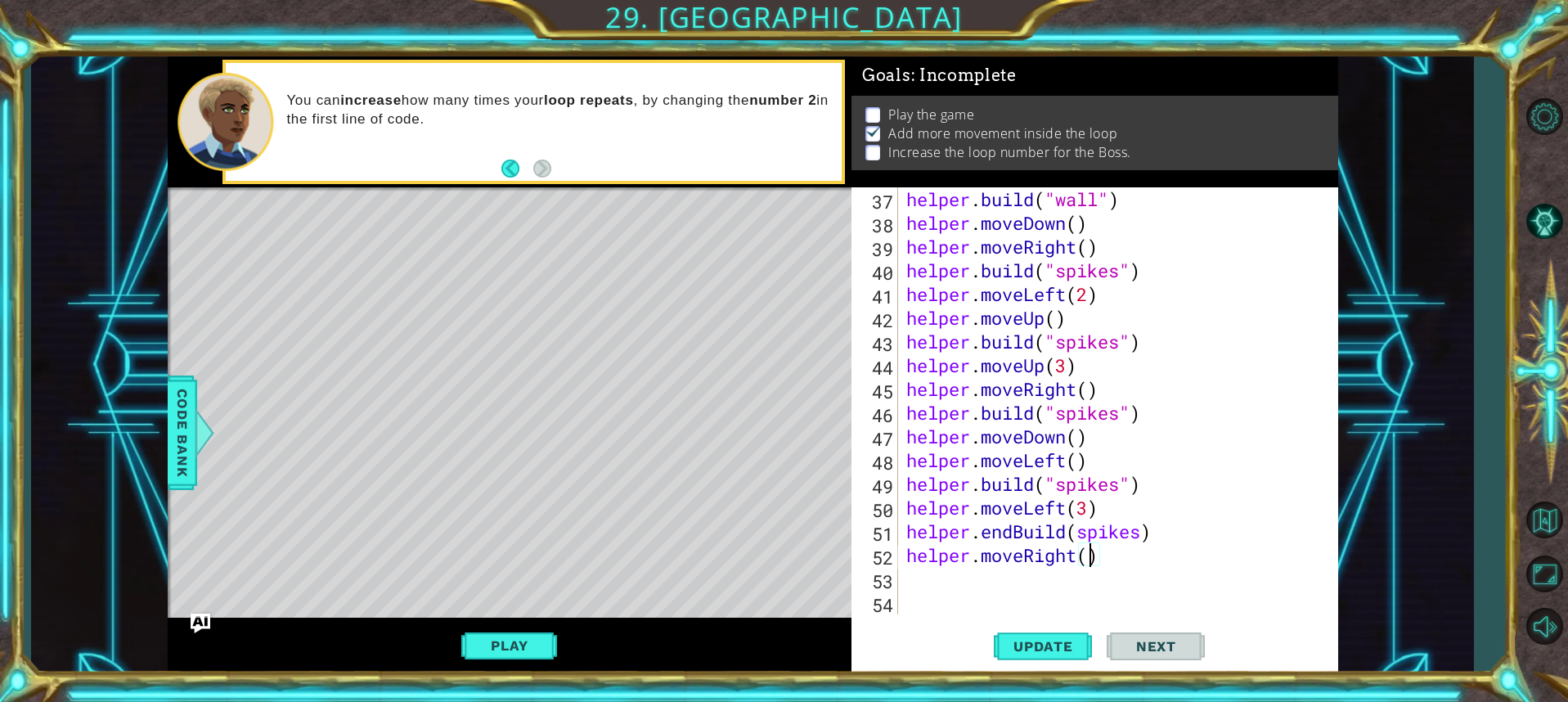
type textarea "helper.moveRight(2)"
click at [976, 587] on div "helper . build ( "wall" ) helper . moveDown ( ) helper . moveRight ( ) helper .…" at bounding box center [1115, 425] width 426 height 475
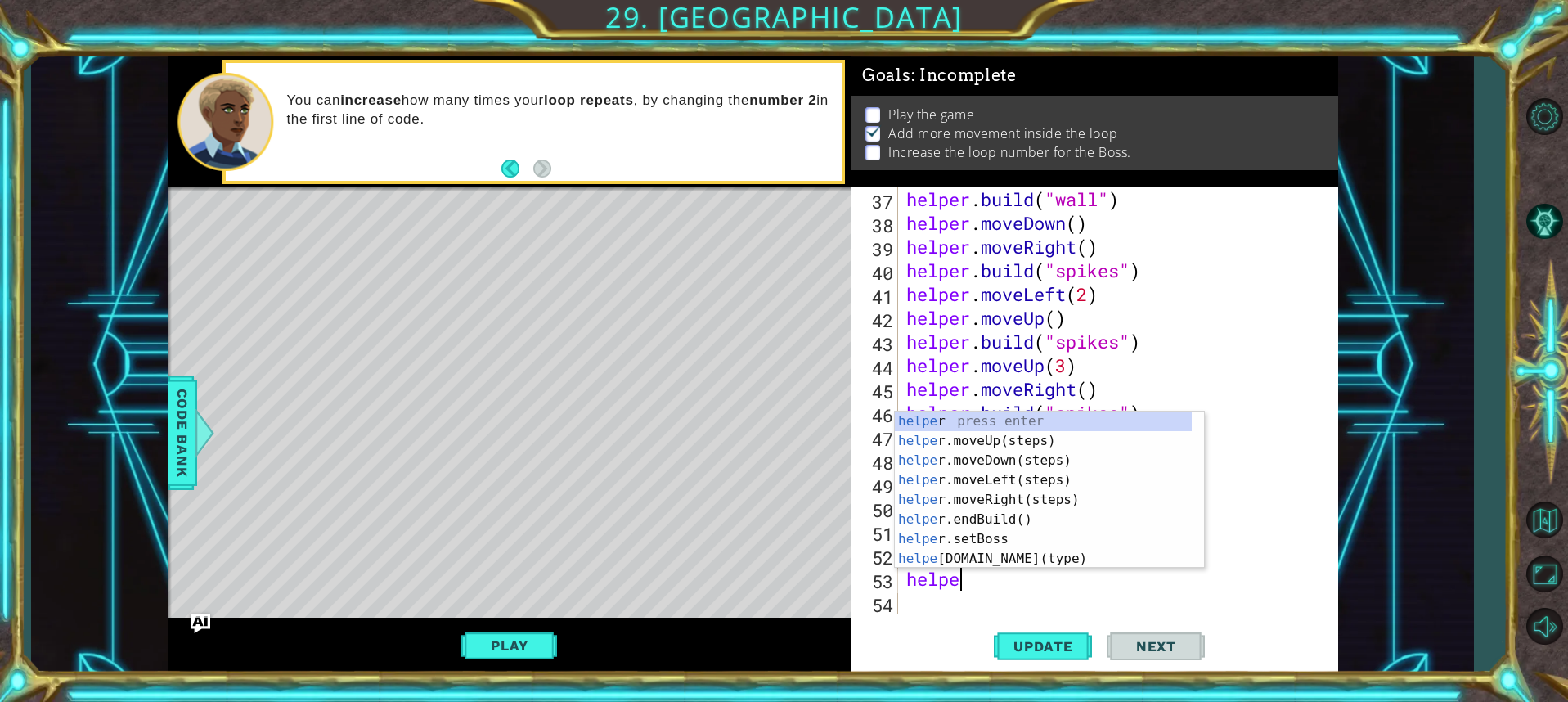
scroll to position [0, 2]
click at [1008, 565] on div "helper press enter helper .moveUp(steps) press enter helper .moveDown(steps) pr…" at bounding box center [1043, 510] width 297 height 196
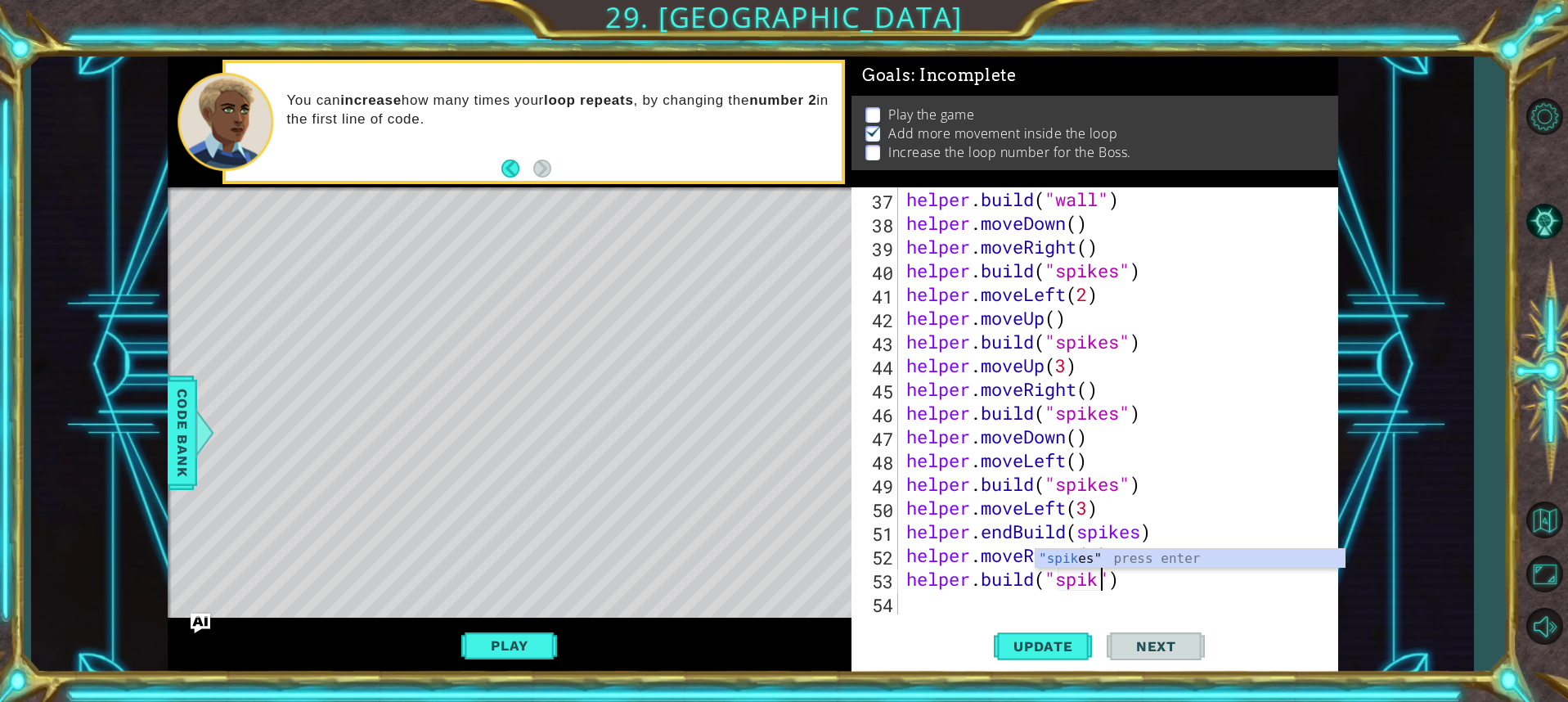
scroll to position [0, 10]
type textarea "[DOMAIN_NAME]("spikes")"
click at [1147, 589] on div "helper . build ( "wall" ) helper . moveDown ( ) helper . moveRight ( ) helper .…" at bounding box center [1115, 425] width 426 height 475
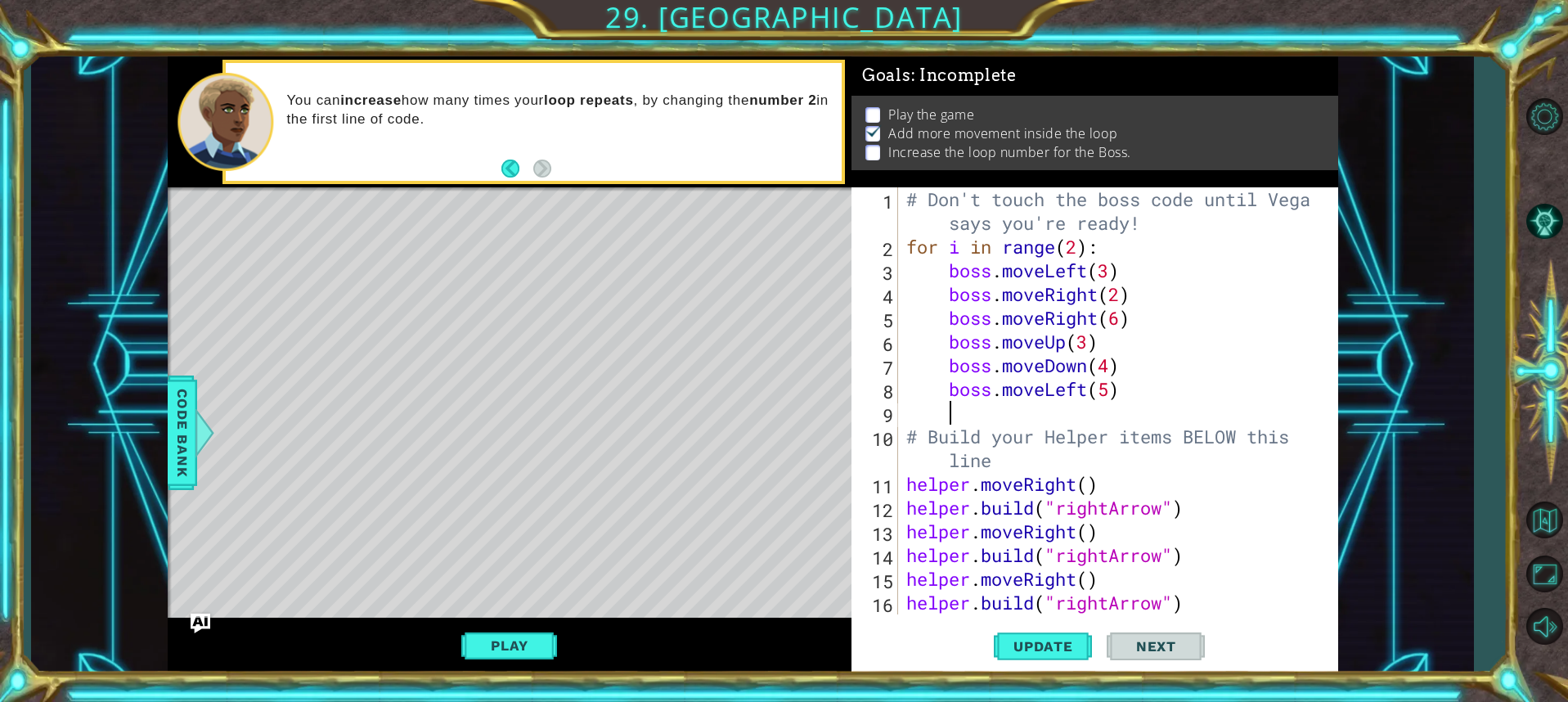
scroll to position [0, 0]
drag, startPoint x: 1045, startPoint y: 411, endPoint x: 1007, endPoint y: 412, distance: 38.0
click at [1007, 412] on div "# Don't touch the boss code until [PERSON_NAME] says you're ready! for i in ran…" at bounding box center [1115, 436] width 426 height 498
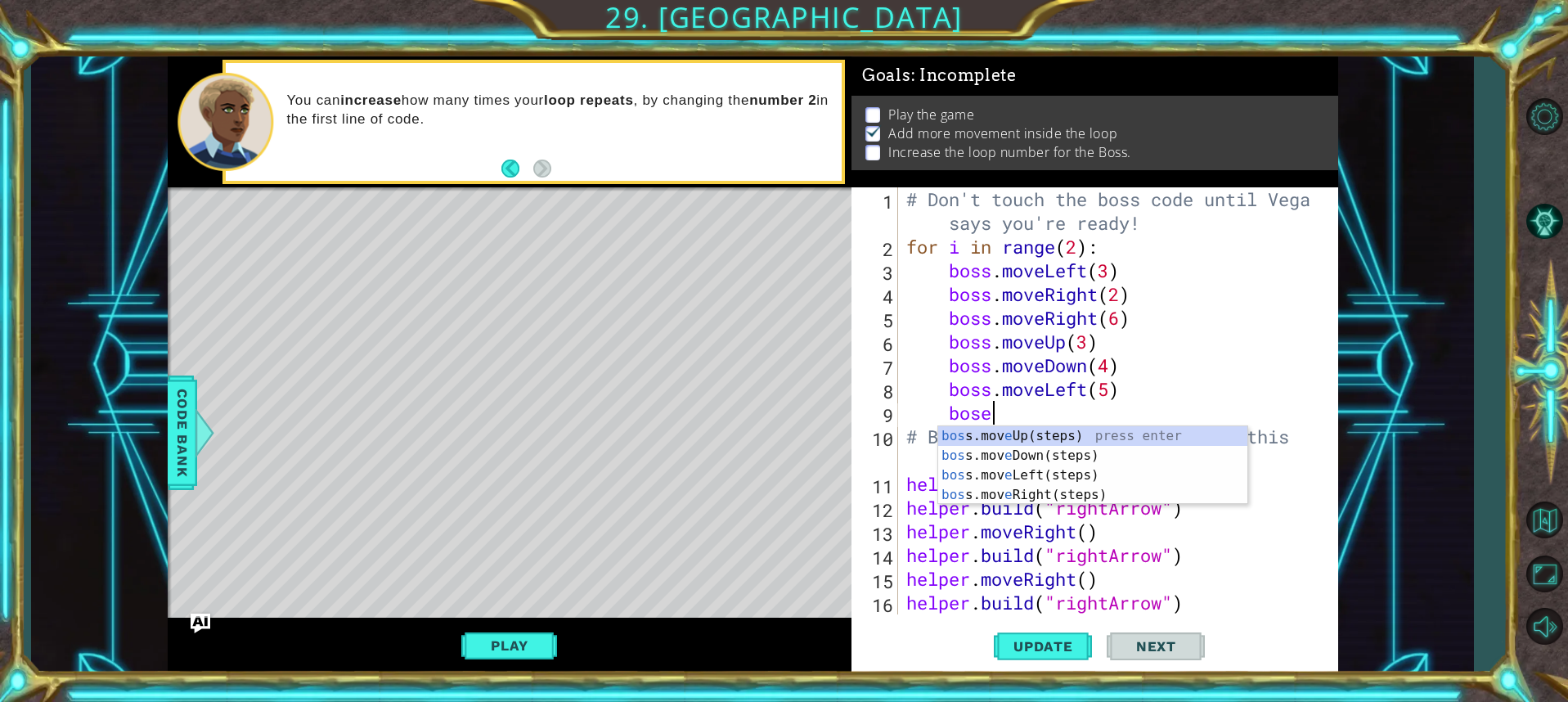
scroll to position [0, 3]
type textarea "bosee"
click at [1034, 460] on div "bos s.mov e L e ft(steps) press enter bos s.mov e Up(st e ps) press enter bos s…" at bounding box center [1093, 485] width 309 height 118
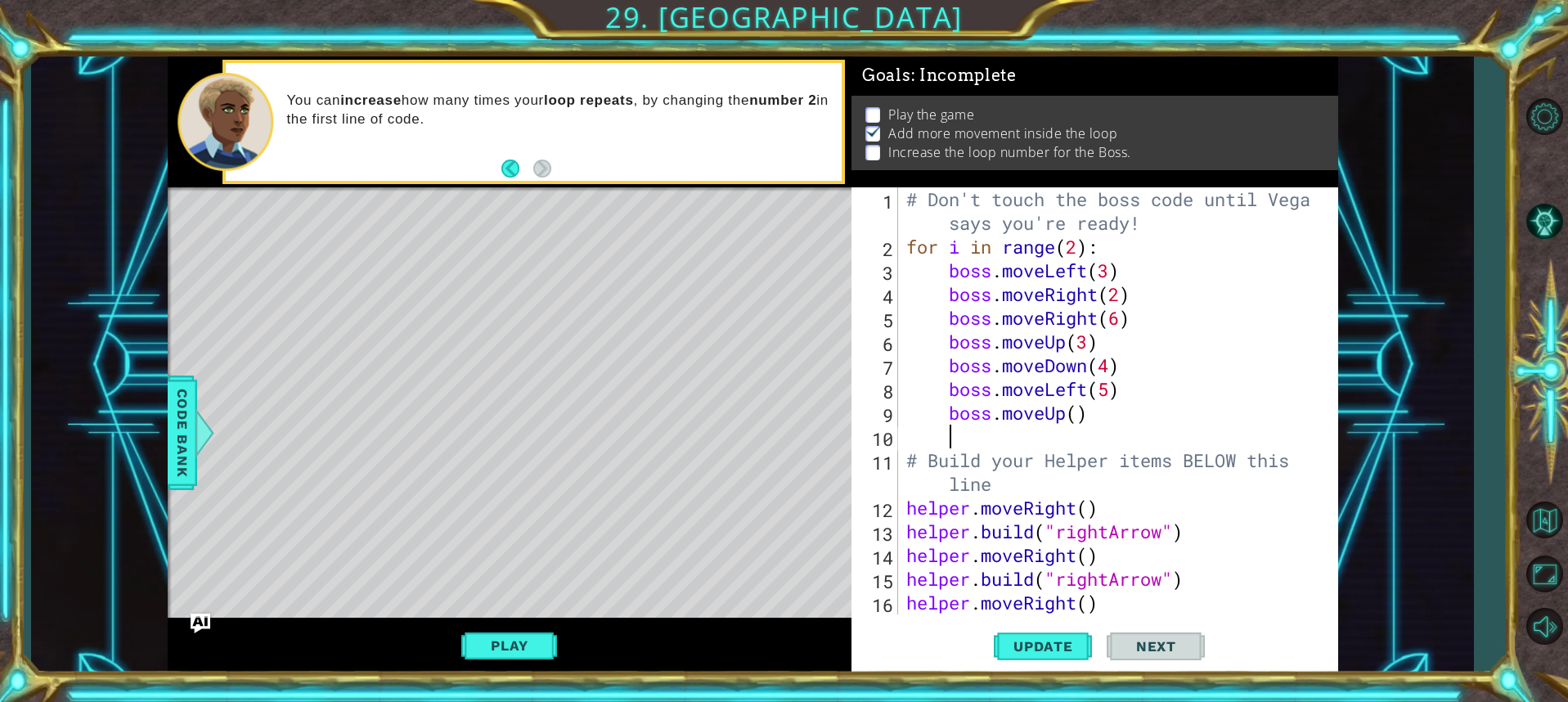
click at [1078, 424] on div "# Don't touch the boss code until [PERSON_NAME] says you're ready! for i in ran…" at bounding box center [1115, 436] width 426 height 498
type textarea "boss.moveUp(7)"
click at [1052, 440] on div "# Don't touch the boss code until [PERSON_NAME] says you're ready! for i in ran…" at bounding box center [1115, 436] width 426 height 498
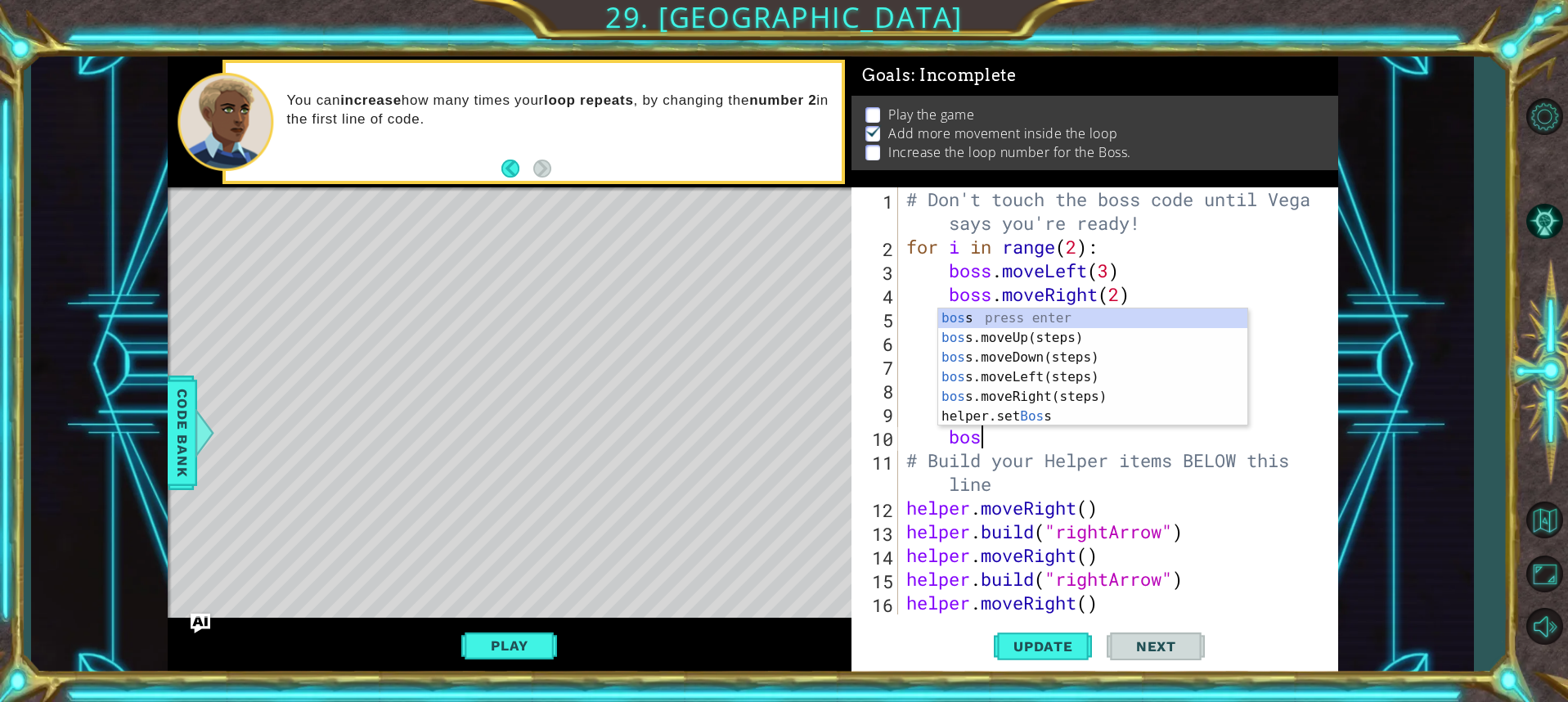
type textarea "boss"
click at [1043, 398] on div "boss press enter boss .moveUp(steps) press enter boss .moveDown(steps) press en…" at bounding box center [1093, 386] width 309 height 157
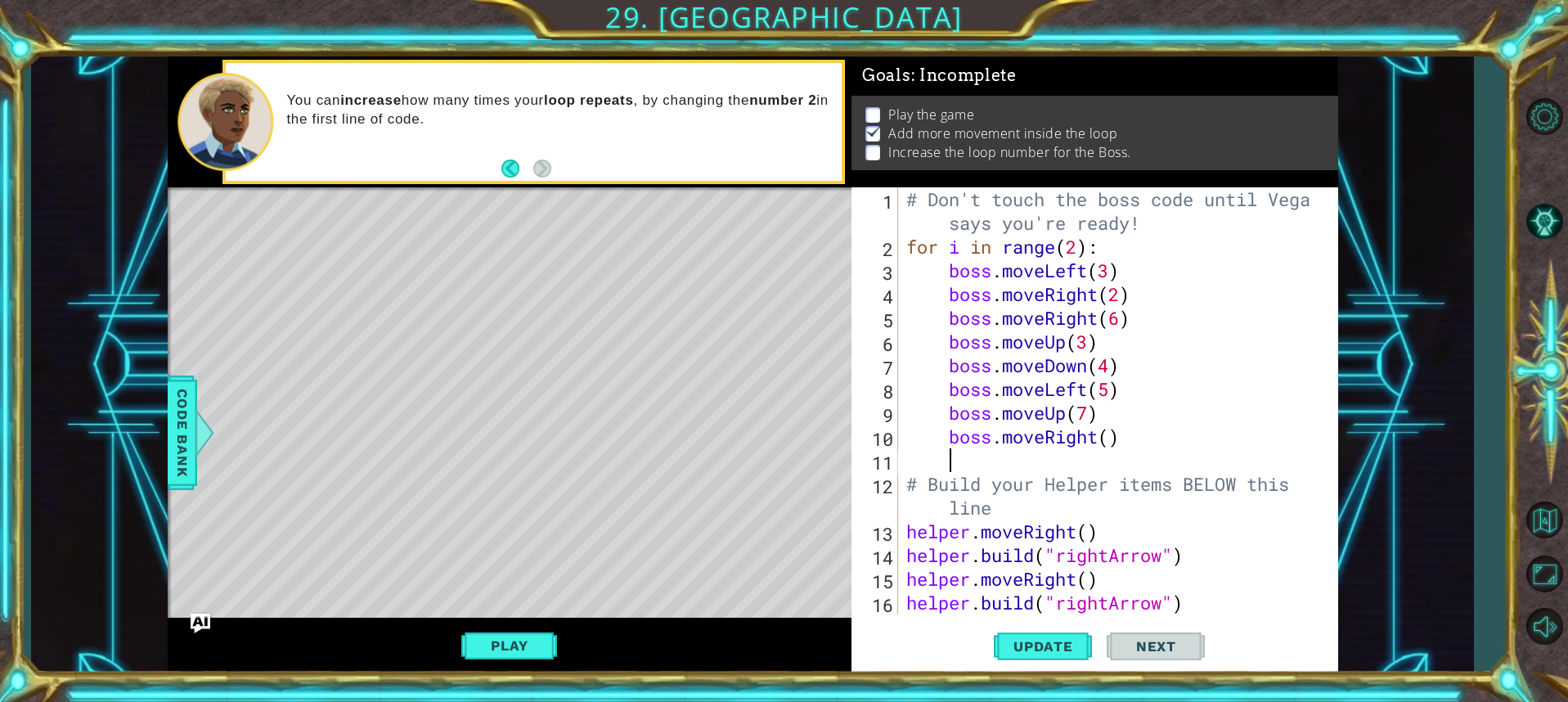
scroll to position [0, 1]
click at [1108, 437] on div "# Don't touch the boss code until [PERSON_NAME] says you're ready! for i in ran…" at bounding box center [1115, 436] width 426 height 498
type textarea "boss.moveRight(5)"
click at [1094, 467] on div "# Don't touch the boss code until [PERSON_NAME] says you're ready! for i in ran…" at bounding box center [1115, 436] width 426 height 498
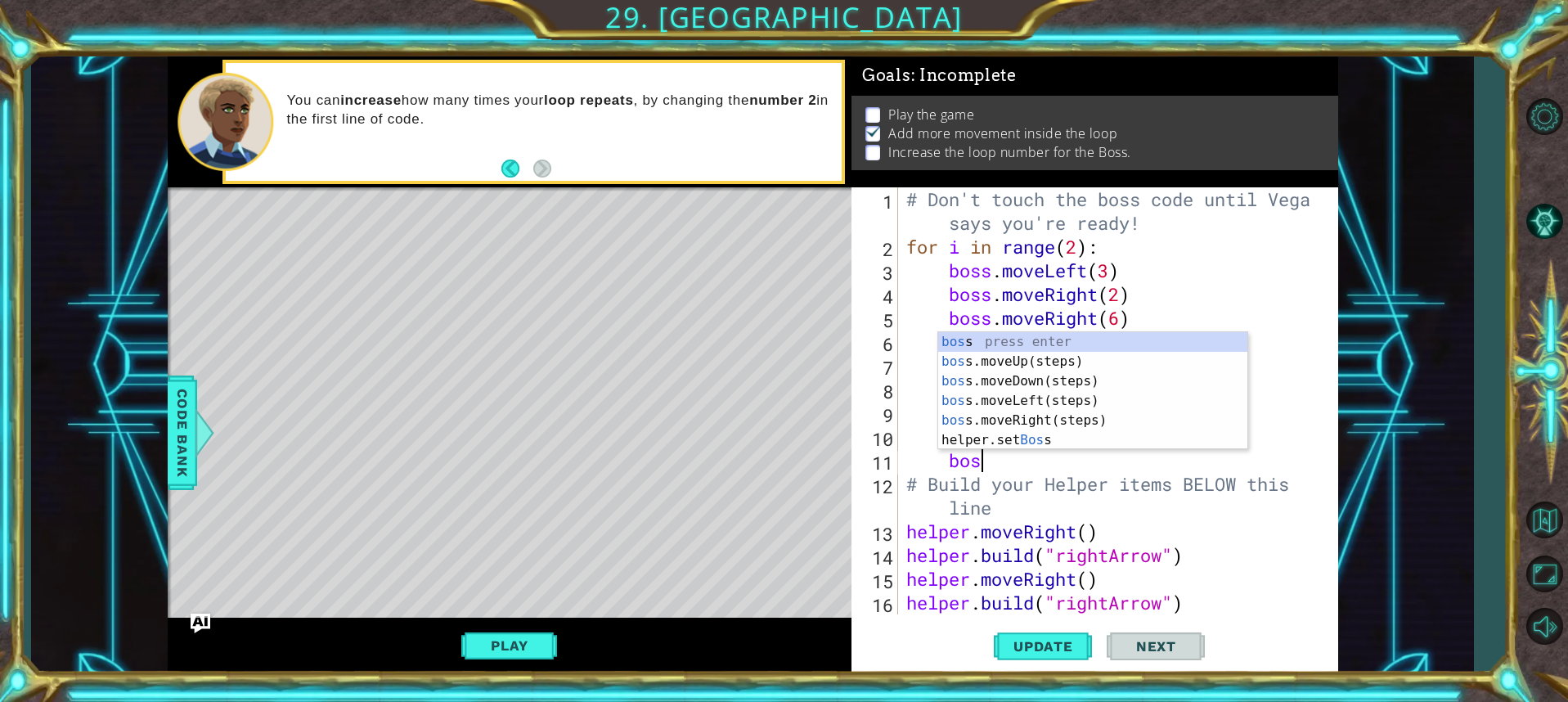
type textarea "boss"
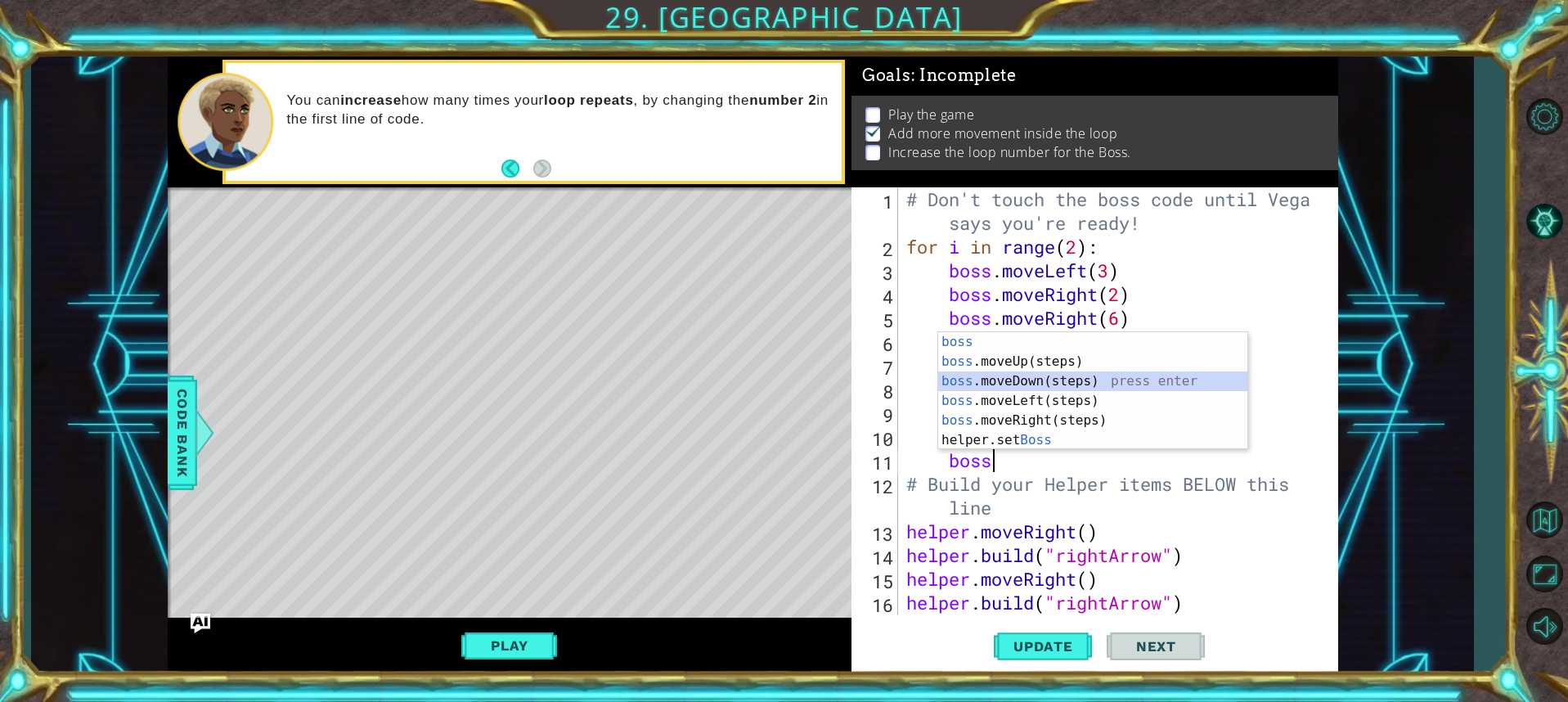
click at [1055, 375] on div "boss press enter boss .moveUp(steps) press enter boss .moveDown(steps) press en…" at bounding box center [1093, 410] width 309 height 157
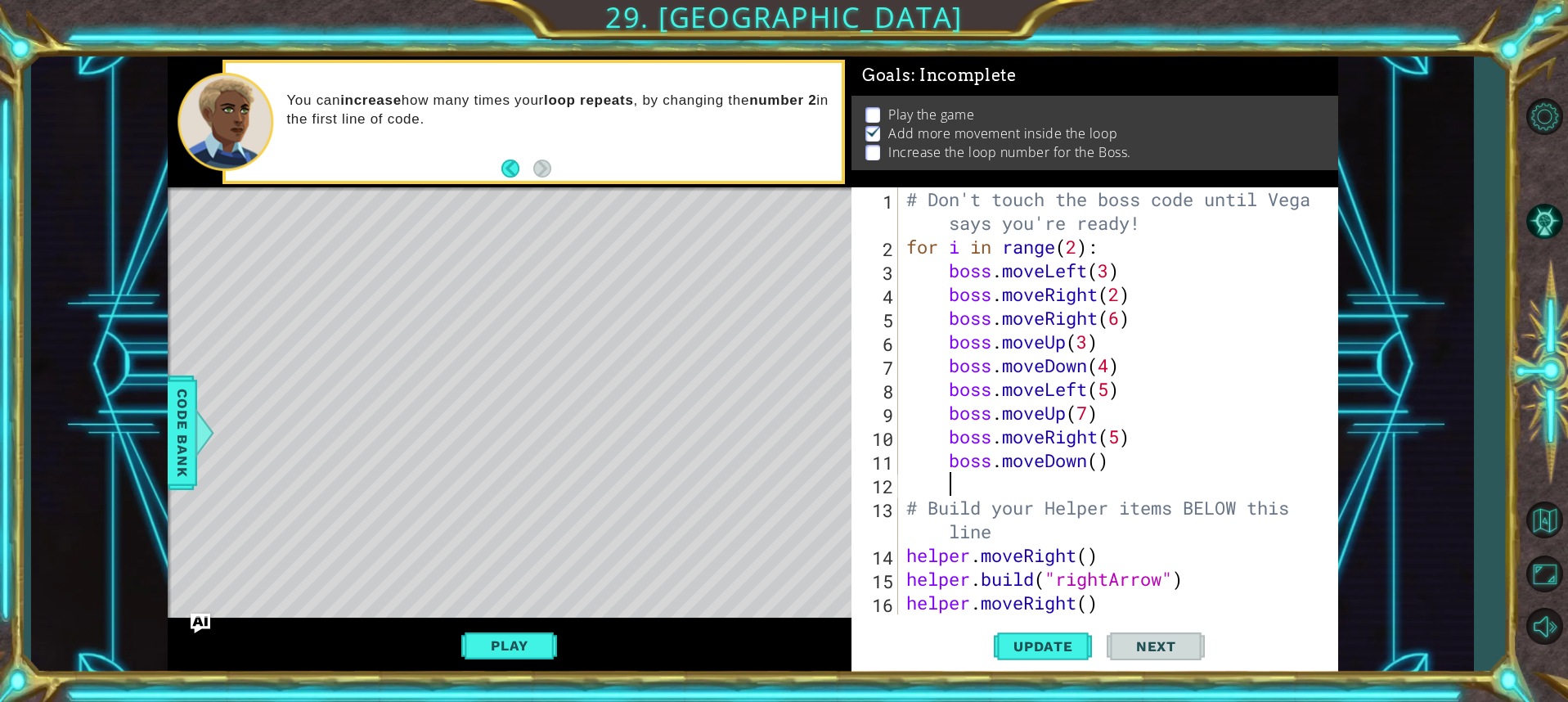
scroll to position [0, 1]
click at [1099, 462] on div "# Don't touch the boss code until [PERSON_NAME] says you're ready! for i in ran…" at bounding box center [1115, 436] width 426 height 498
click at [1240, 451] on div "# Don't touch the boss code until [PERSON_NAME] says you're ready! for i in ran…" at bounding box center [1115, 436] width 426 height 498
click at [1035, 635] on button "Update" at bounding box center [1042, 645] width 98 height 48
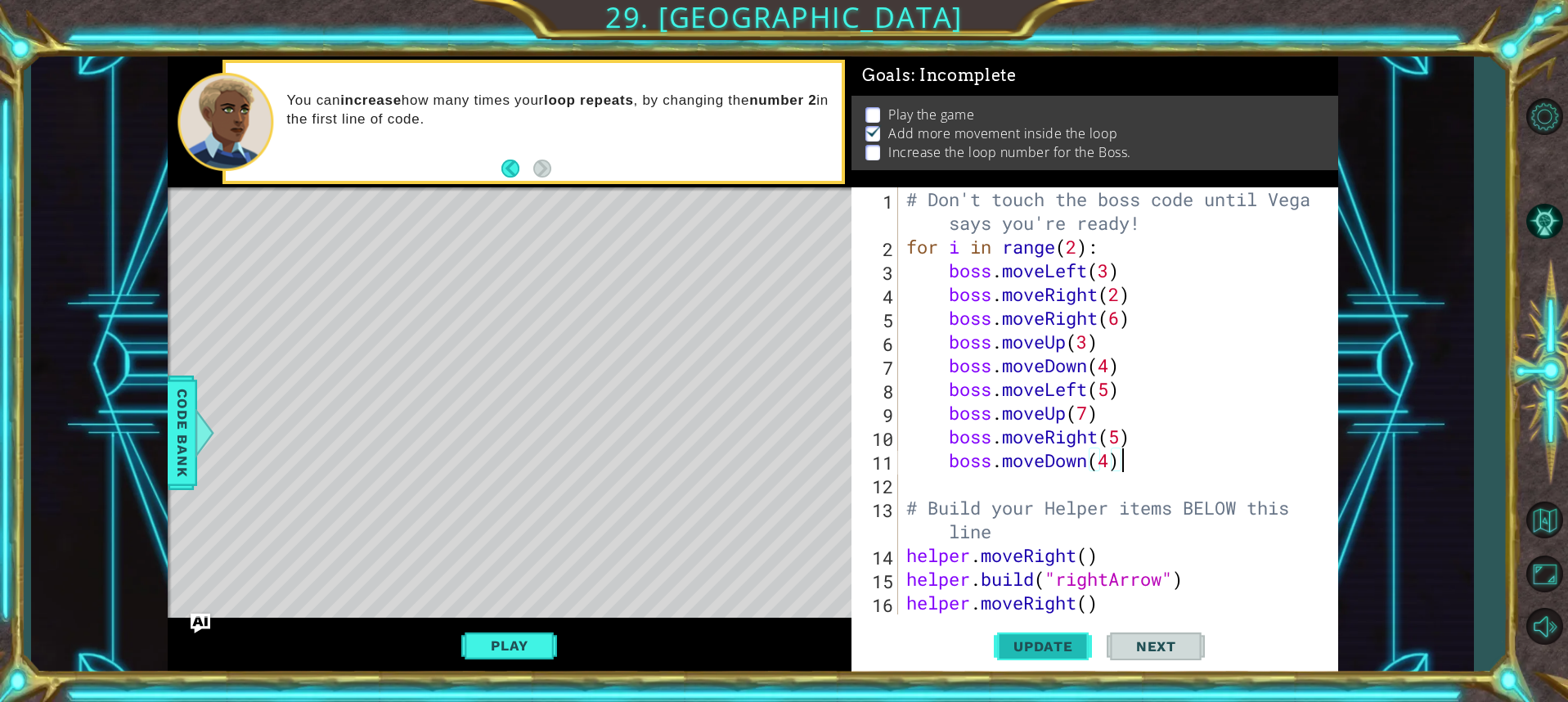
scroll to position [2, 0]
click at [1026, 654] on button "Update" at bounding box center [1042, 645] width 98 height 48
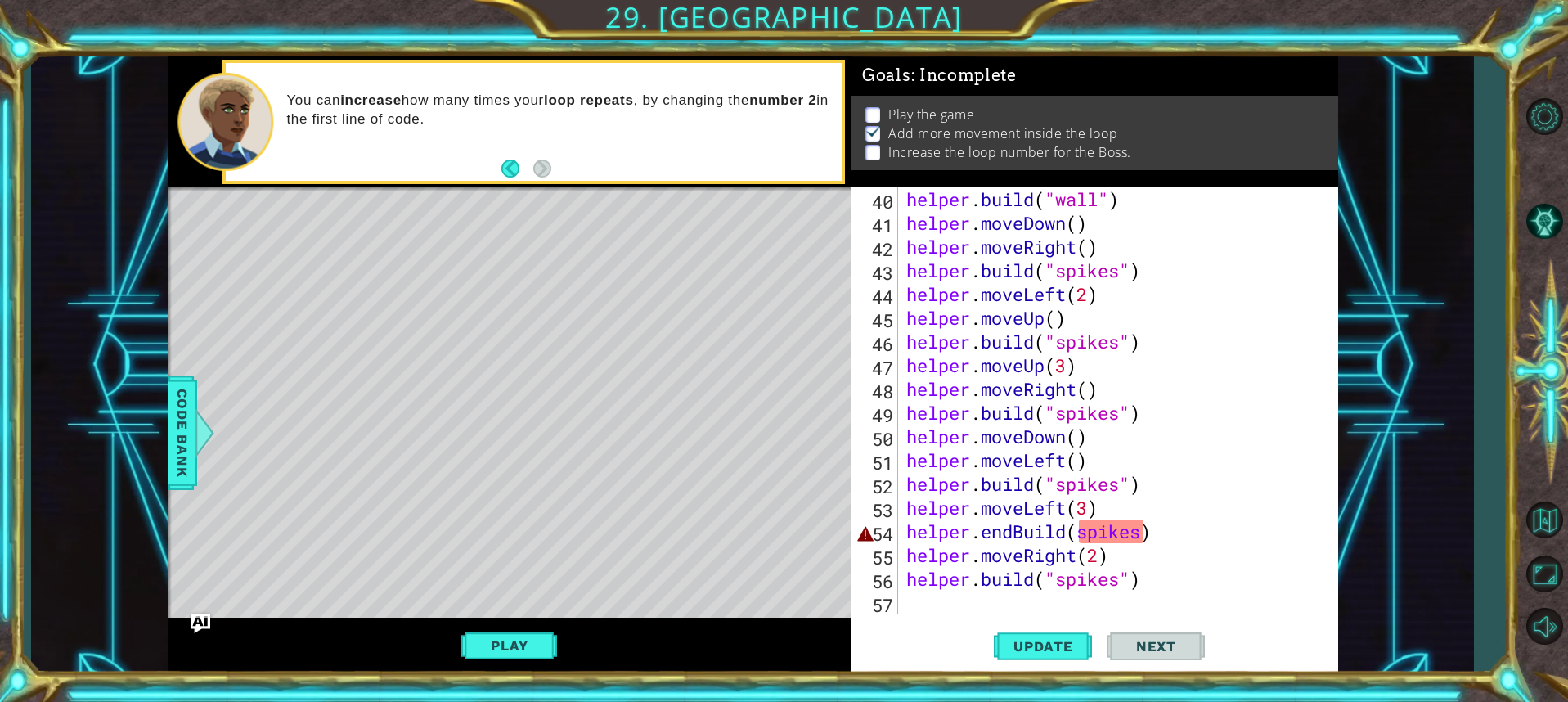
scroll to position [972, 0]
click at [1066, 531] on div "helper . build ( "wall" ) helper . moveDown ( ) helper . moveRight ( ) helper .…" at bounding box center [1115, 425] width 426 height 475
click at [1010, 531] on div "helper . build ( "wall" ) helper . moveDown ( ) helper . moveRight ( ) helper .…" at bounding box center [1115, 425] width 426 height 475
click at [1033, 533] on div "helper . build ( "wall" ) helper . moveDown ( ) helper . moveRight ( ) helper .…" at bounding box center [1115, 425] width 426 height 475
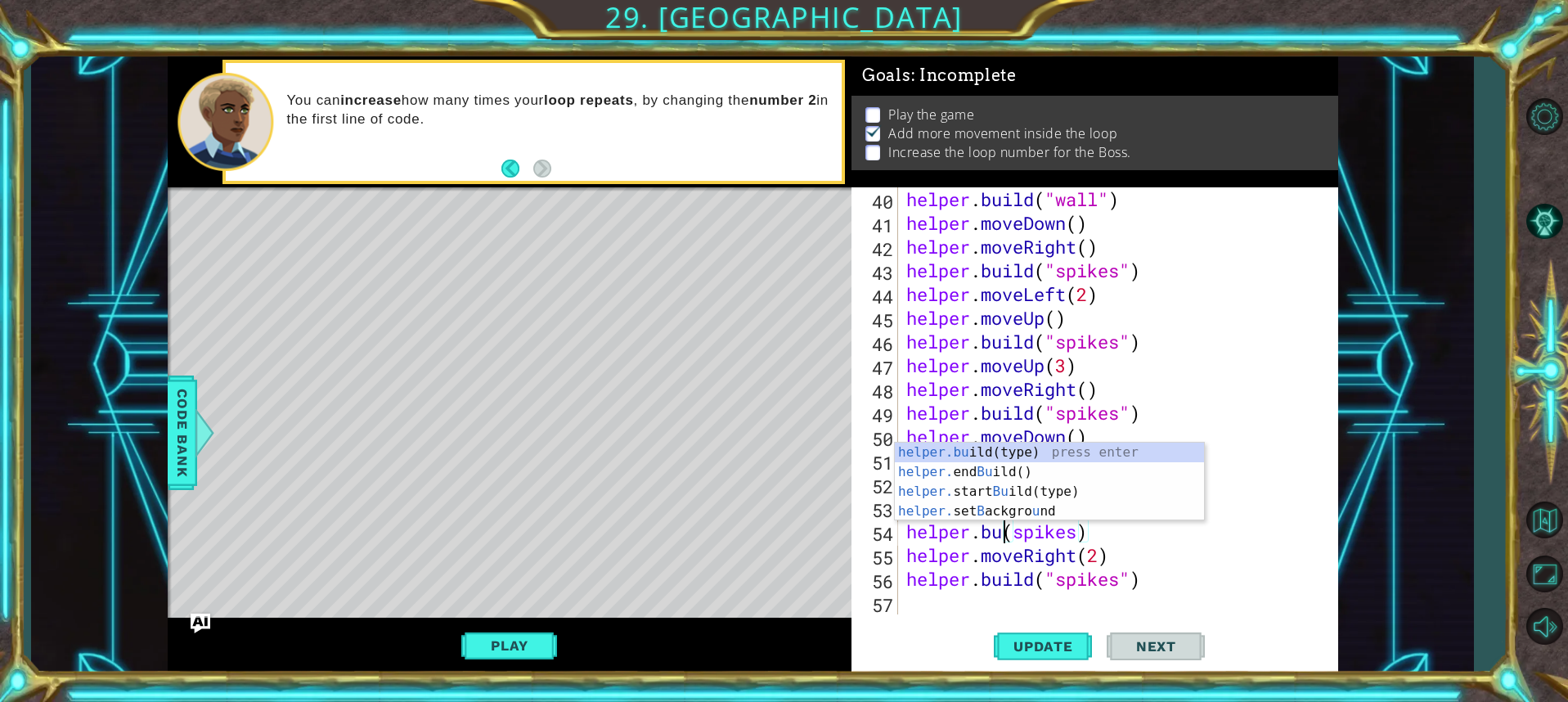
scroll to position [0, 6]
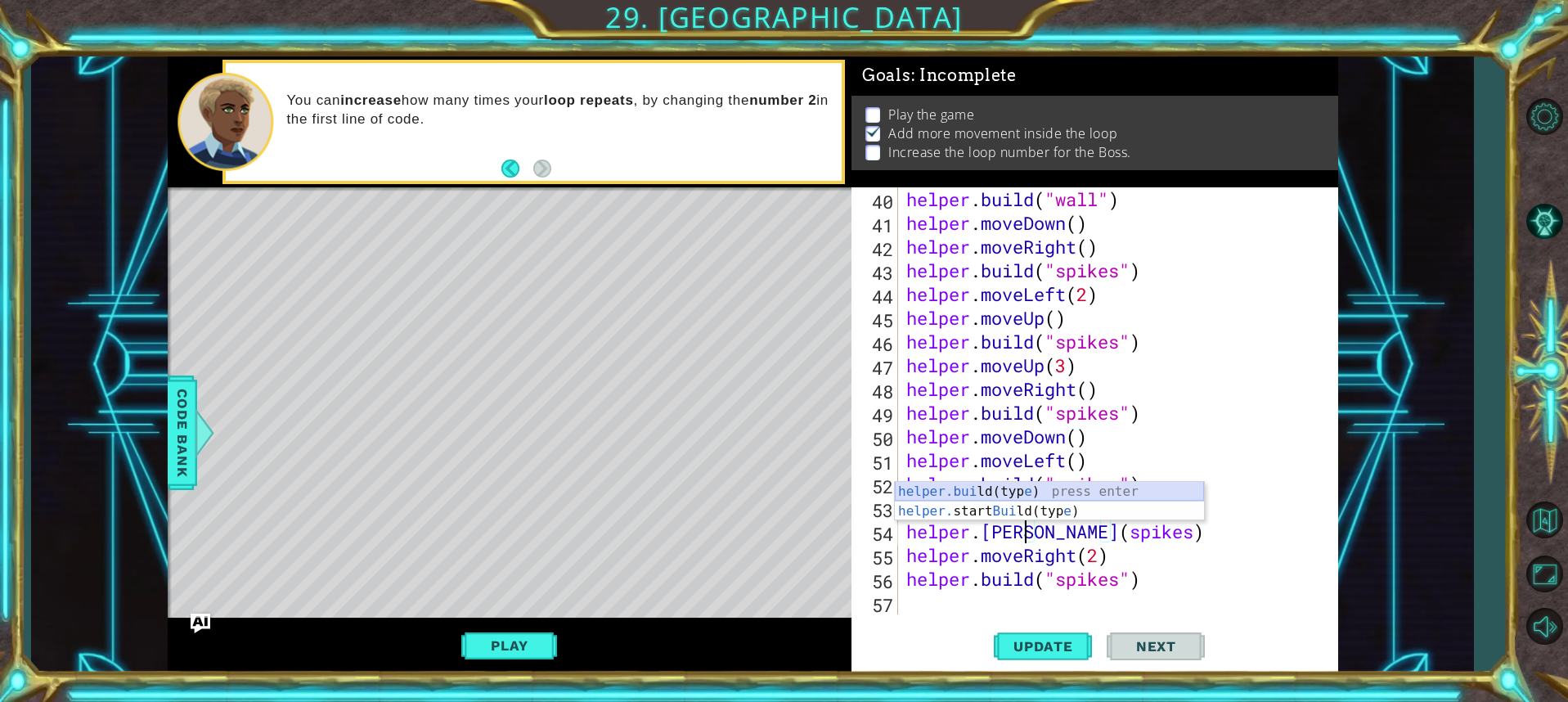
click at [1025, 494] on div "helper.[PERSON_NAME](typ e ) press enter helper. start [PERSON_NAME](typ e ) pr…" at bounding box center [1049, 521] width 309 height 79
click at [1119, 528] on div "helper . build ( "wall" ) helper . moveDown ( ) helper . moveRight ( ) helper .…" at bounding box center [1115, 425] width 426 height 475
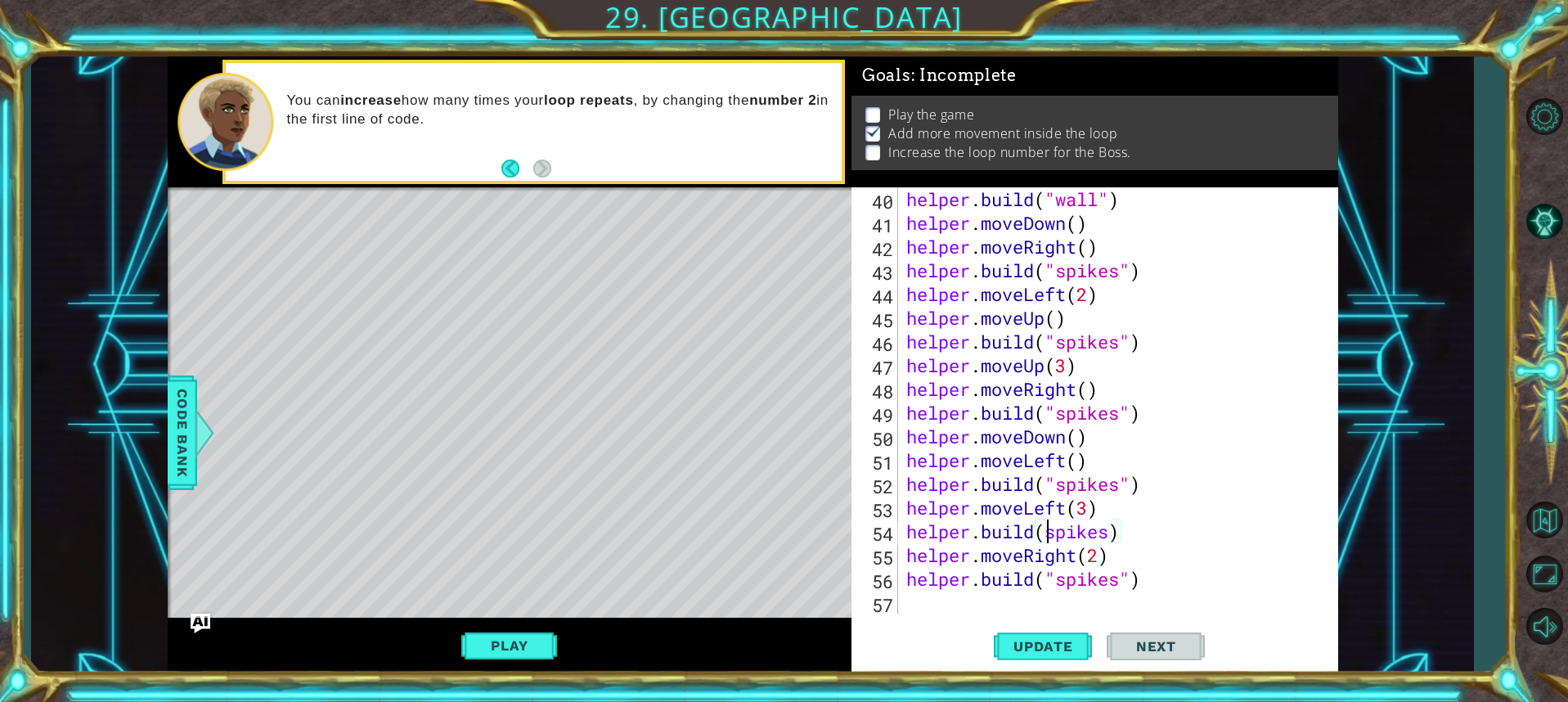
click at [1044, 529] on div "helper . build ( "wall" ) helper . moveDown ( ) helper . moveRight ( ) helper .…" at bounding box center [1115, 425] width 426 height 475
click at [1121, 529] on div "helper . build ( "wall" ) helper . moveDown ( ) helper . moveRight ( ) helper .…" at bounding box center [1115, 425] width 426 height 475
click at [1209, 578] on div "helper . build ( "wall" ) helper . moveDown ( ) helper . moveRight ( ) helper .…" at bounding box center [1115, 425] width 426 height 475
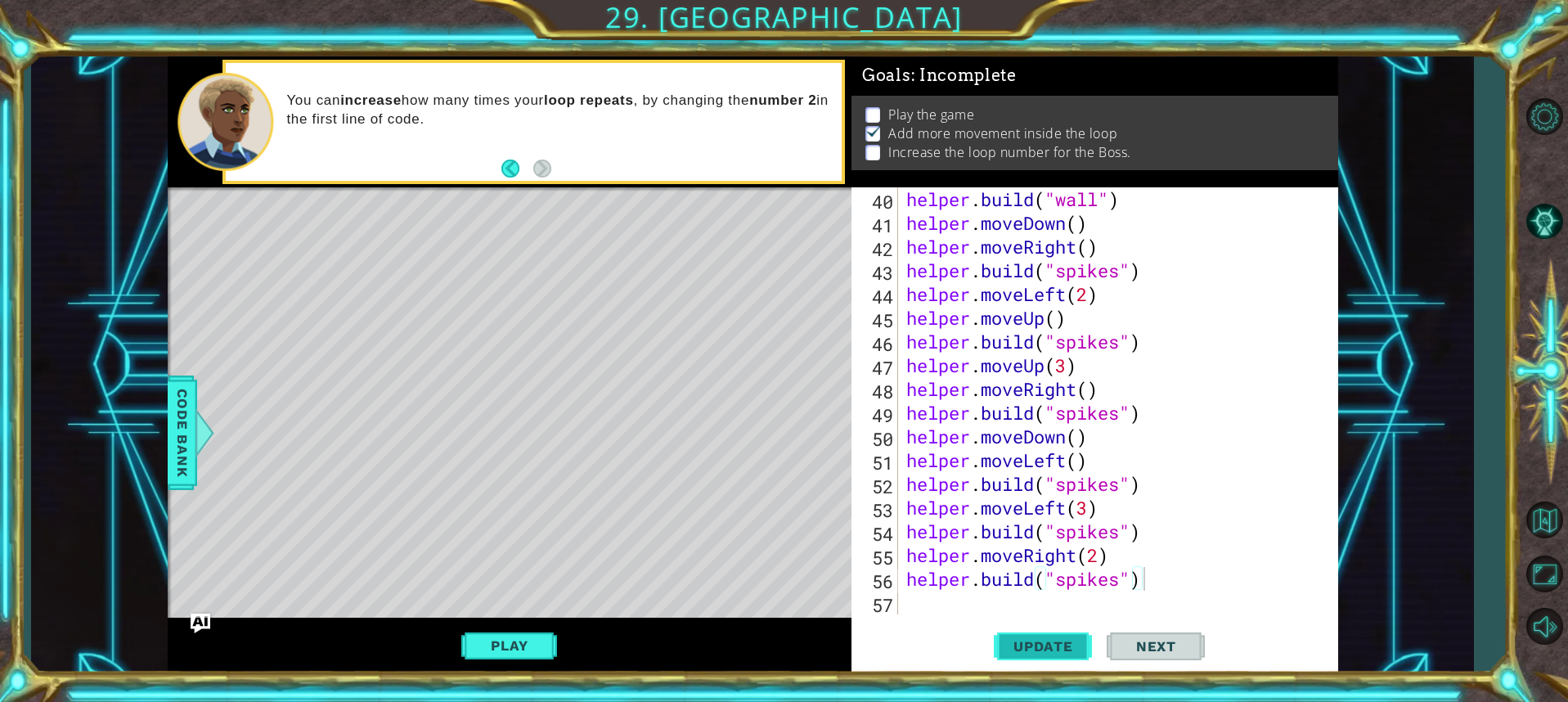
click at [1066, 635] on button "Update" at bounding box center [1042, 645] width 98 height 48
drag, startPoint x: 521, startPoint y: 625, endPoint x: 520, endPoint y: 638, distance: 13.0
click at [520, 635] on div "Play" at bounding box center [510, 645] width 684 height 57
drag, startPoint x: 521, startPoint y: 644, endPoint x: 583, endPoint y: 600, distance: 76.0
click at [526, 642] on button "Play" at bounding box center [510, 645] width 96 height 31
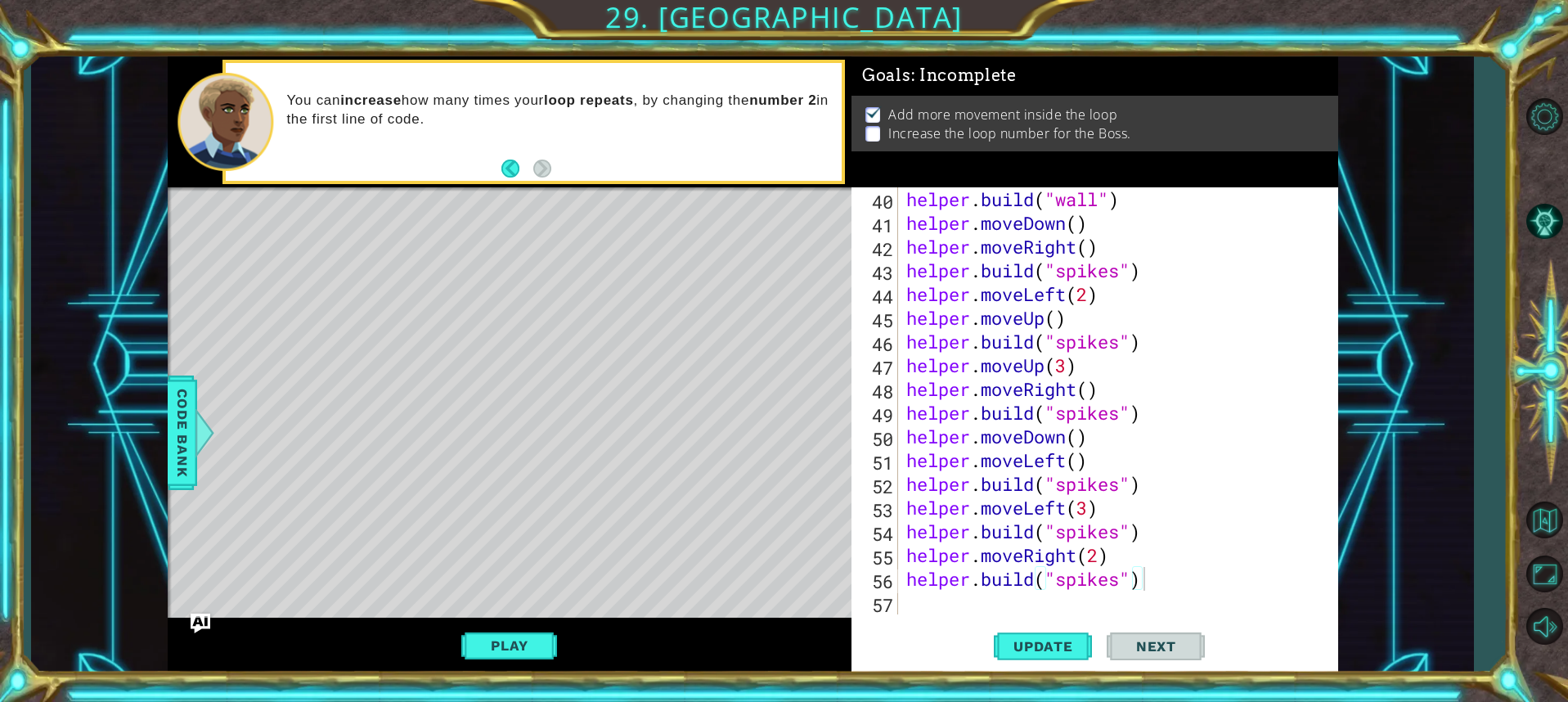
scroll to position [0, 0]
click at [1091, 510] on div "helper . build ( "wall" ) helper . moveDown ( ) helper . moveRight ( ) helper .…" at bounding box center [1115, 425] width 426 height 475
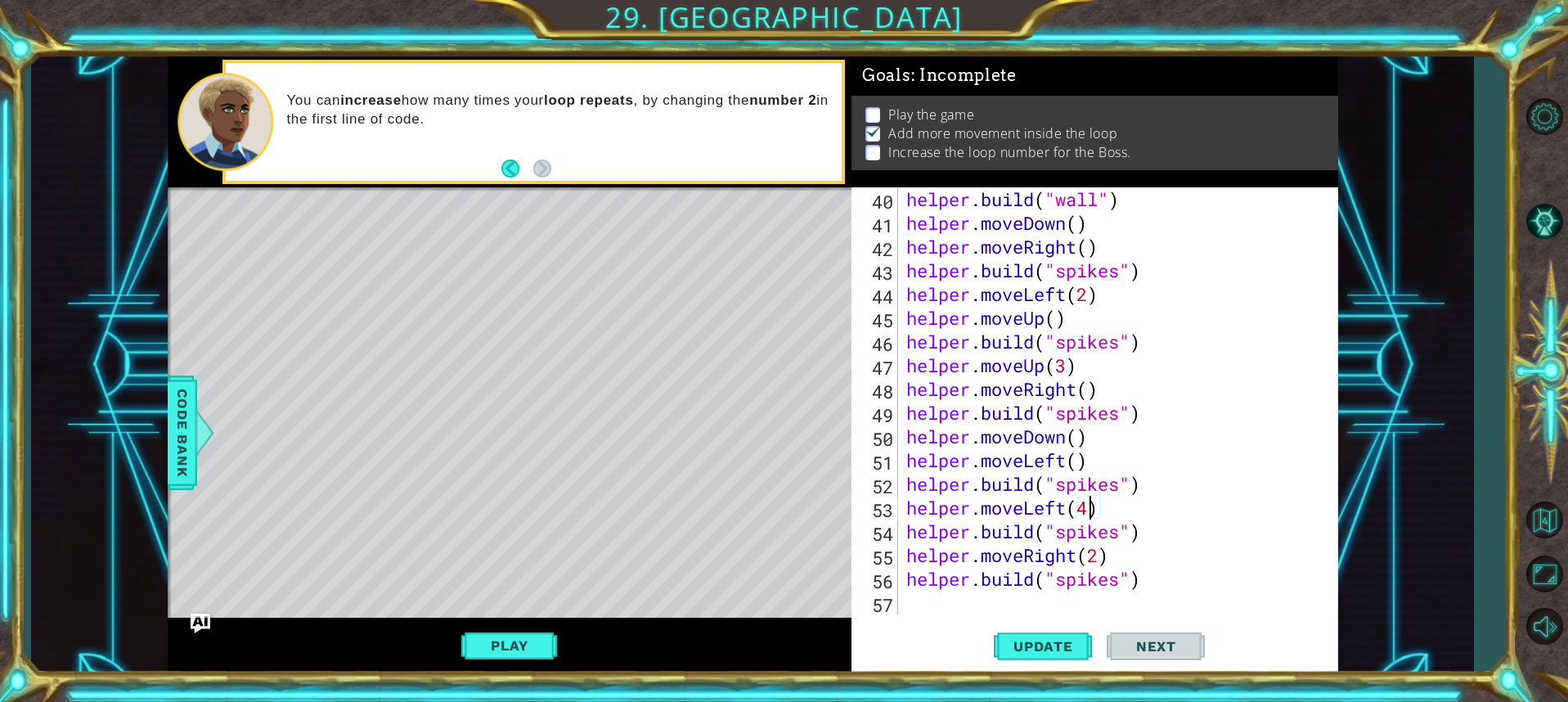
scroll to position [0, 8]
type textarea "helper.moveLeft(4)"
click at [1065, 650] on span "Update" at bounding box center [1043, 646] width 93 height 16
click at [1036, 604] on div "helper . build ( "wall" ) helper . moveDown ( ) helper . moveRight ( ) helper .…" at bounding box center [1115, 425] width 426 height 475
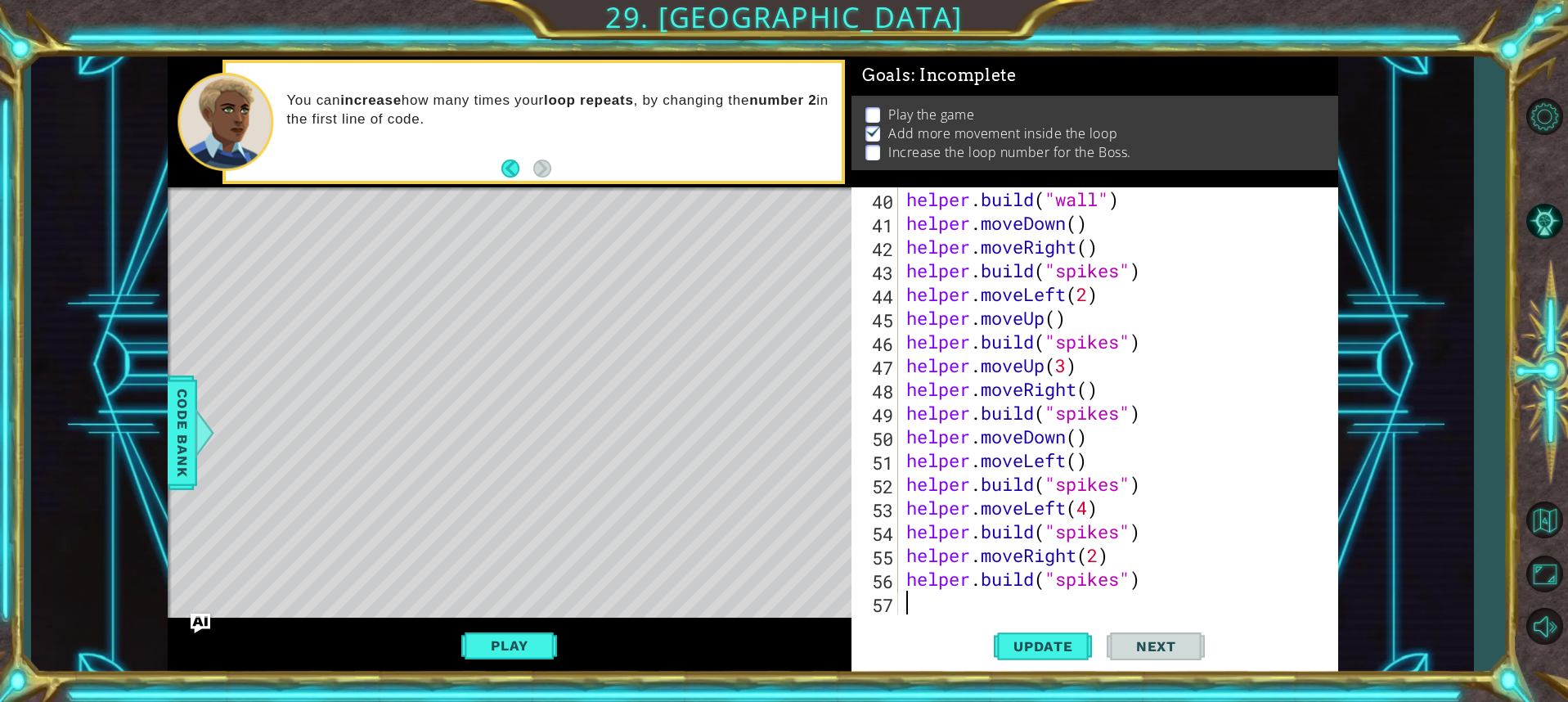
scroll to position [0, 0]
click at [546, 658] on button "Play" at bounding box center [510, 645] width 96 height 31
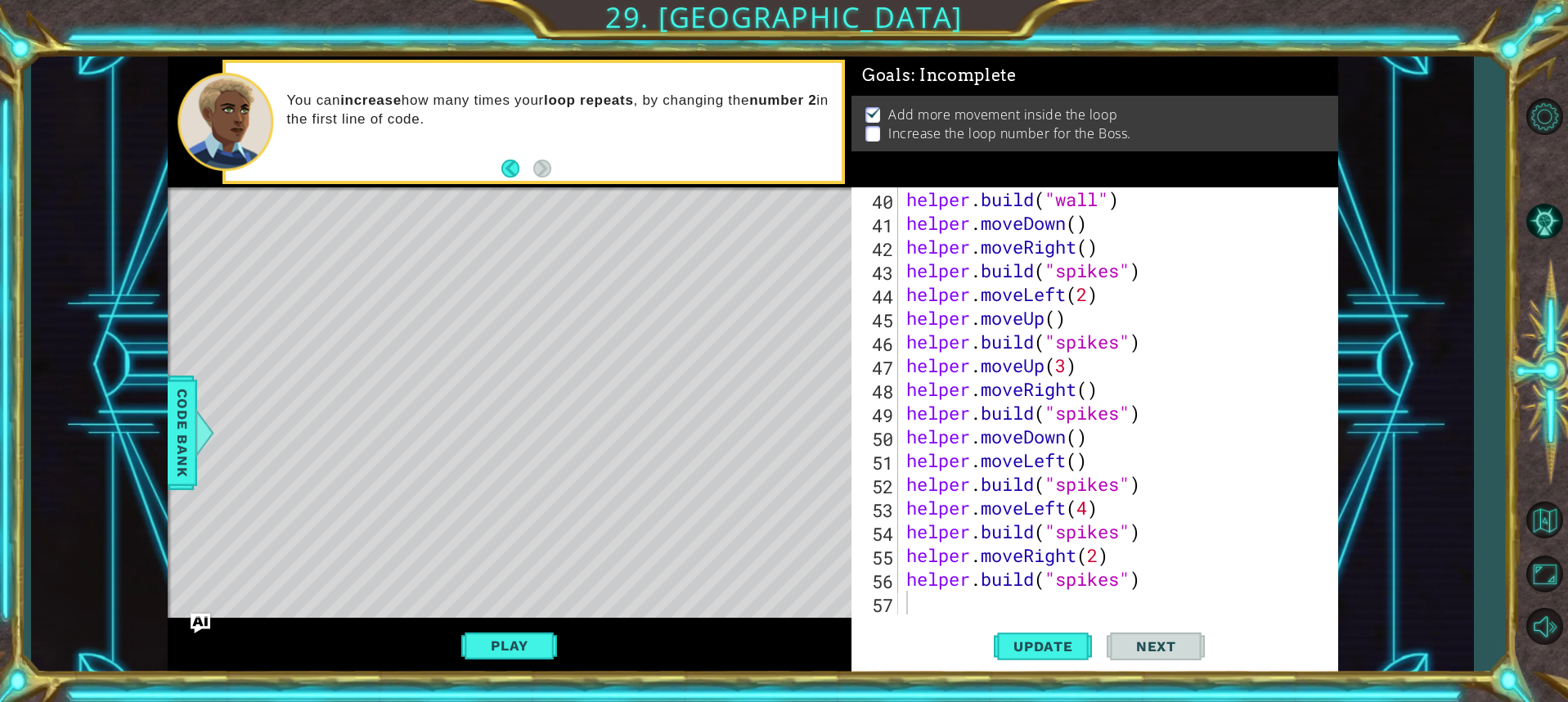
click at [935, 611] on div "helper . build ( "wall" ) helper . moveDown ( ) helper . moveRight ( ) helper .…" at bounding box center [1115, 425] width 426 height 475
click at [1003, 652] on span "Update" at bounding box center [1043, 646] width 93 height 16
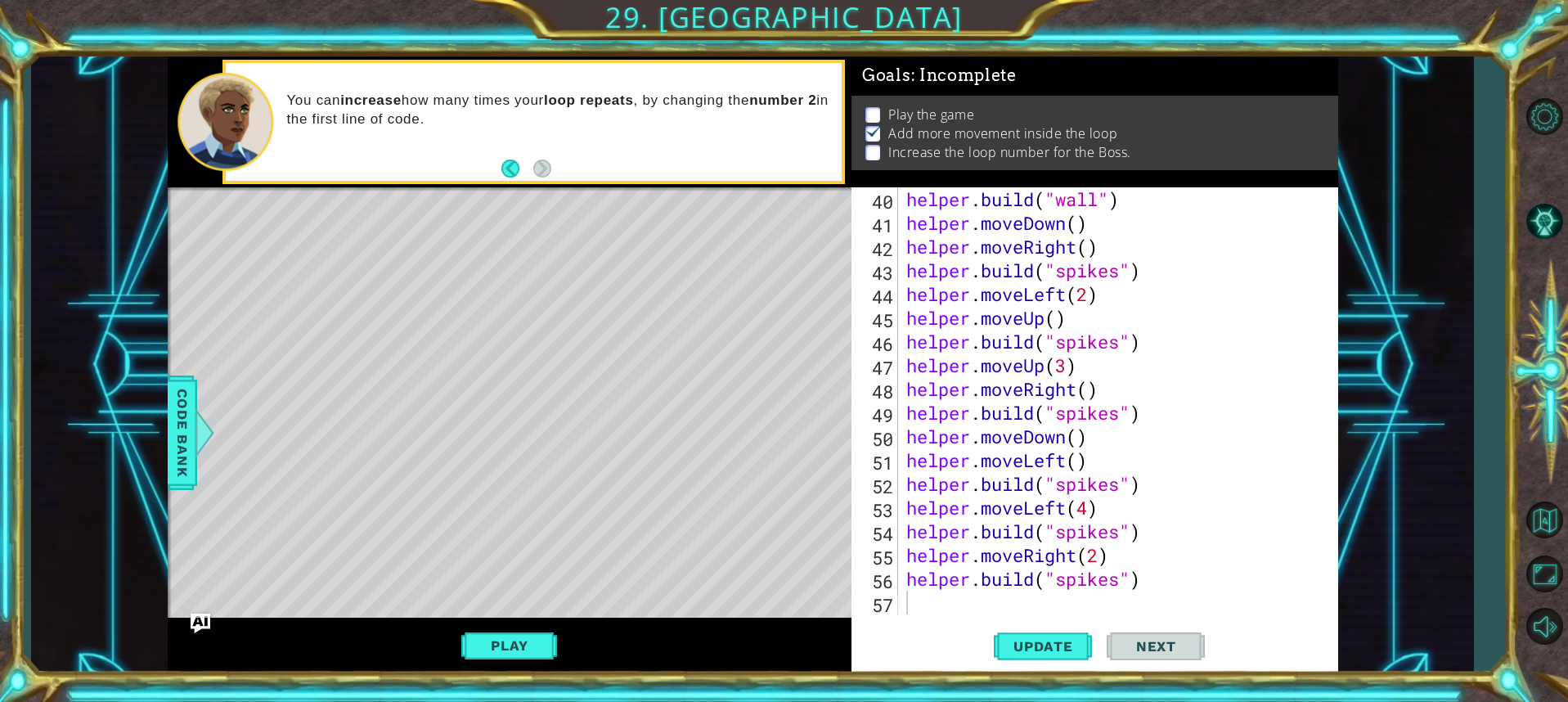
click at [963, 620] on div "40 41 42 43 44 45 46 47 48 49 50 51 52 53 54 55 56 57 helper . build ( "wall" )…" at bounding box center [1095, 430] width 487 height 486
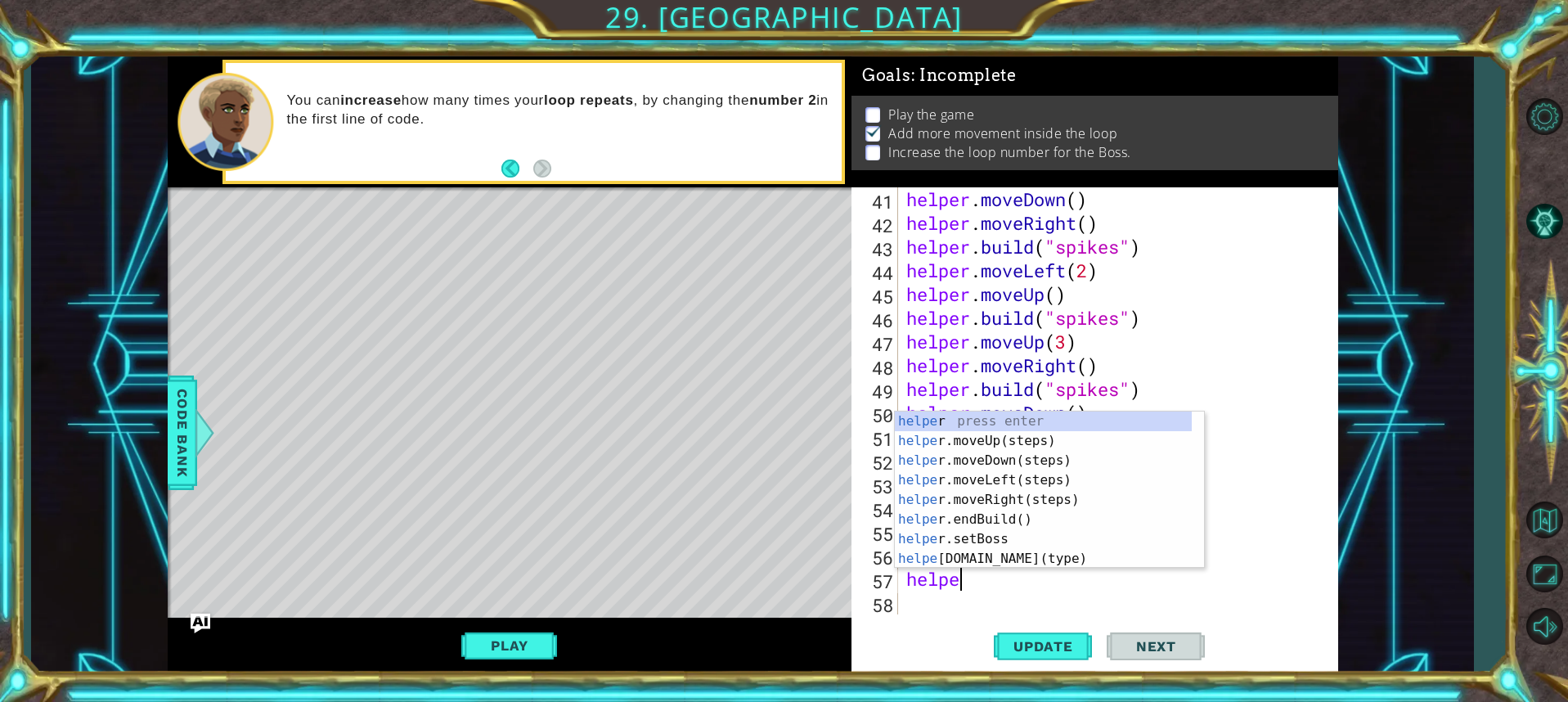
scroll to position [0, 2]
type textarea "helper"
click at [1018, 457] on div "helper press enter helper .moveUp(steps) press enter helper .moveDown(steps) pr…" at bounding box center [1043, 510] width 297 height 196
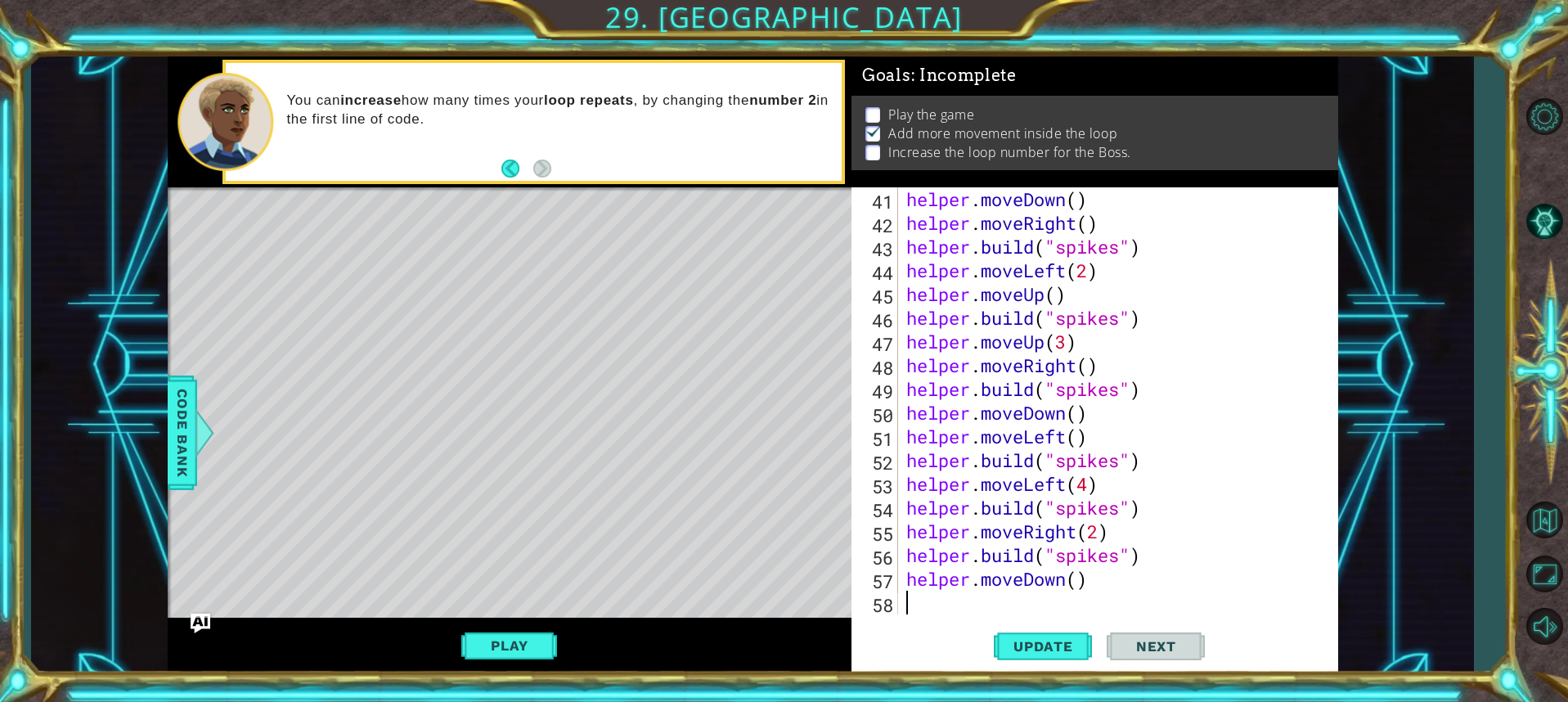
scroll to position [1020, 0]
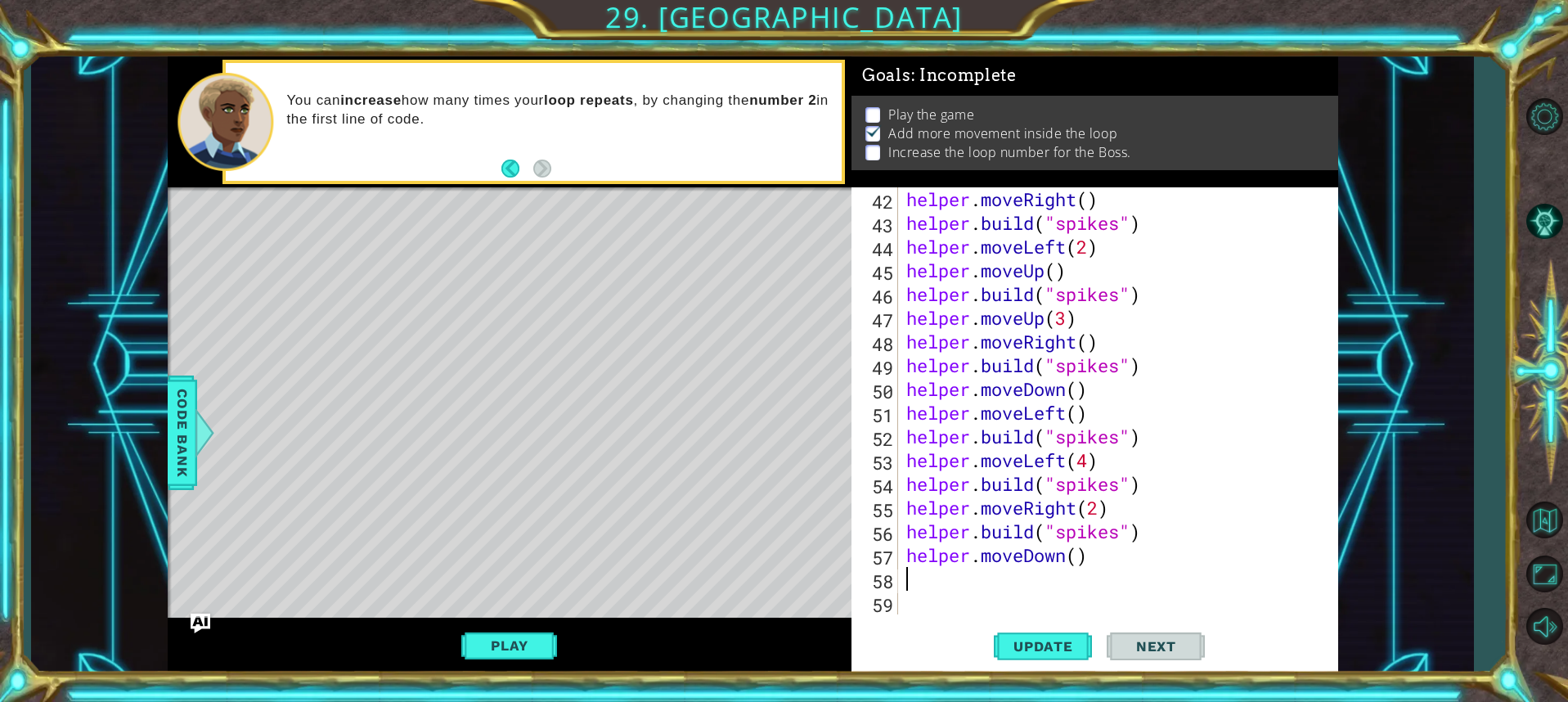
click at [1080, 562] on div "helper . moveRight ( ) helper . build ( "spikes" ) helper . moveLeft ( 2 ) help…" at bounding box center [1115, 425] width 426 height 475
type textarea "helper.moveDown(4)"
click at [1030, 598] on div "helper . moveRight ( ) helper . build ( "spikes" ) helper . moveLeft ( 2 ) help…" at bounding box center [1115, 425] width 426 height 475
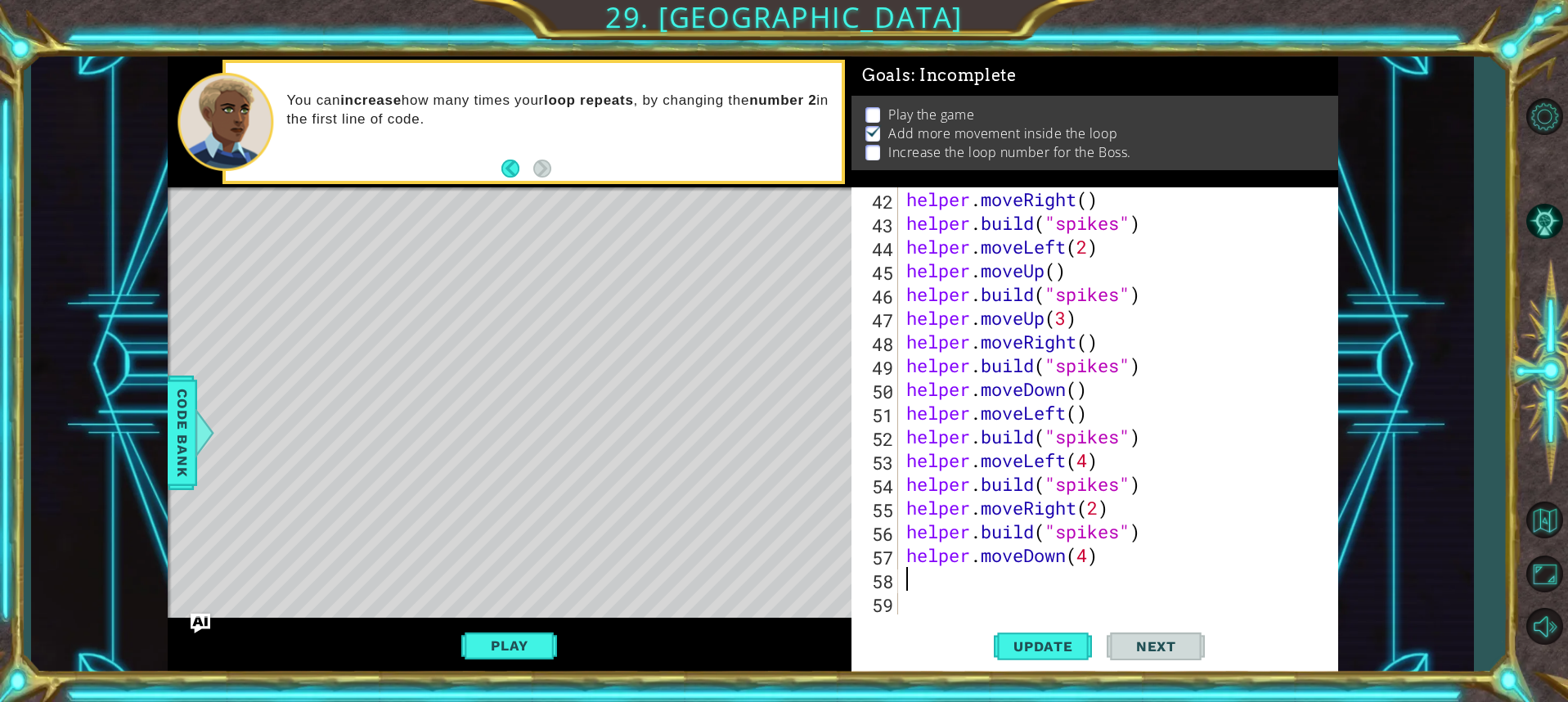
click at [1026, 587] on div "helper . moveRight ( ) helper . build ( "spikes" ) helper . moveLeft ( 2 ) help…" at bounding box center [1115, 425] width 426 height 475
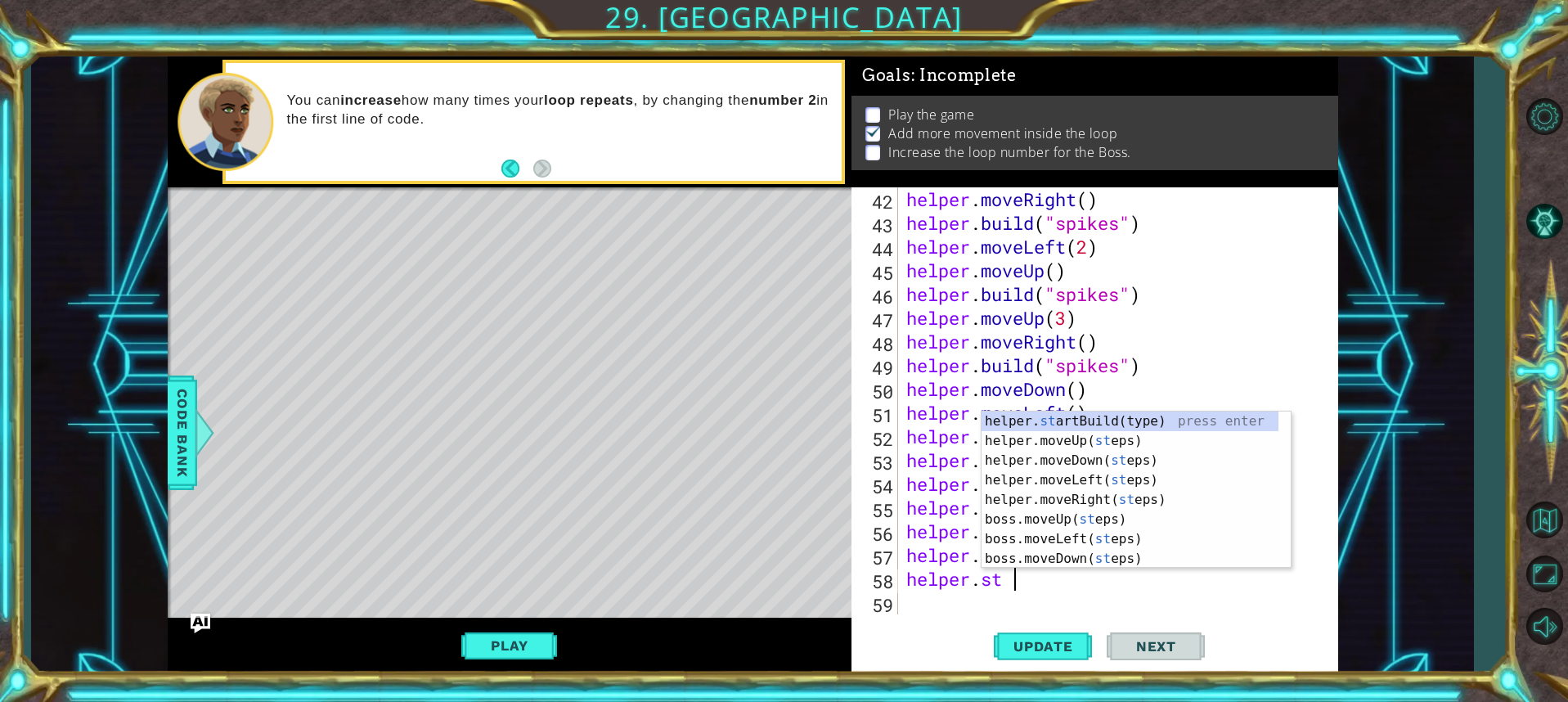
scroll to position [0, 5]
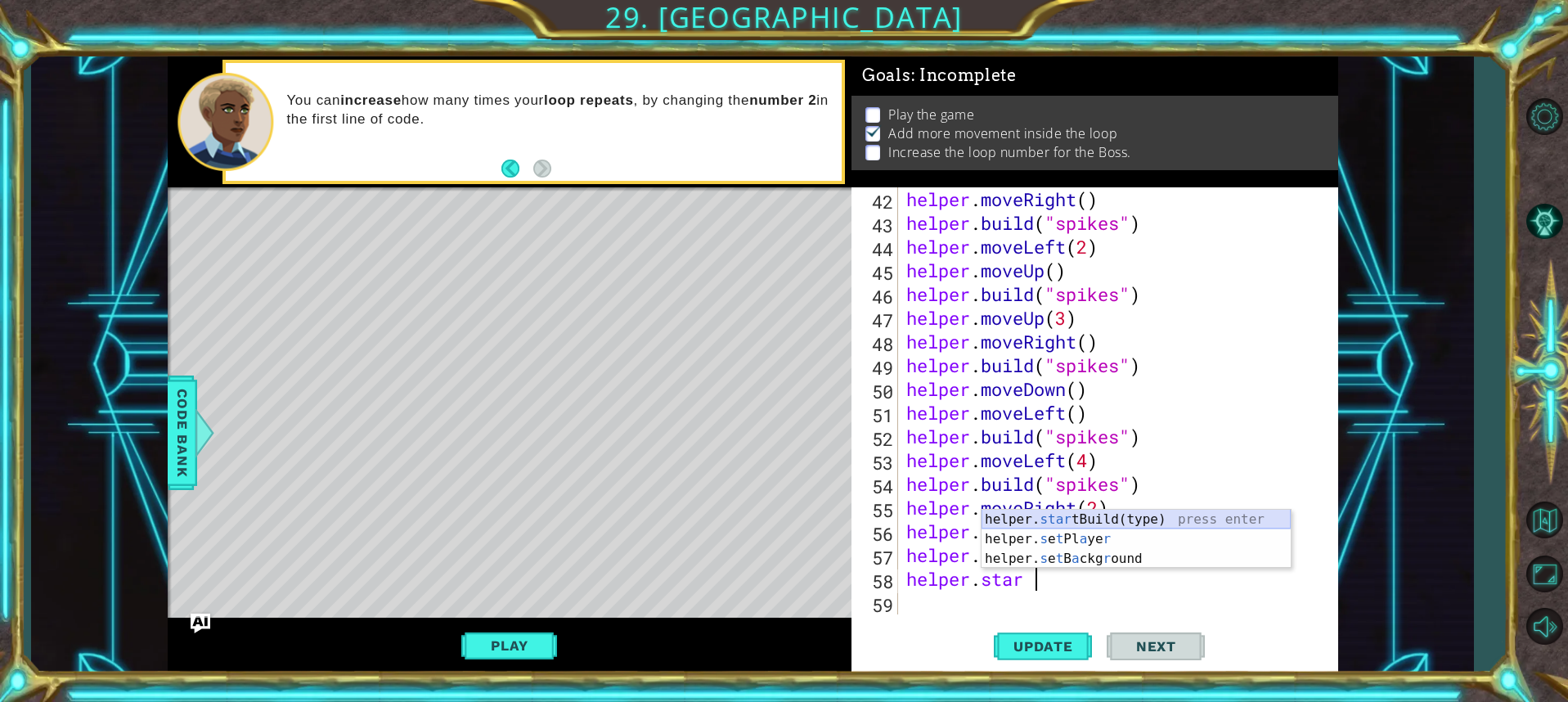
click at [1092, 510] on div "helper. star tBuild(type) press enter helper. s e t Pl a ye r press enter helpe…" at bounding box center [1136, 558] width 309 height 98
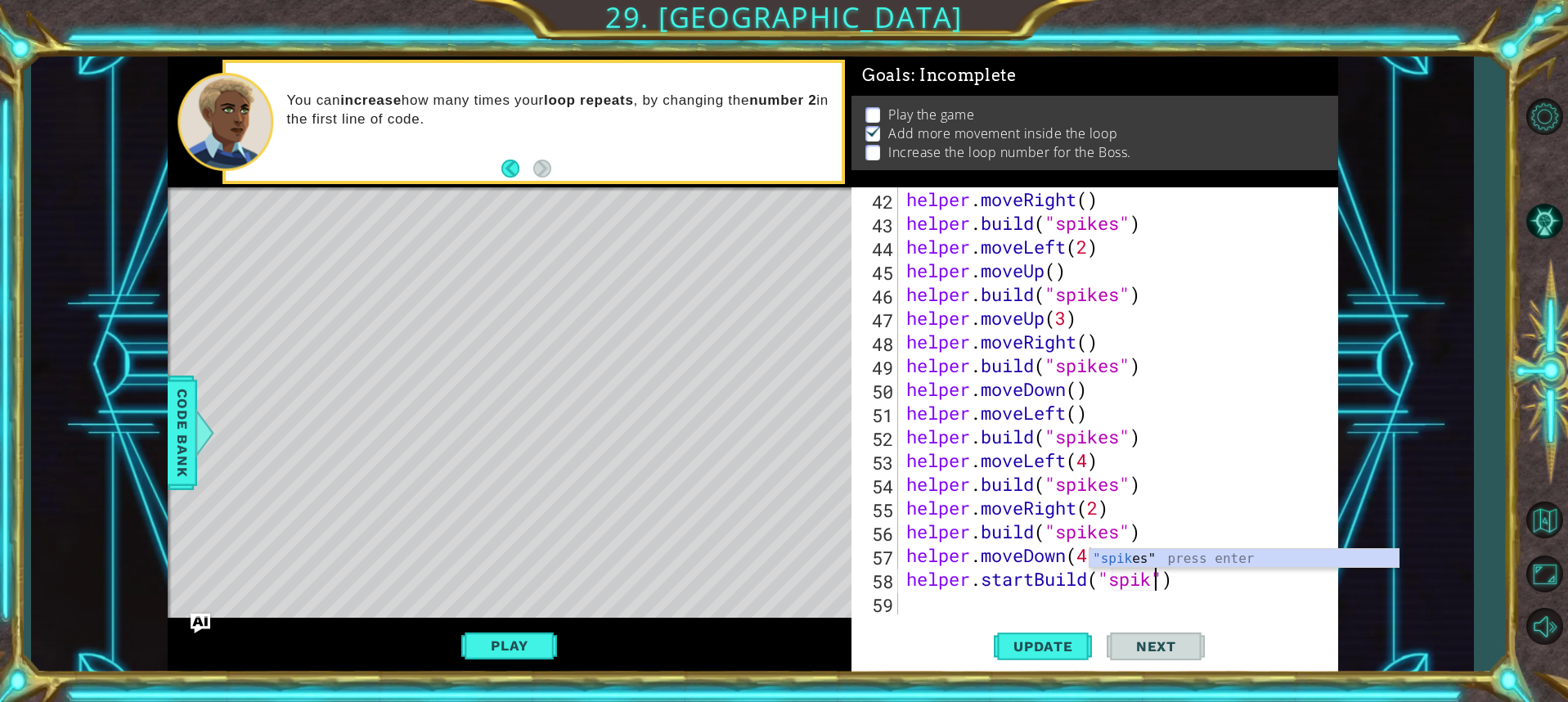
scroll to position [0, 12]
type textarea "helper.startBuild("spikes")"
click at [988, 611] on div "helper . moveRight ( ) helper . build ( "spikes" ) helper . moveLeft ( 2 ) help…" at bounding box center [1115, 425] width 426 height 475
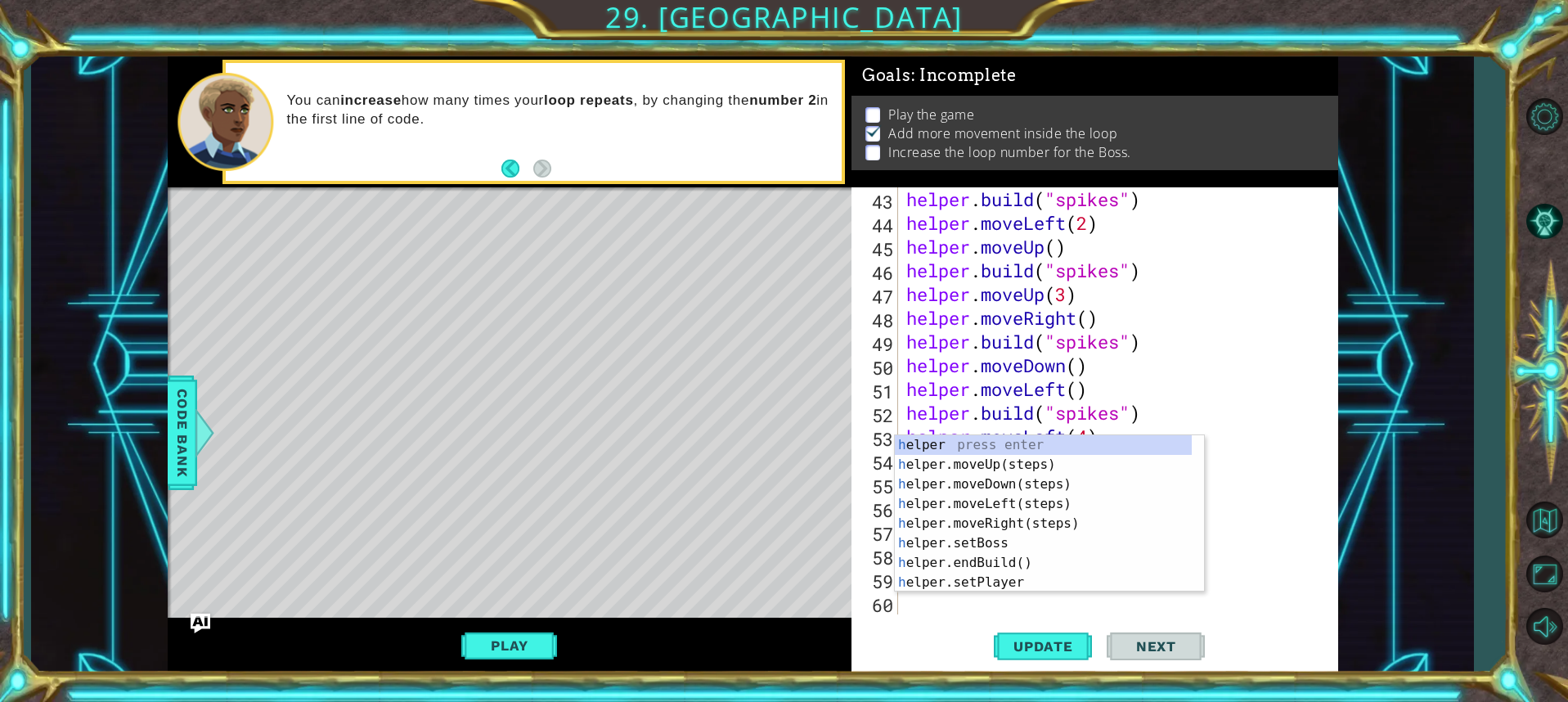
scroll to position [1044, 0]
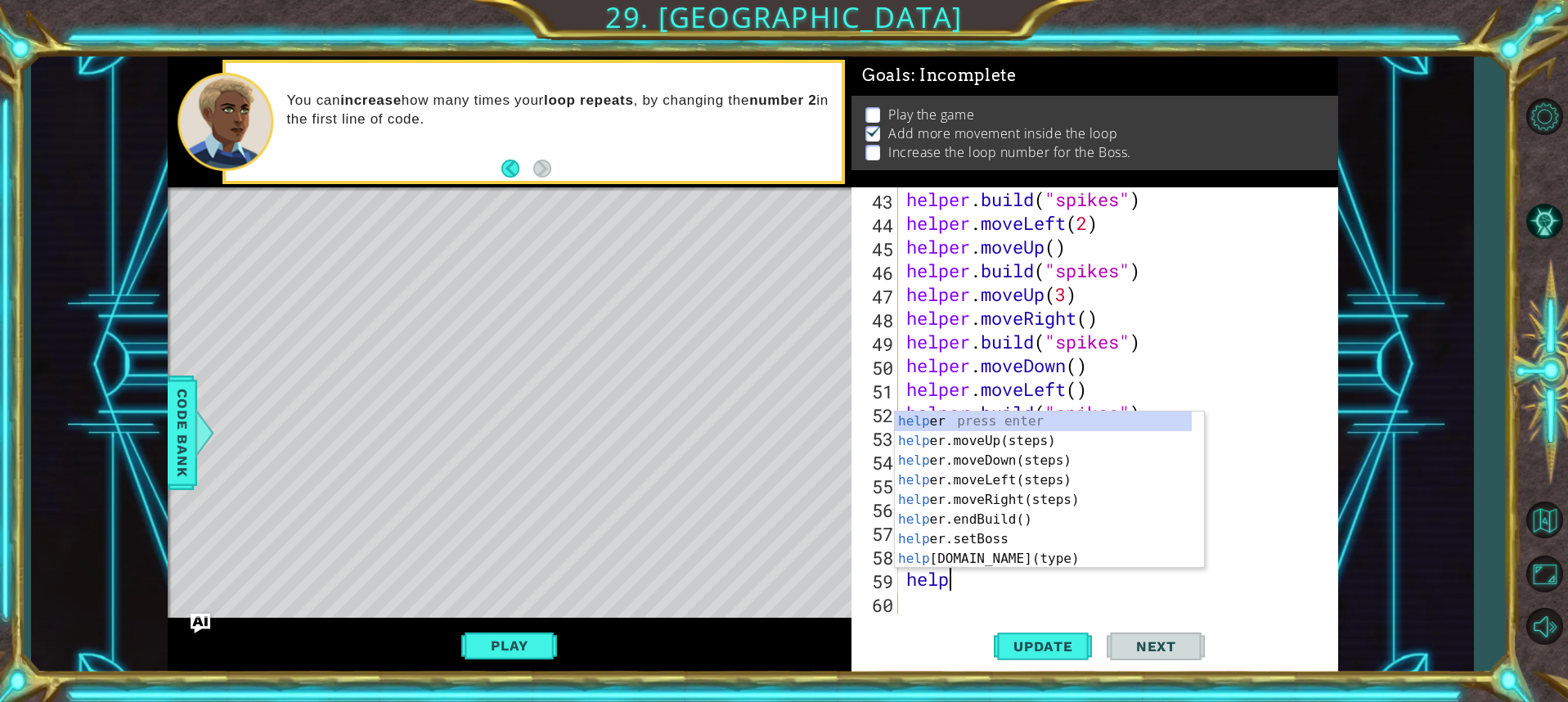
type textarea "helper"
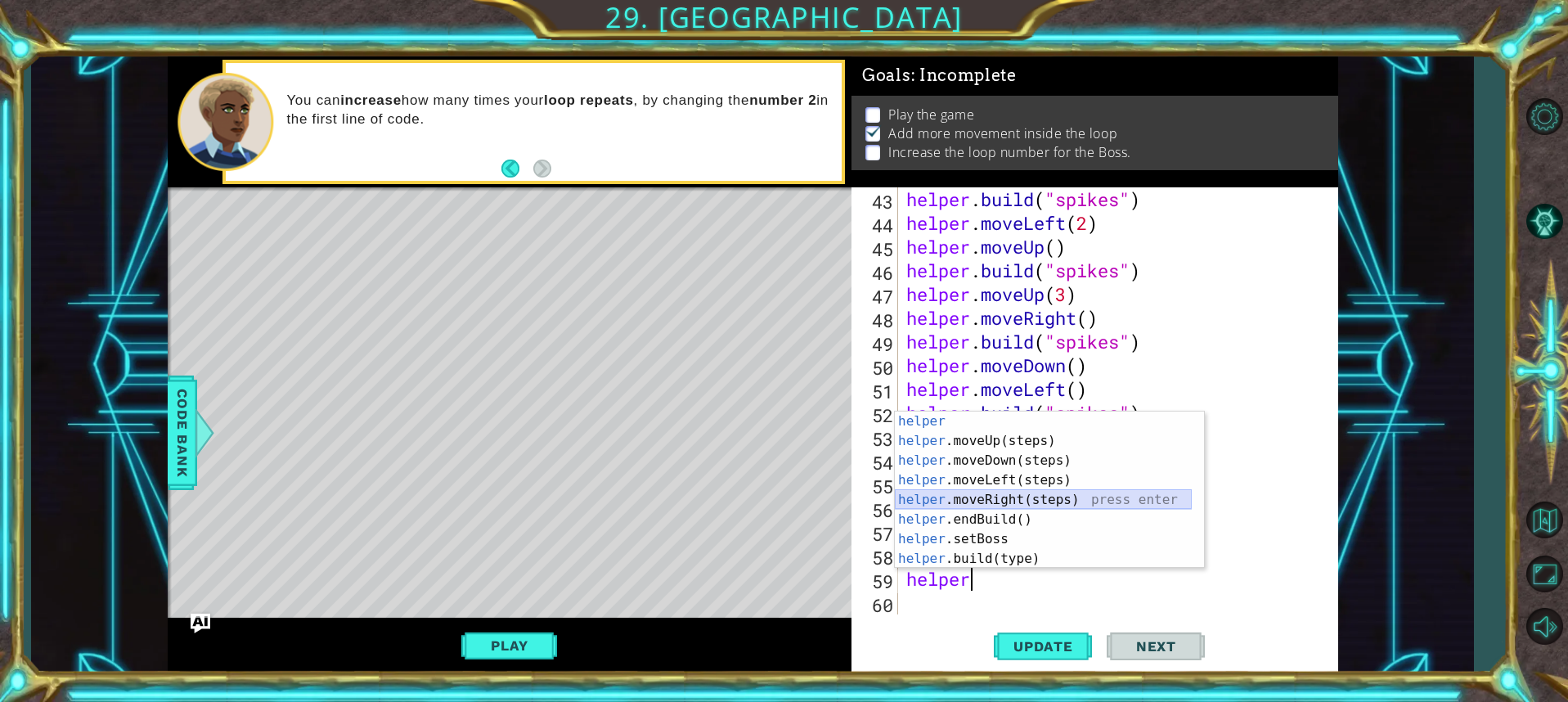
drag, startPoint x: 987, startPoint y: 502, endPoint x: 992, endPoint y: 554, distance: 52.2
click at [986, 502] on div "helper press enter helper .moveUp(steps) press enter helper .moveDown(steps) pr…" at bounding box center [1043, 510] width 297 height 196
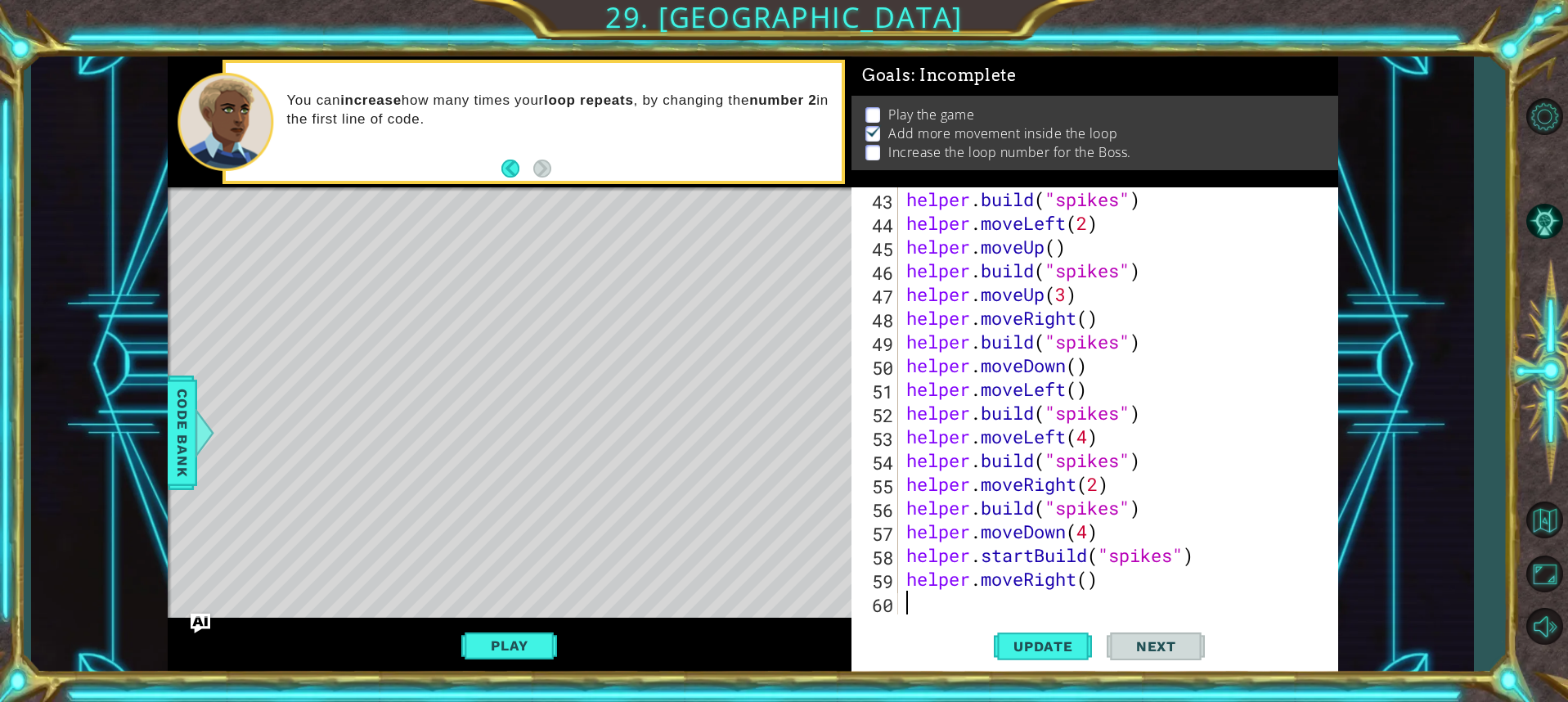
scroll to position [1067, 0]
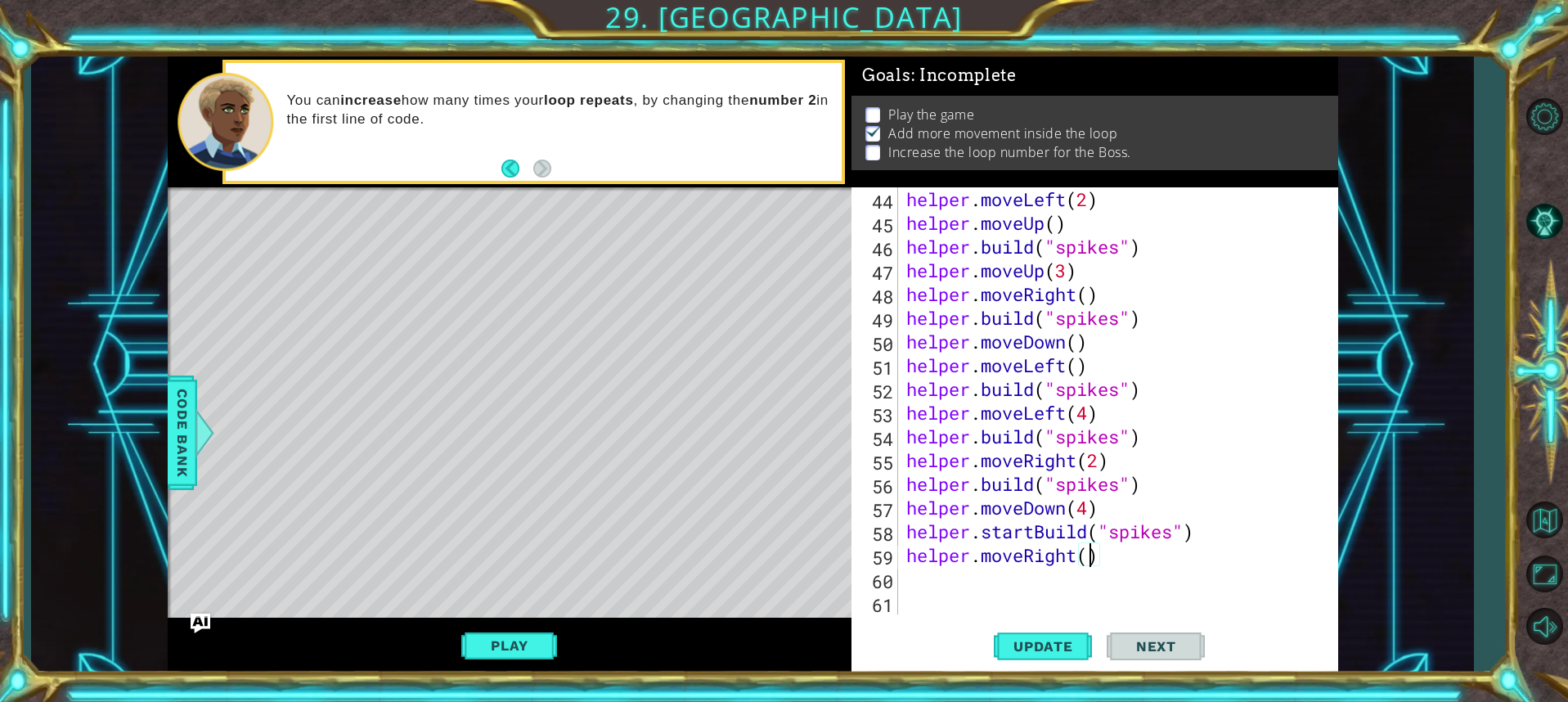
click at [1089, 558] on div "helper . moveLeft ( 2 ) helper . moveUp ( ) helper . build ( "spikes" ) helper …" at bounding box center [1115, 425] width 426 height 475
click at [1028, 649] on span "Update" at bounding box center [1043, 646] width 93 height 16
type textarea "helper.moveRight(2)"
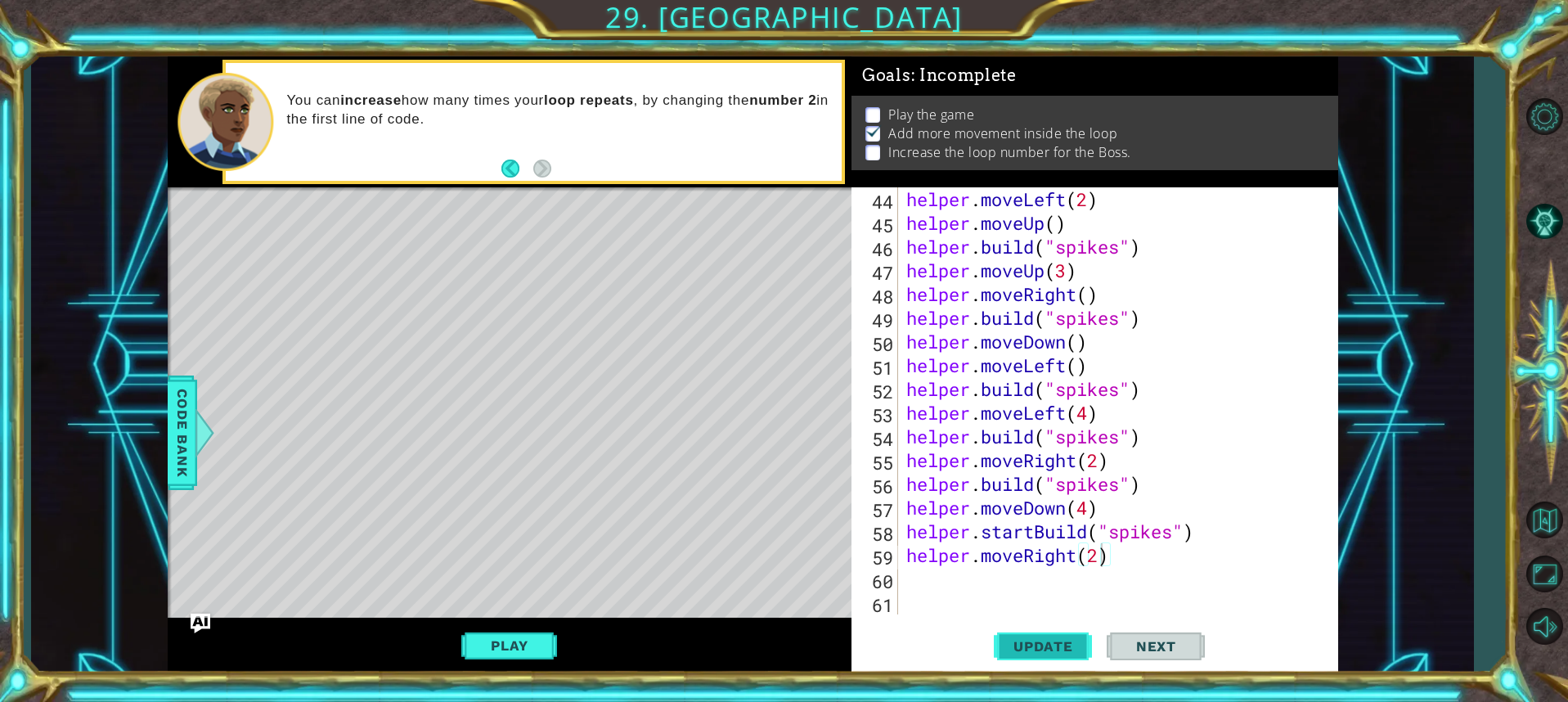
click at [1068, 662] on button "Update" at bounding box center [1042, 645] width 98 height 48
drag, startPoint x: 1191, startPoint y: 555, endPoint x: 1187, endPoint y: 566, distance: 11.7
click at [1187, 566] on div "helper . moveLeft ( 2 ) helper . moveUp ( ) helper . build ( "spikes" ) helper …" at bounding box center [1115, 425] width 426 height 475
click at [1170, 591] on div "helper . moveLeft ( 2 ) helper . moveUp ( ) helper . build ( "spikes" ) helper …" at bounding box center [1115, 425] width 426 height 475
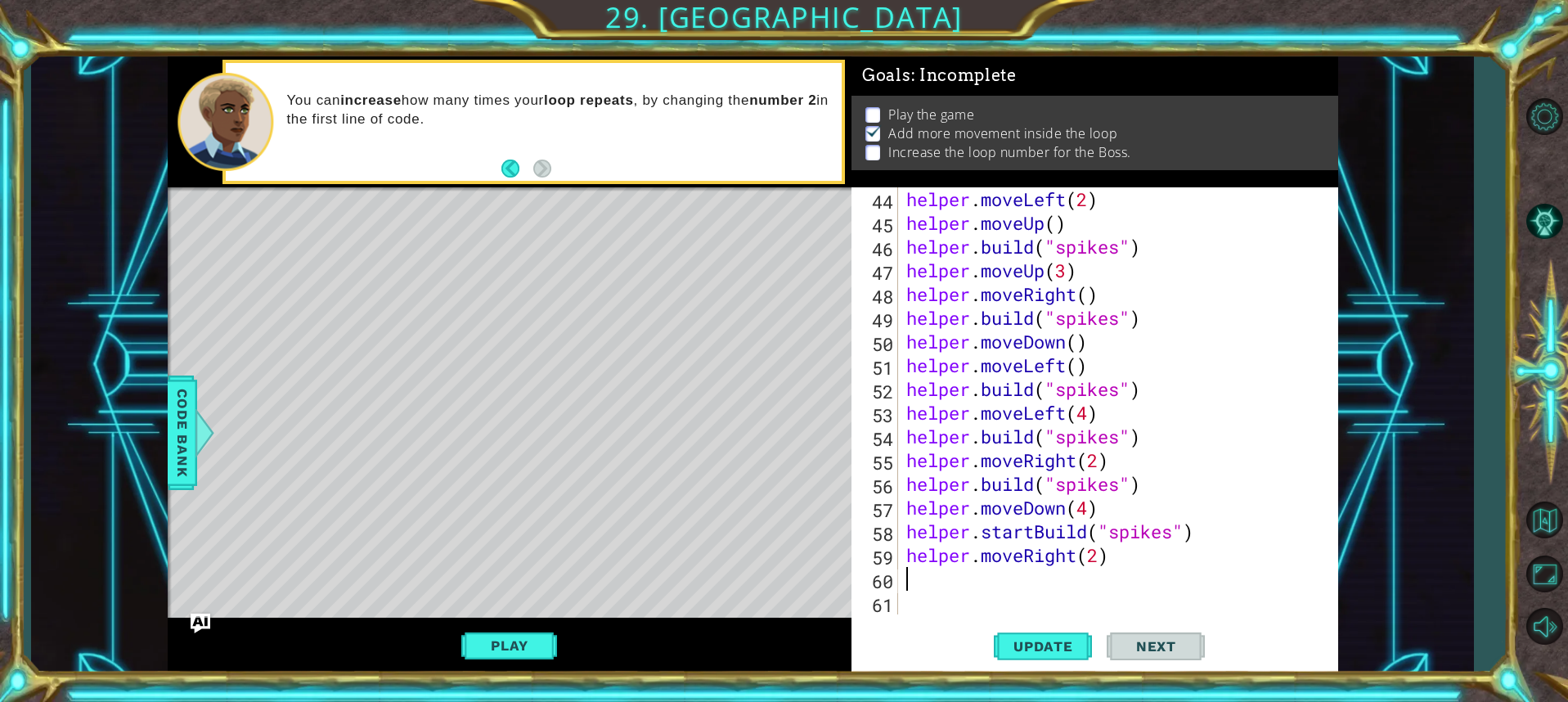
click at [950, 590] on div "helper . moveLeft ( 2 ) helper . moveUp ( ) helper . build ( "spikes" ) helper …" at bounding box center [1115, 425] width 426 height 475
type textarea "h"
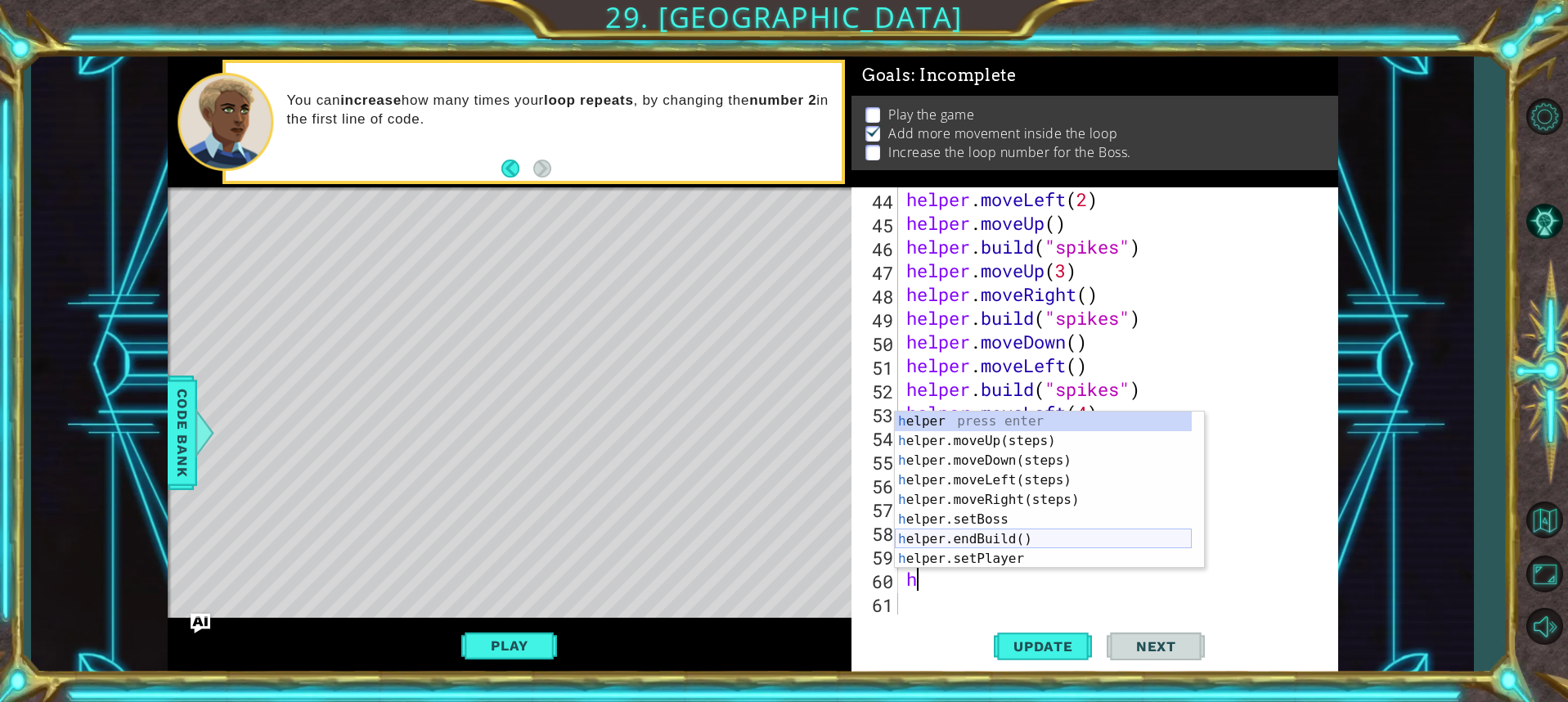
click at [954, 543] on div "h elper press enter h elper.moveUp(steps) press enter h elper.moveDown(steps) p…" at bounding box center [1043, 510] width 297 height 196
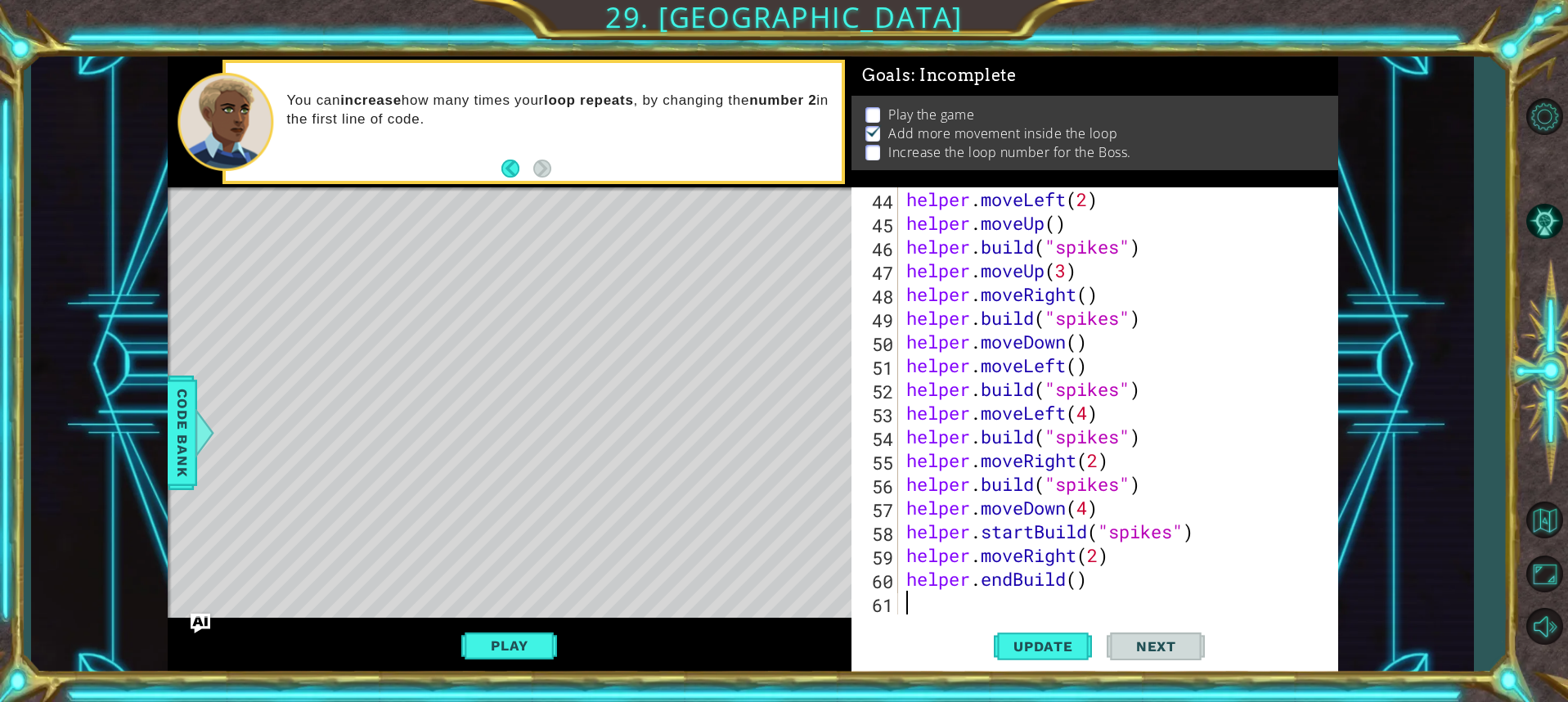
scroll to position [1091, 0]
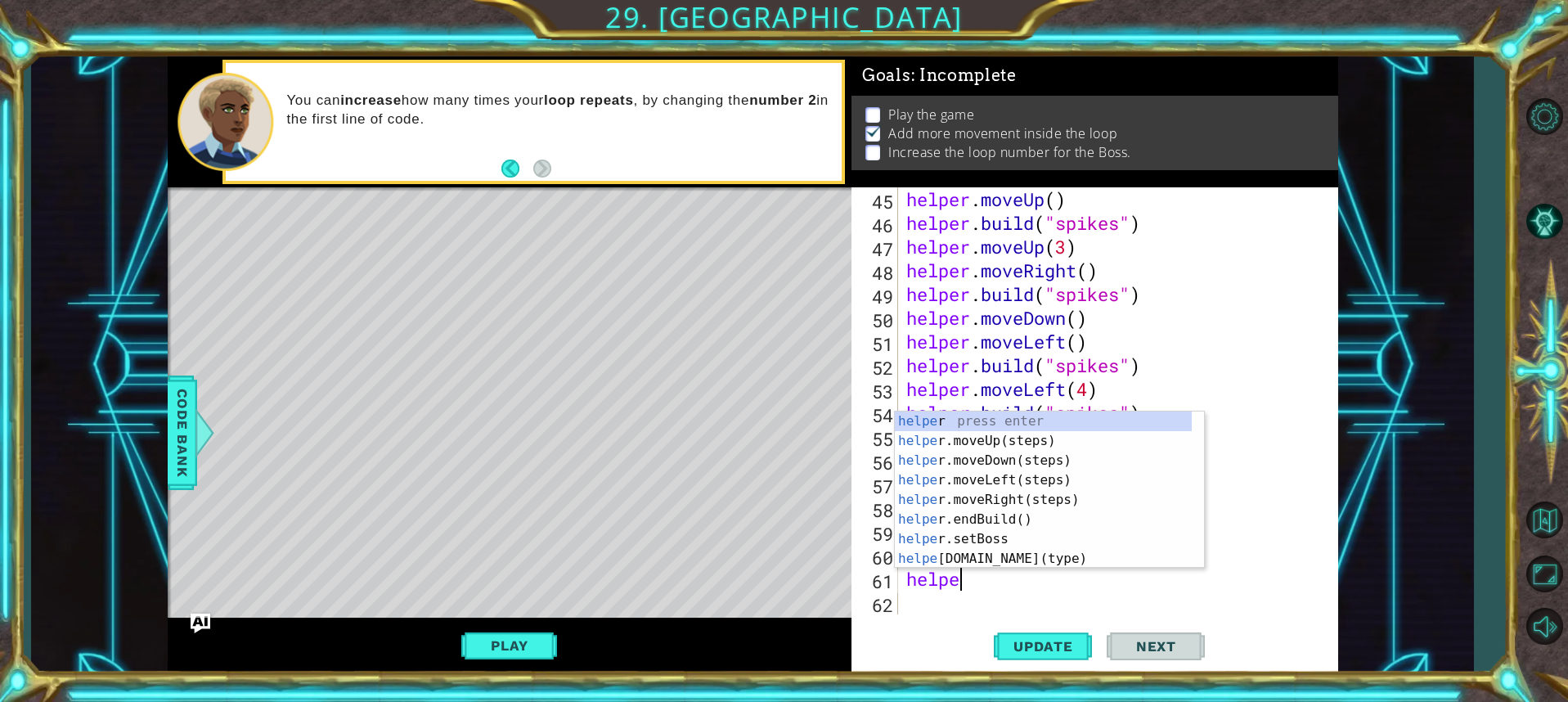
type textarea "helper"
click at [969, 434] on div "helper press enter helper .moveUp(steps) press enter helper .moveDown(steps) pr…" at bounding box center [1043, 510] width 297 height 196
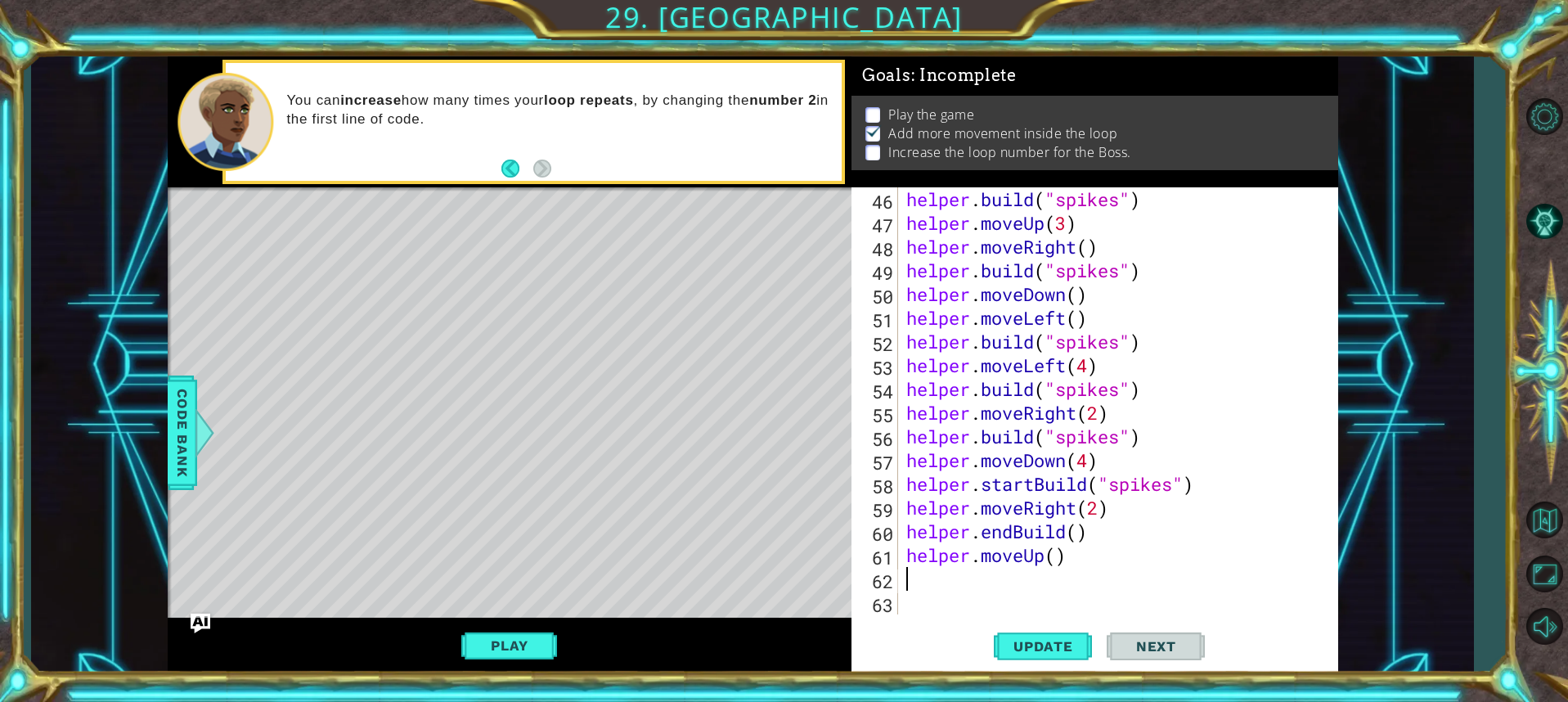
scroll to position [1115, 0]
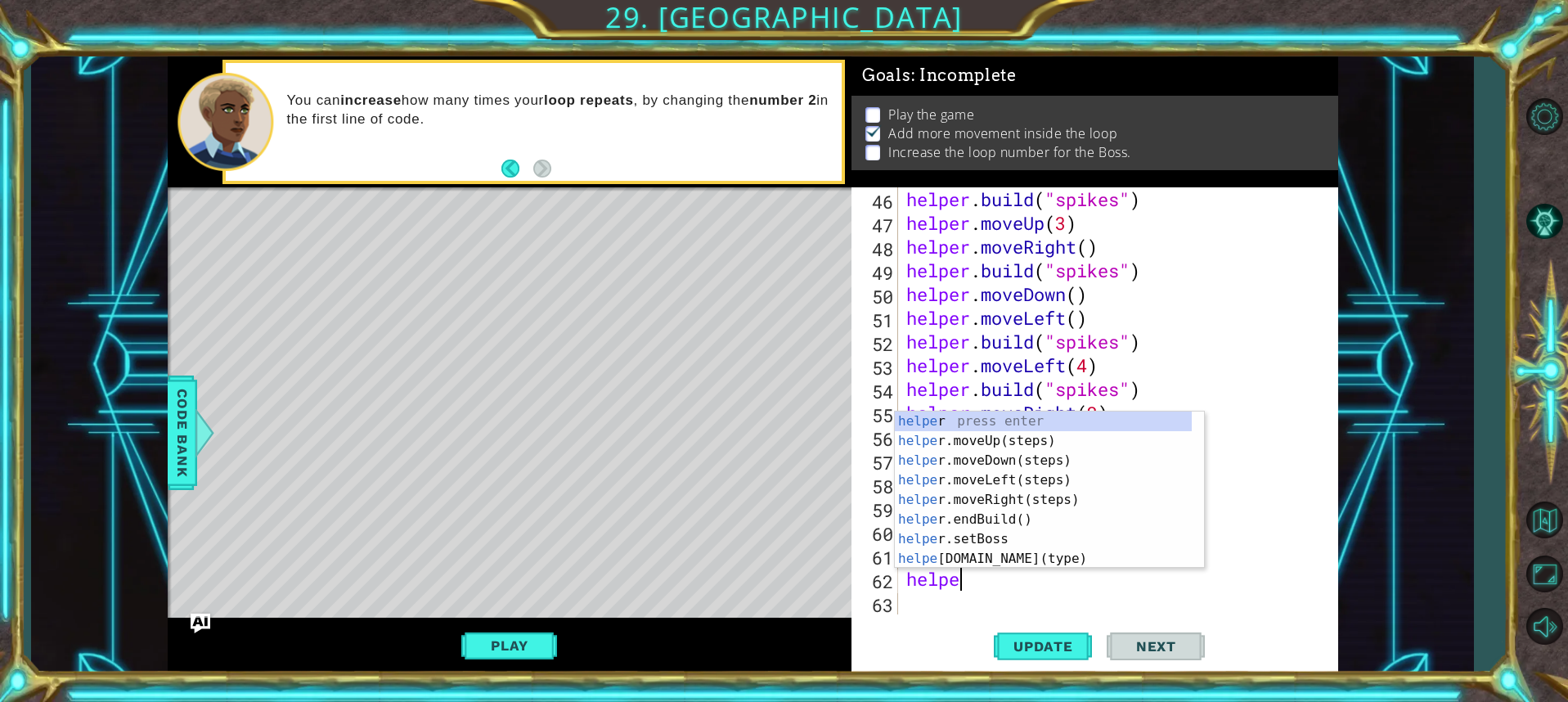
type textarea "helper"
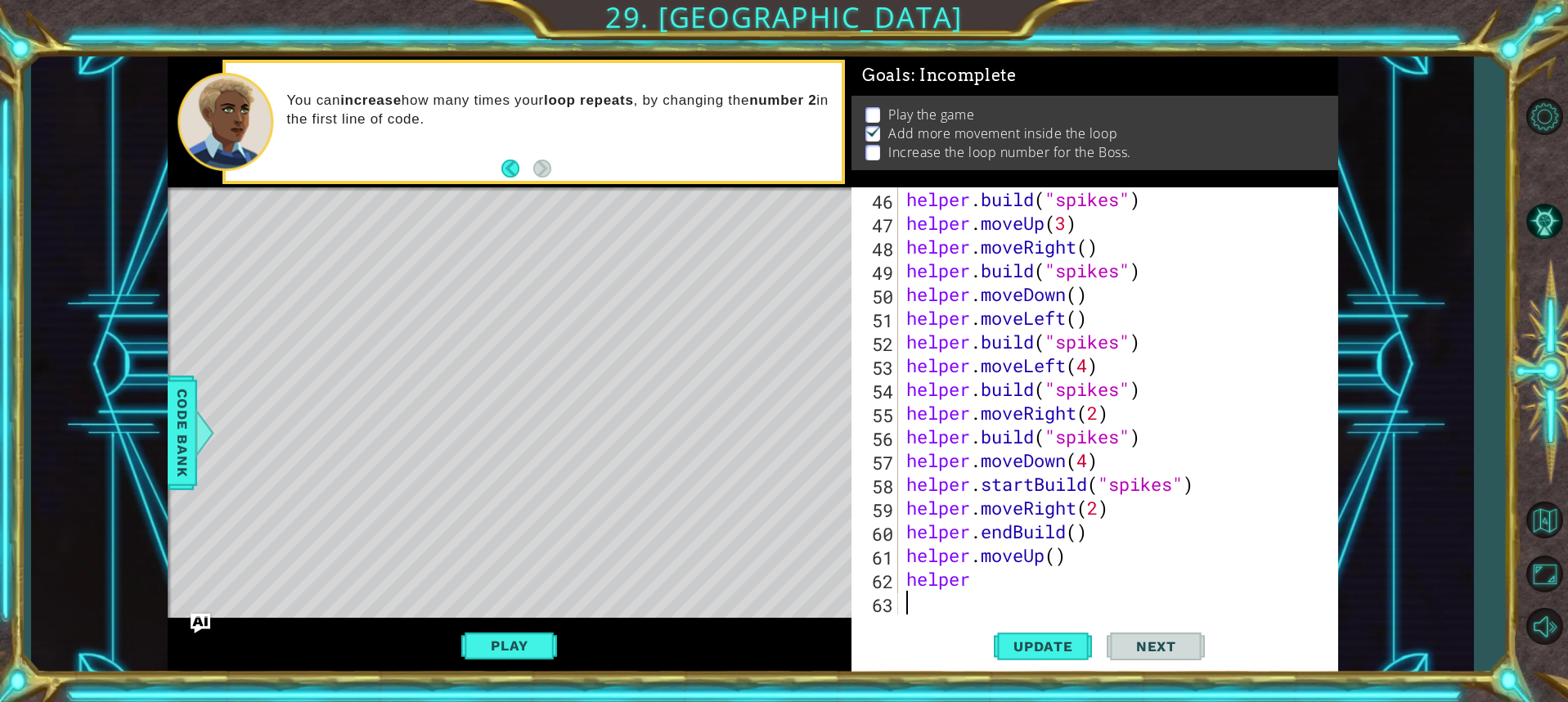
click at [1111, 596] on div "helper . build ( "spikes" ) helper . moveUp ( 3 ) helper . moveRight ( ) helper…" at bounding box center [1115, 425] width 426 height 475
click at [998, 581] on div "helper . build ( "spikes" ) helper . moveUp ( 3 ) helper . moveRight ( ) helper…" at bounding box center [1115, 425] width 426 height 475
type textarea "helper."
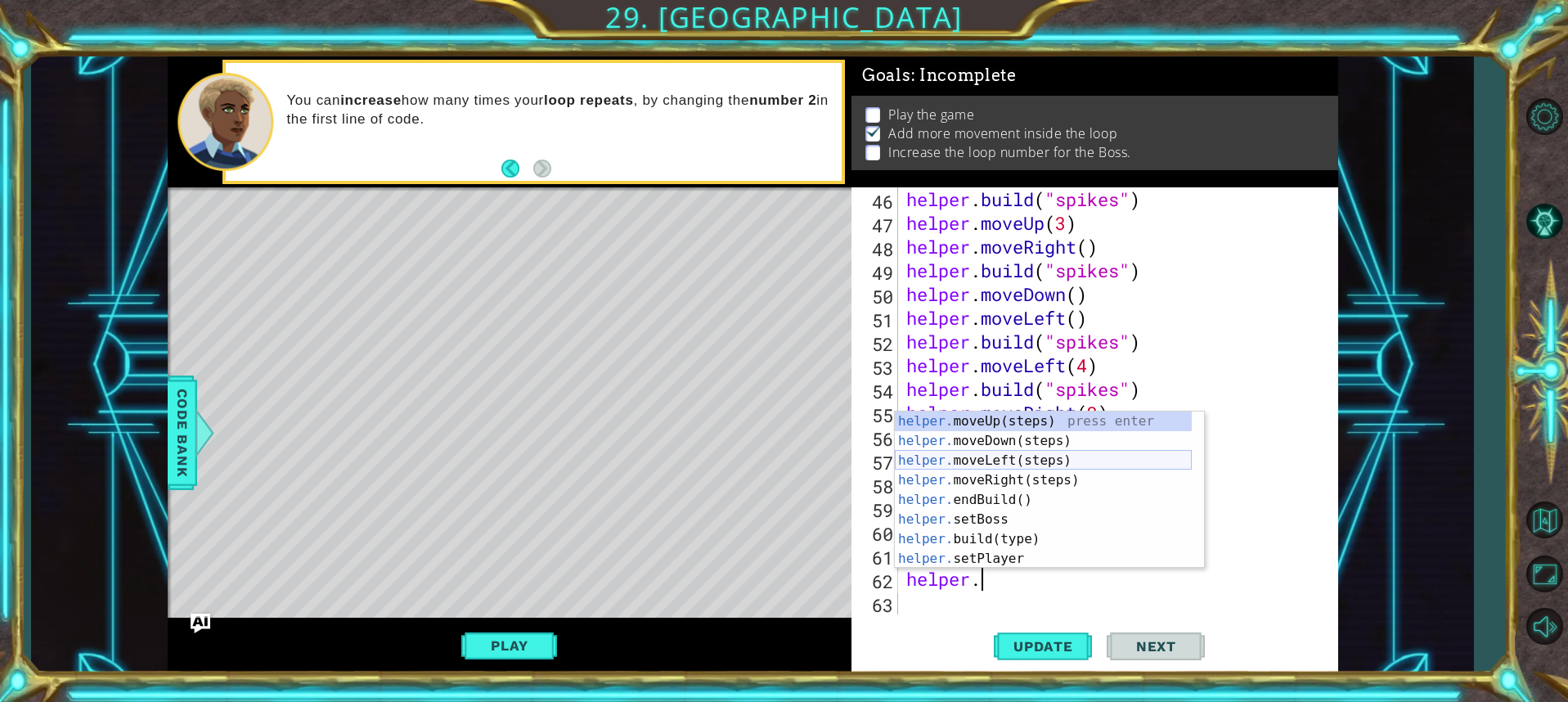
click at [979, 460] on div "helper. moveUp(steps) press enter helper. moveDown(steps) press enter helper. m…" at bounding box center [1043, 510] width 297 height 196
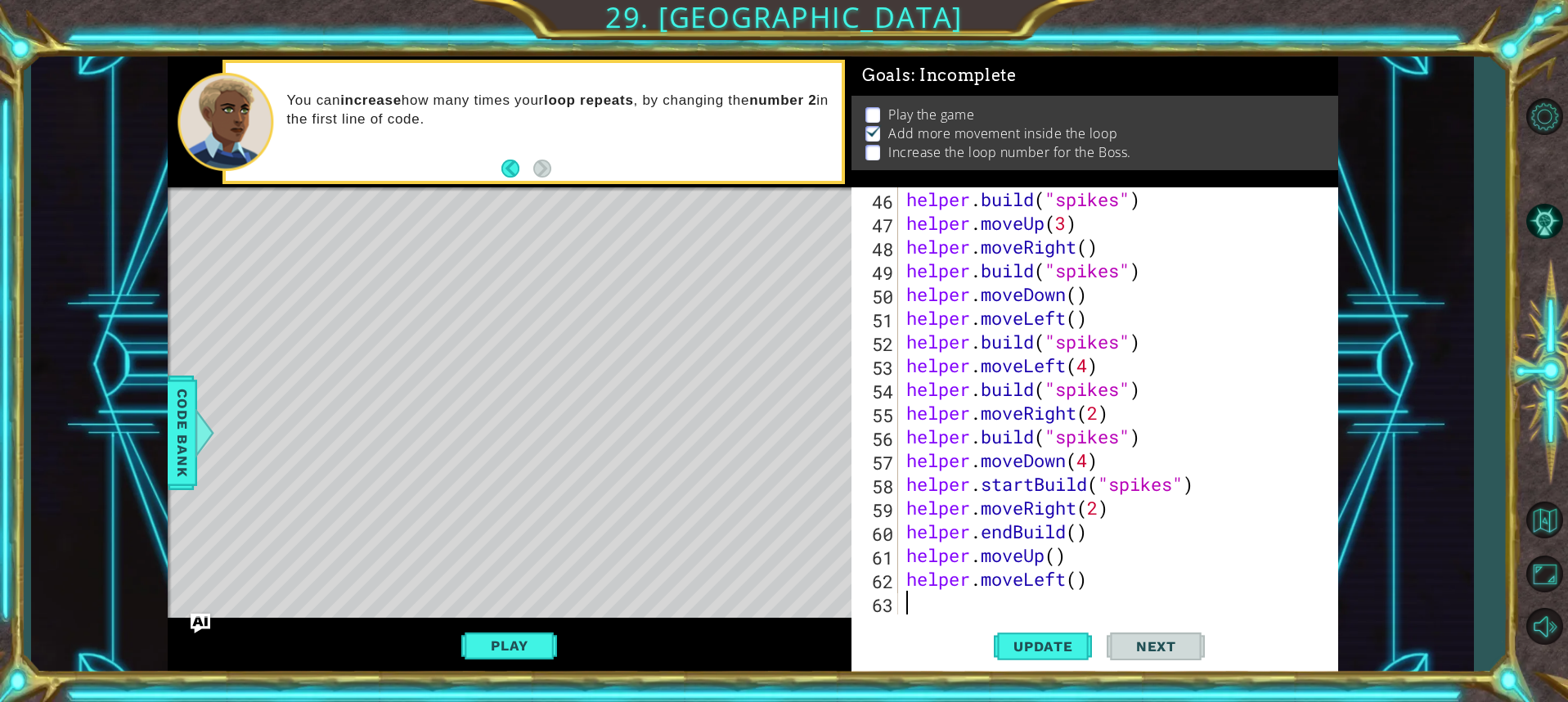
scroll to position [1139, 0]
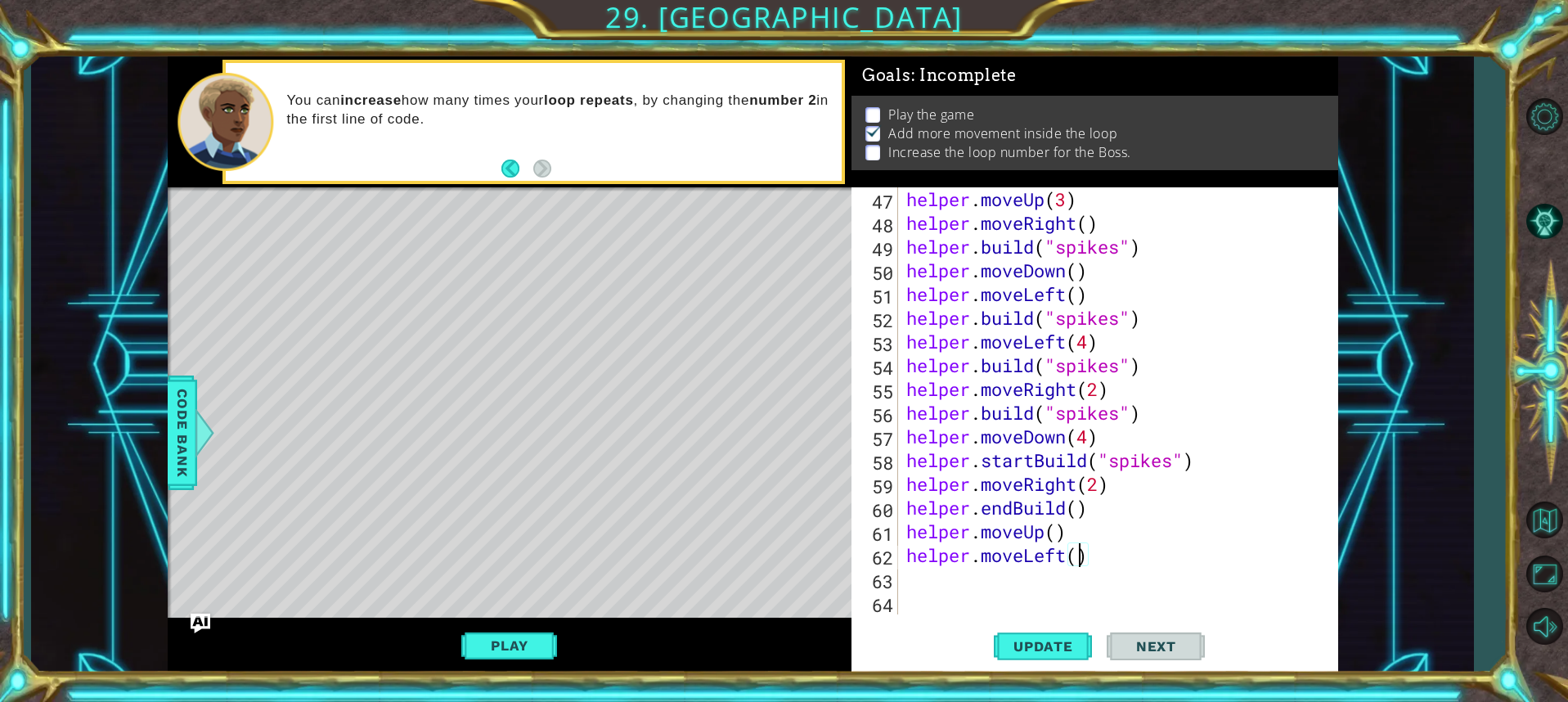
click at [1078, 551] on div "helper . moveUp ( 3 ) helper . moveRight ( ) helper . build ( "spikes" ) helper…" at bounding box center [1115, 425] width 426 height 475
type textarea "helper.moveLeft(4)"
click at [1059, 583] on div "helper . moveUp ( 3 ) helper . moveRight ( ) helper . build ( "spikes" ) helper…" at bounding box center [1115, 425] width 426 height 475
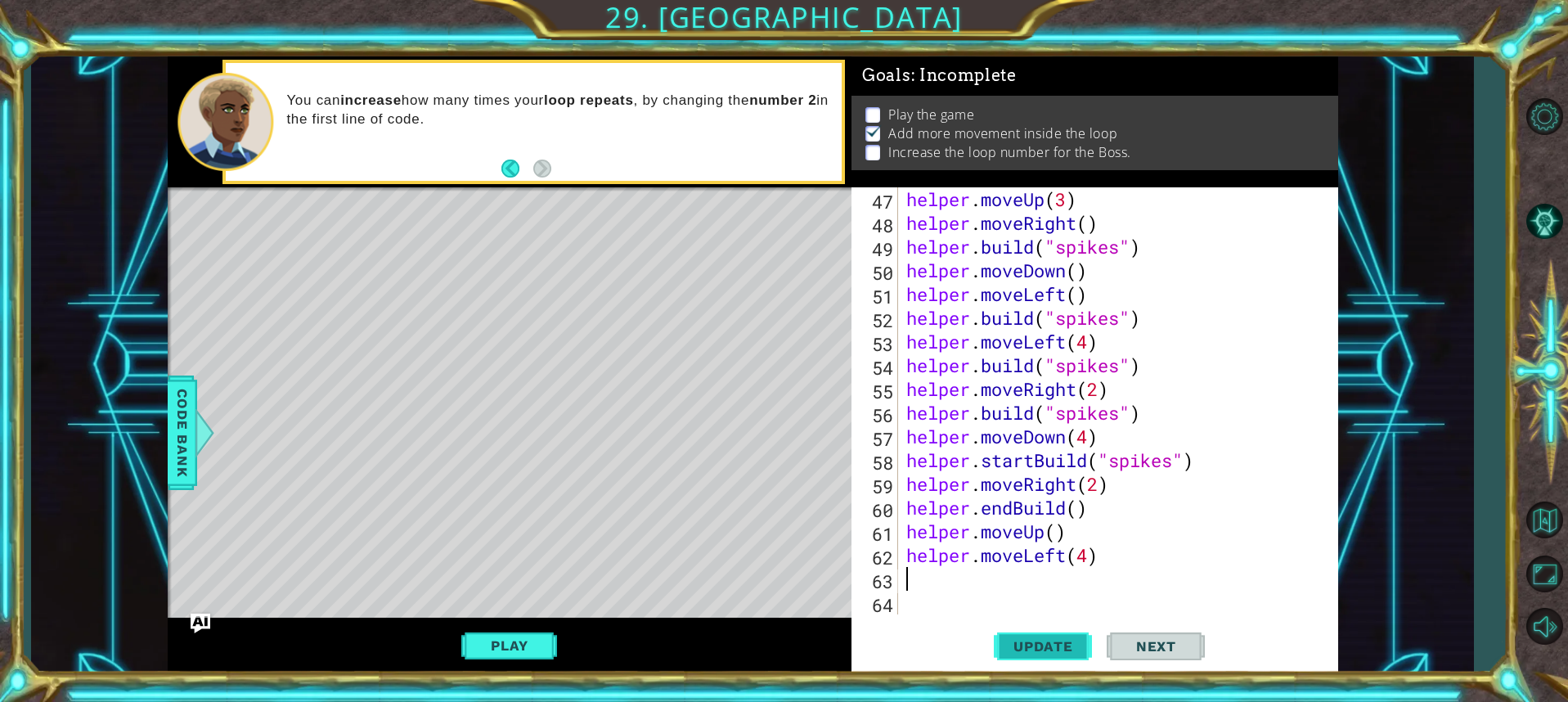
click at [1052, 658] on button "Update" at bounding box center [1042, 645] width 98 height 48
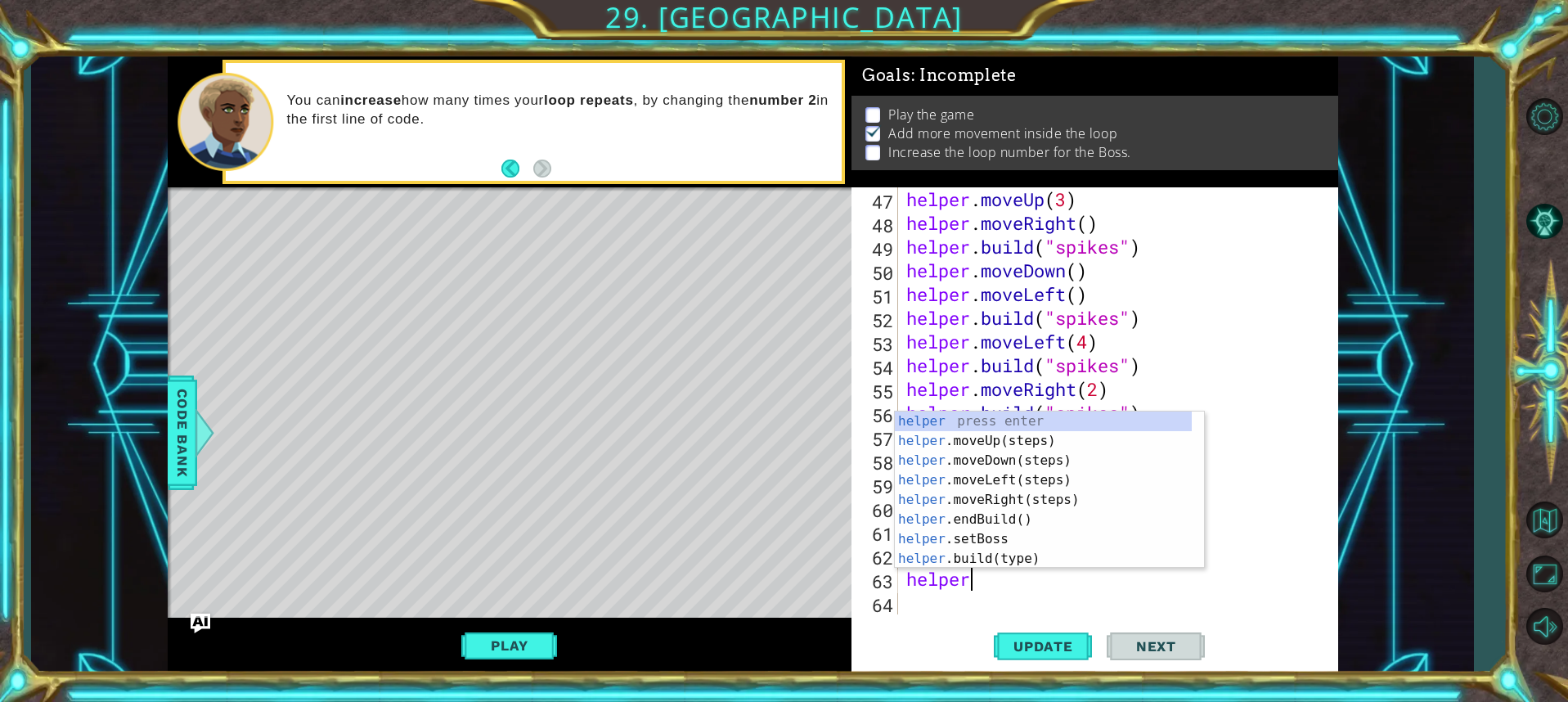
scroll to position [0, 2]
type textarea "helper."
click at [969, 425] on div "helper. moveUp(steps) press enter helper. moveDown(steps) press enter helper. m…" at bounding box center [1043, 510] width 297 height 196
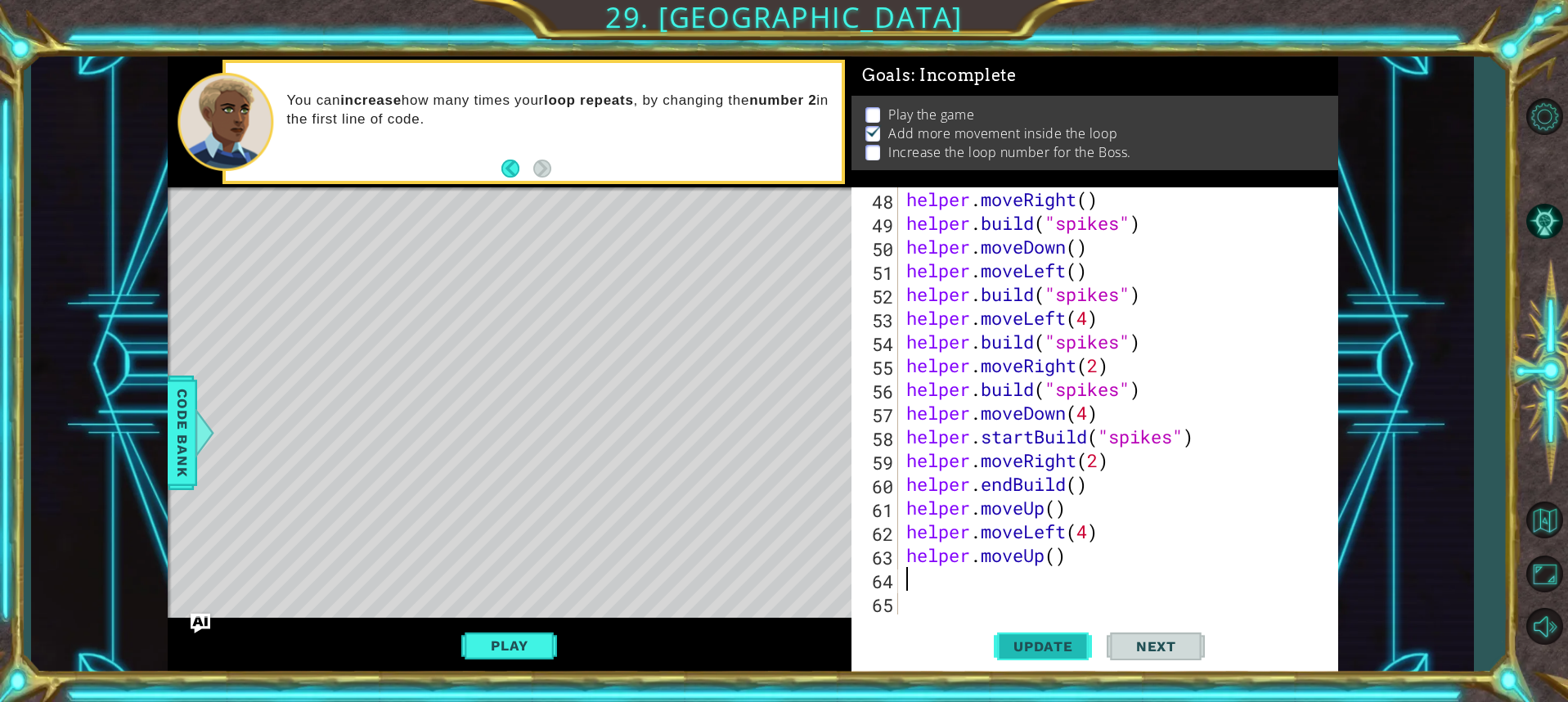
click at [1057, 644] on span "Update" at bounding box center [1043, 646] width 93 height 16
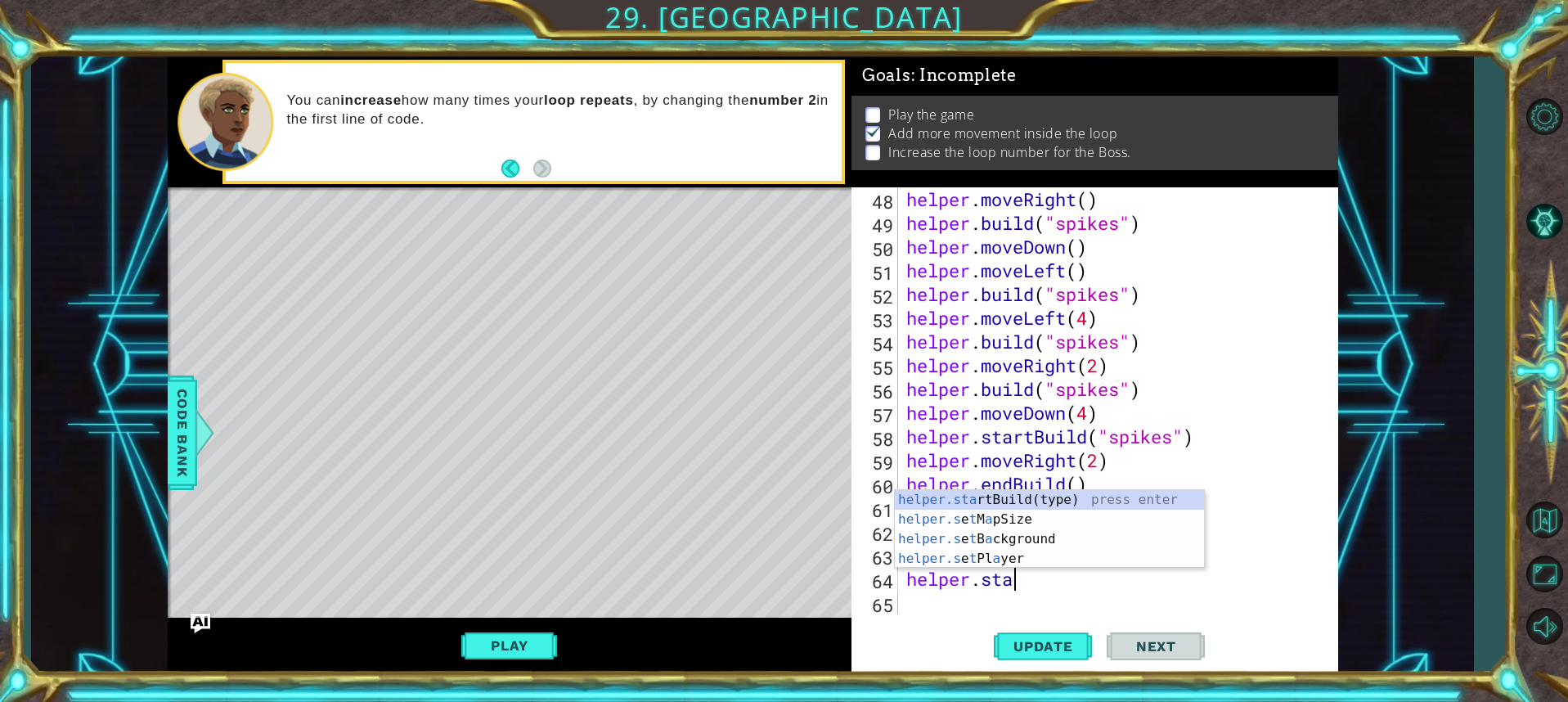
scroll to position [0, 5]
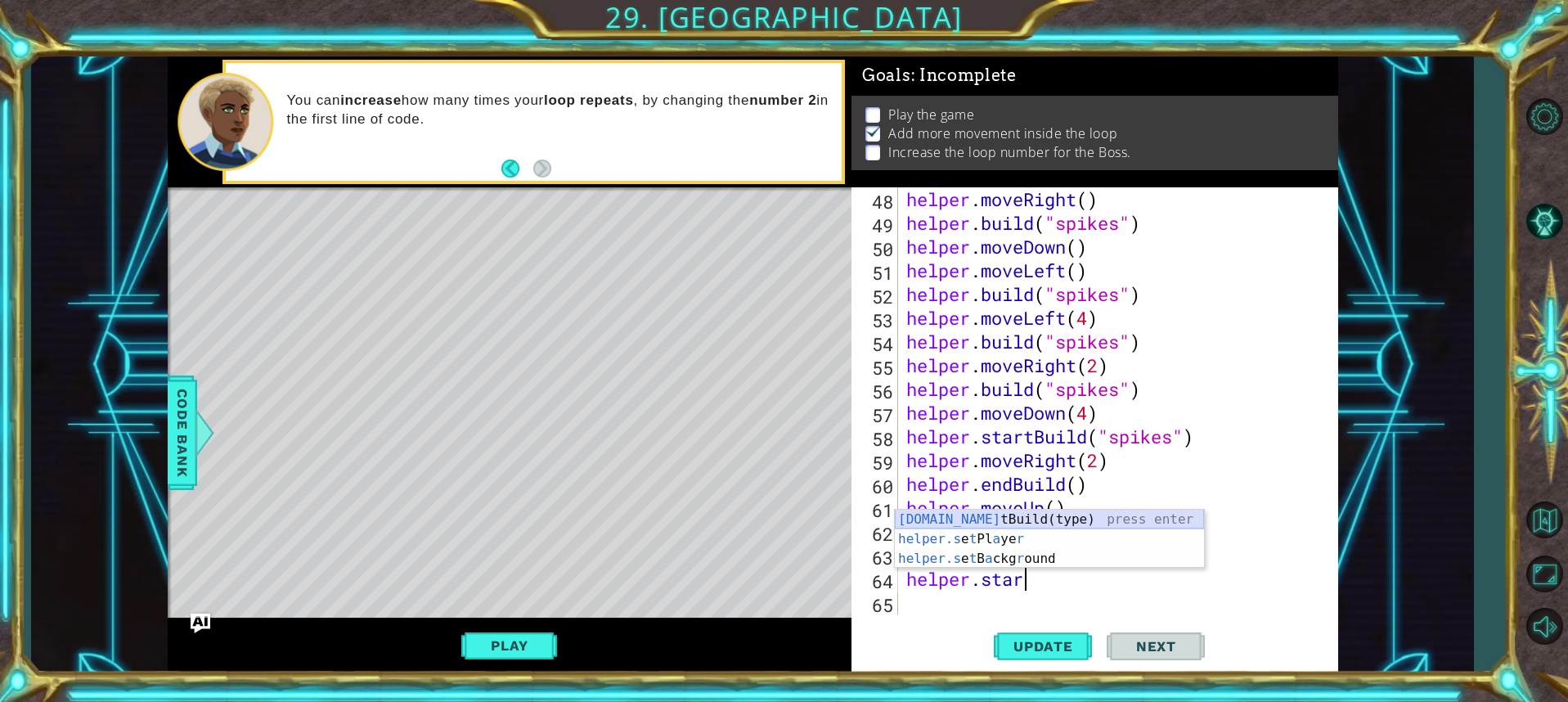
click at [1105, 518] on div "[DOMAIN_NAME] tBuild(type) press enter helper.s e t Pl a ye r press enter helpe…" at bounding box center [1049, 558] width 309 height 98
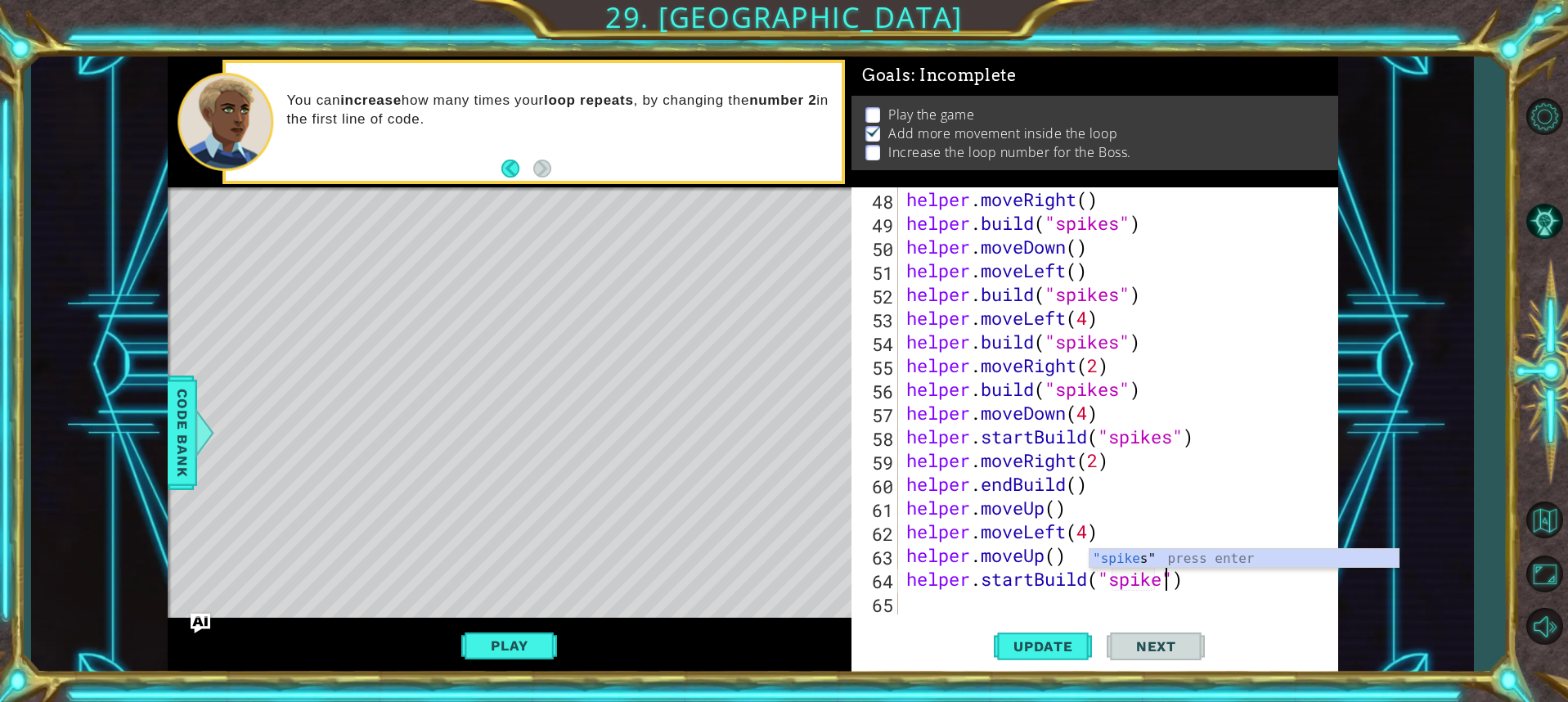
scroll to position [0, 12]
type textarea "helper.startBuild("spikes")"
click at [1079, 615] on div "helper.startBuild("spikes") 48 49 50 51 52 53 54 55 56 57 58 59 60 61 62 63 64 …" at bounding box center [1095, 430] width 487 height 486
click at [1066, 613] on div "helper . moveRight ( ) helper . build ( "spikes" ) helper . moveDown ( ) helper…" at bounding box center [1115, 425] width 426 height 475
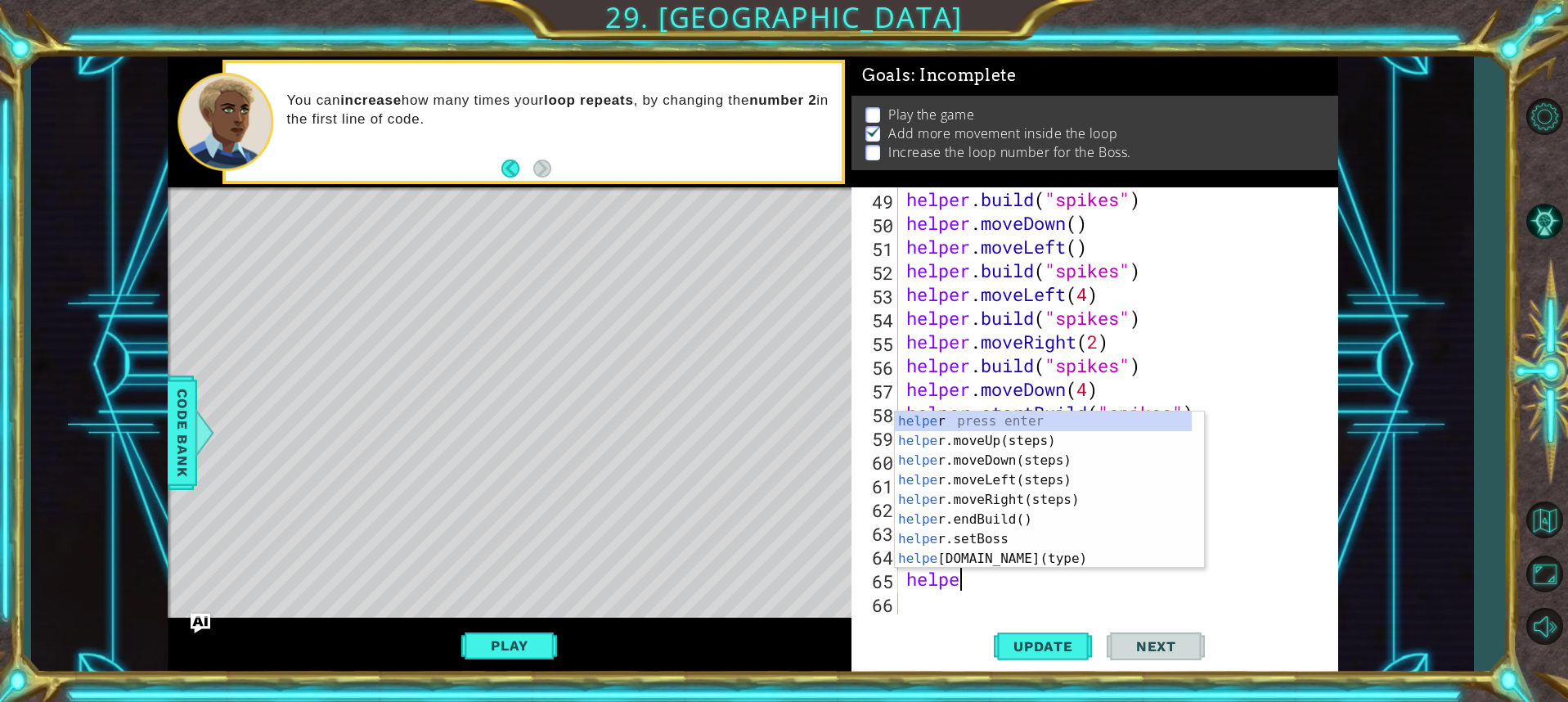
type textarea "helper"
click at [1012, 506] on div "helper press enter helper .moveUp(steps) press enter helper .moveDown(steps) pr…" at bounding box center [1043, 510] width 297 height 196
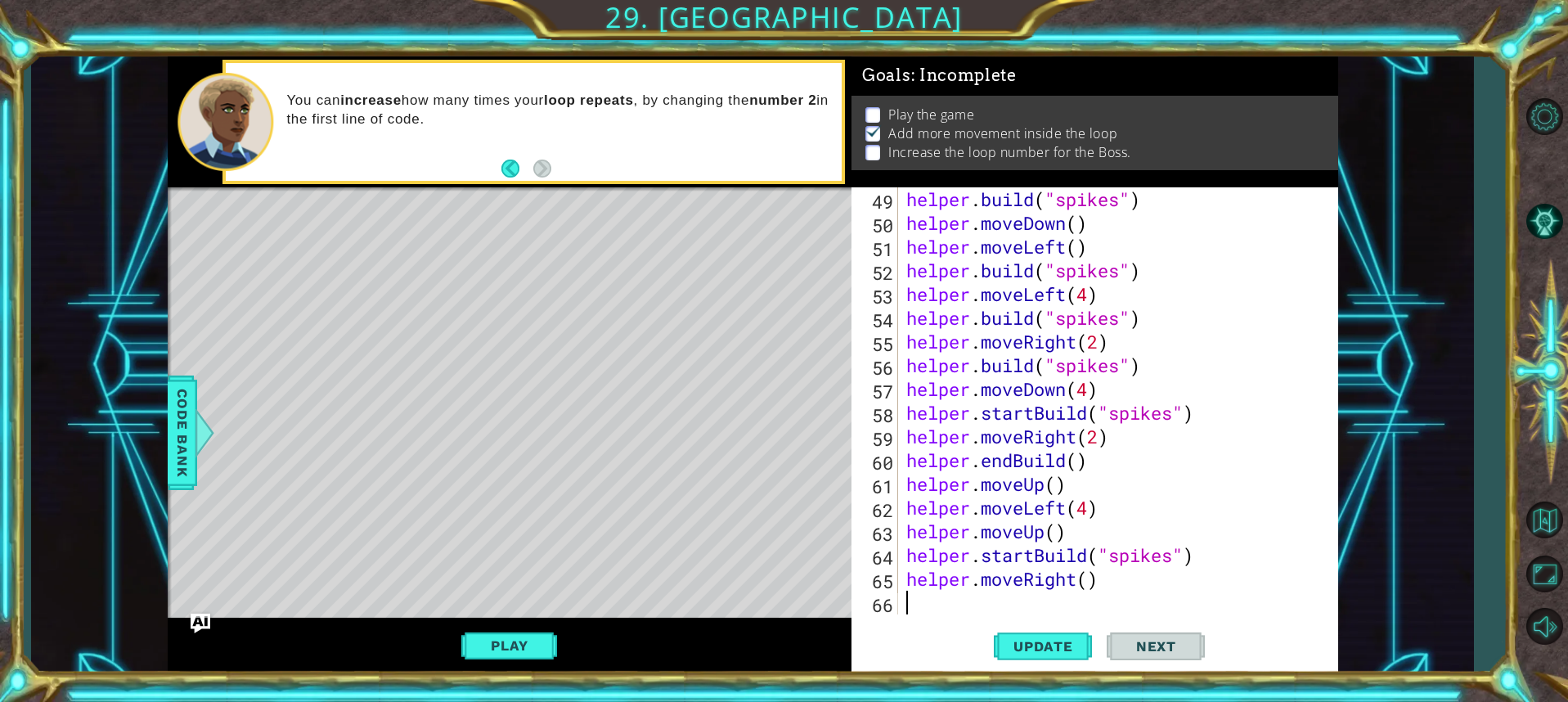
scroll to position [1210, 0]
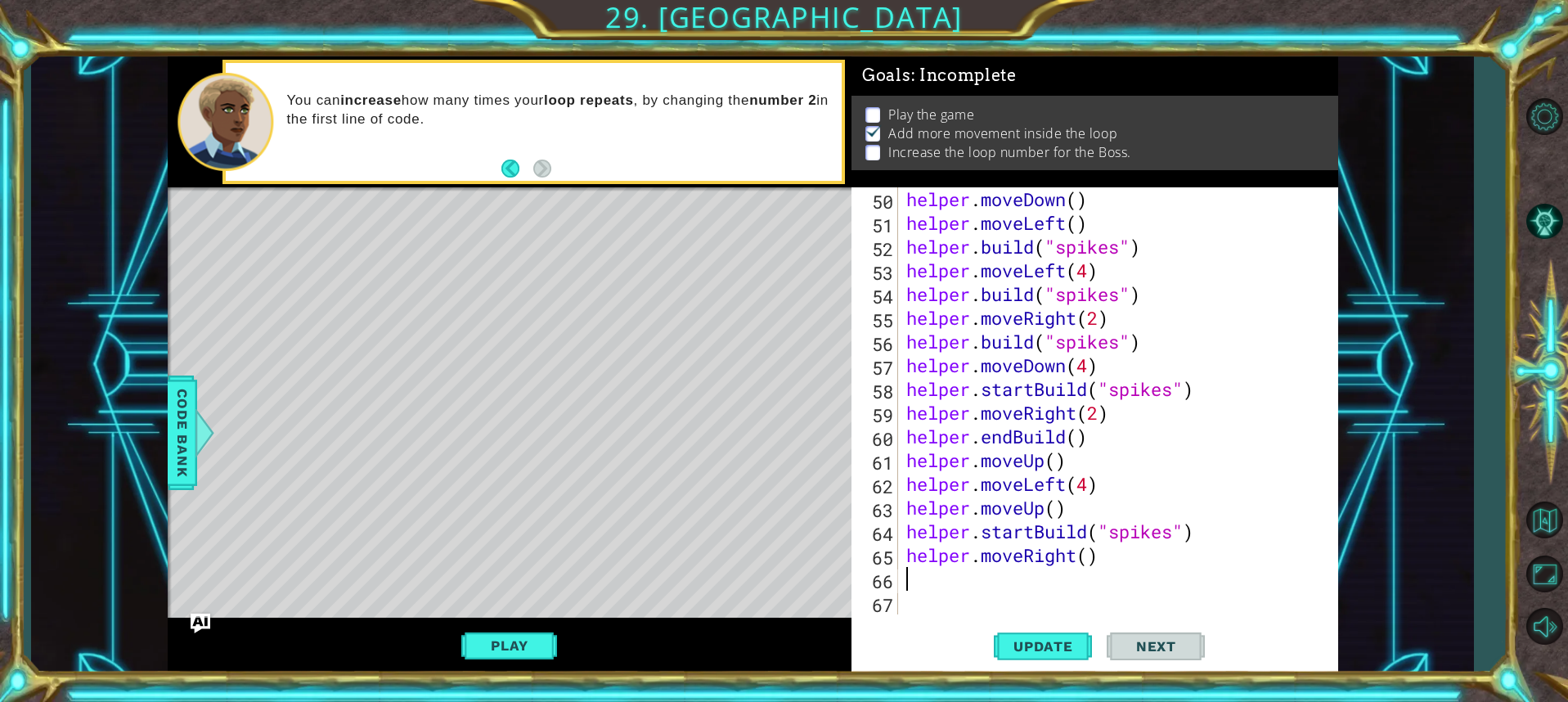
click at [1090, 555] on div "helper . moveDown ( ) helper . moveLeft ( ) helper . build ( "spikes" ) helper …" at bounding box center [1115, 425] width 426 height 475
type textarea "helper.moveRight(3)"
click at [1031, 579] on div "helper . moveDown ( ) helper . moveLeft ( ) helper . build ( "spikes" ) helper …" at bounding box center [1115, 425] width 426 height 475
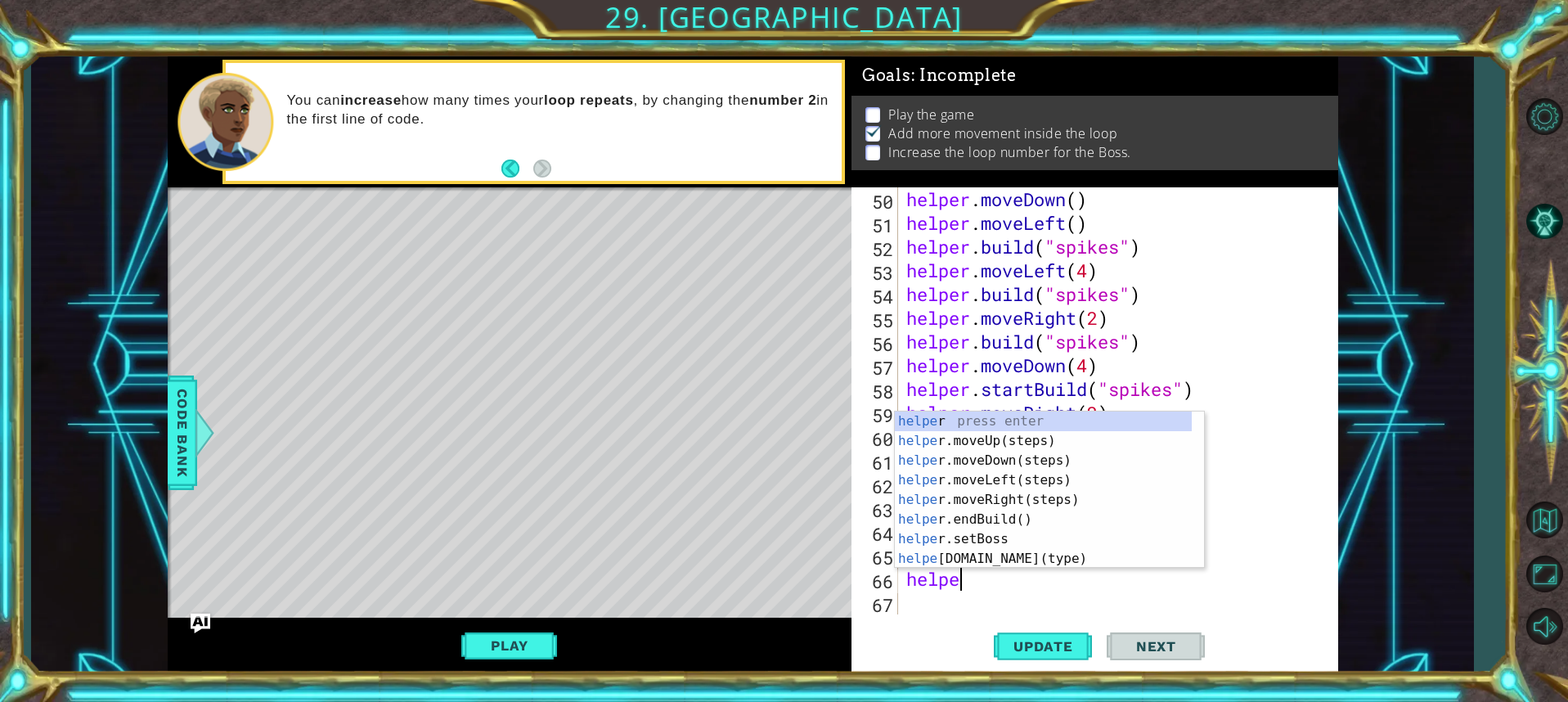
type textarea "helper"
click at [1001, 517] on div "helper press enter helper .moveUp(steps) press enter helper .moveDown(steps) pr…" at bounding box center [1043, 510] width 297 height 196
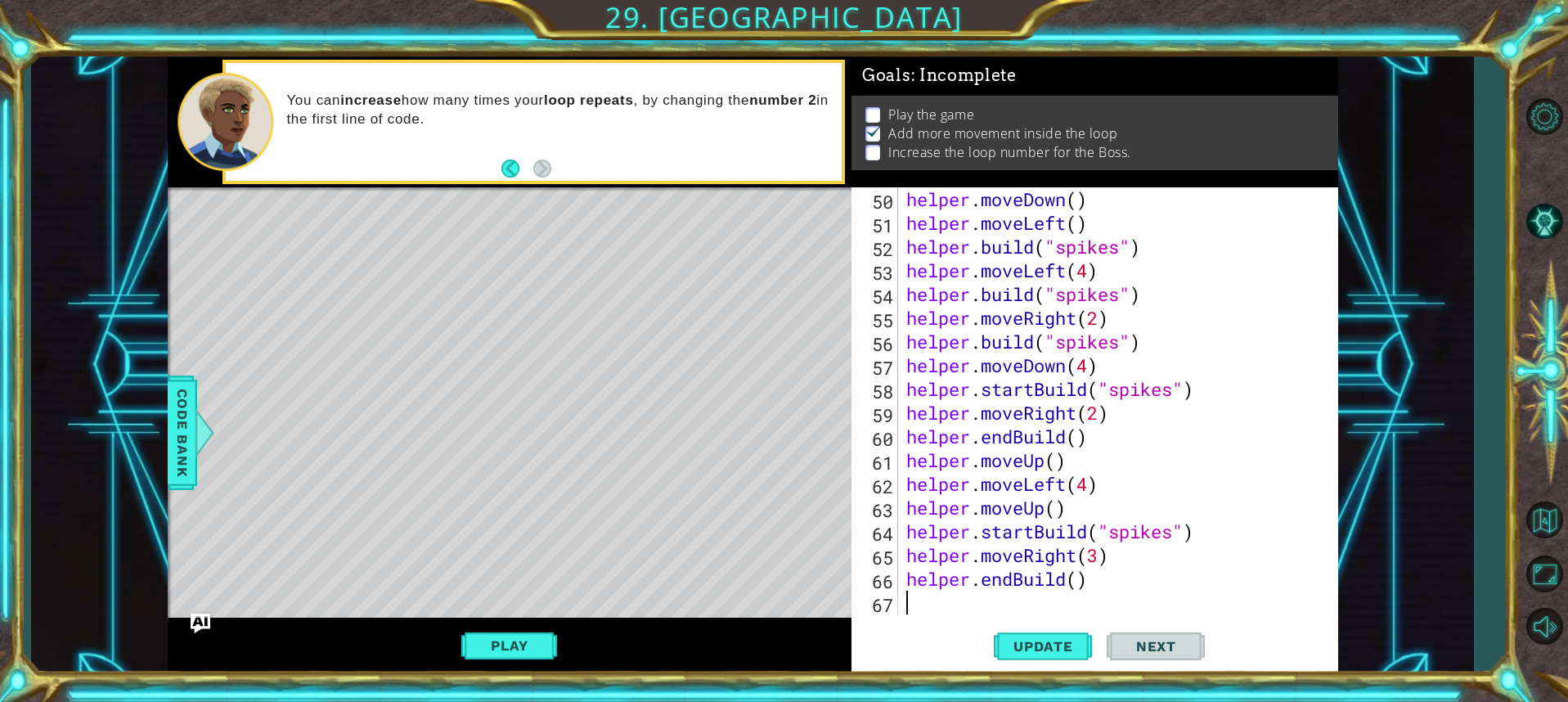
scroll to position [1233, 0]
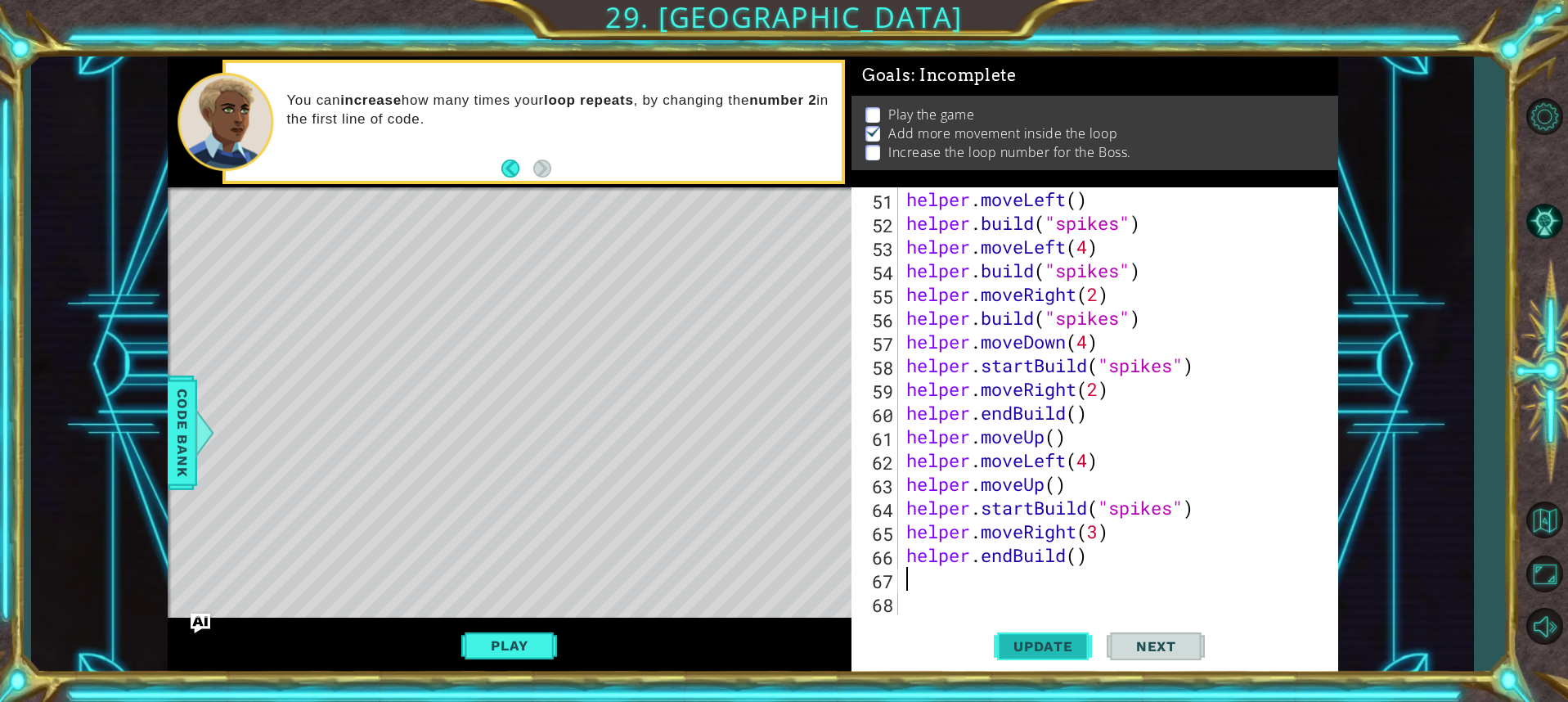
click at [1044, 635] on button "Update" at bounding box center [1042, 645] width 98 height 48
click at [1097, 526] on div "helper . moveLeft ( ) helper . build ( "spikes" ) helper . moveLeft ( 4 ) helpe…" at bounding box center [1115, 425] width 426 height 475
click at [1060, 635] on button "Update" at bounding box center [1042, 645] width 98 height 48
type textarea "helper.moveRight(1)"
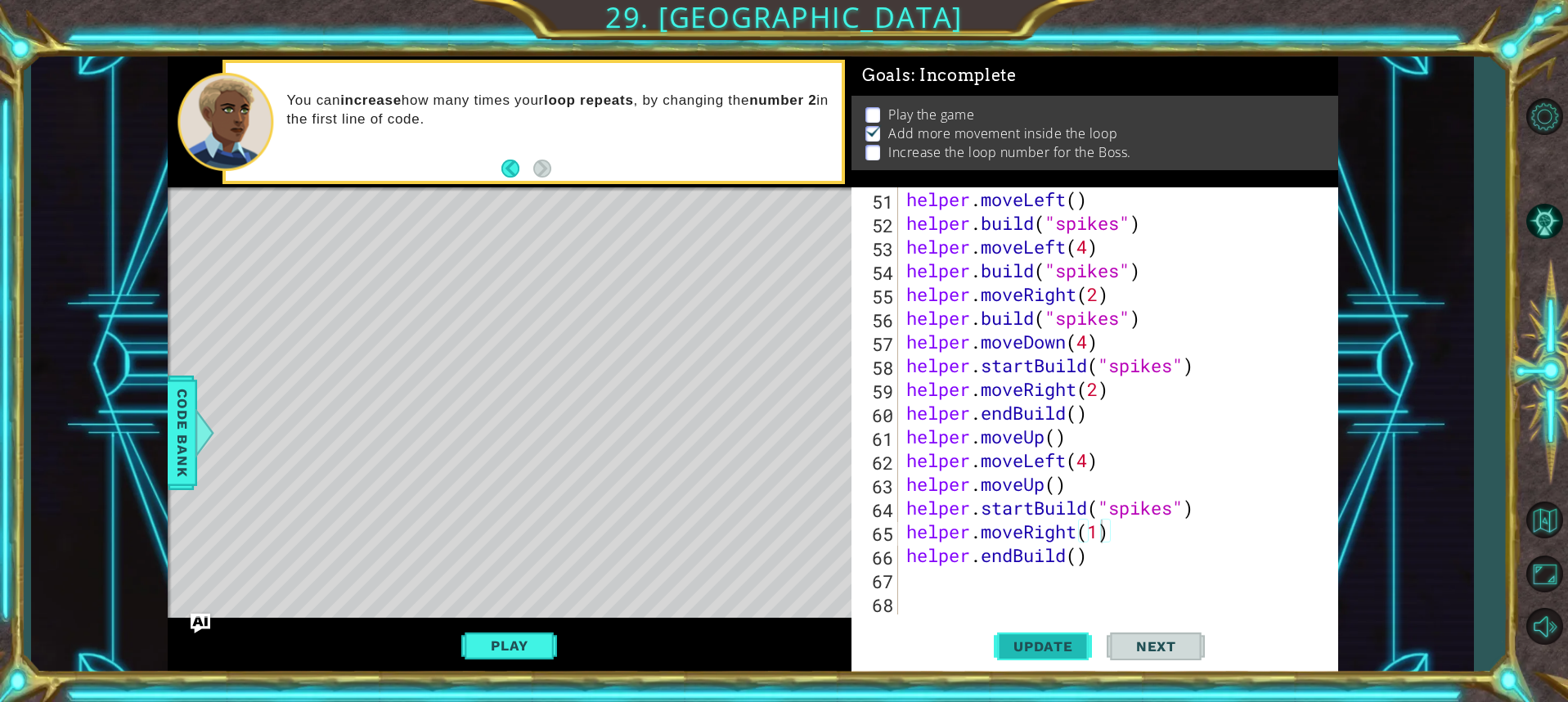
click at [1031, 648] on span "Update" at bounding box center [1043, 646] width 93 height 16
click at [965, 584] on div "helper . moveLeft ( ) helper . build ( "spikes" ) helper . moveLeft ( 4 ) helpe…" at bounding box center [1115, 425] width 426 height 475
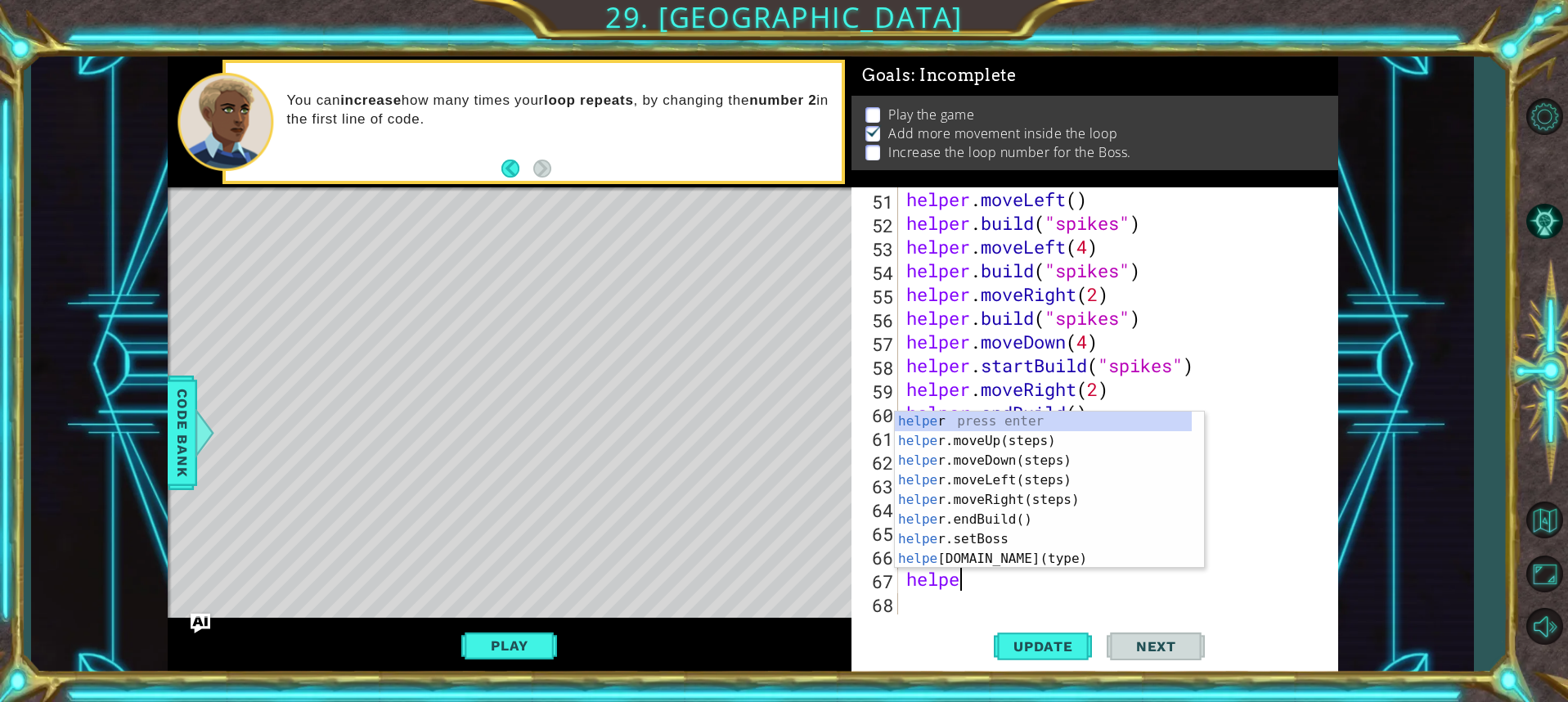
scroll to position [0, 2]
type textarea "helper."
click at [971, 476] on div "helper. moveUp(steps) press enter helper. moveDown(steps) press enter helper. m…" at bounding box center [1043, 510] width 297 height 196
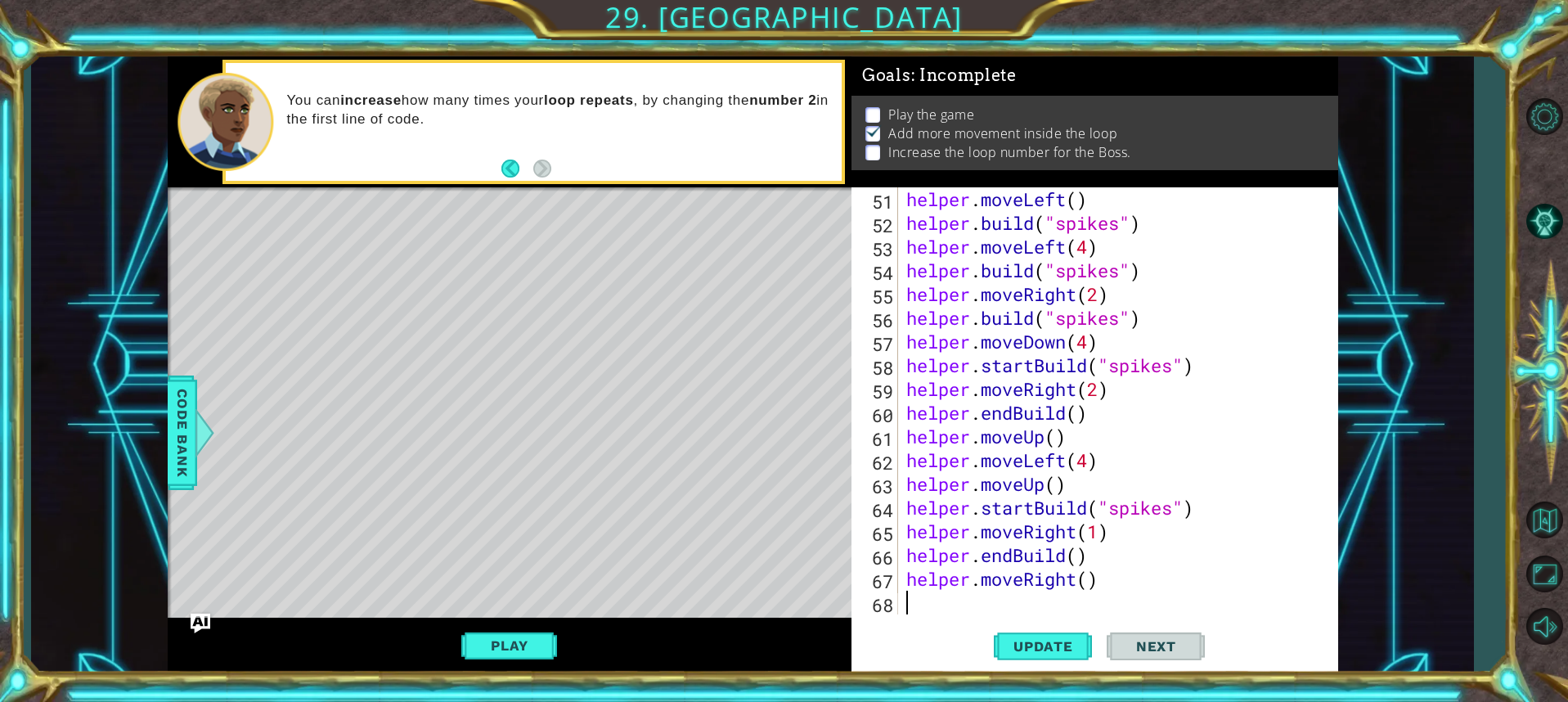
scroll to position [1257, 0]
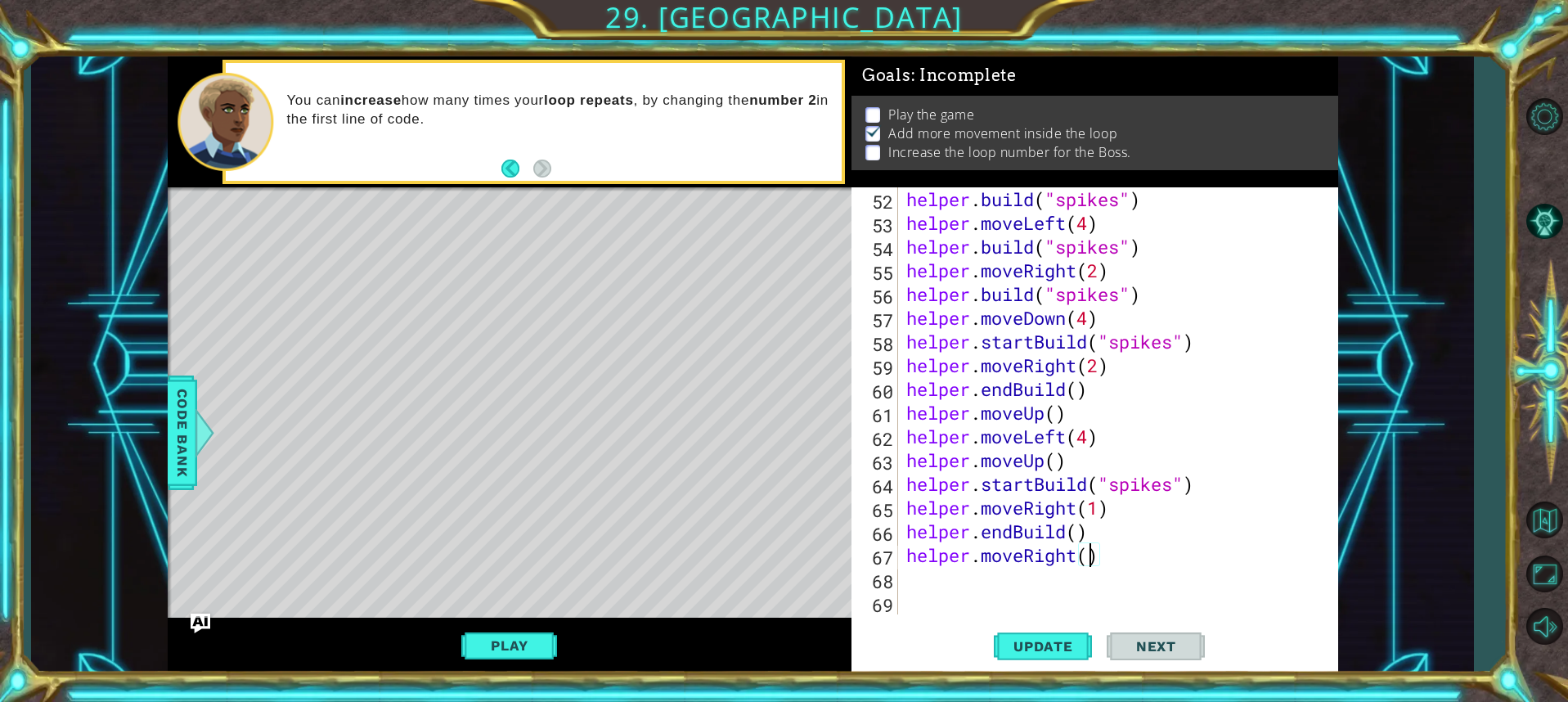
click at [1089, 561] on div "helper . build ( "spikes" ) helper . moveLeft ( 4 ) helper . build ( "spikes" )…" at bounding box center [1115, 425] width 426 height 475
type textarea "helper.moveRight(2)"
click at [1025, 639] on span "Update" at bounding box center [1043, 646] width 93 height 16
click at [958, 565] on div "helper . build ( "spikes" ) helper . moveLeft ( 4 ) helper . build ( "spikes" )…" at bounding box center [1115, 425] width 426 height 475
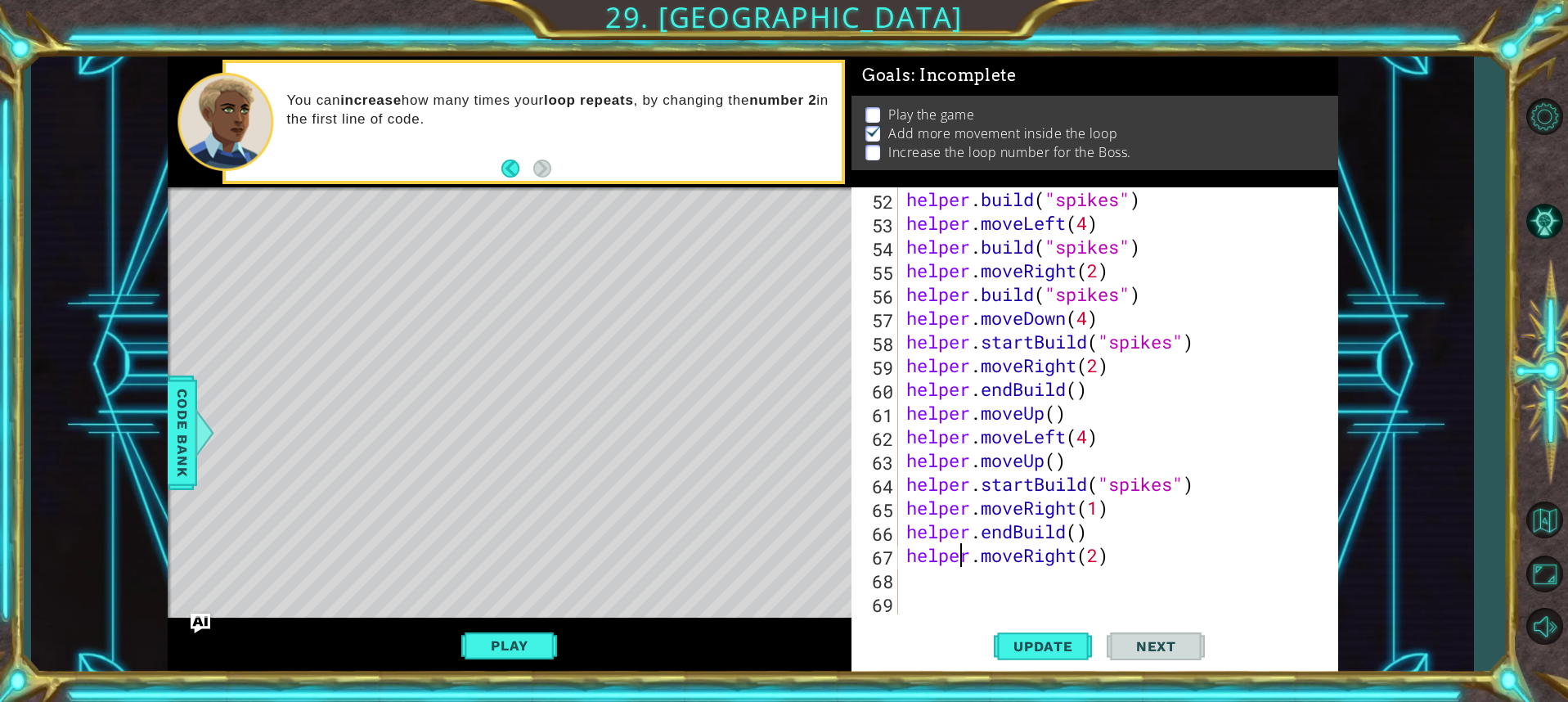
click at [958, 574] on div "helper . build ( "spikes" ) helper . moveLeft ( 4 ) helper . build ( "spikes" )…" at bounding box center [1115, 425] width 426 height 475
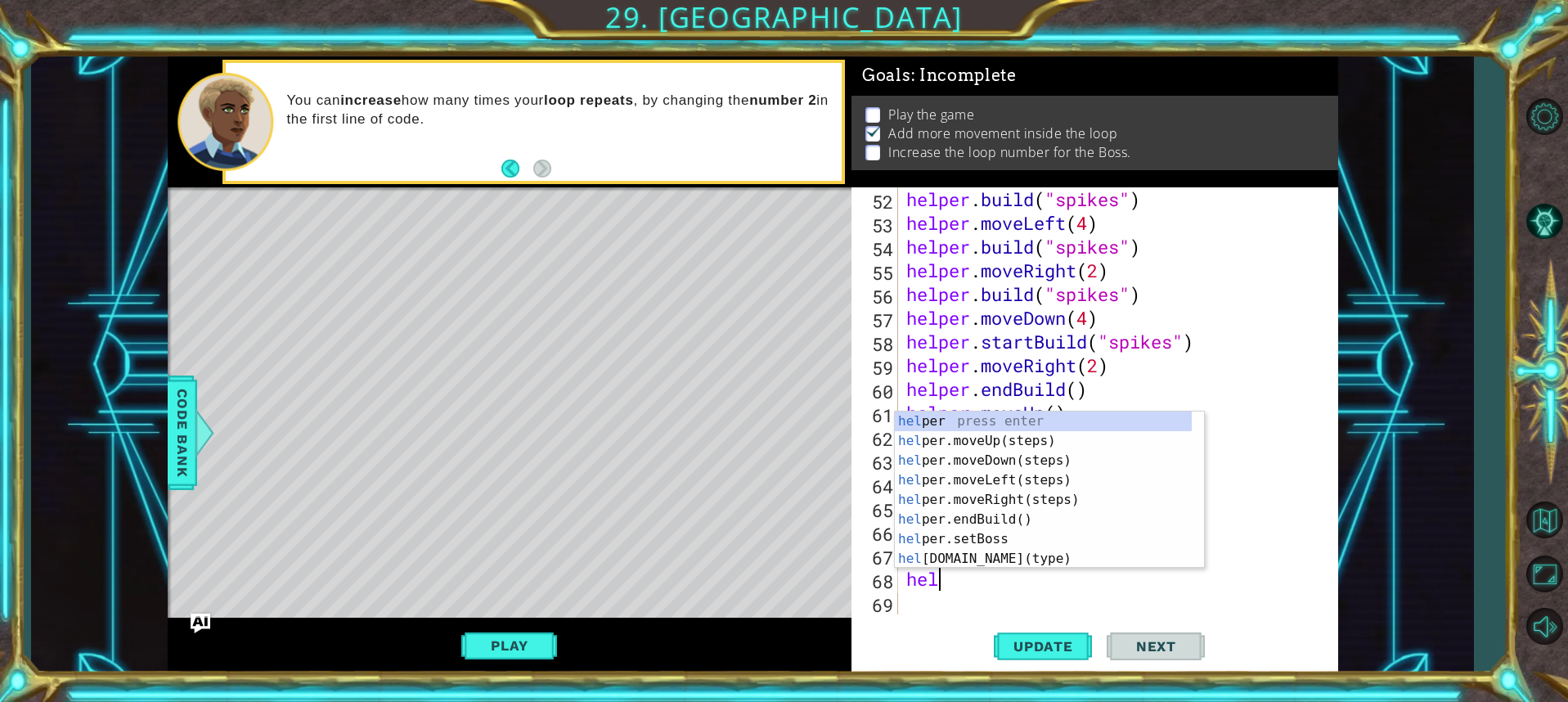
scroll to position [0, 1]
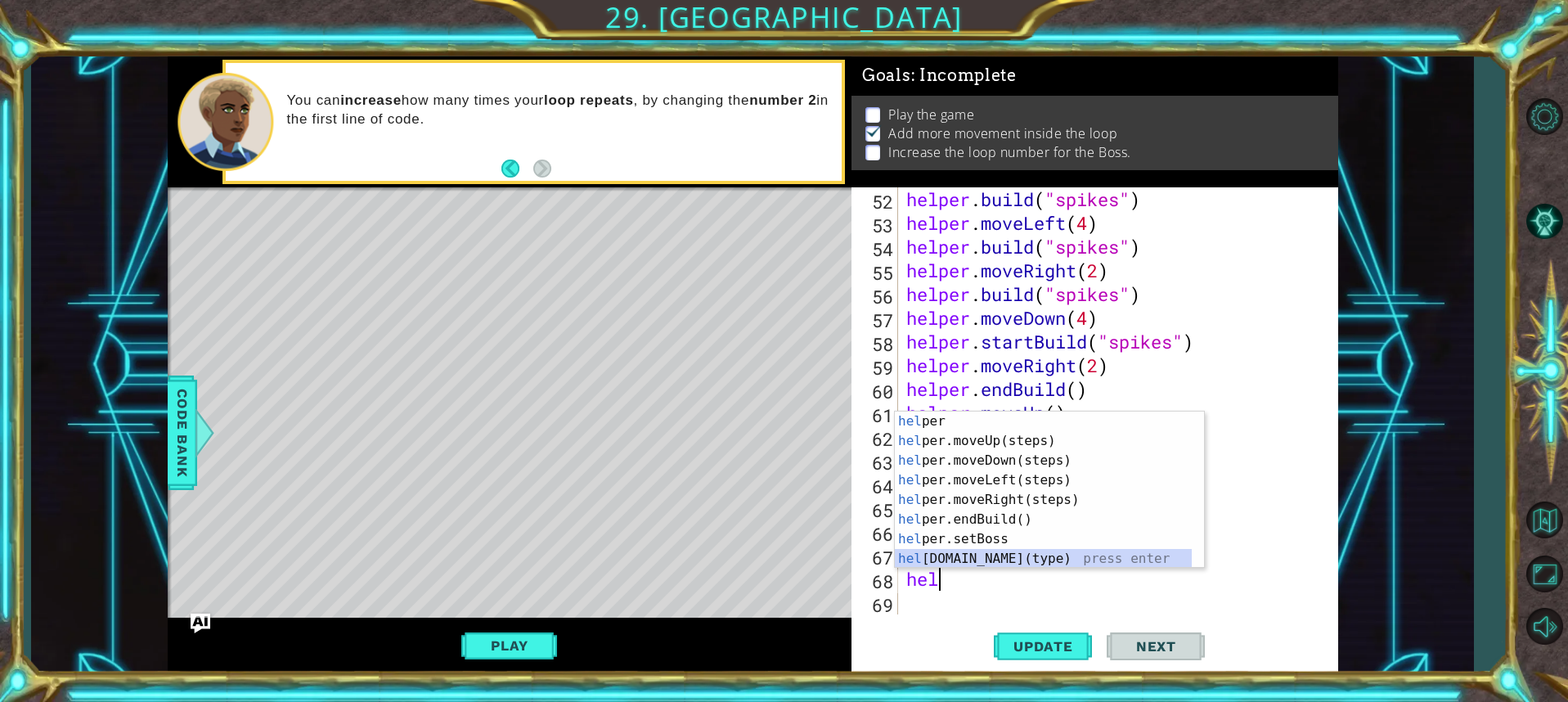
click at [984, 566] on div "hel per press enter hel per.moveUp(steps) press enter hel per.moveDown(steps) p…" at bounding box center [1043, 510] width 297 height 196
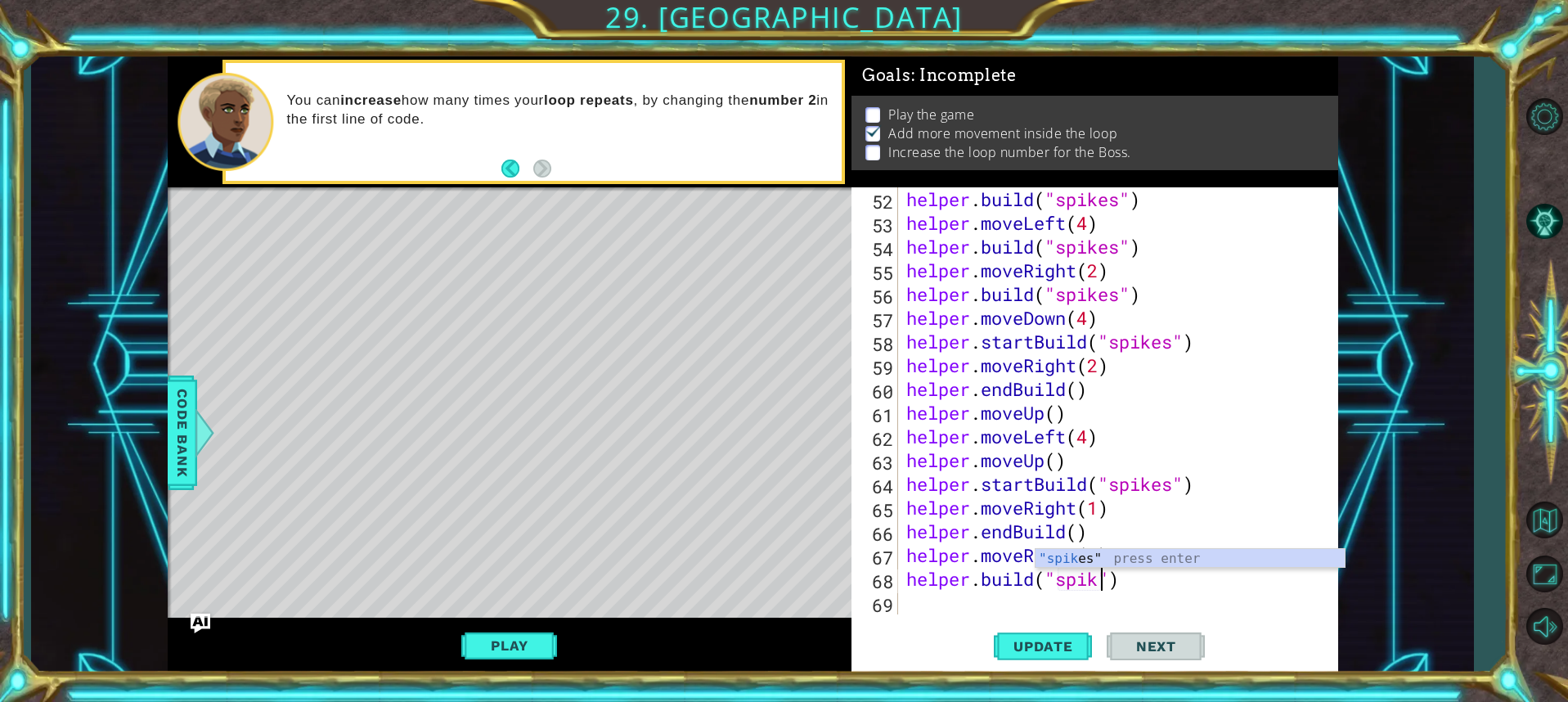
scroll to position [0, 10]
type textarea "[DOMAIN_NAME]("spikes")"
click at [975, 614] on div "helper . build ( "spikes" ) helper . moveLeft ( 4 ) helper . build ( "spikes" )…" at bounding box center [1115, 425] width 426 height 475
click at [1012, 635] on button "Update" at bounding box center [1042, 645] width 98 height 48
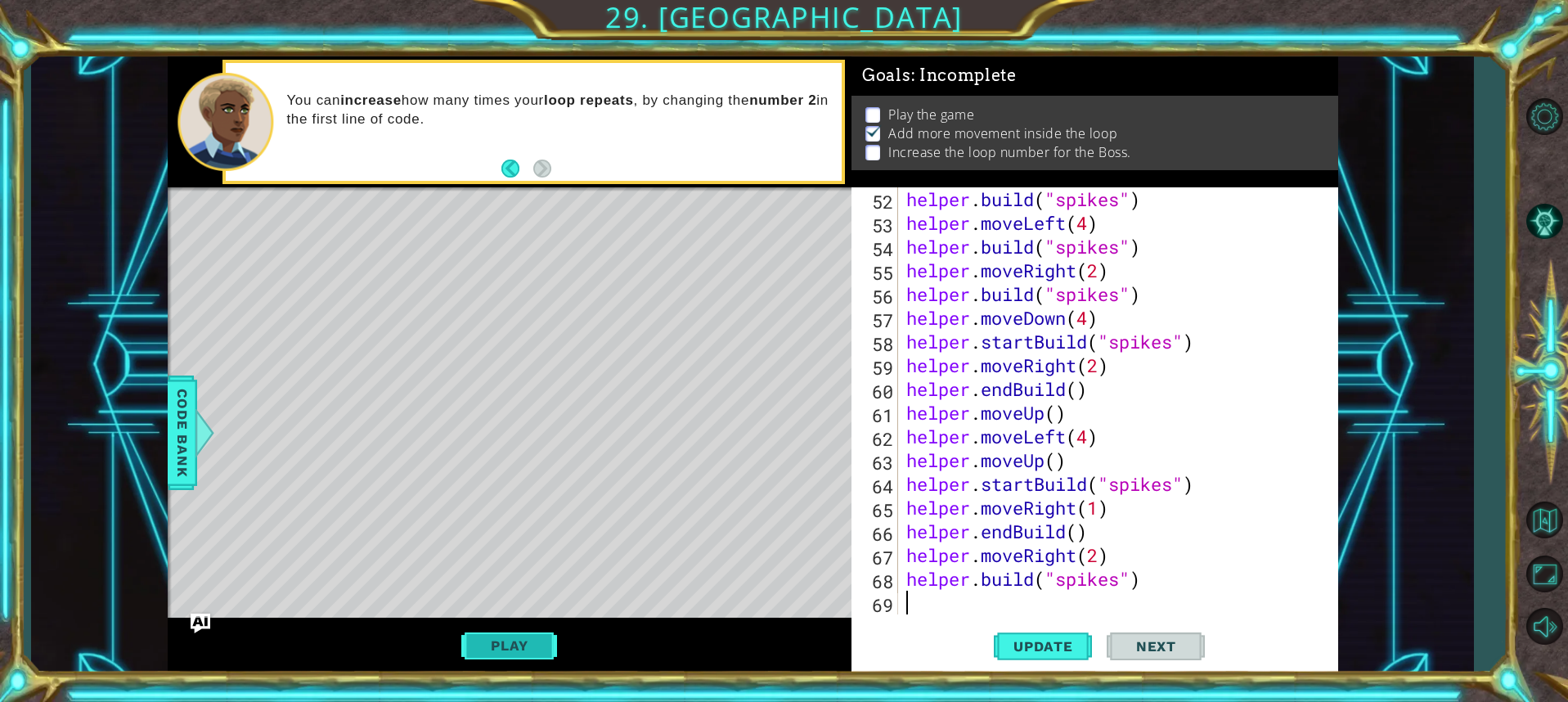
click at [546, 648] on button "Play" at bounding box center [510, 645] width 96 height 31
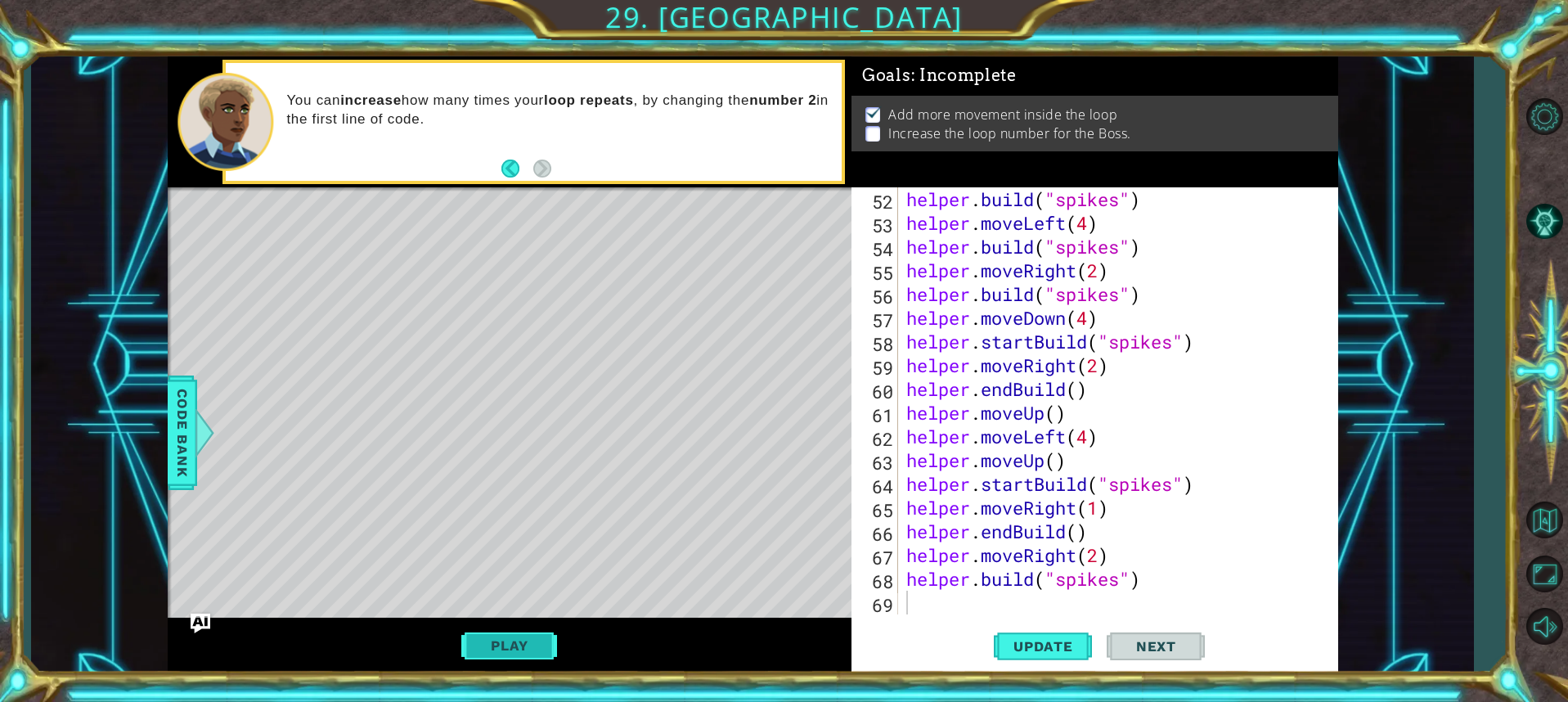
click at [498, 648] on button "Play" at bounding box center [510, 645] width 96 height 31
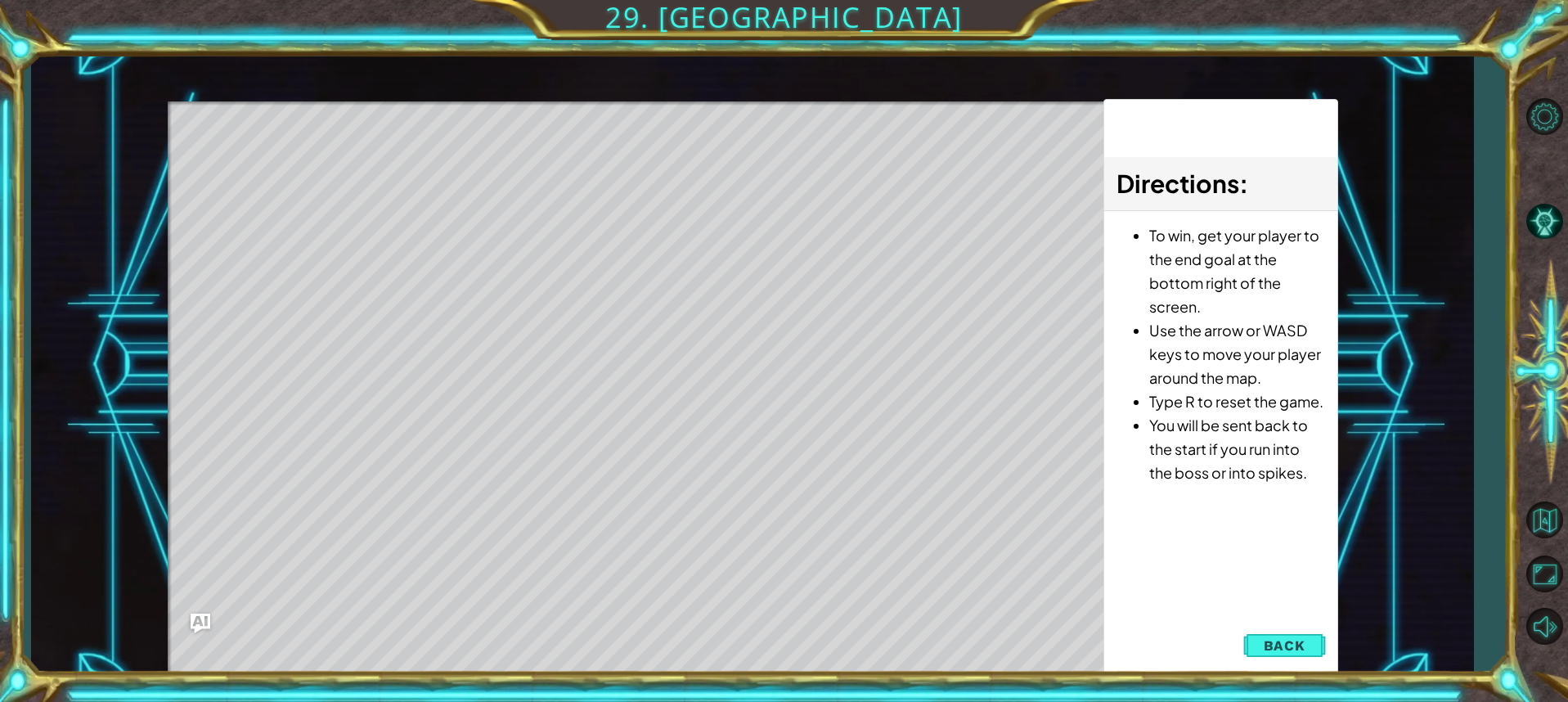
click at [1299, 634] on button "Back" at bounding box center [1285, 645] width 83 height 33
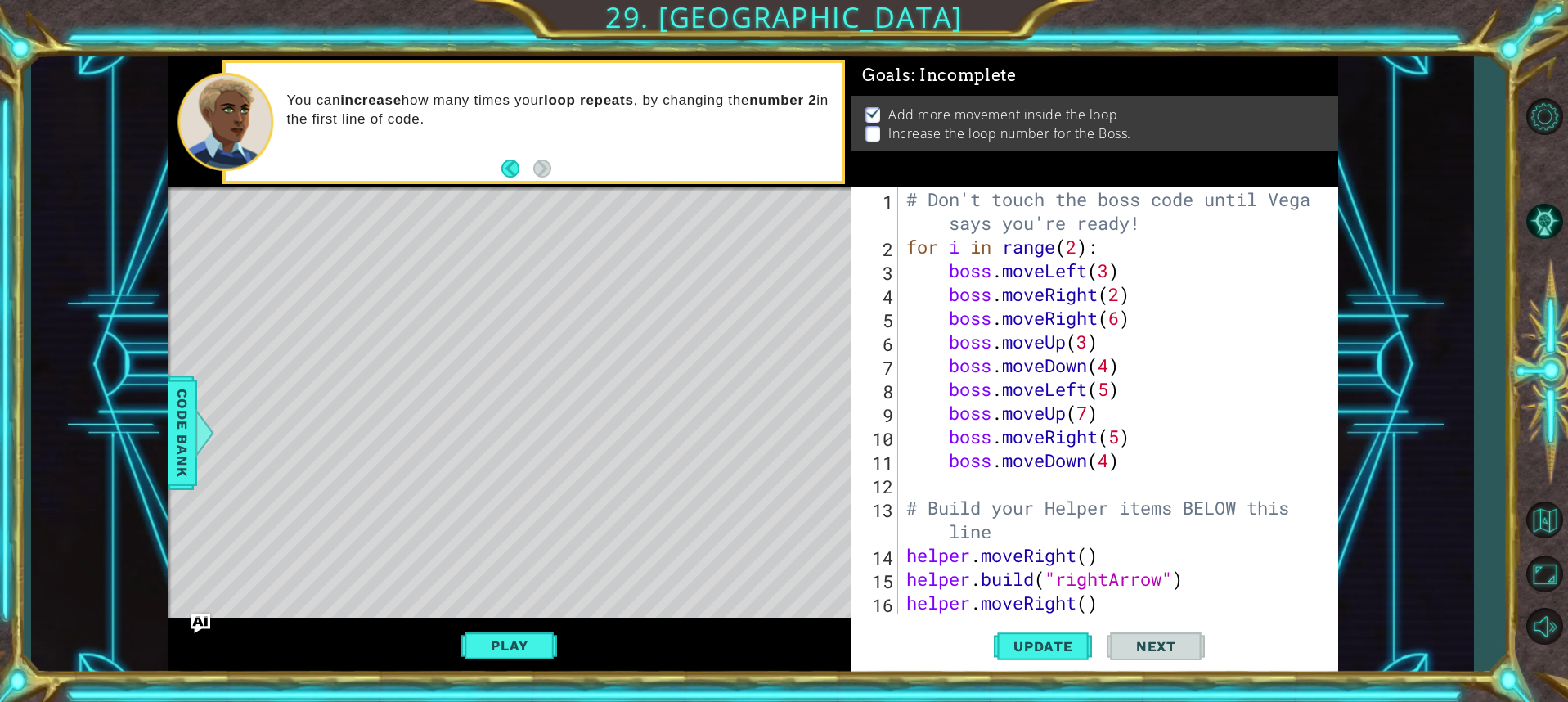
click at [1079, 249] on div "# Don't touch the boss code until [PERSON_NAME] says you're ready! for i in ran…" at bounding box center [1115, 436] width 426 height 498
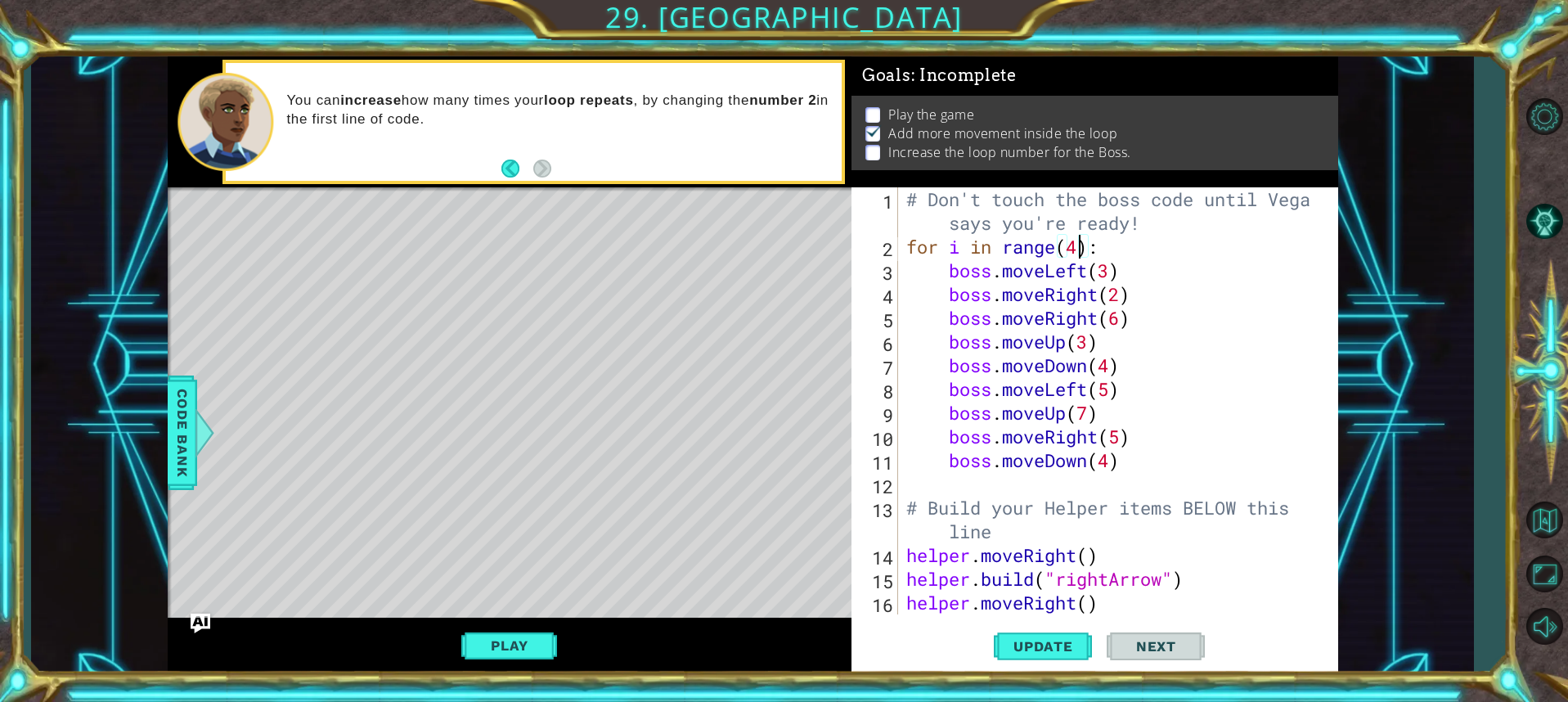
scroll to position [0, 8]
type textarea "for i in range(4):"
click at [1063, 639] on span "Update" at bounding box center [1043, 646] width 93 height 16
click at [483, 646] on button "Play" at bounding box center [510, 645] width 96 height 31
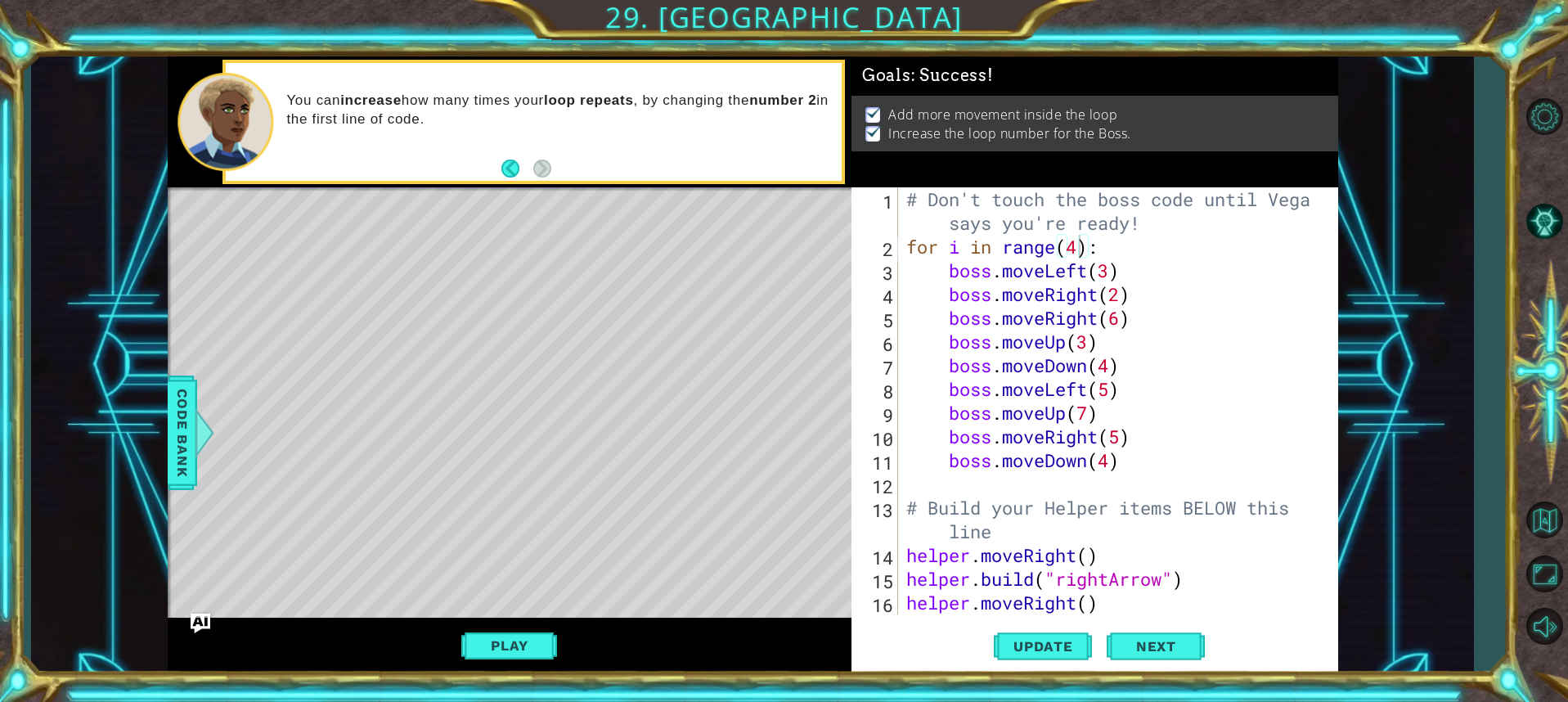
scroll to position [0, 0]
click at [1151, 654] on button "Next" at bounding box center [1156, 645] width 98 height 48
click at [1153, 646] on body "1 ההההההההההההההההההההההההההההההההההההההההההההההההההההההההההההההההההההההההההההה…" at bounding box center [784, 351] width 1568 height 702
click at [1158, 644] on body "1 ההההההההההההההההההההההההההההההההההההההההההההההההההההההההההההההההההההההההההההה…" at bounding box center [784, 351] width 1568 height 702
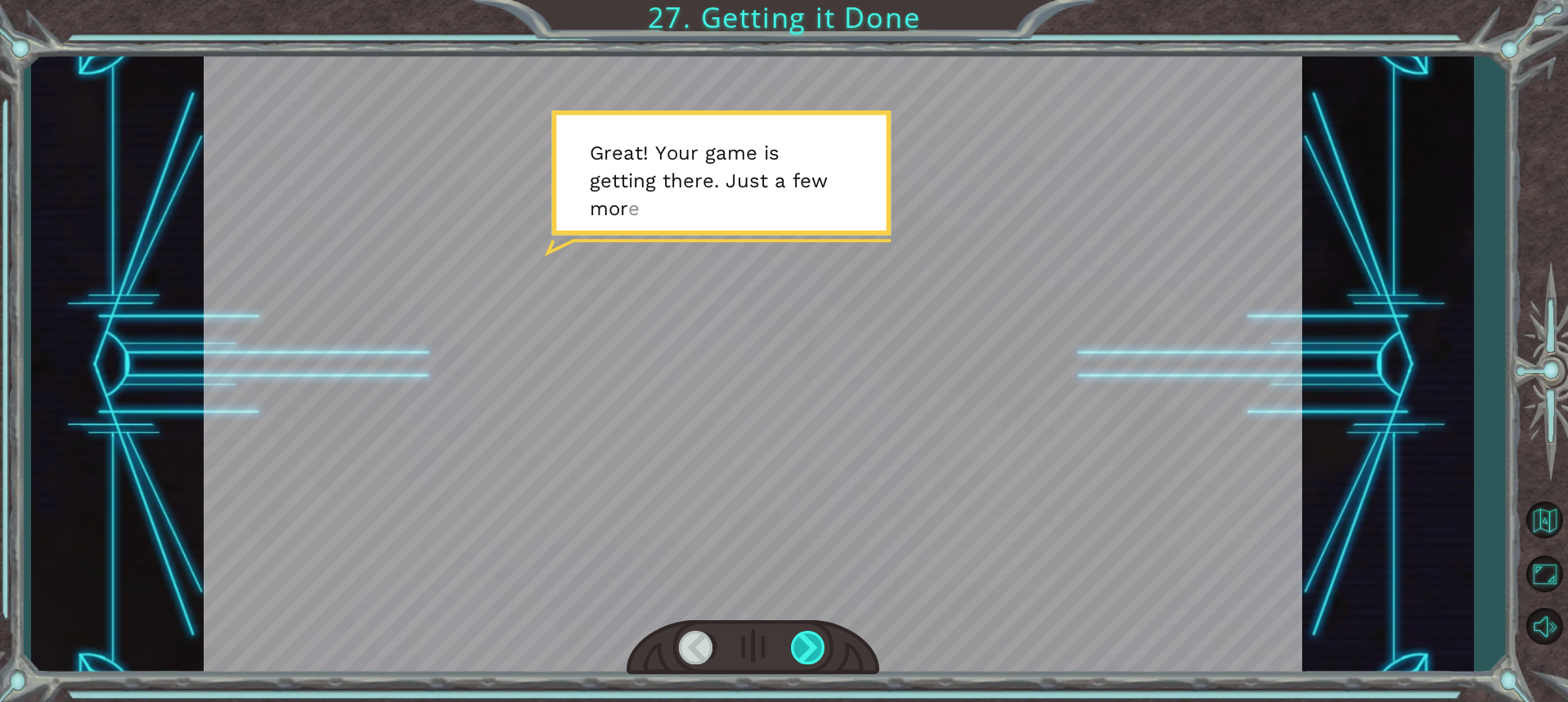
click at [808, 654] on div at bounding box center [809, 647] width 36 height 34
click at [807, 642] on div at bounding box center [809, 647] width 36 height 34
click at [801, 648] on div at bounding box center [809, 647] width 36 height 34
click at [758, 222] on div at bounding box center [752, 365] width 1098 height 617
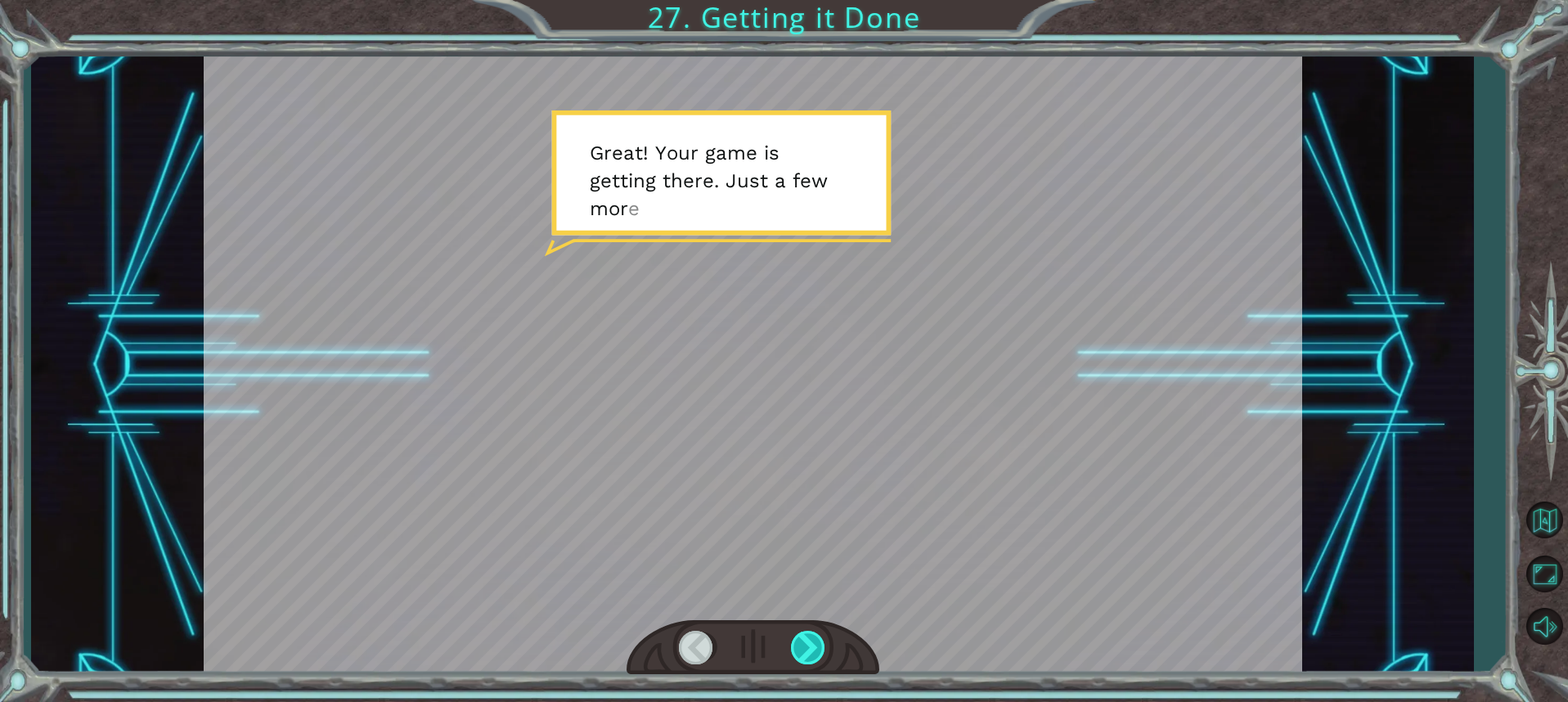
click at [816, 666] on div at bounding box center [752, 648] width 252 height 56
click at [812, 643] on div at bounding box center [809, 647] width 36 height 34
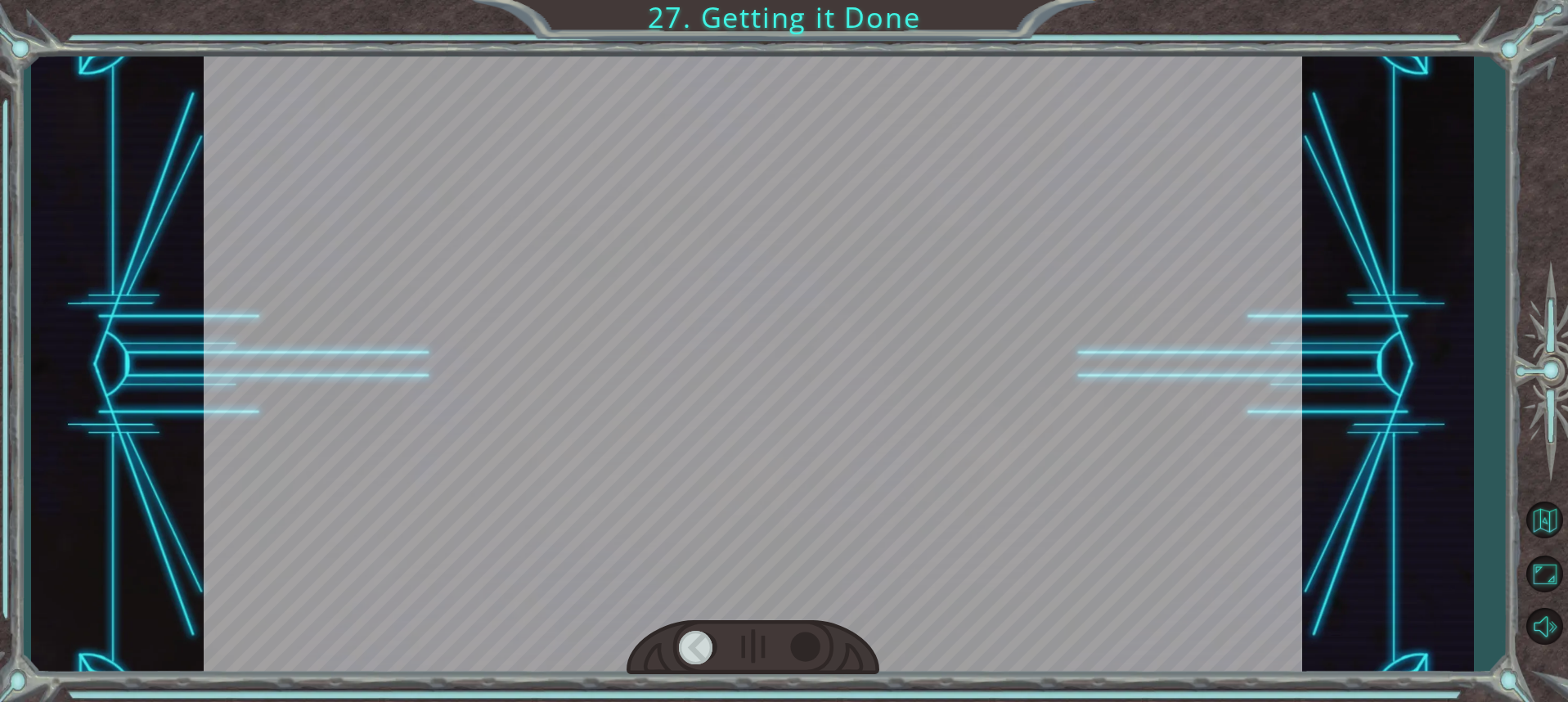
drag, startPoint x: 812, startPoint y: 643, endPoint x: 818, endPoint y: 450, distance: 193.1
click at [818, 450] on div at bounding box center [752, 365] width 1098 height 617
click at [806, 643] on div at bounding box center [809, 647] width 36 height 34
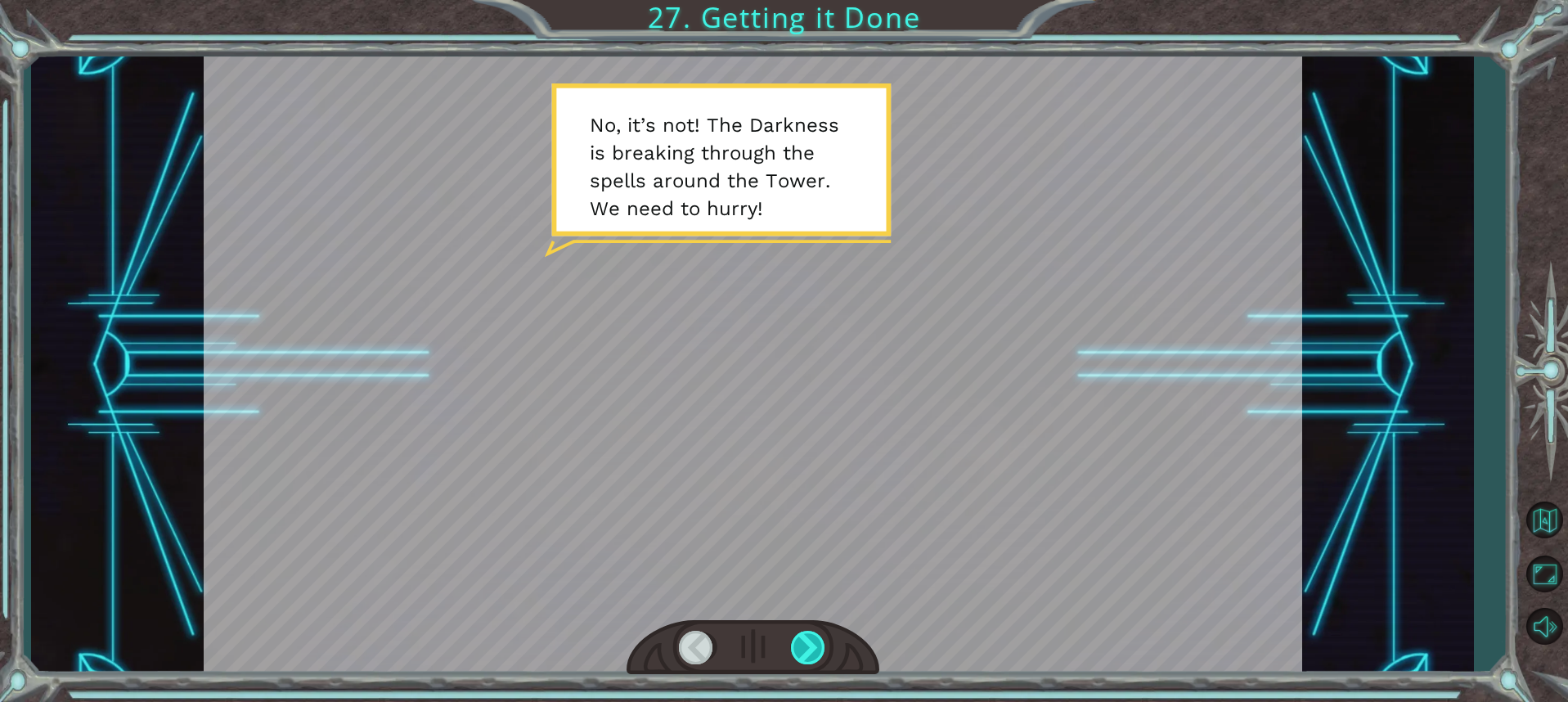
click at [806, 637] on div at bounding box center [809, 647] width 36 height 34
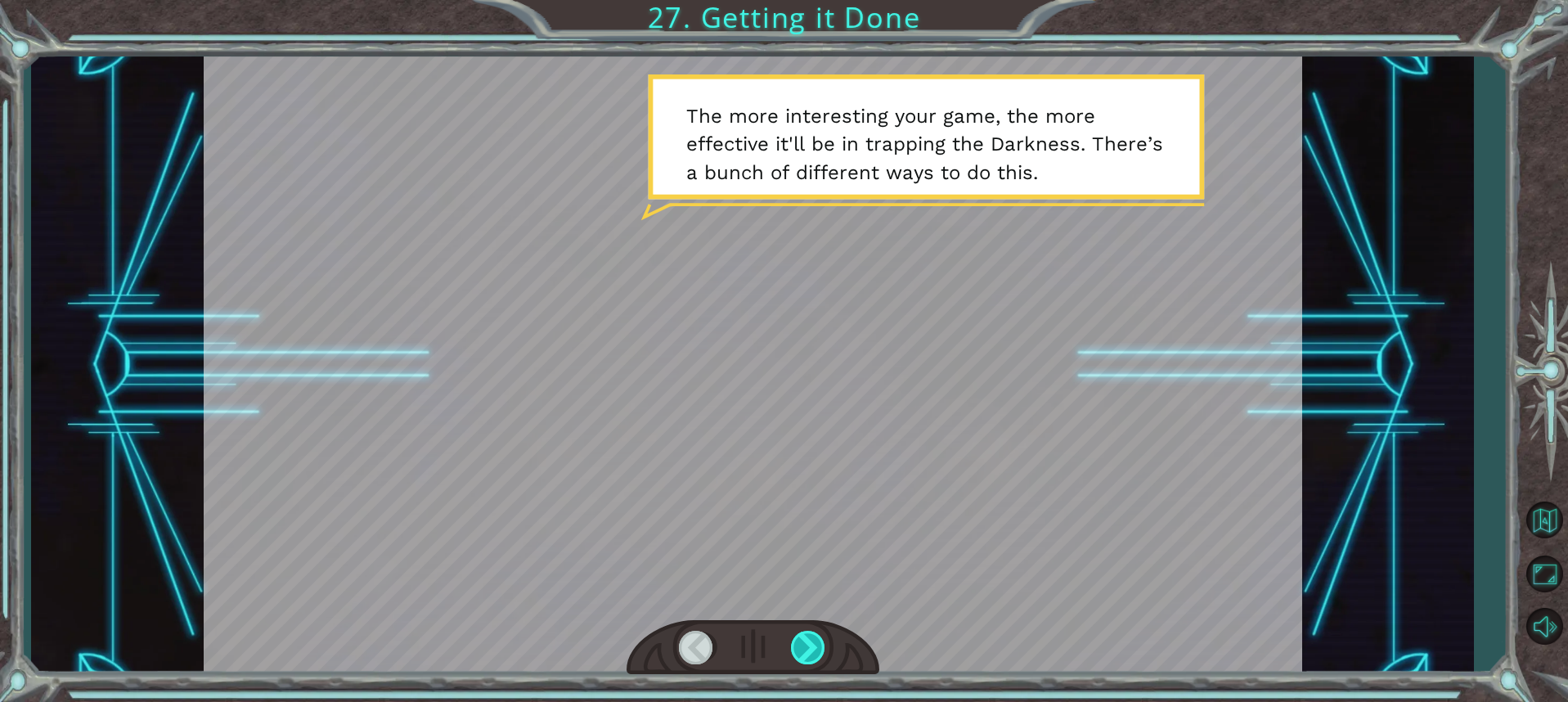
click at [797, 648] on div at bounding box center [809, 647] width 36 height 34
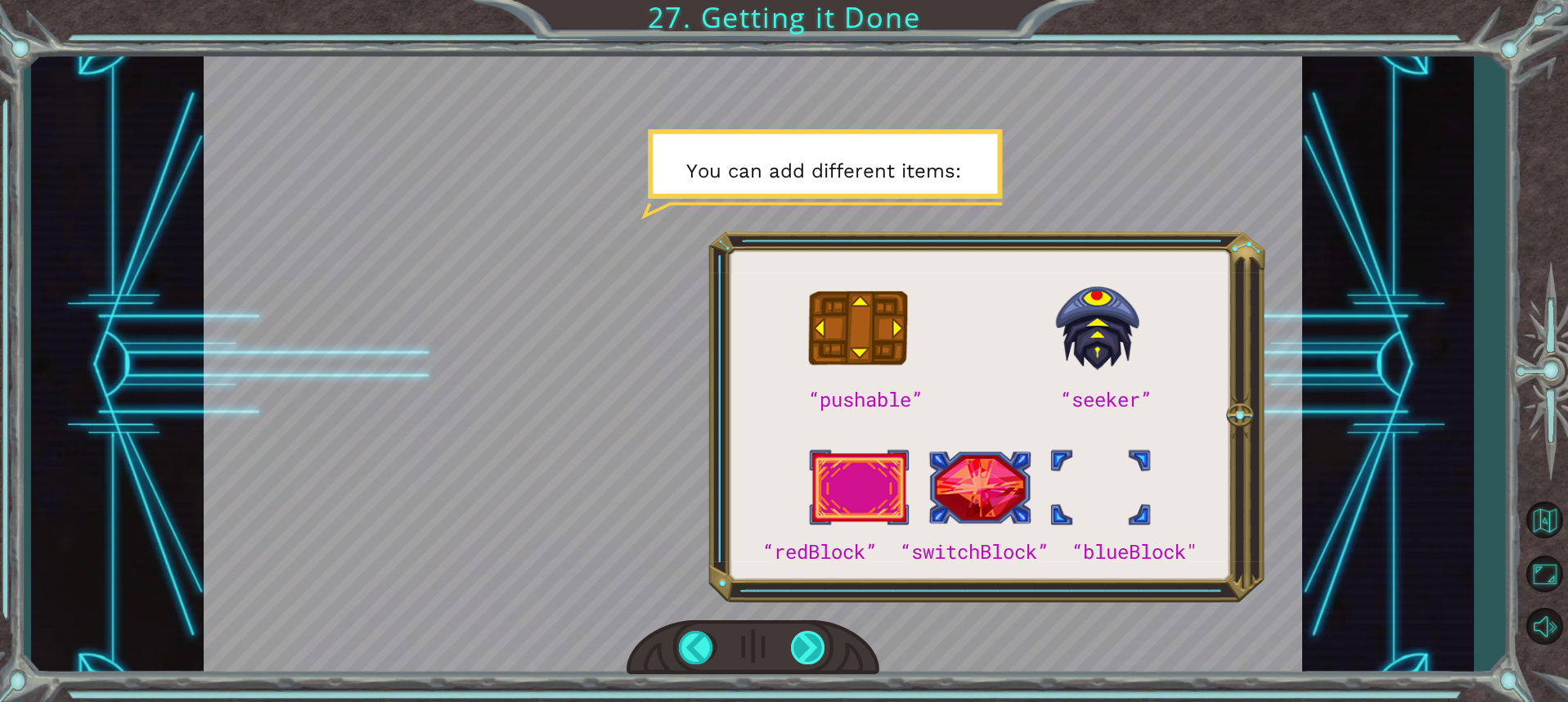
click at [795, 646] on div at bounding box center [809, 647] width 36 height 34
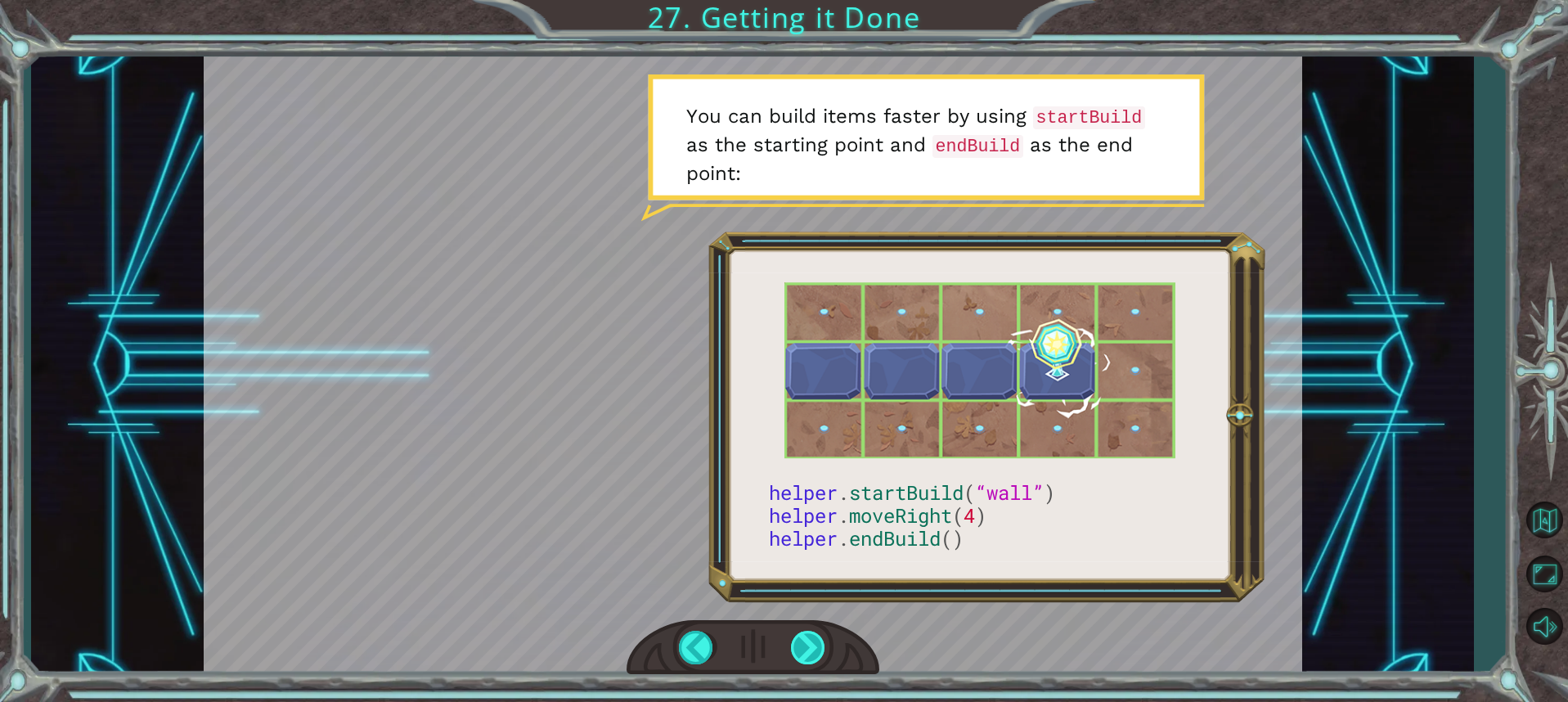
click at [796, 646] on div at bounding box center [809, 647] width 36 height 34
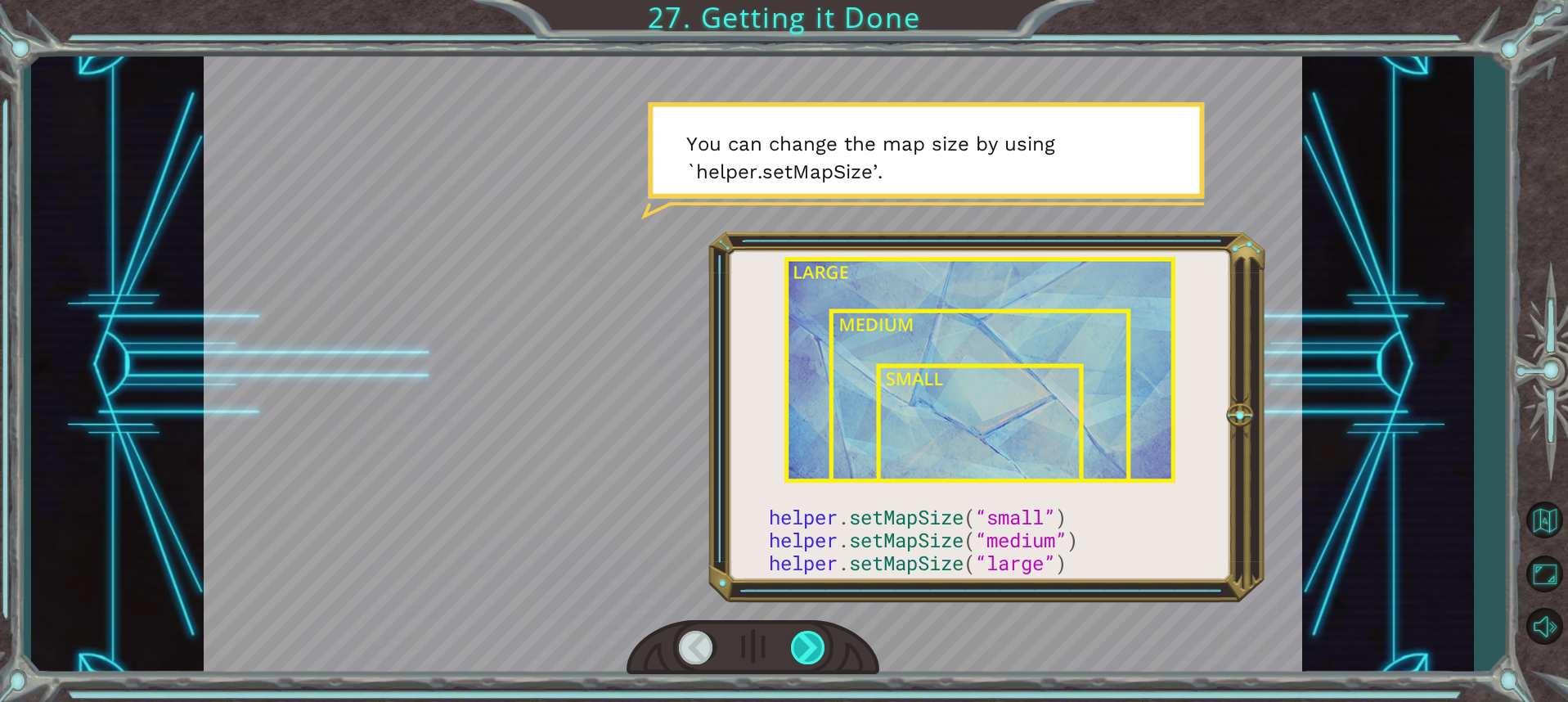
click at [803, 649] on div at bounding box center [809, 647] width 36 height 34
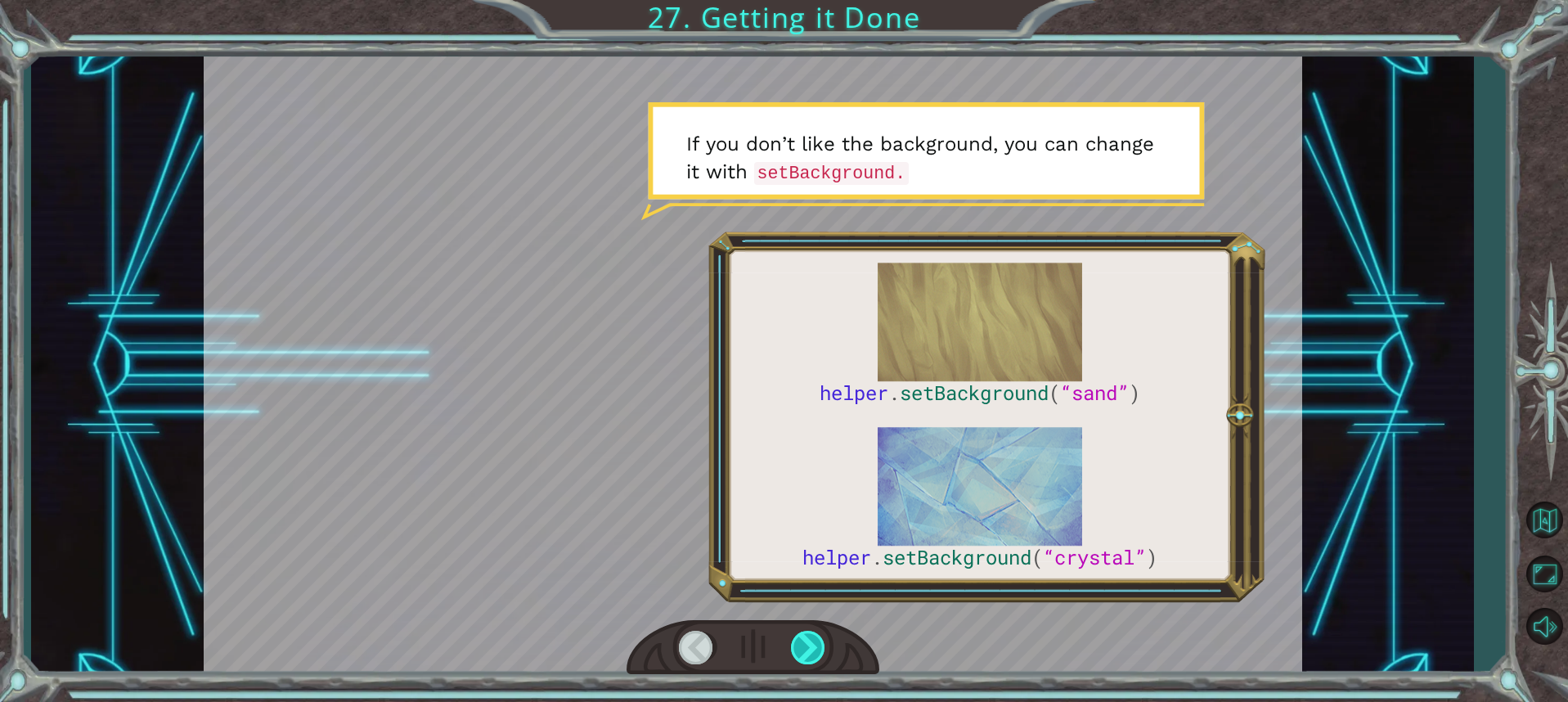
click at [806, 652] on div at bounding box center [809, 647] width 36 height 34
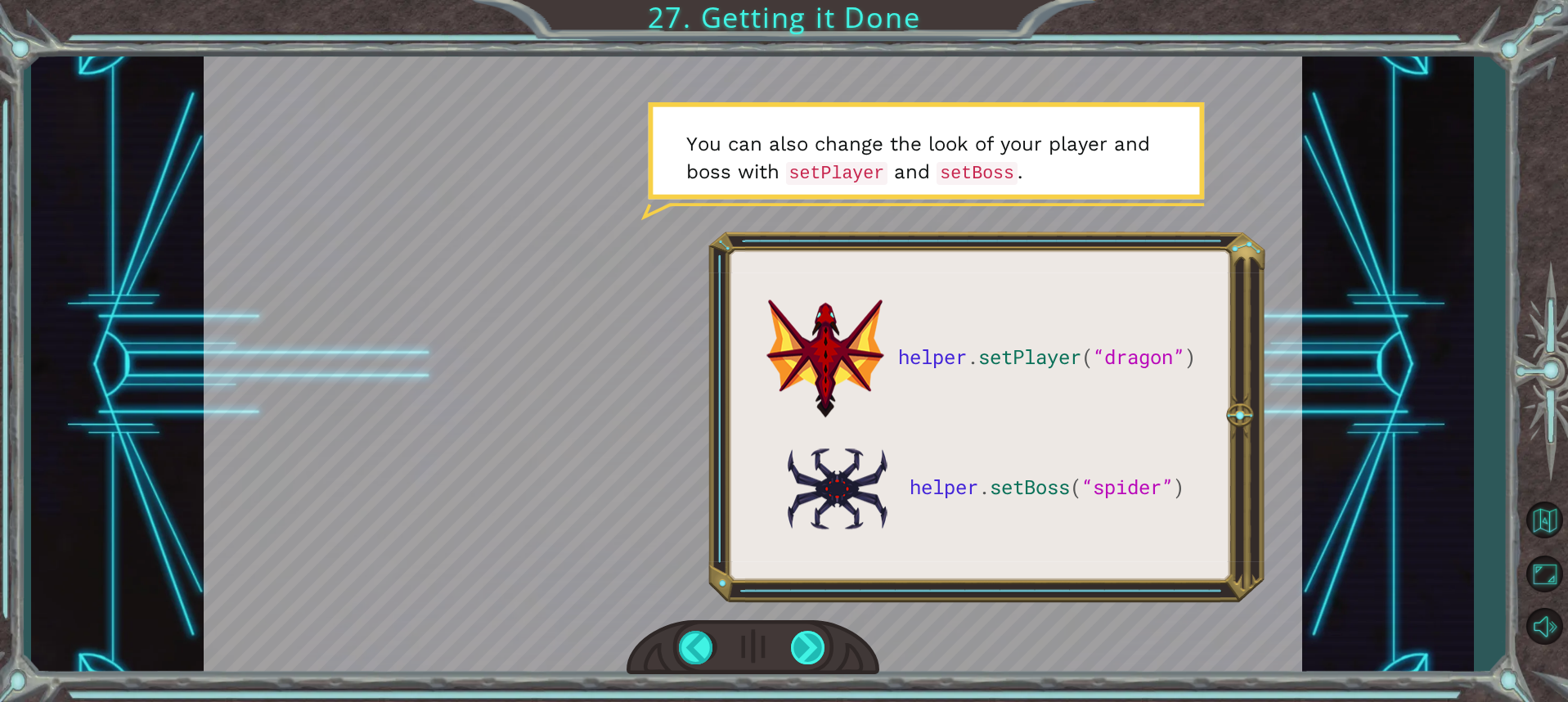
click at [806, 652] on div at bounding box center [809, 647] width 36 height 34
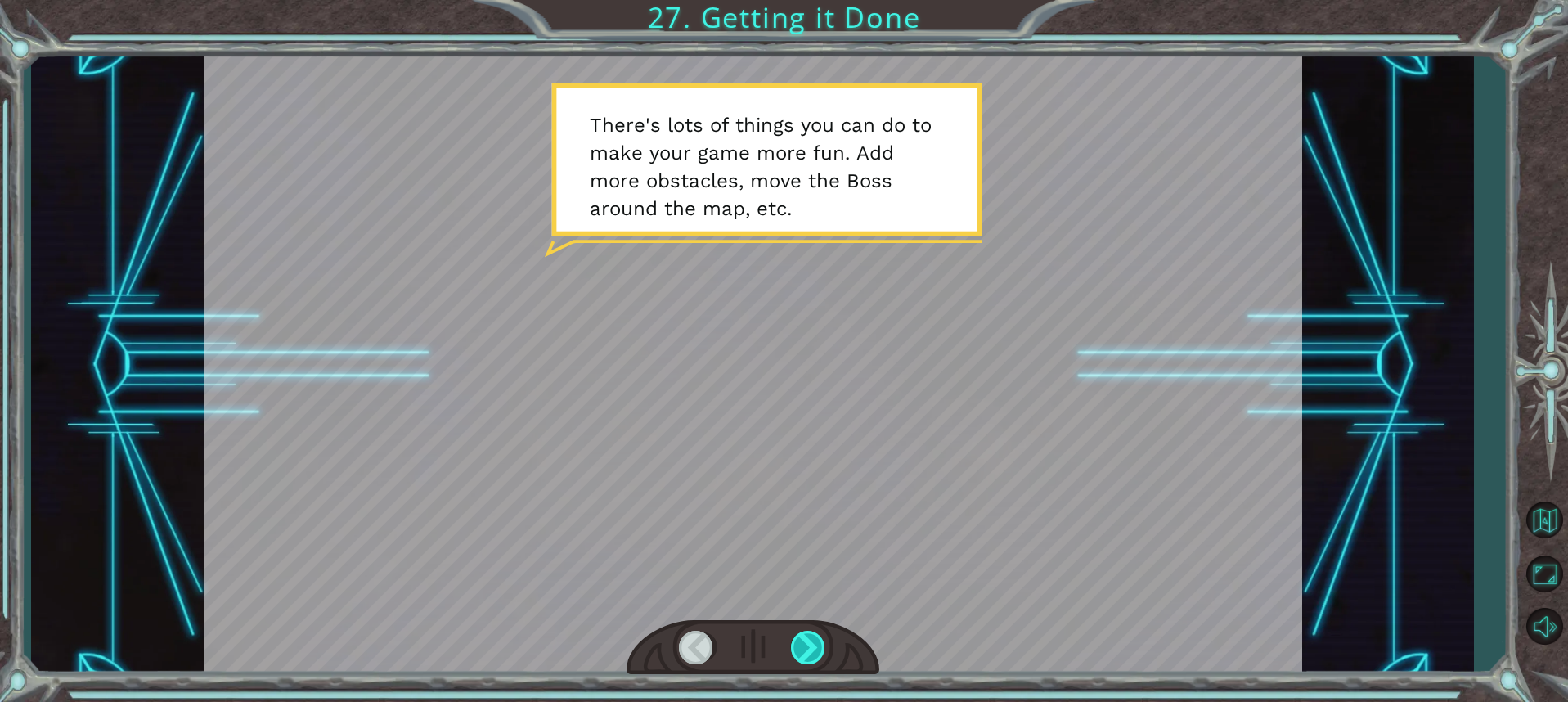
click at [806, 652] on div at bounding box center [809, 647] width 36 height 34
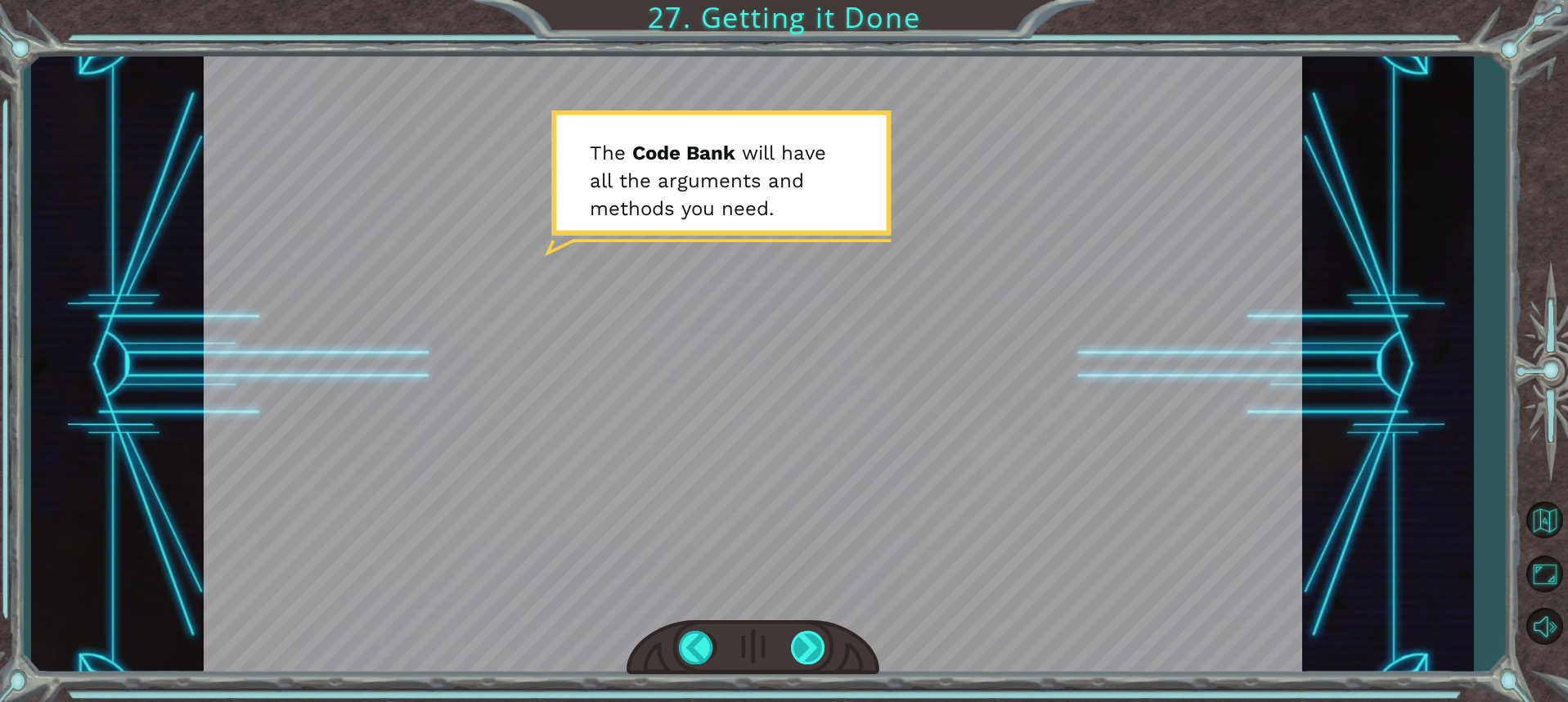
click at [806, 652] on div at bounding box center [809, 647] width 36 height 34
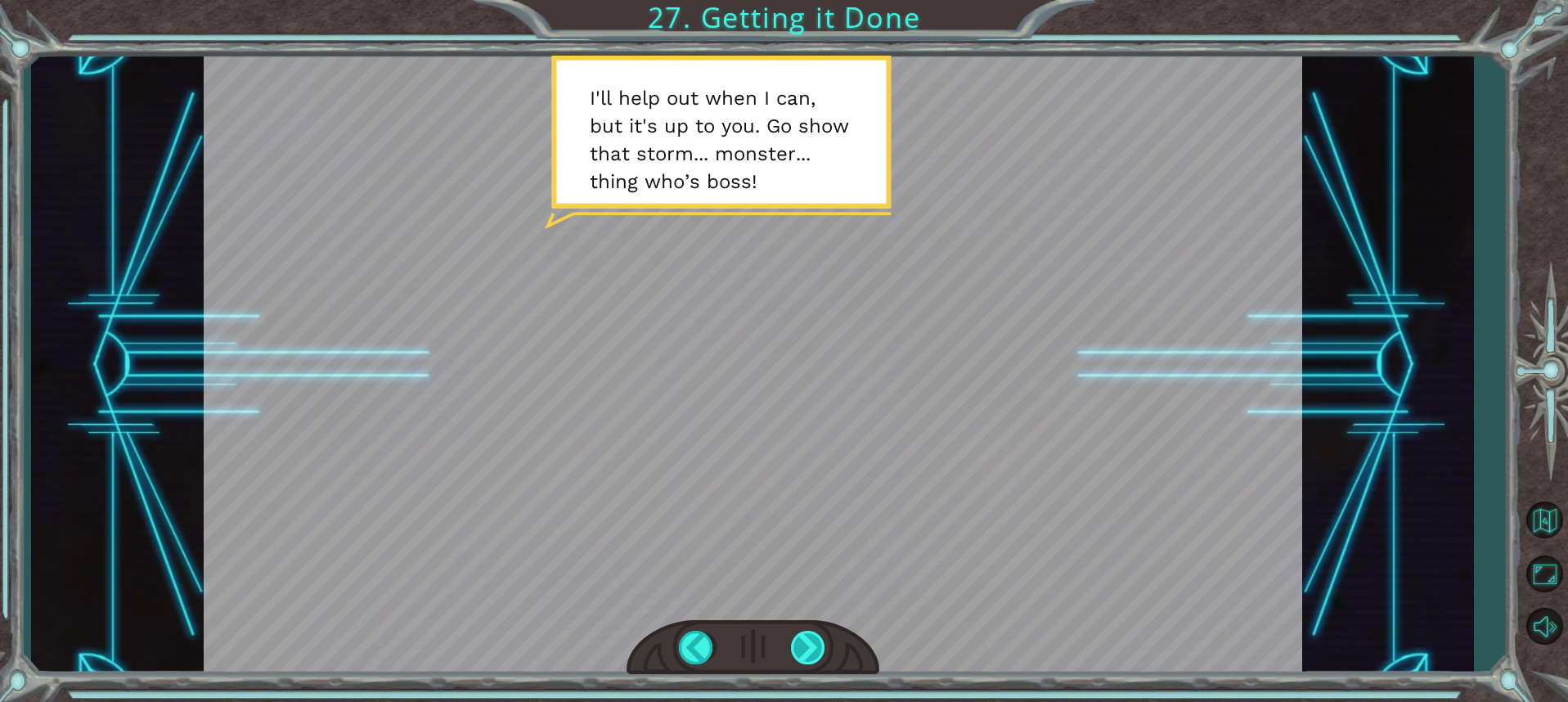
click at [806, 652] on div at bounding box center [809, 647] width 36 height 34
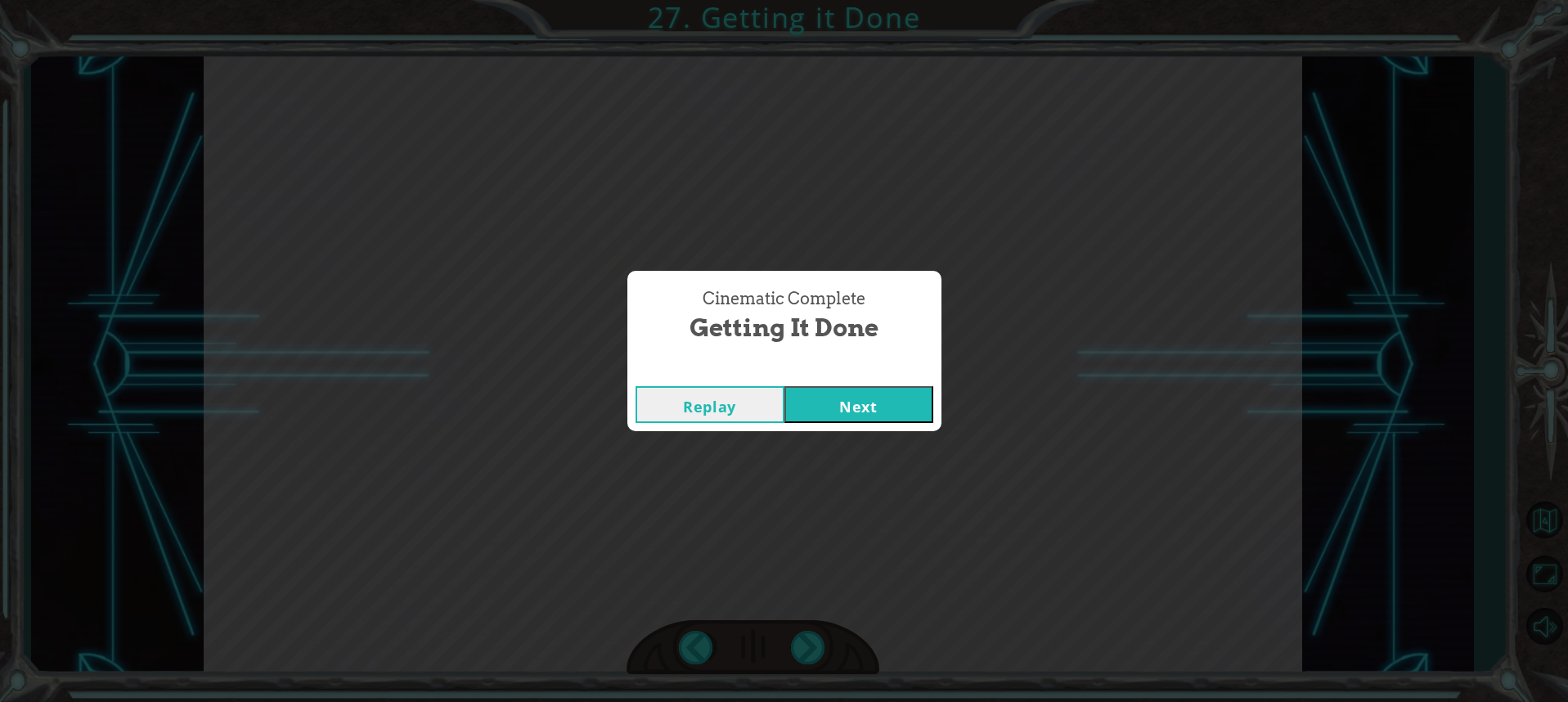
click at [880, 430] on div "Replay Next" at bounding box center [784, 404] width 314 height 53
click at [894, 415] on button "Next" at bounding box center [859, 404] width 149 height 37
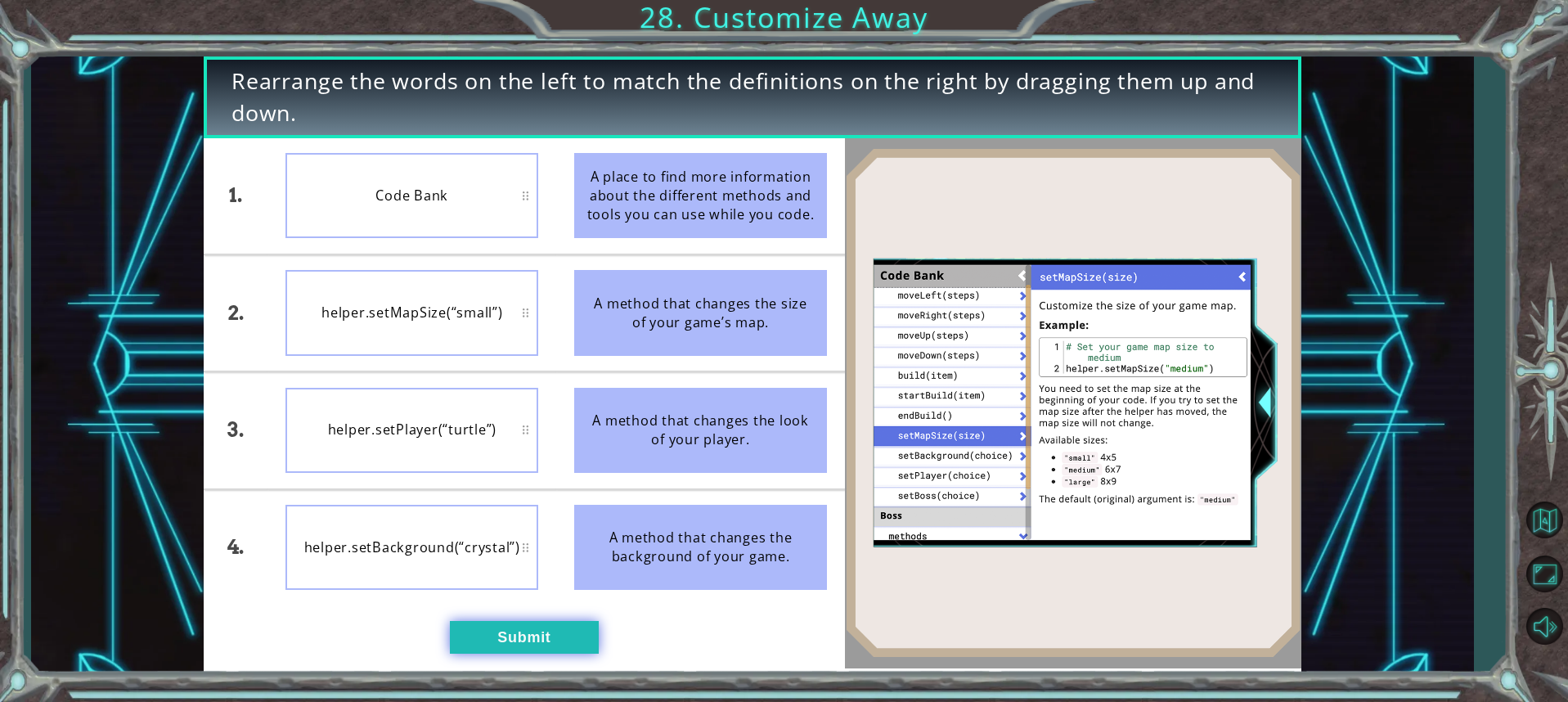
click at [540, 652] on button "Submit" at bounding box center [524, 636] width 149 height 33
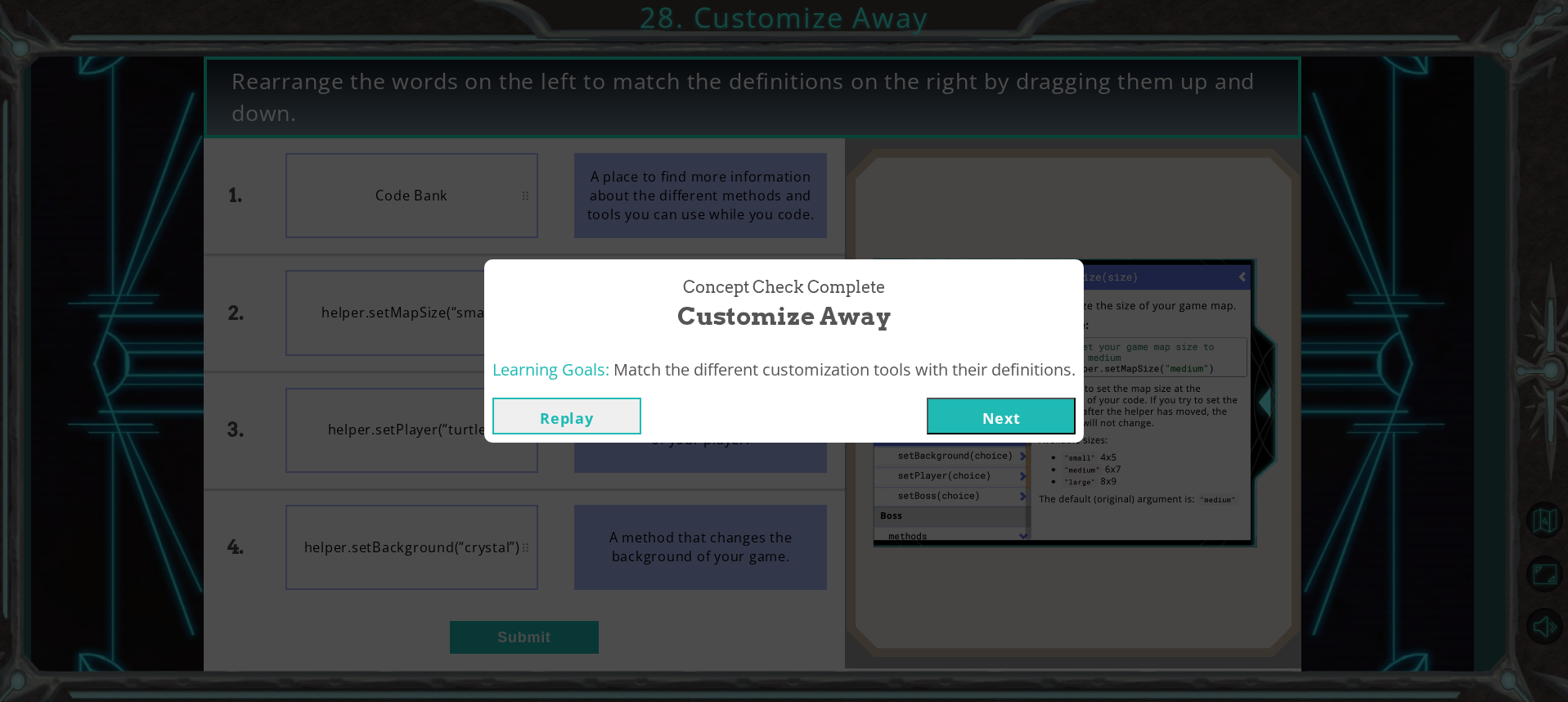
click at [1007, 430] on button "Next" at bounding box center [1000, 416] width 149 height 37
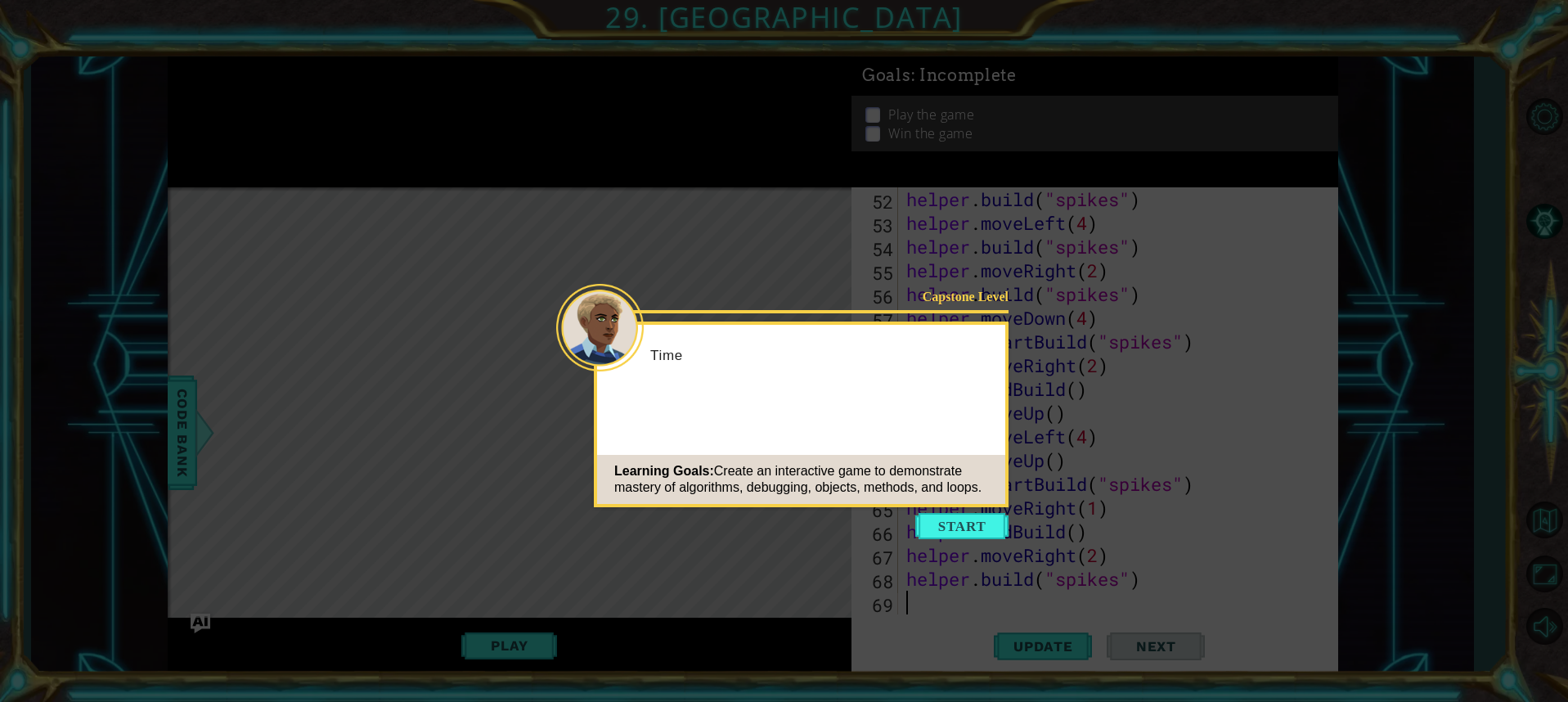
scroll to position [1257, 0]
click at [993, 528] on button "Start" at bounding box center [962, 526] width 93 height 26
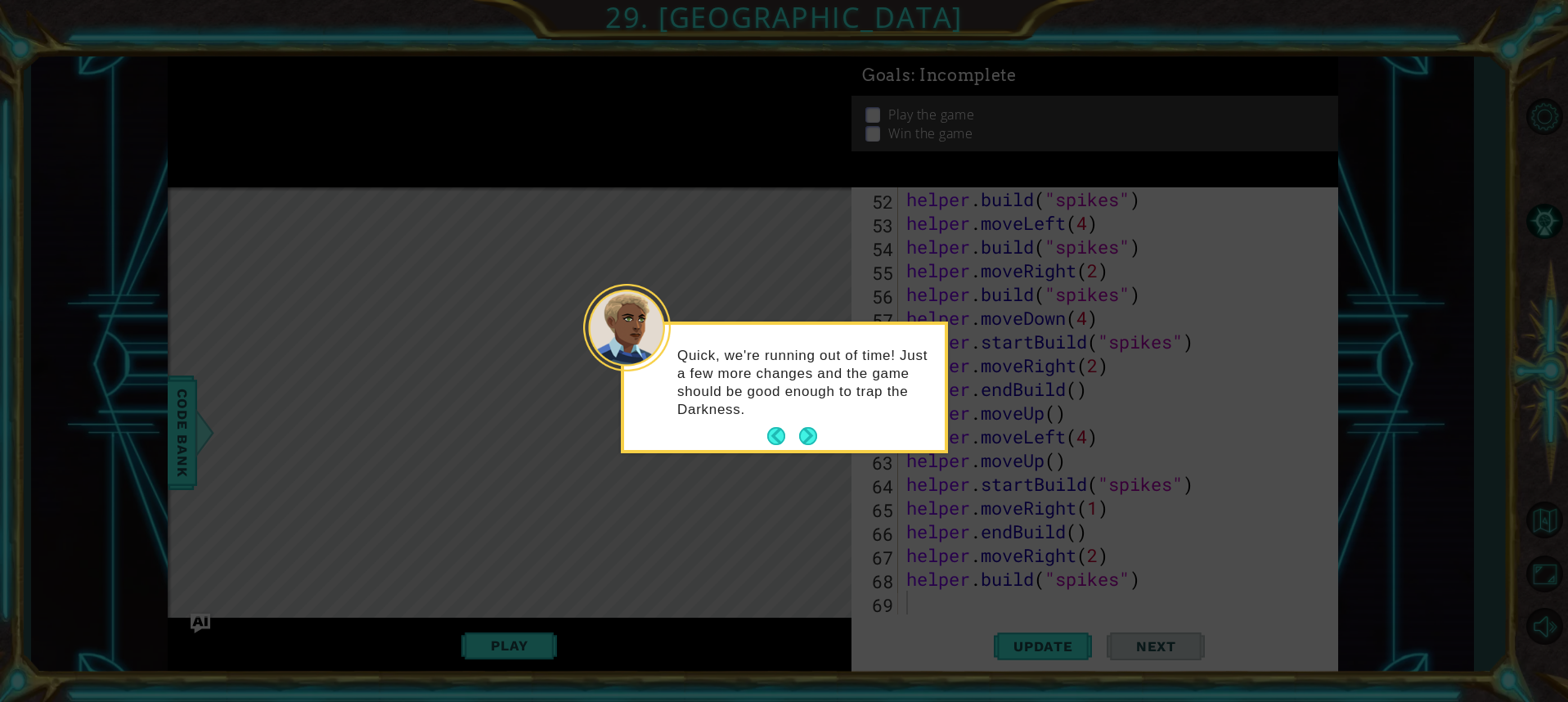
click at [805, 422] on div "Quick, we're running out of time! Just a few more changes and the game should b…" at bounding box center [784, 390] width 320 height 119
click at [808, 439] on button "Next" at bounding box center [808, 436] width 18 height 18
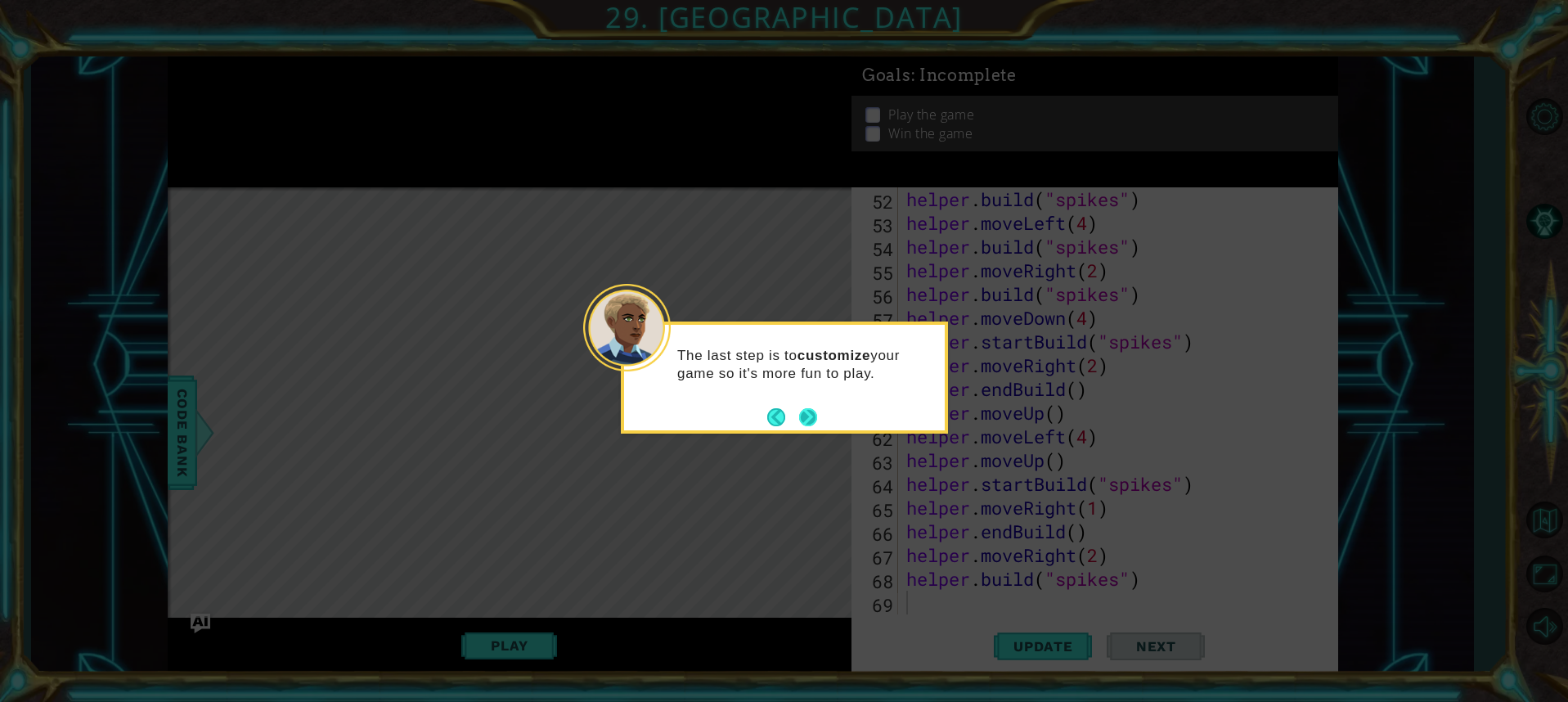
click at [809, 426] on button "Next" at bounding box center [808, 417] width 18 height 18
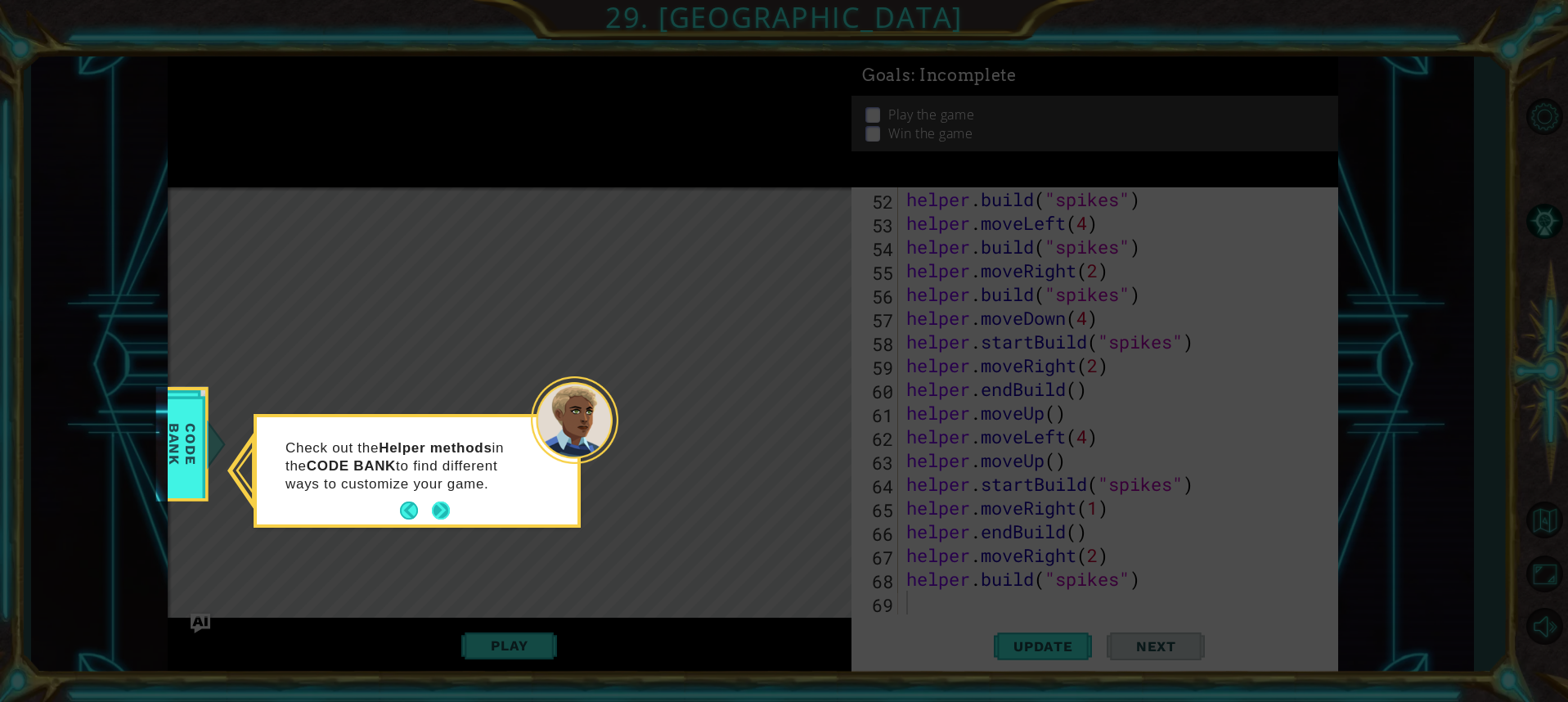
click at [439, 510] on button "Next" at bounding box center [441, 511] width 18 height 18
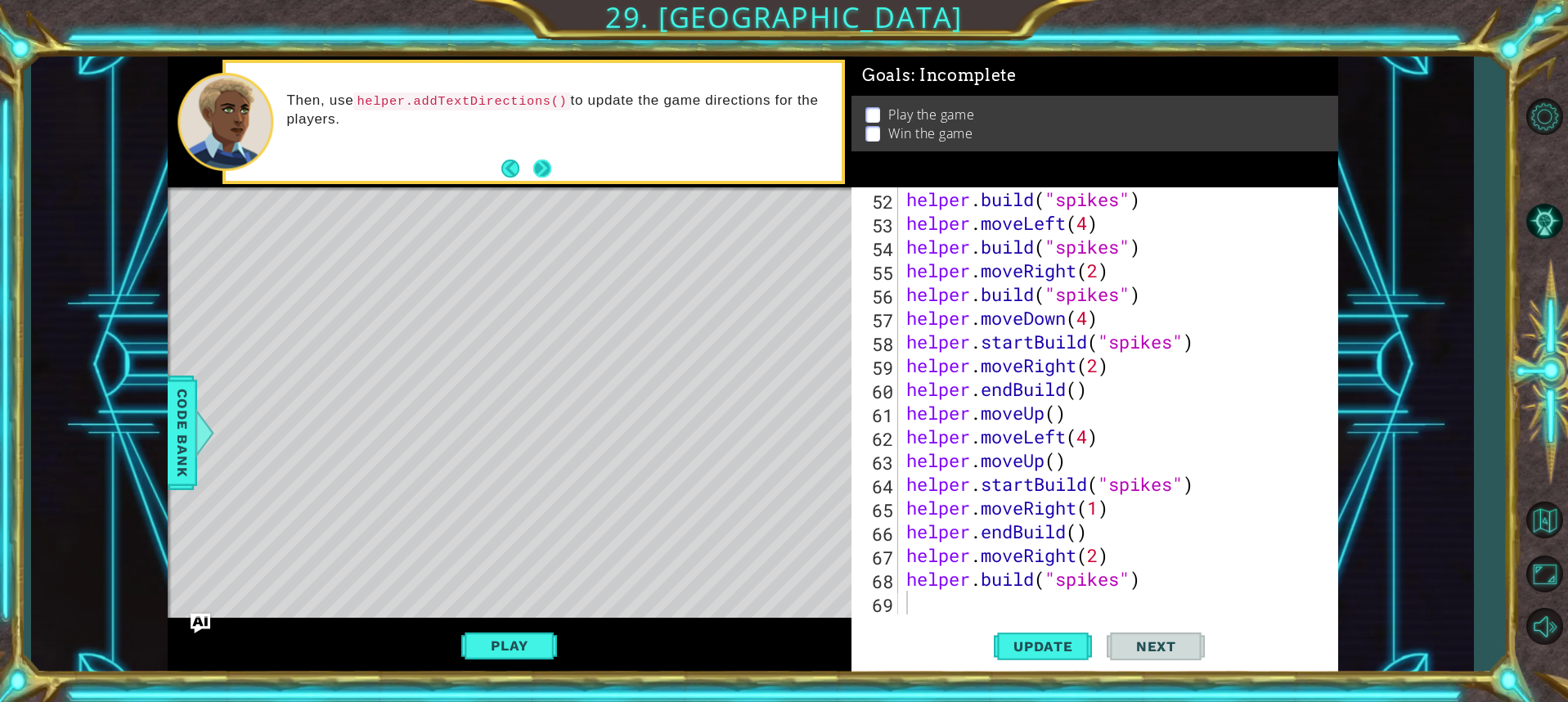
click at [546, 160] on button "Next" at bounding box center [543, 169] width 18 height 18
